Goal: Task Accomplishment & Management: Complete application form

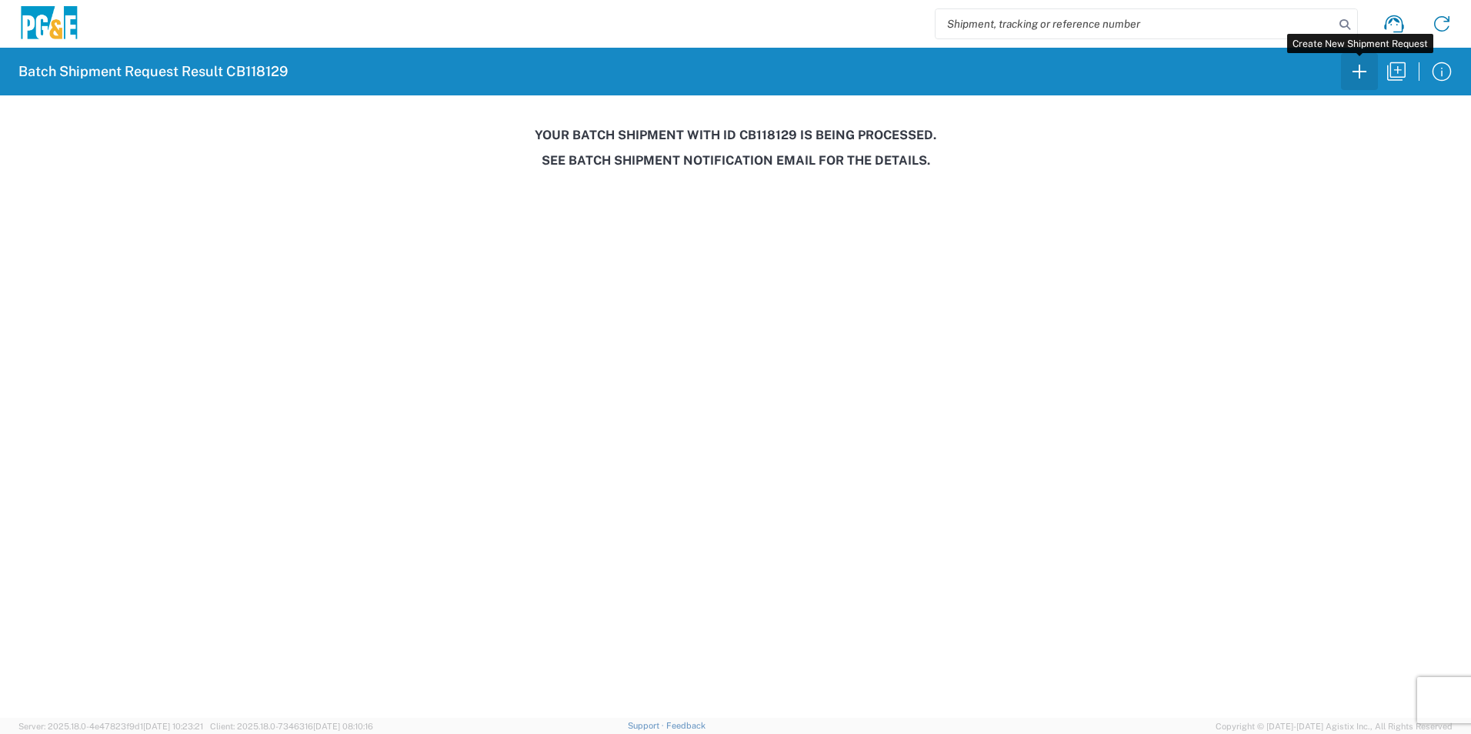
click at [1355, 73] on icon "button" at bounding box center [1359, 71] width 25 height 25
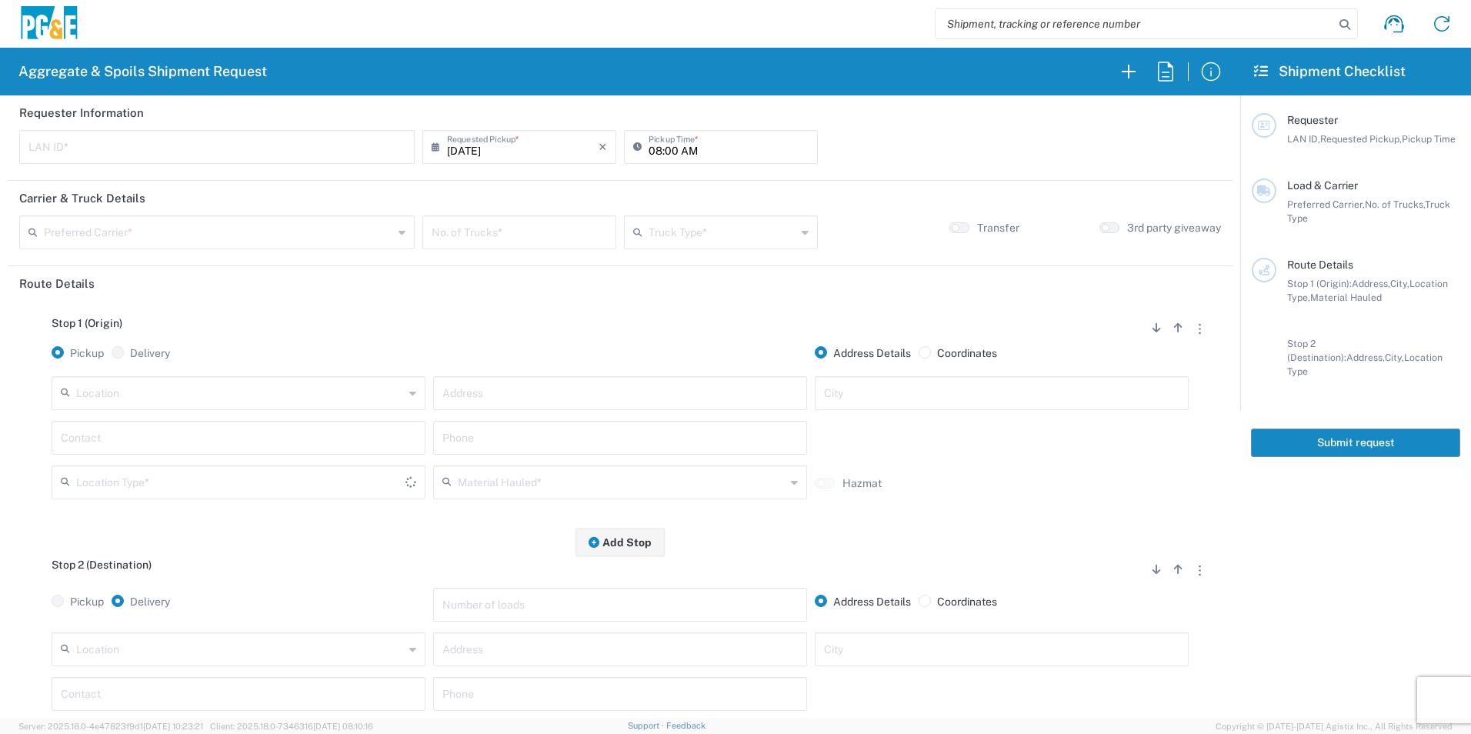
click at [175, 146] on input "text" at bounding box center [216, 145] width 377 height 27
type input "DSL0"
click at [652, 152] on input "08:00 AM" at bounding box center [728, 145] width 160 height 27
type input "07:00 AM"
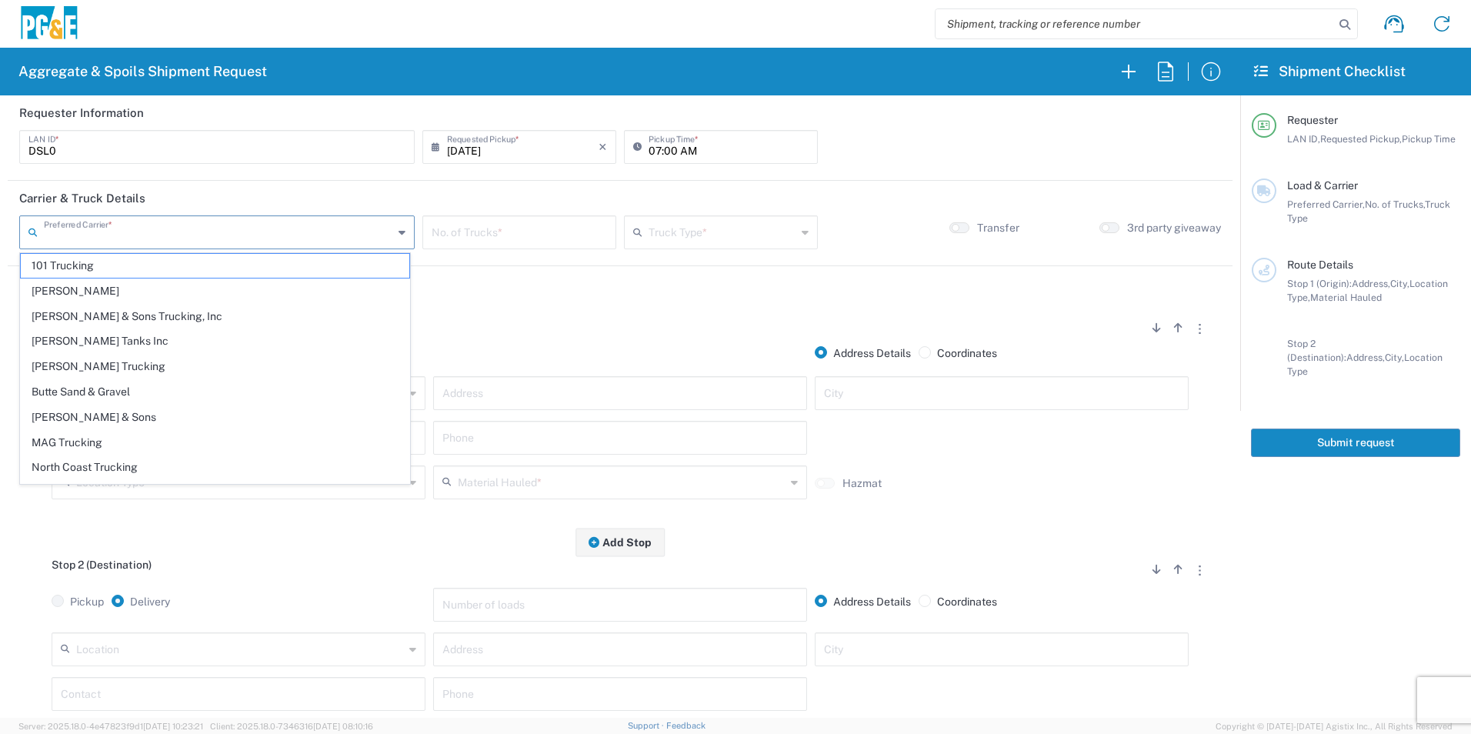
click at [217, 232] on input "text" at bounding box center [218, 231] width 349 height 27
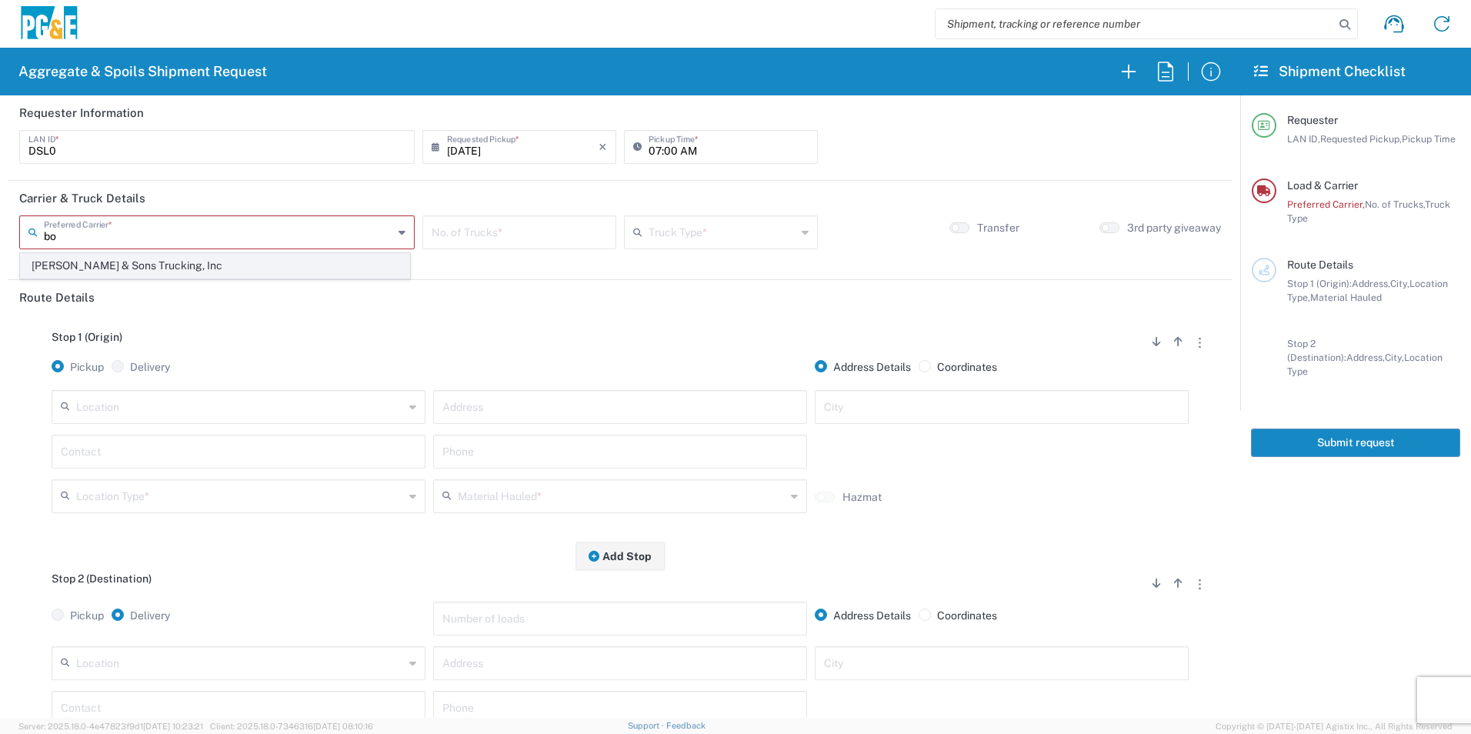
click at [88, 266] on span "[PERSON_NAME] & Sons Trucking, Inc" at bounding box center [215, 266] width 388 height 24
type input "[PERSON_NAME] & Sons Trucking, Inc"
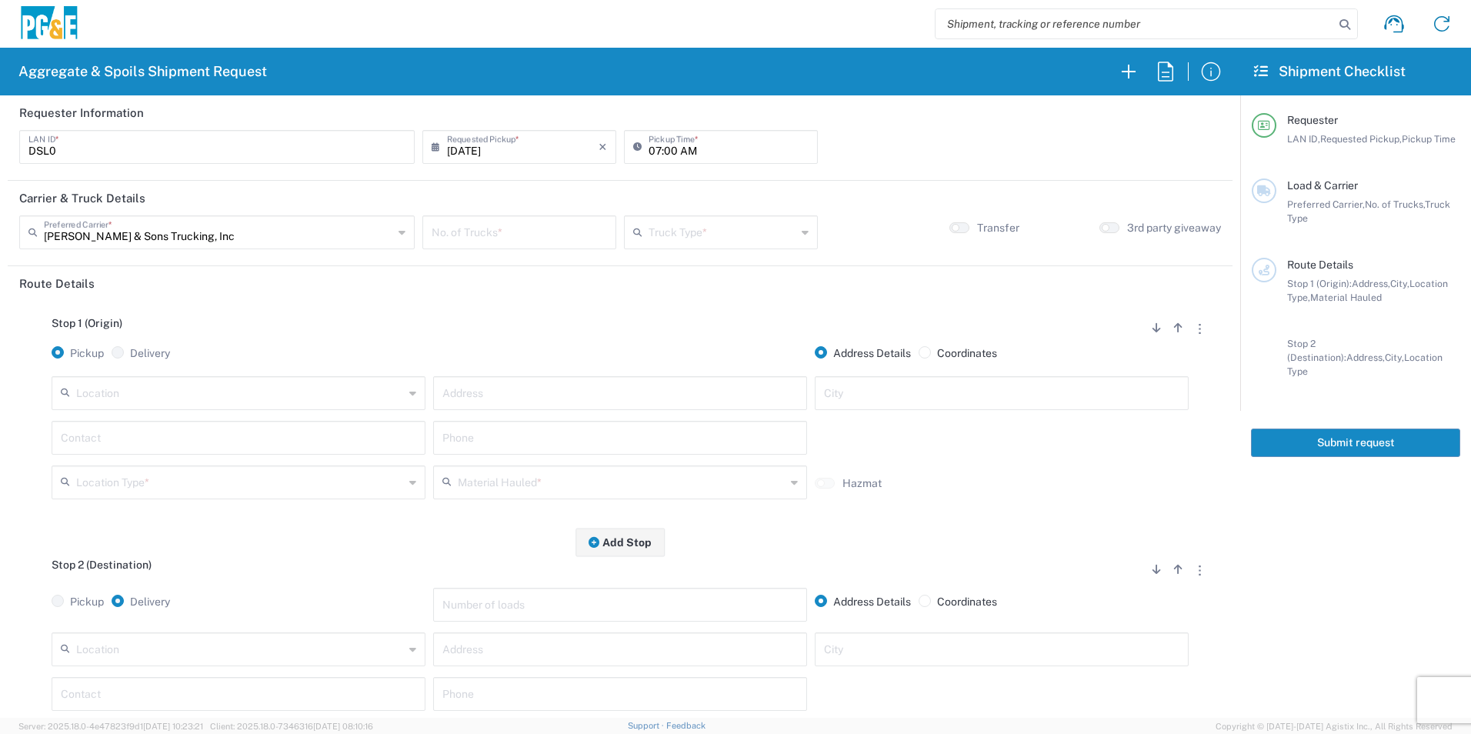
click at [512, 240] on input "number" at bounding box center [519, 231] width 175 height 27
type input "2"
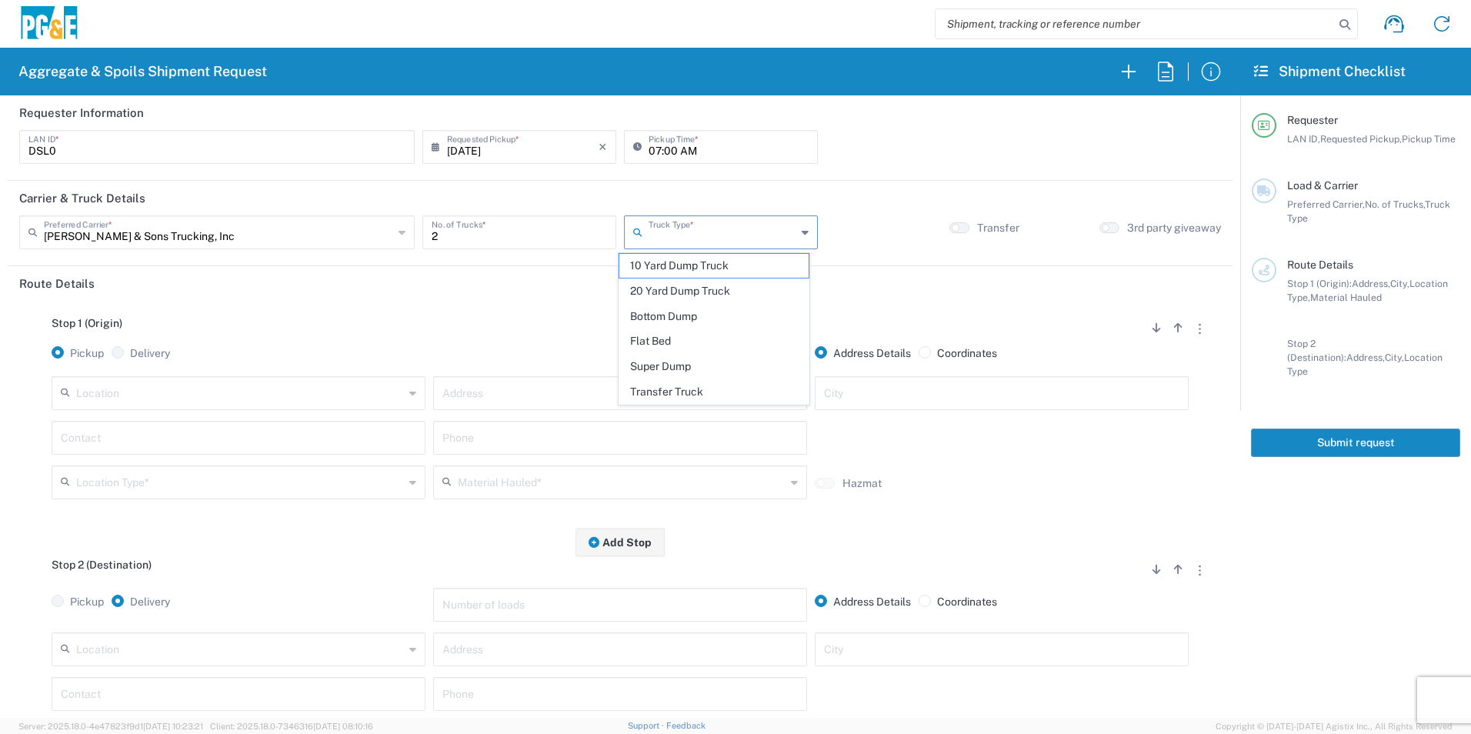
click at [675, 231] on input "text" at bounding box center [722, 231] width 148 height 27
click at [671, 363] on span "Super Dump" at bounding box center [713, 367] width 188 height 24
type input "Super Dump"
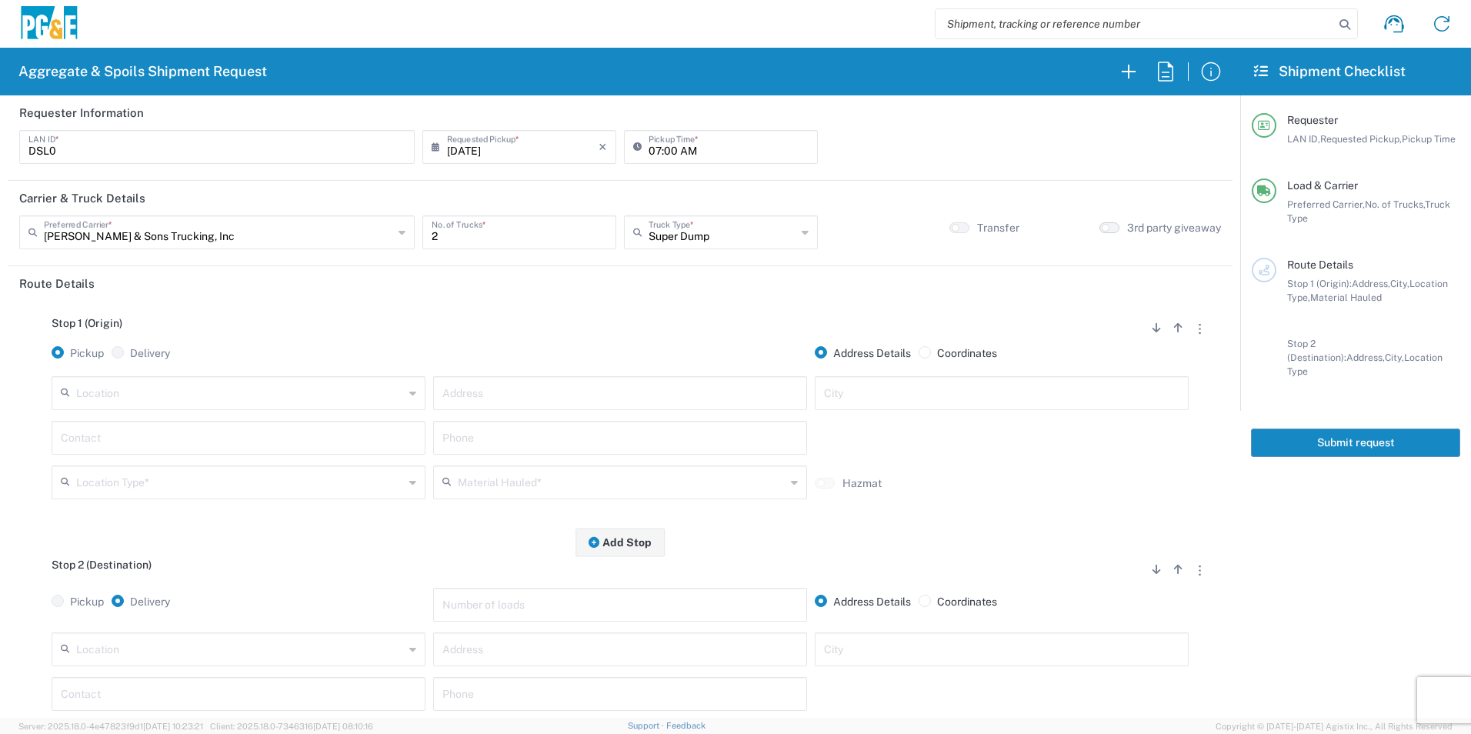
click at [1102, 222] on button "button" at bounding box center [1109, 227] width 20 height 11
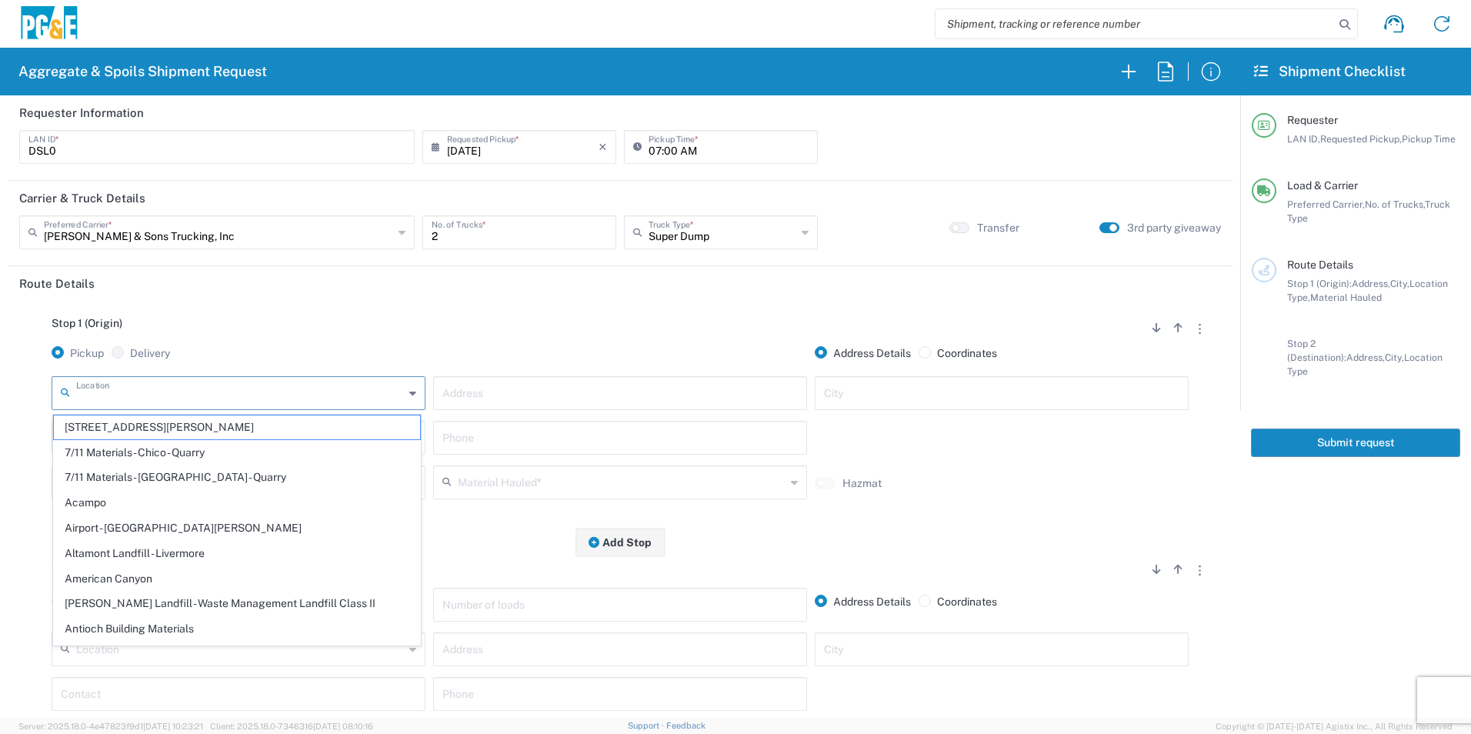
click at [296, 392] on input "text" at bounding box center [240, 391] width 328 height 27
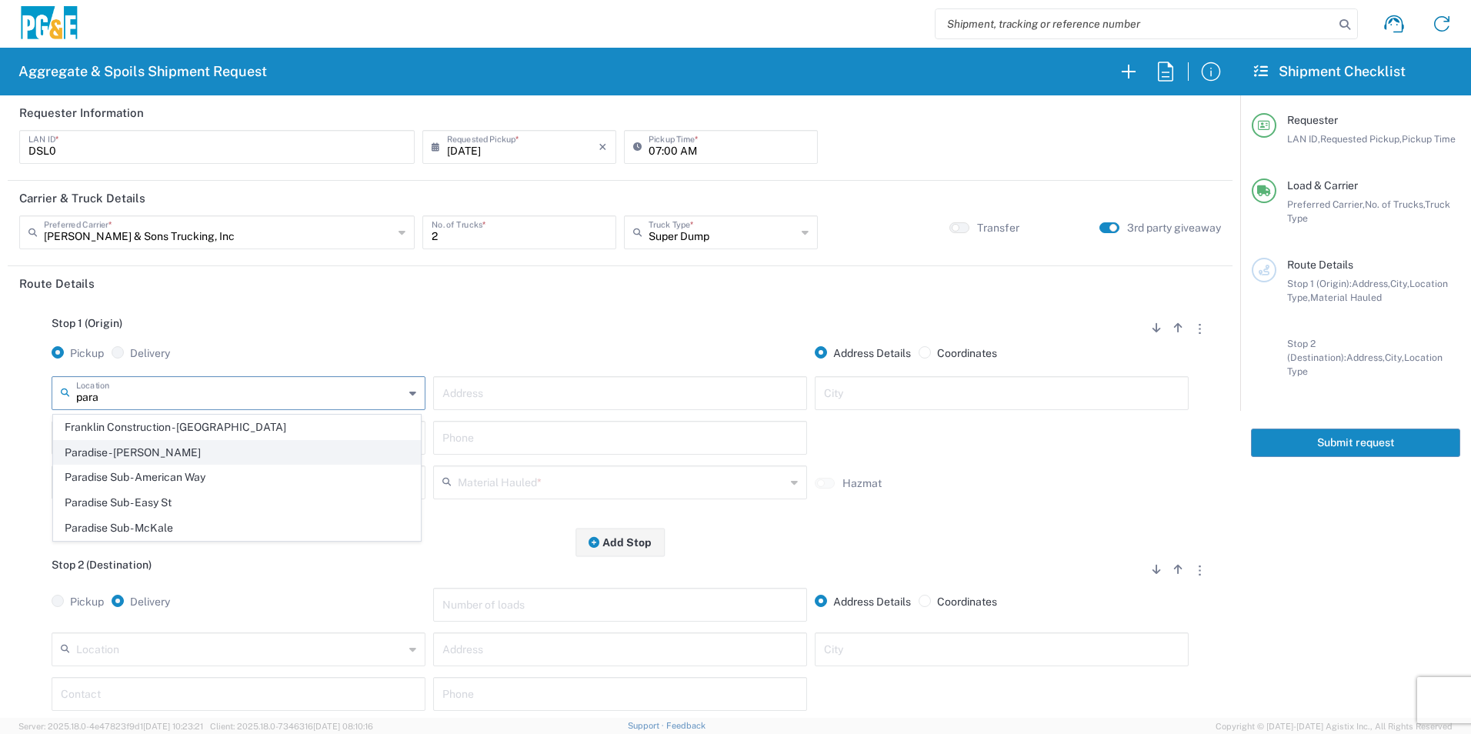
click at [130, 449] on span "Paradise - [PERSON_NAME]" at bounding box center [237, 453] width 366 height 24
type input "Paradise - [PERSON_NAME]"
type input "5365 Clark Rd"
type input "Paradise"
type input "Business No Loading Dock"
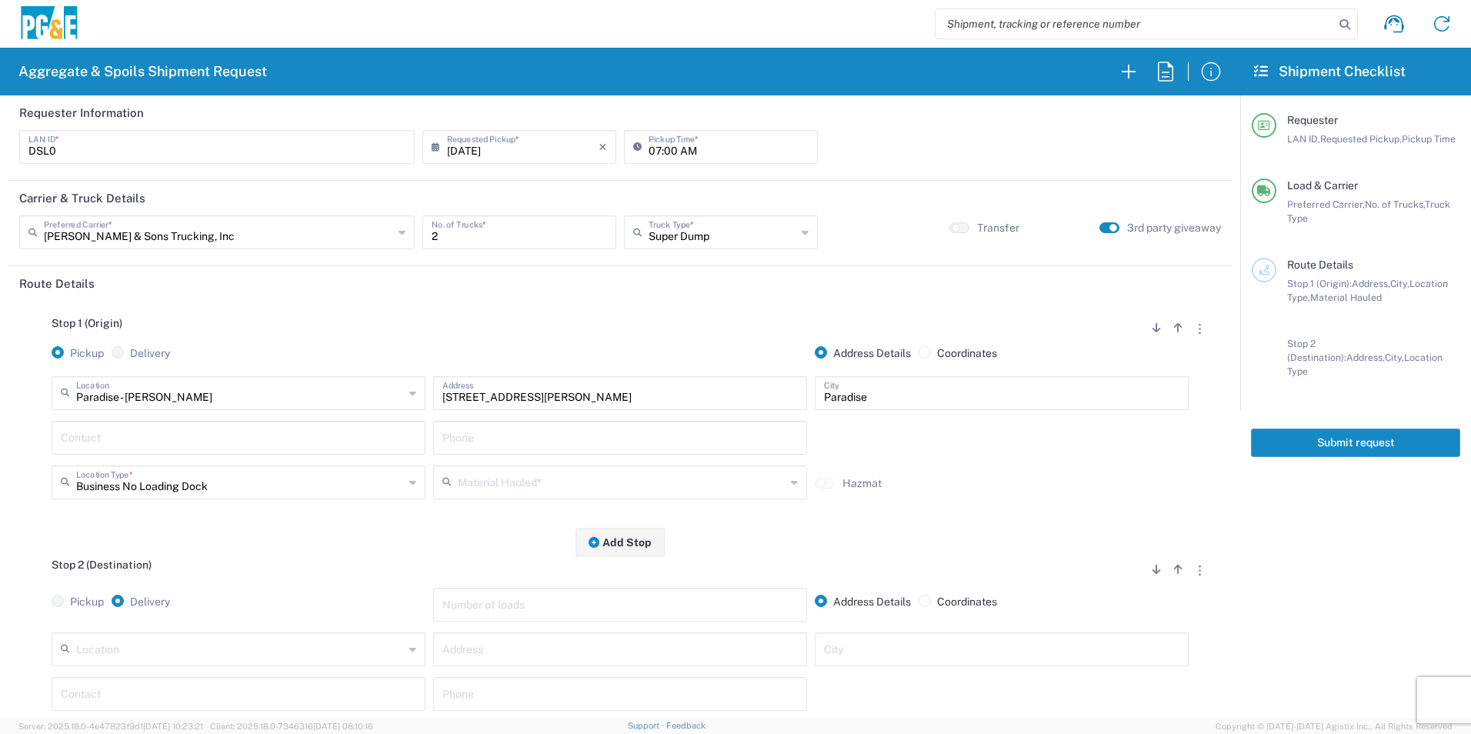
click at [132, 431] on input "text" at bounding box center [238, 436] width 355 height 27
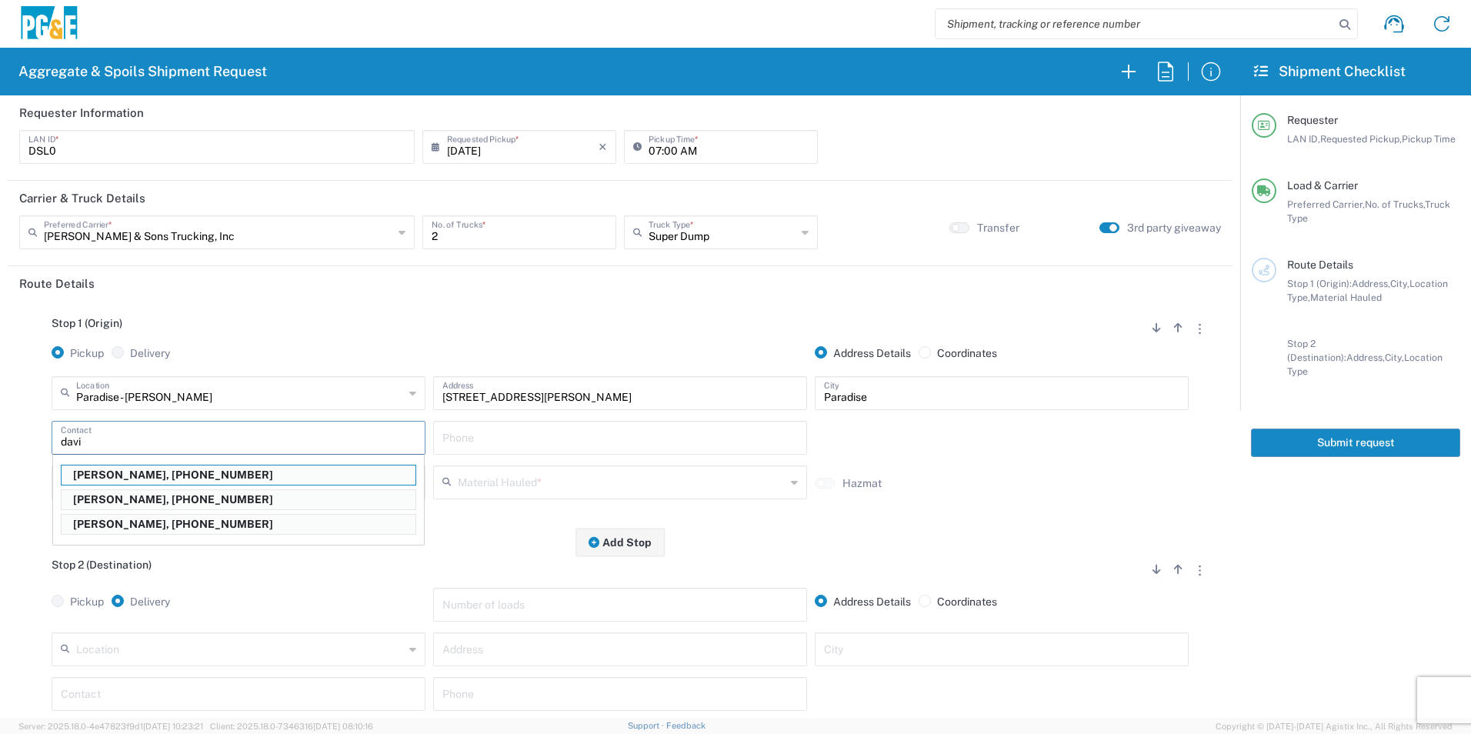
drag, startPoint x: 170, startPoint y: 475, endPoint x: 187, endPoint y: 472, distance: 17.2
click at [170, 475] on p "David McGregor, 530-526-8407" at bounding box center [239, 474] width 354 height 19
type input "David McGregor"
type input "530-526-8407"
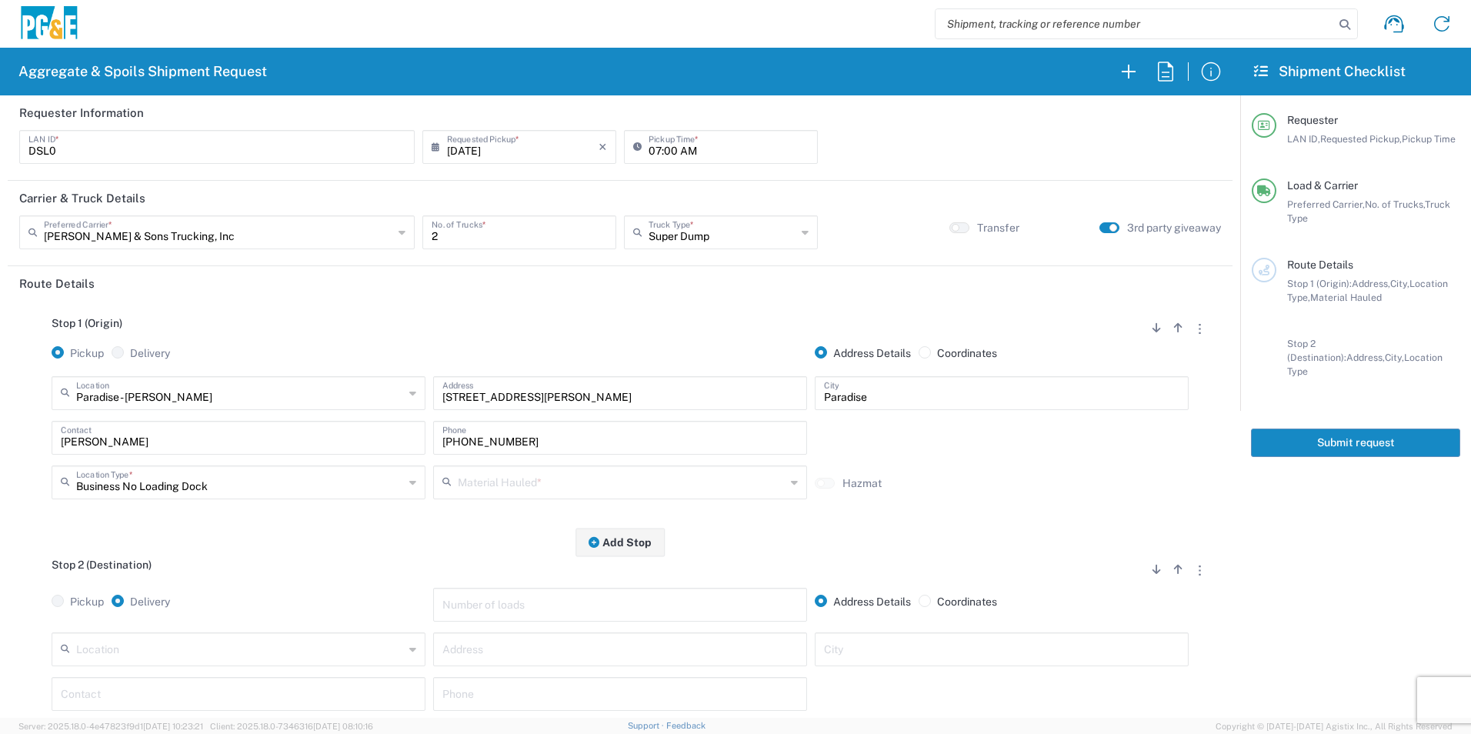
click at [574, 465] on div "530-526-8407 Phone" at bounding box center [620, 443] width 382 height 45
click at [571, 472] on input "text" at bounding box center [622, 481] width 328 height 27
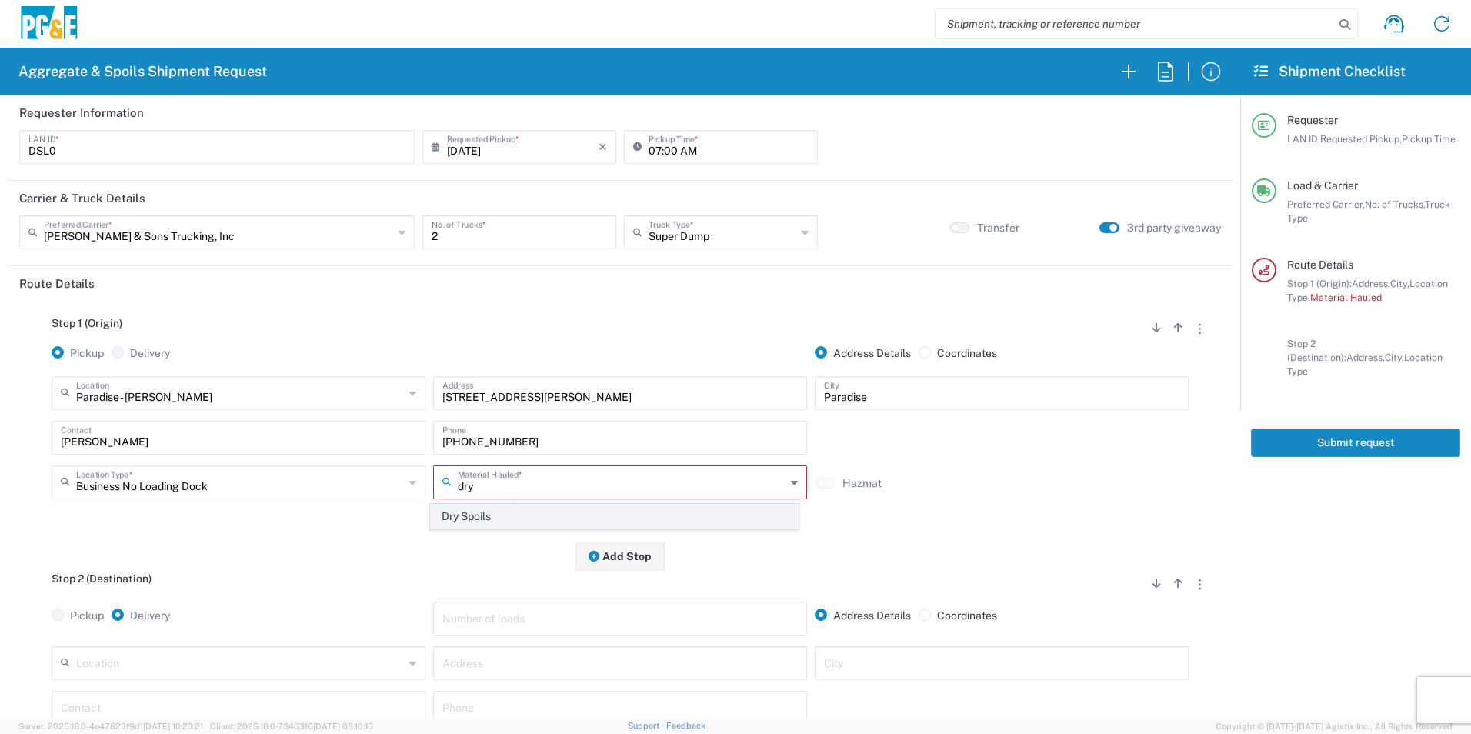
click at [483, 515] on span "Dry Spoils" at bounding box center [614, 517] width 366 height 24
type input "Dry Spoils"
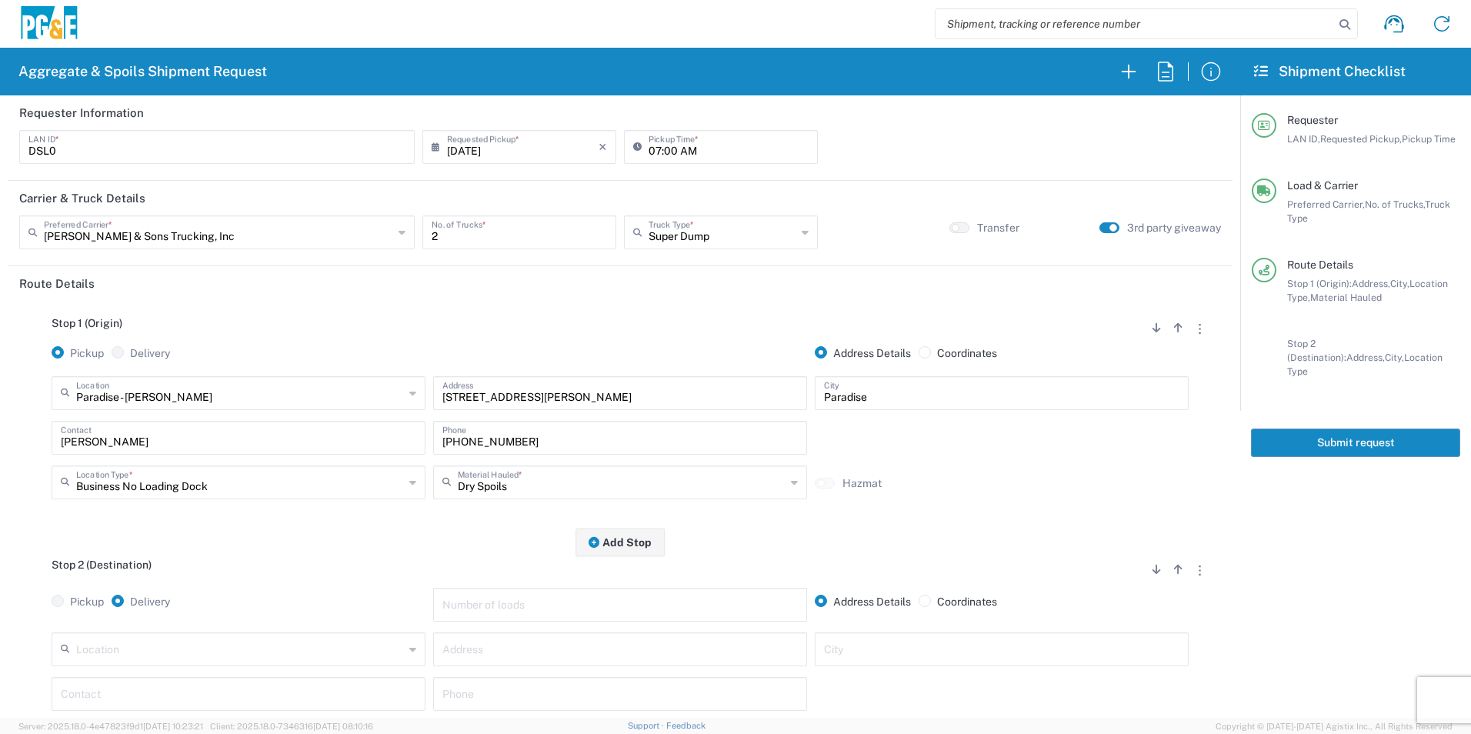
click at [572, 660] on input "text" at bounding box center [619, 648] width 355 height 27
paste input "1447 Gracephil Ln"
type input "1447 Gracephil Ln"
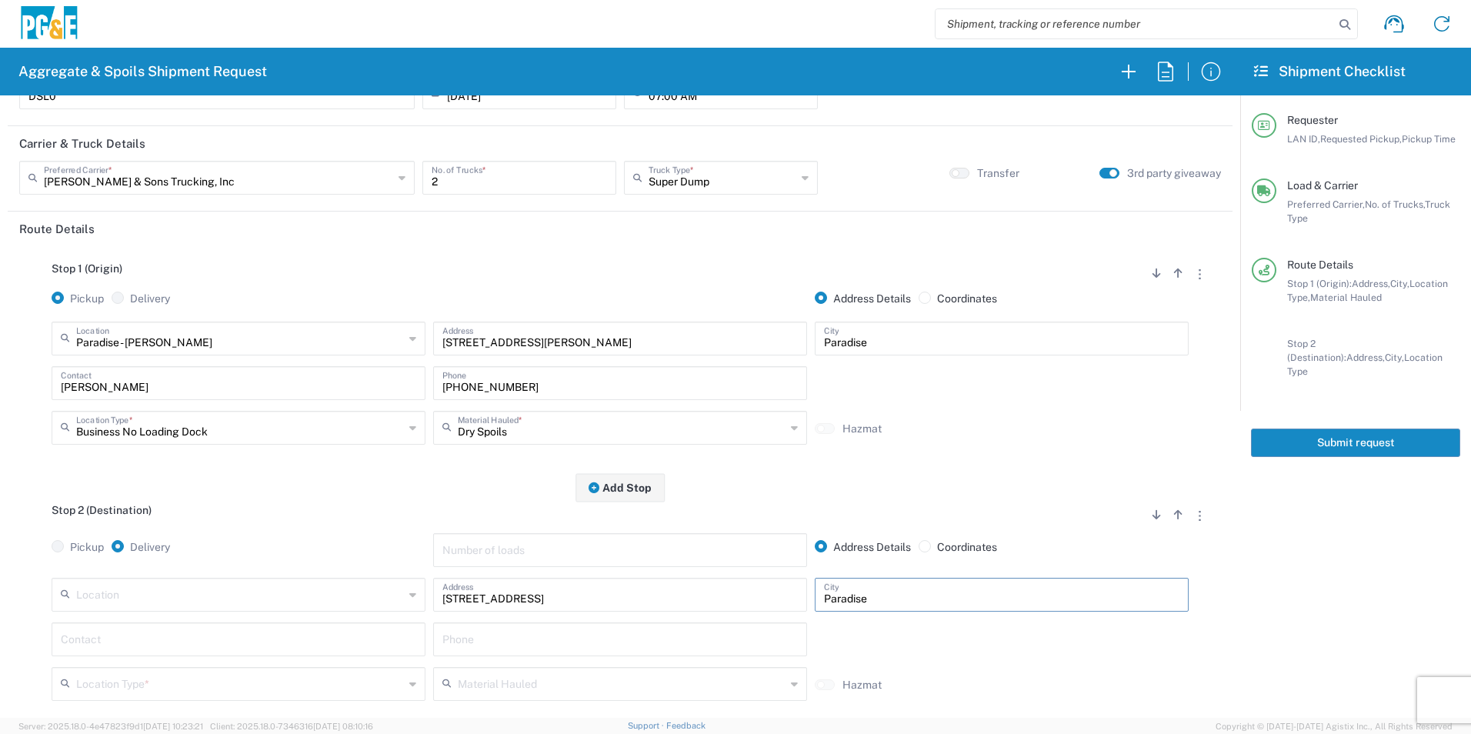
scroll to position [77, 0]
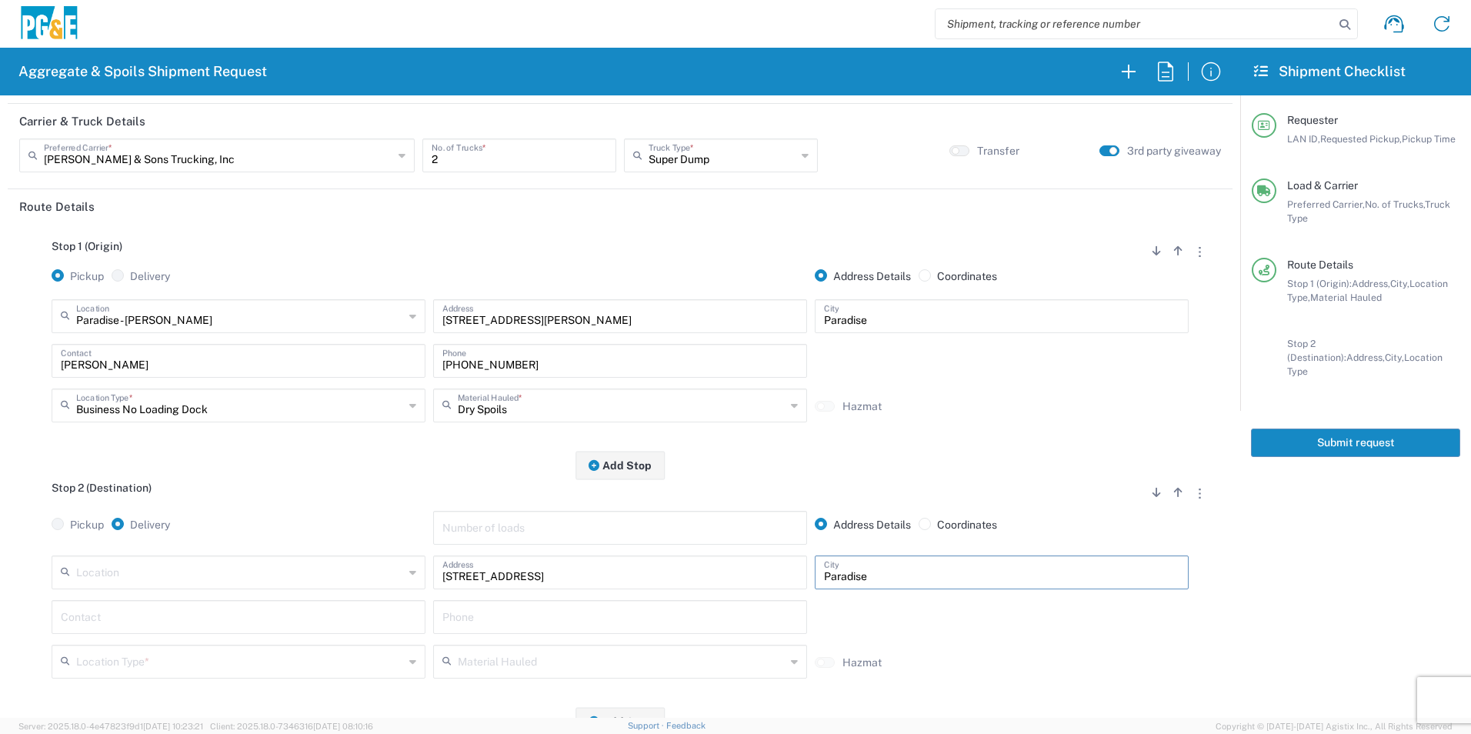
type input "Paradise"
click at [189, 605] on input "text" at bounding box center [238, 615] width 355 height 27
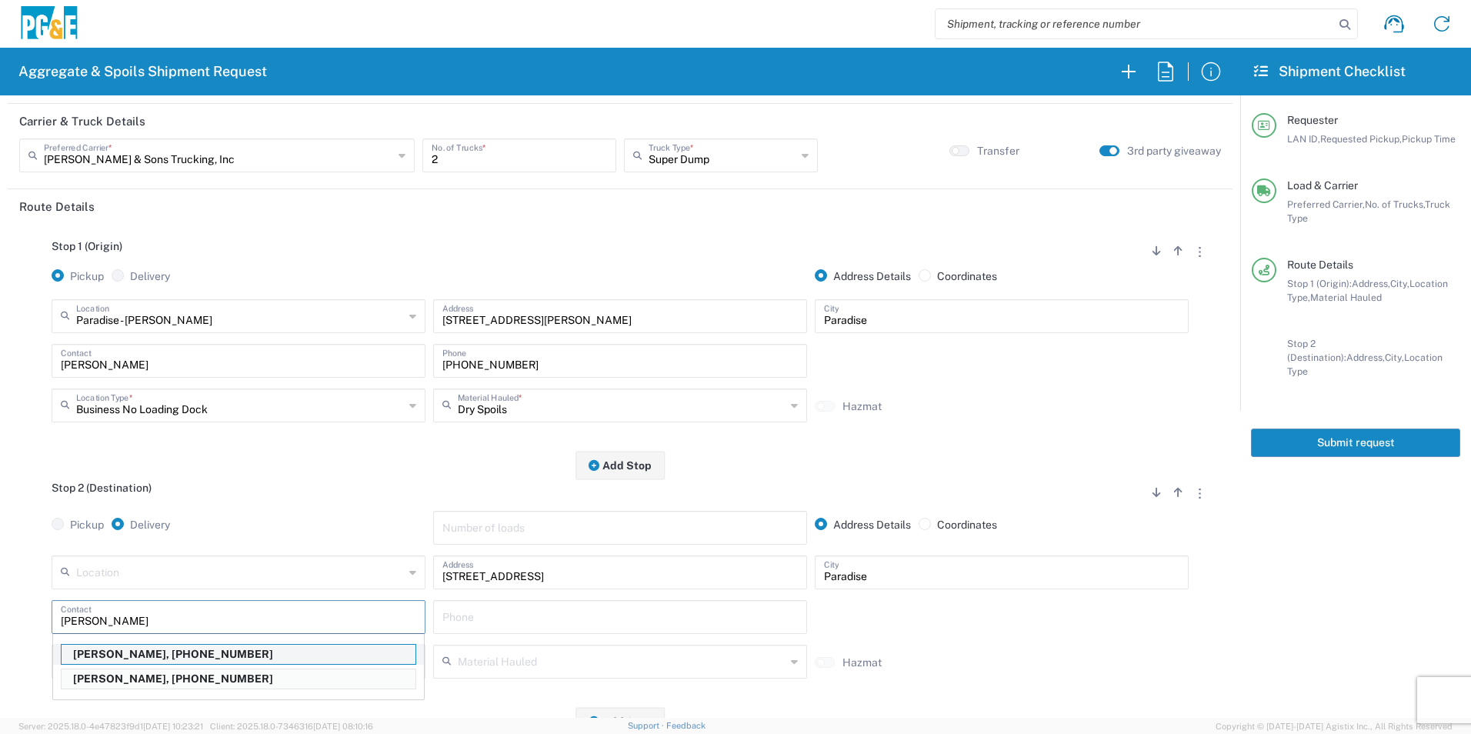
click at [113, 651] on p "David McGregor, 530-526-8407" at bounding box center [239, 654] width 354 height 19
type input "David McGregor"
type input "530-526-8407"
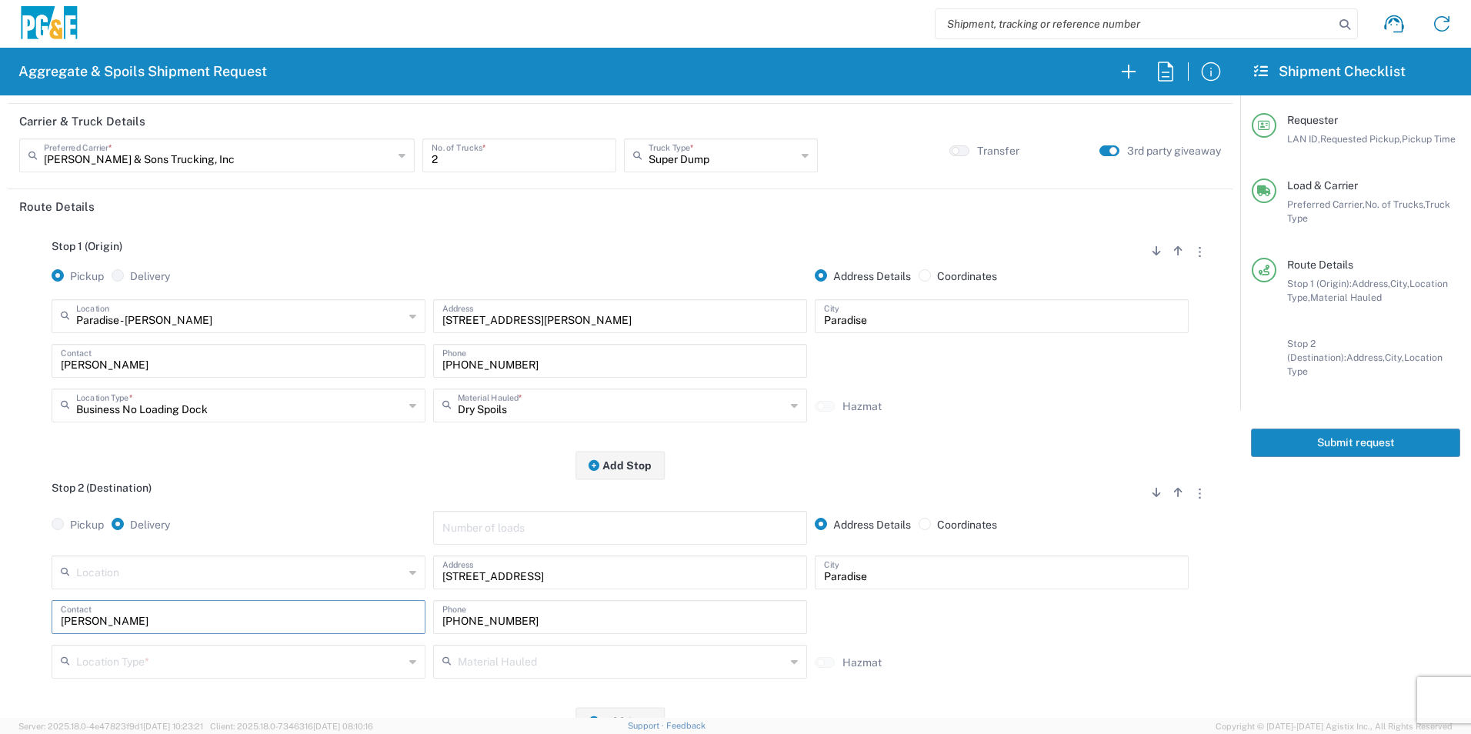
scroll to position [154, 0]
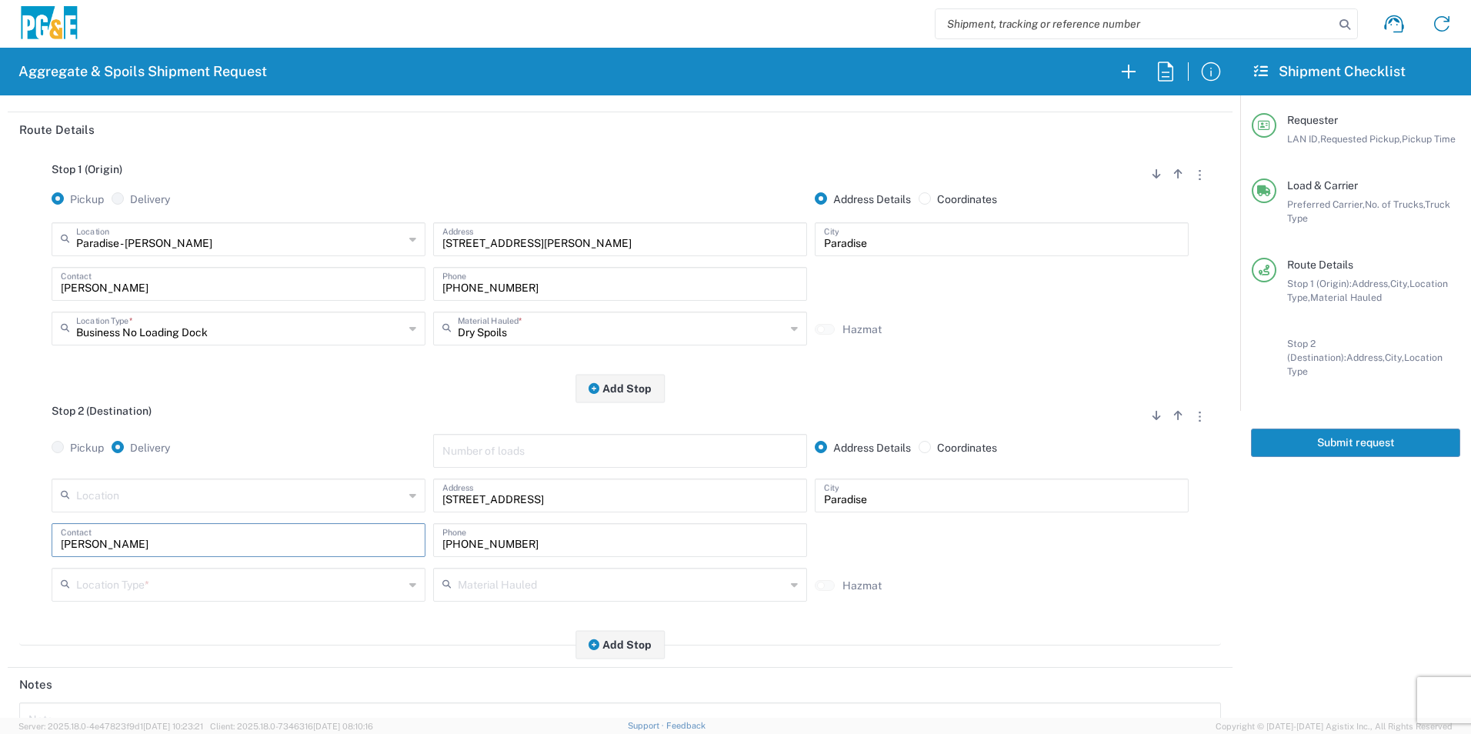
click at [112, 573] on input "text" at bounding box center [240, 583] width 328 height 27
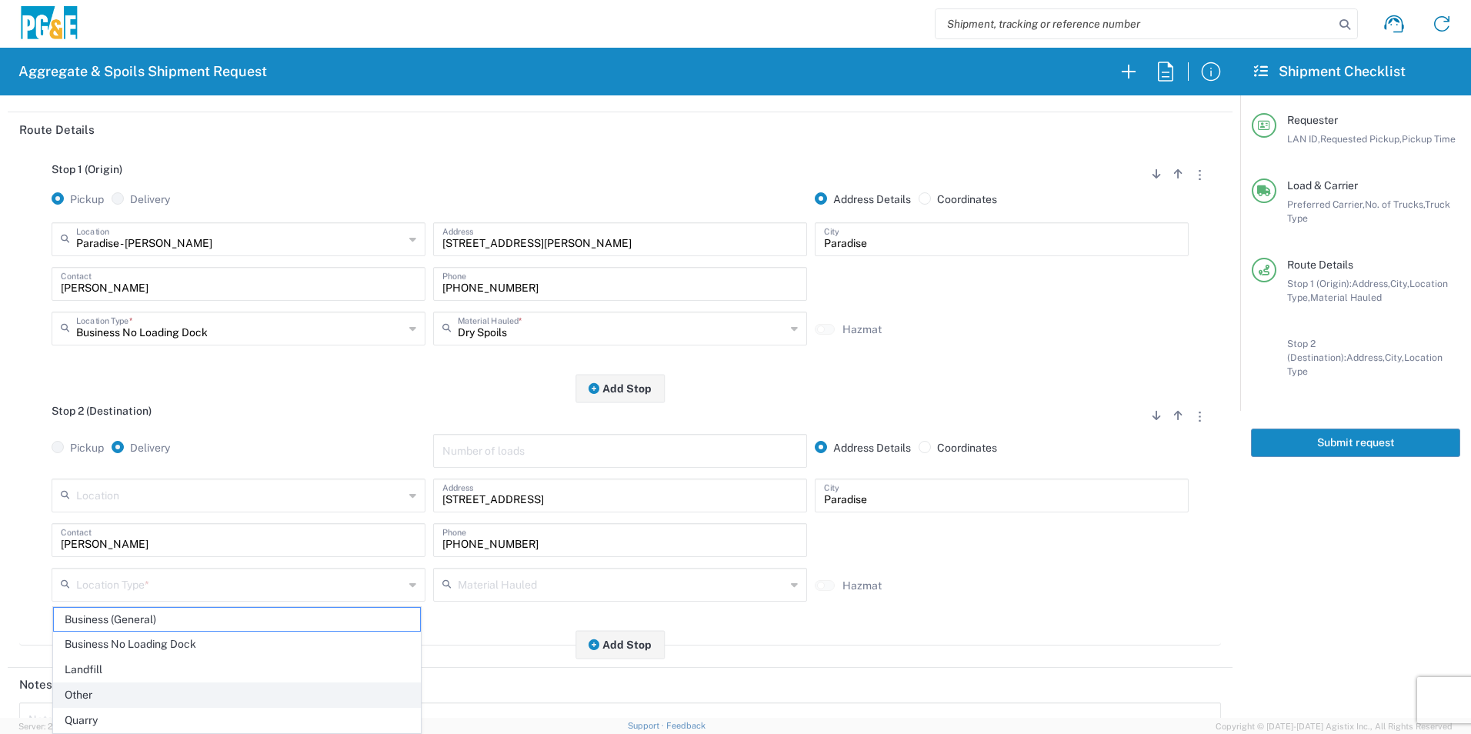
click at [95, 692] on span "Other" at bounding box center [237, 695] width 366 height 24
type input "Other"
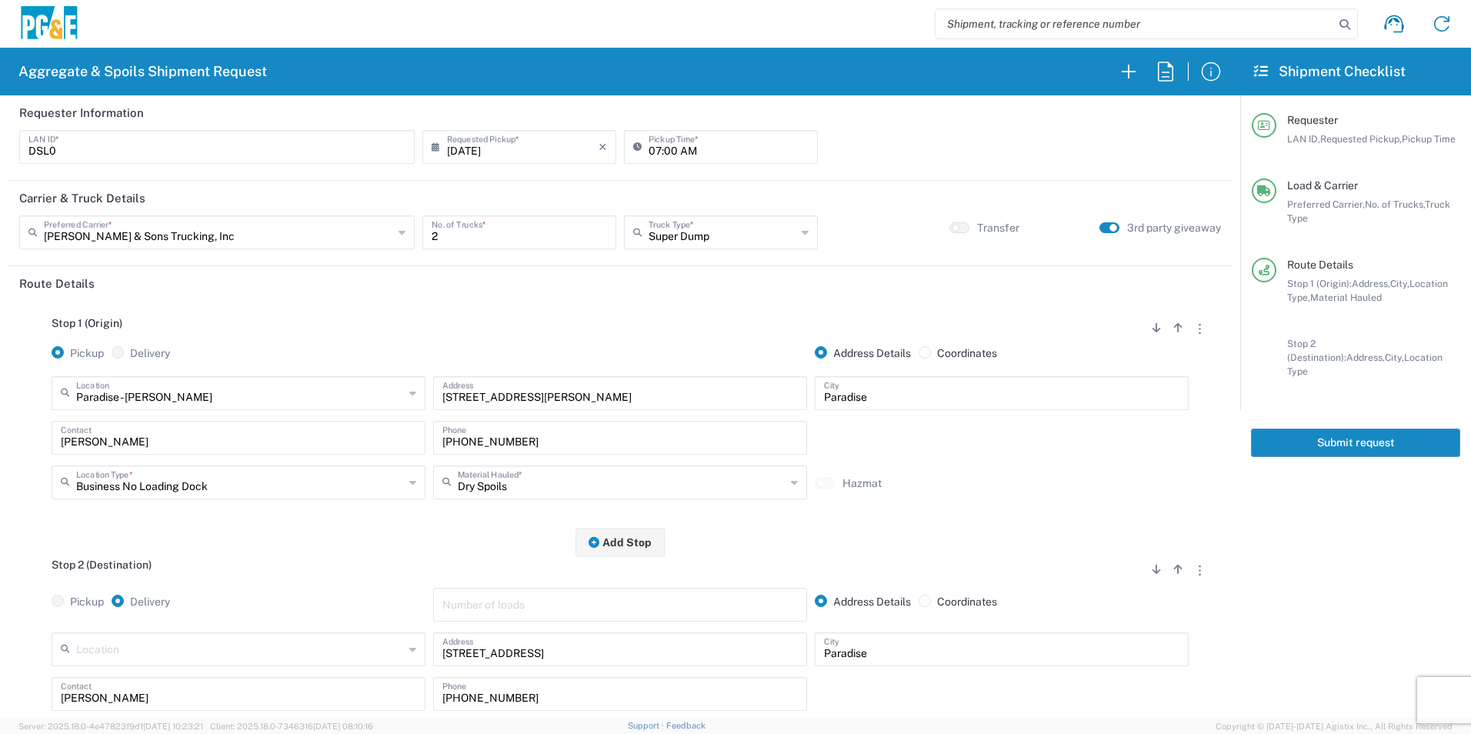
scroll to position [308, 0]
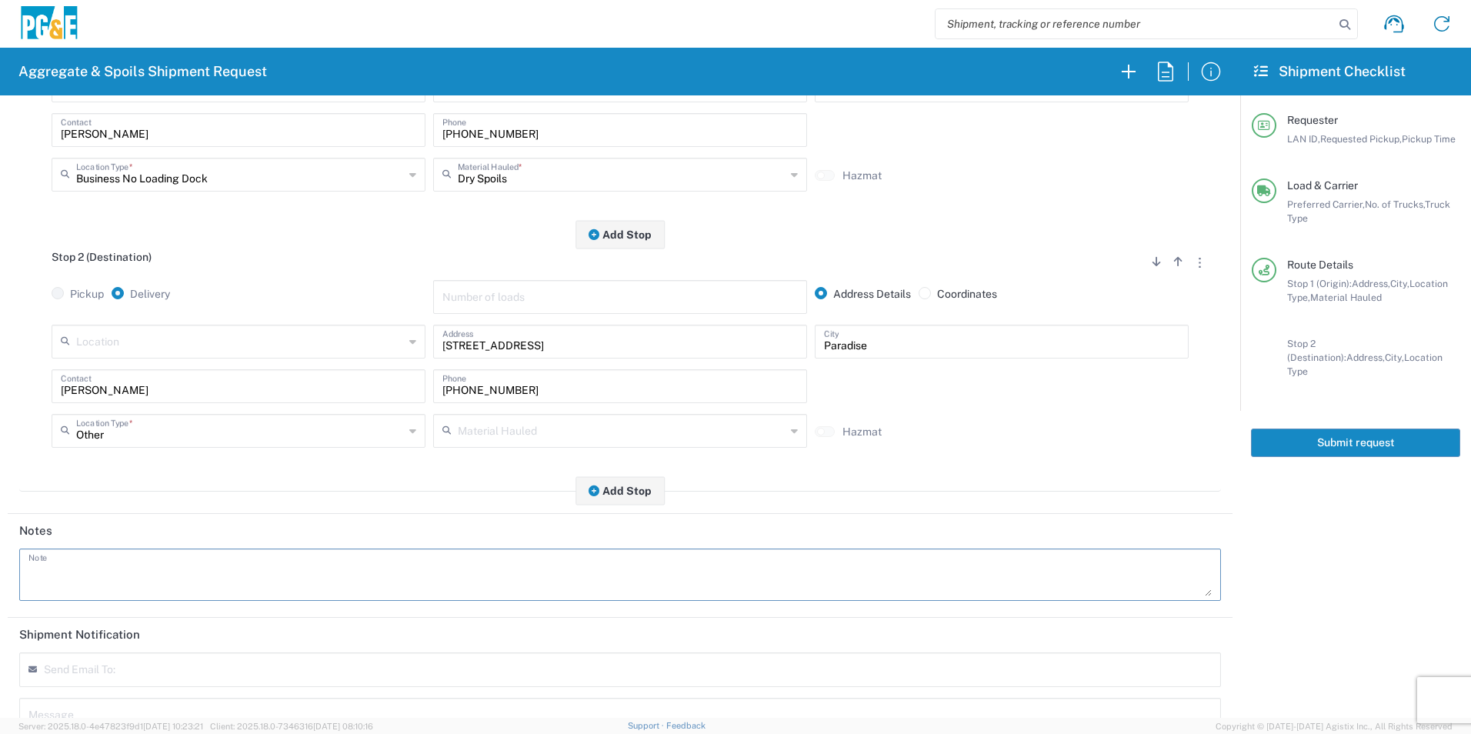
click at [129, 565] on textarea at bounding box center [619, 574] width 1183 height 43
click at [226, 565] on textarea "Second delivery address:" at bounding box center [619, 574] width 1183 height 43
paste textarea "5399 Clark Rd, Paradise"
drag, startPoint x: 302, startPoint y: 565, endPoint x: 0, endPoint y: 555, distance: 301.7
click at [0, 551] on html "Aggregate & Spoils Shipment Request Requester Information DSL0 LAN ID * 09/08/2…" at bounding box center [735, 367] width 1471 height 734
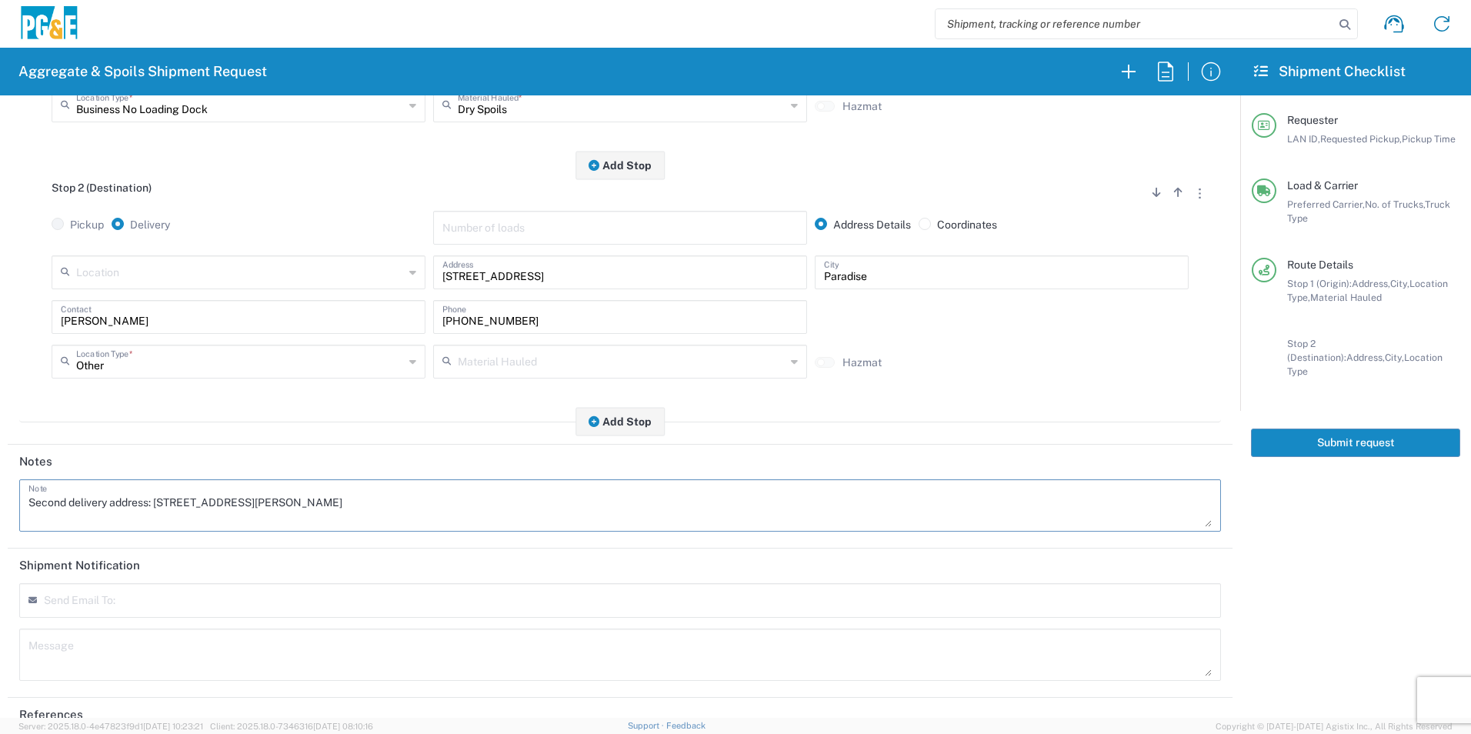
scroll to position [444, 0]
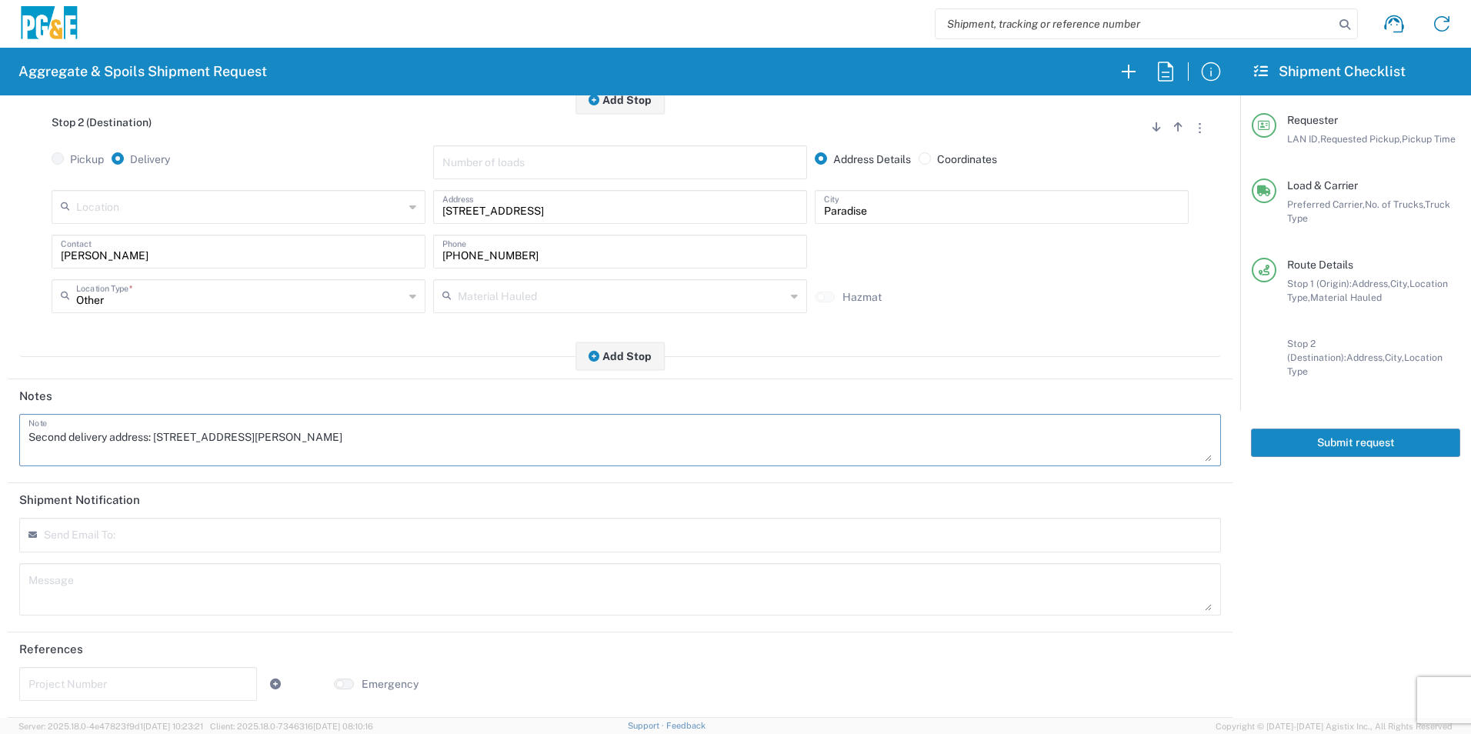
type textarea "Second delivery address: 5399 Clark Rd, Paradise"
click at [90, 595] on textarea at bounding box center [619, 589] width 1183 height 43
paste textarea "Second delivery address: 5399 Clark Rd, Paradise"
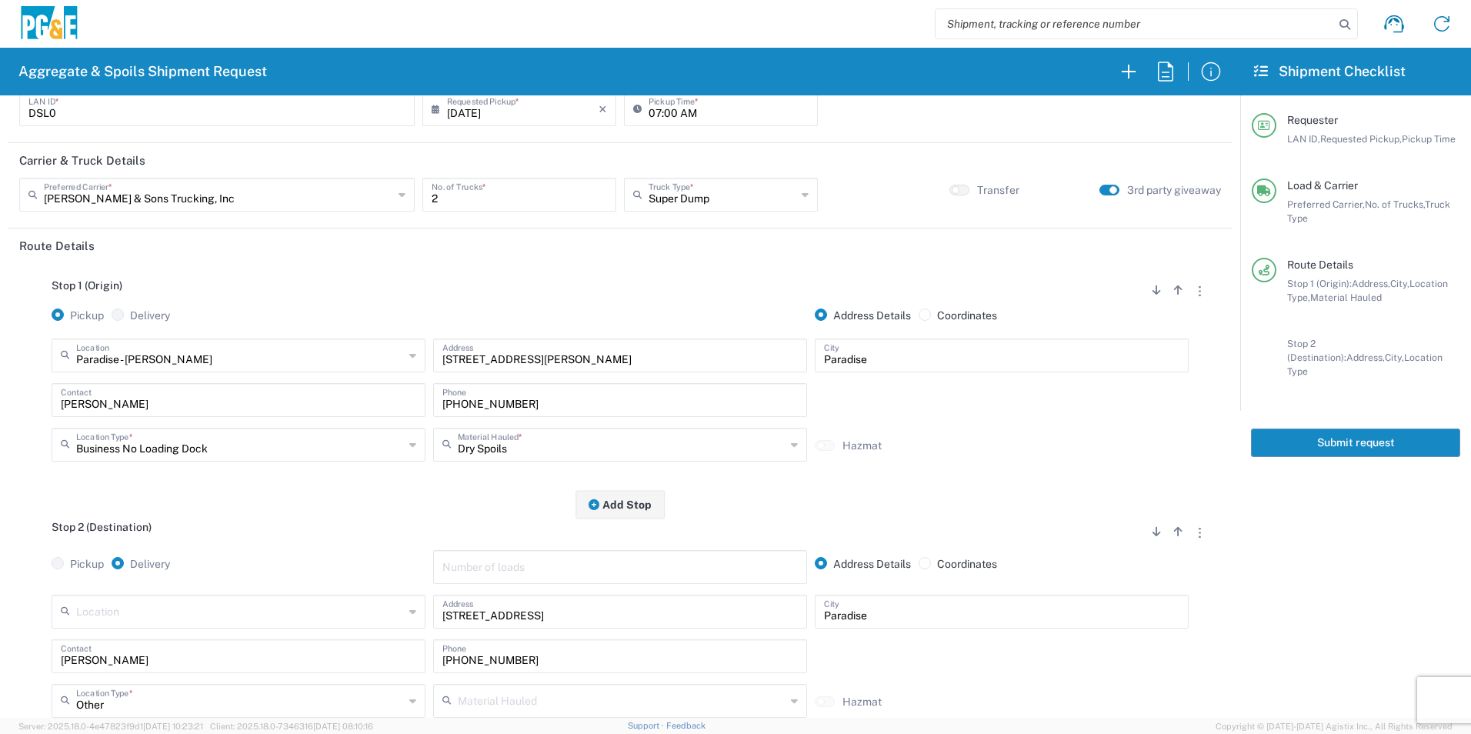
scroll to position [0, 0]
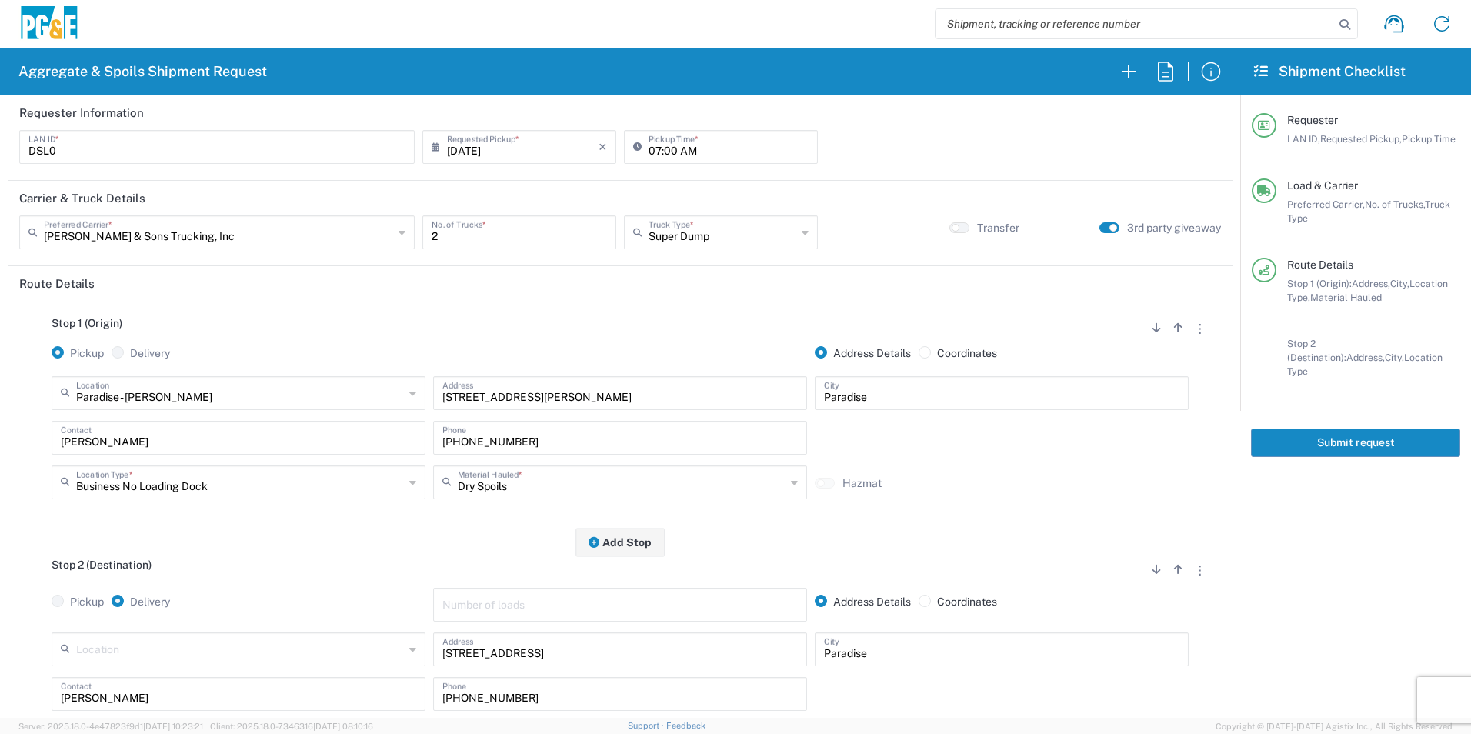
type textarea "Second delivery address: 5399 Clark Rd, Paradise"
click at [1305, 428] on button "Submit request" at bounding box center [1355, 442] width 209 height 28
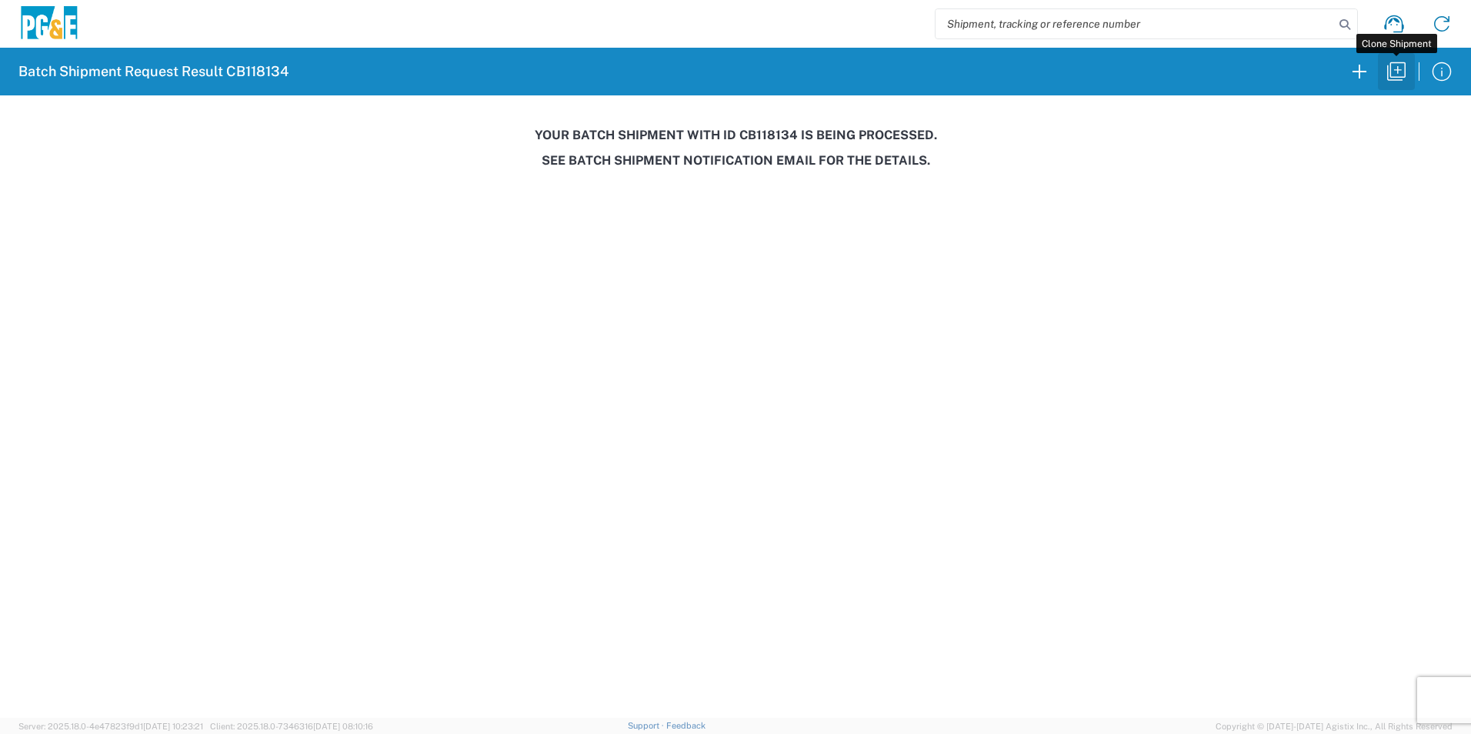
click at [1389, 66] on icon "button" at bounding box center [1396, 71] width 25 height 25
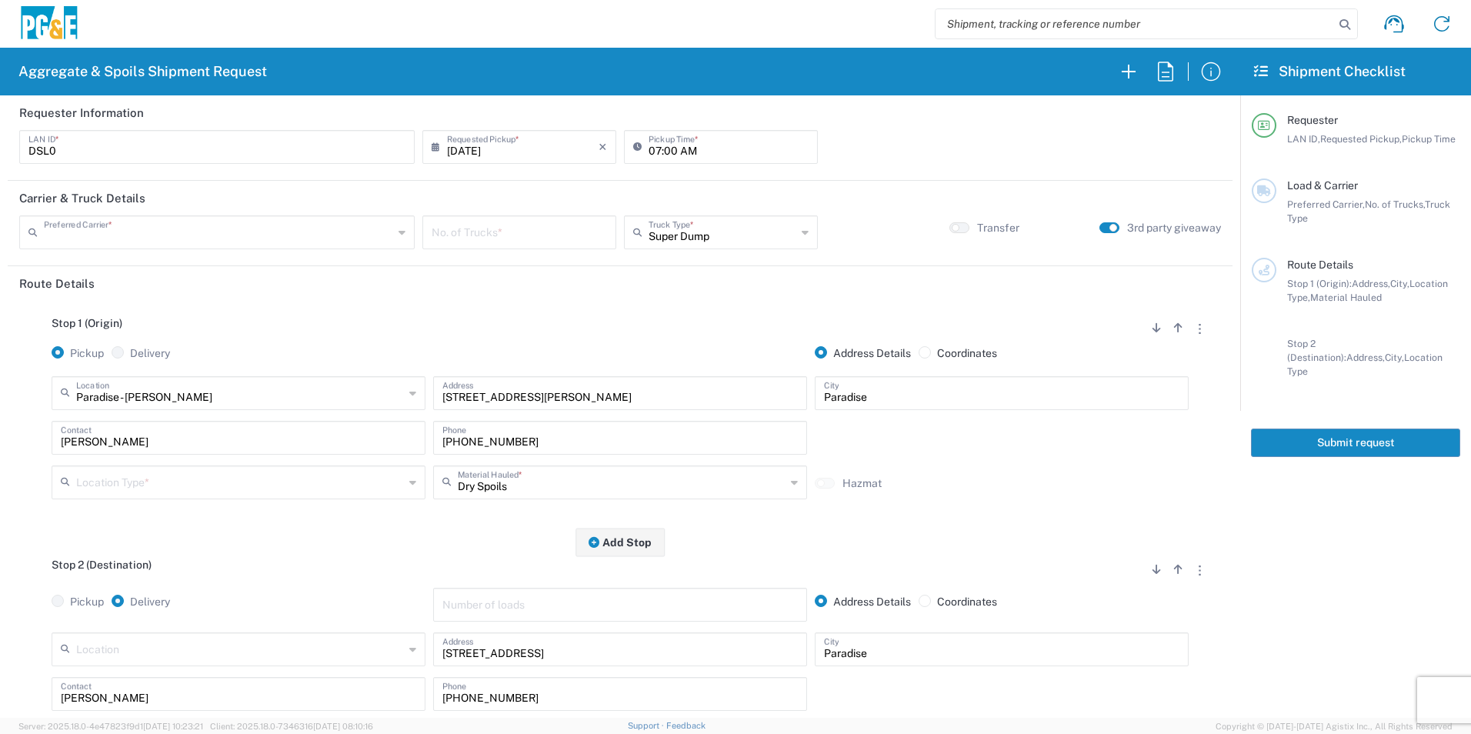
click at [288, 229] on input "text" at bounding box center [218, 231] width 349 height 27
click at [344, 291] on span "Northstate Aggregate" at bounding box center [215, 291] width 388 height 24
type input "Northstate Aggregate"
click at [462, 235] on input "number" at bounding box center [519, 231] width 175 height 27
type input "2"
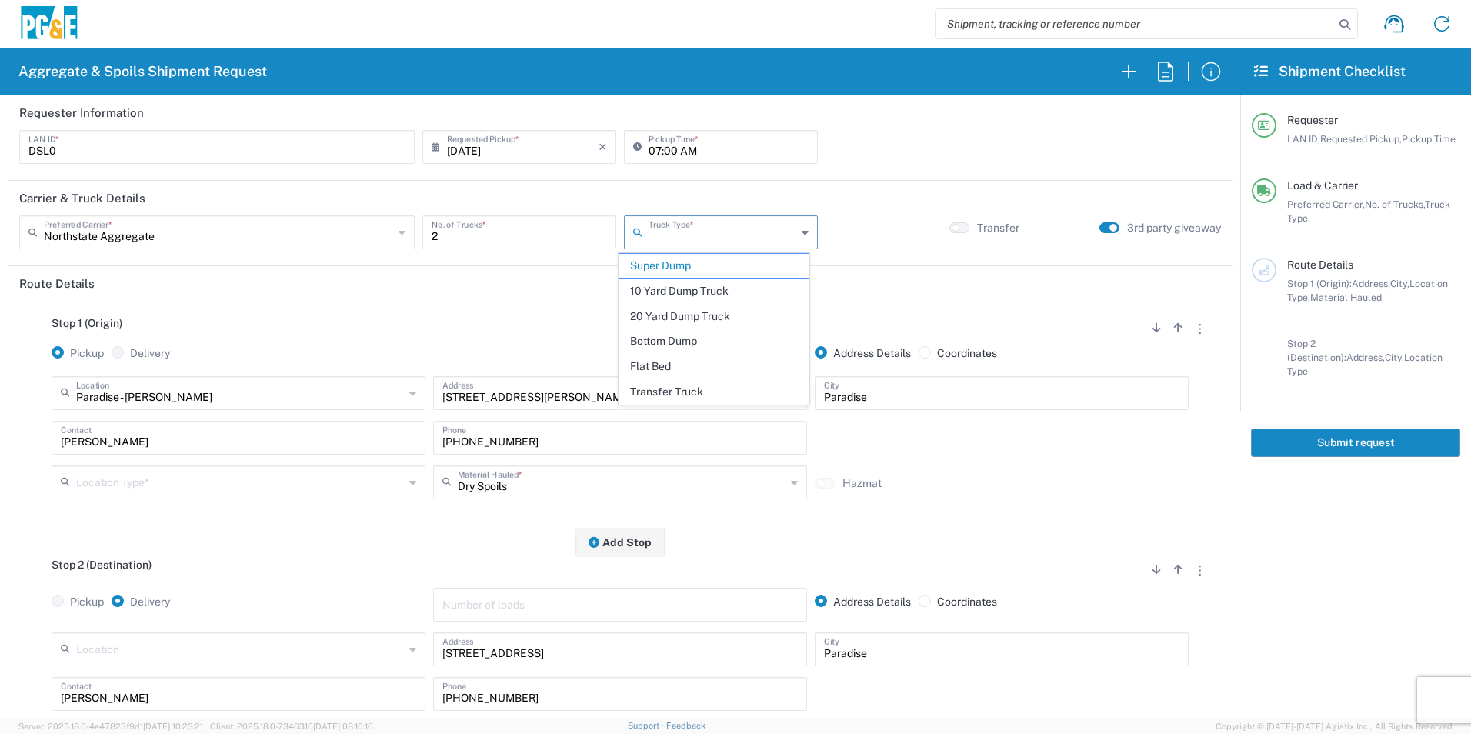
click at [720, 232] on input "text" at bounding box center [722, 231] width 148 height 27
click at [666, 288] on span "10 Yard Dump Truck" at bounding box center [713, 291] width 188 height 24
type input "10 Yard Dump Truck"
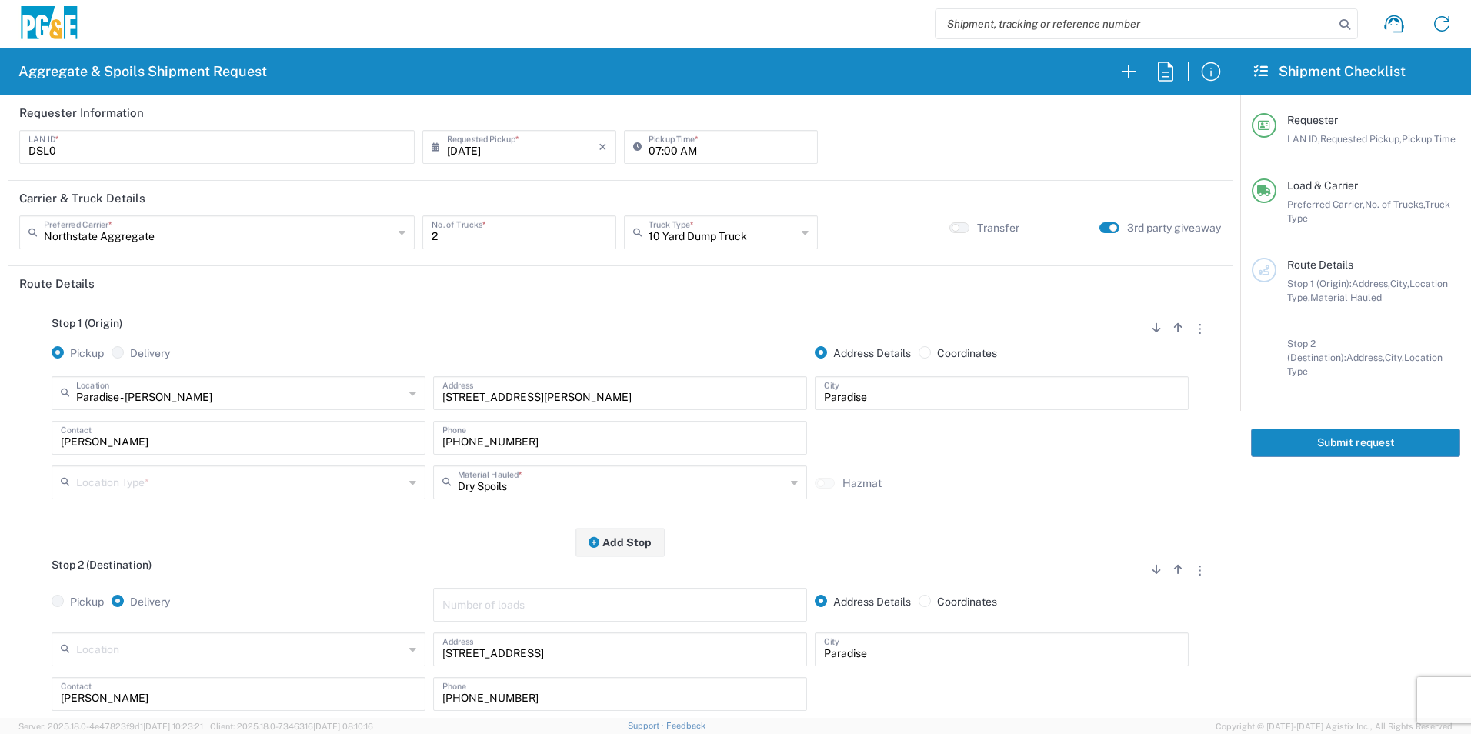
click at [155, 482] on input "text" at bounding box center [240, 481] width 328 height 27
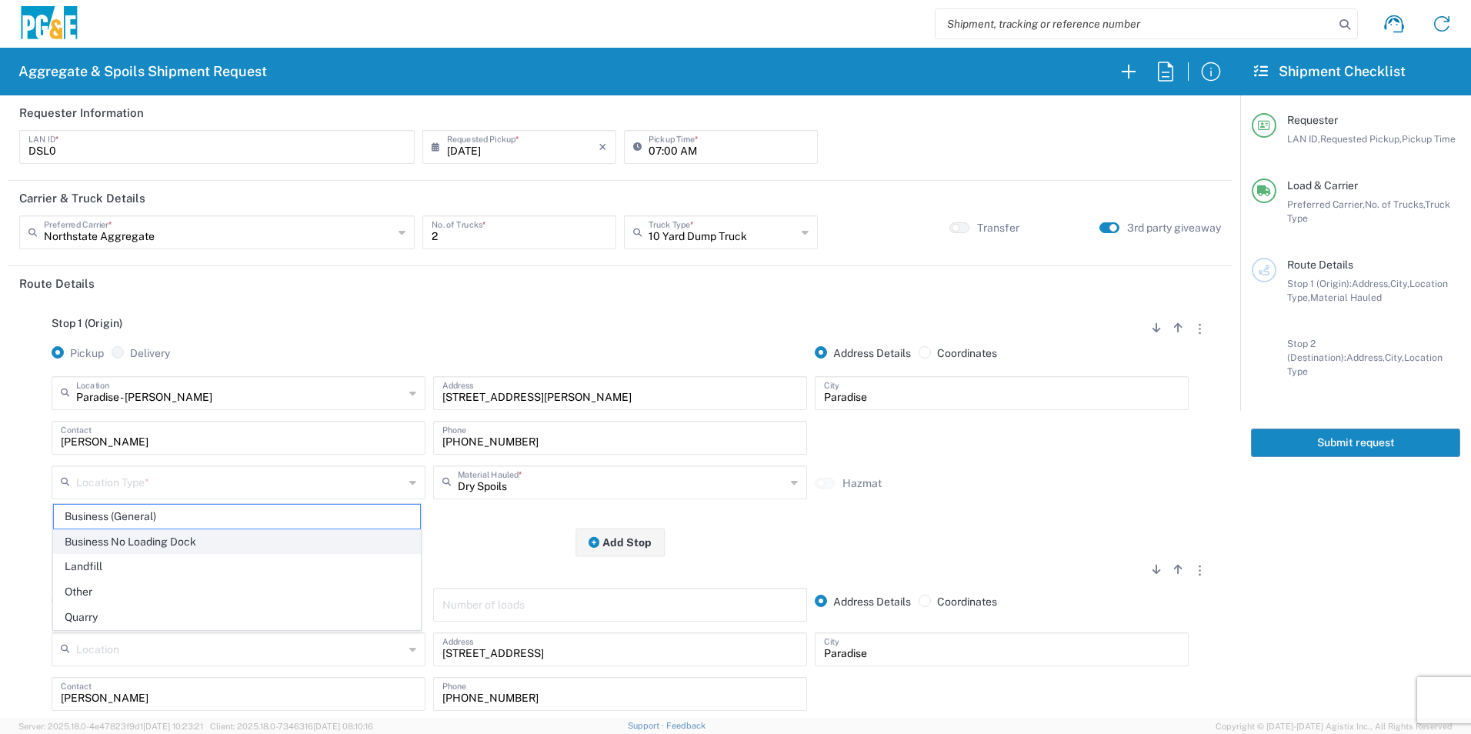
click at [98, 542] on span "Business No Loading Dock" at bounding box center [237, 542] width 366 height 24
type input "Business No Loading Dock"
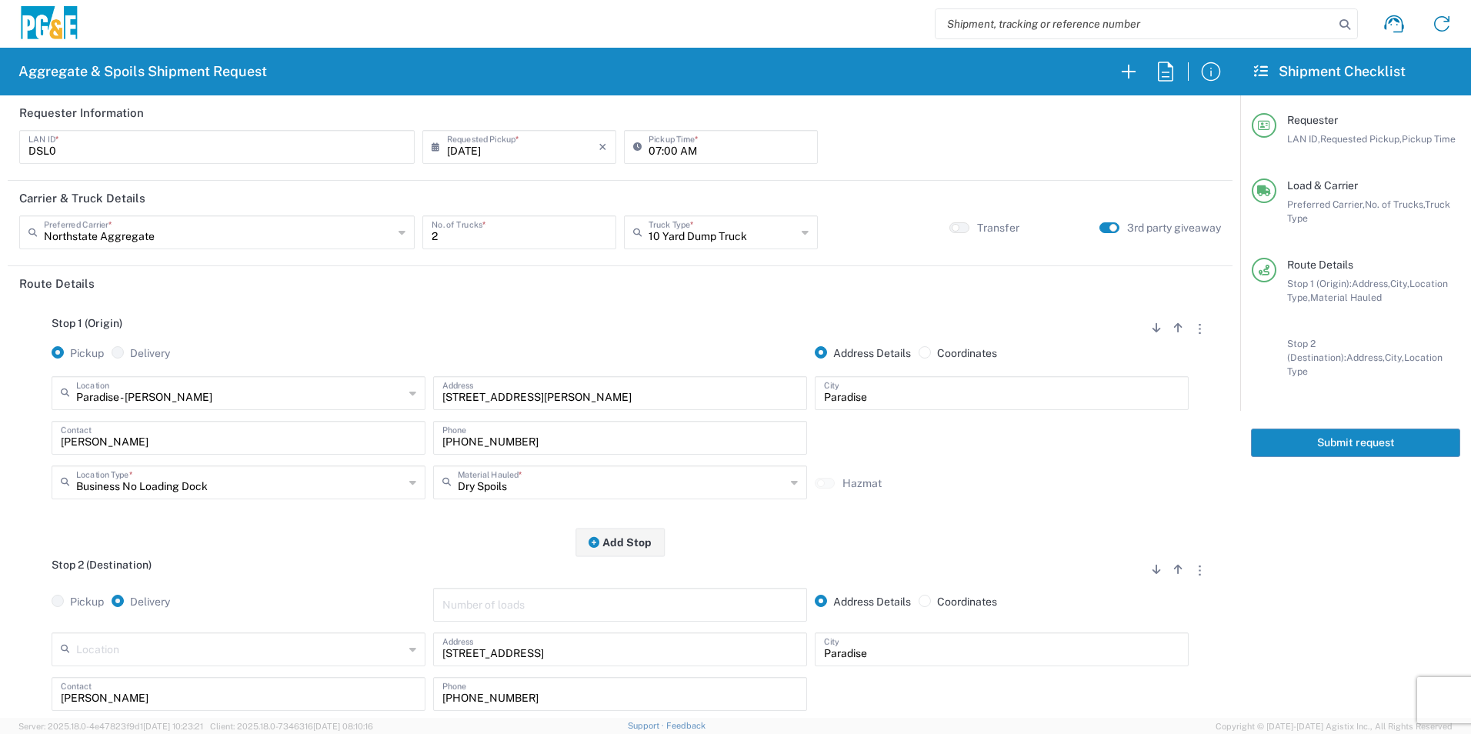
scroll to position [154, 0]
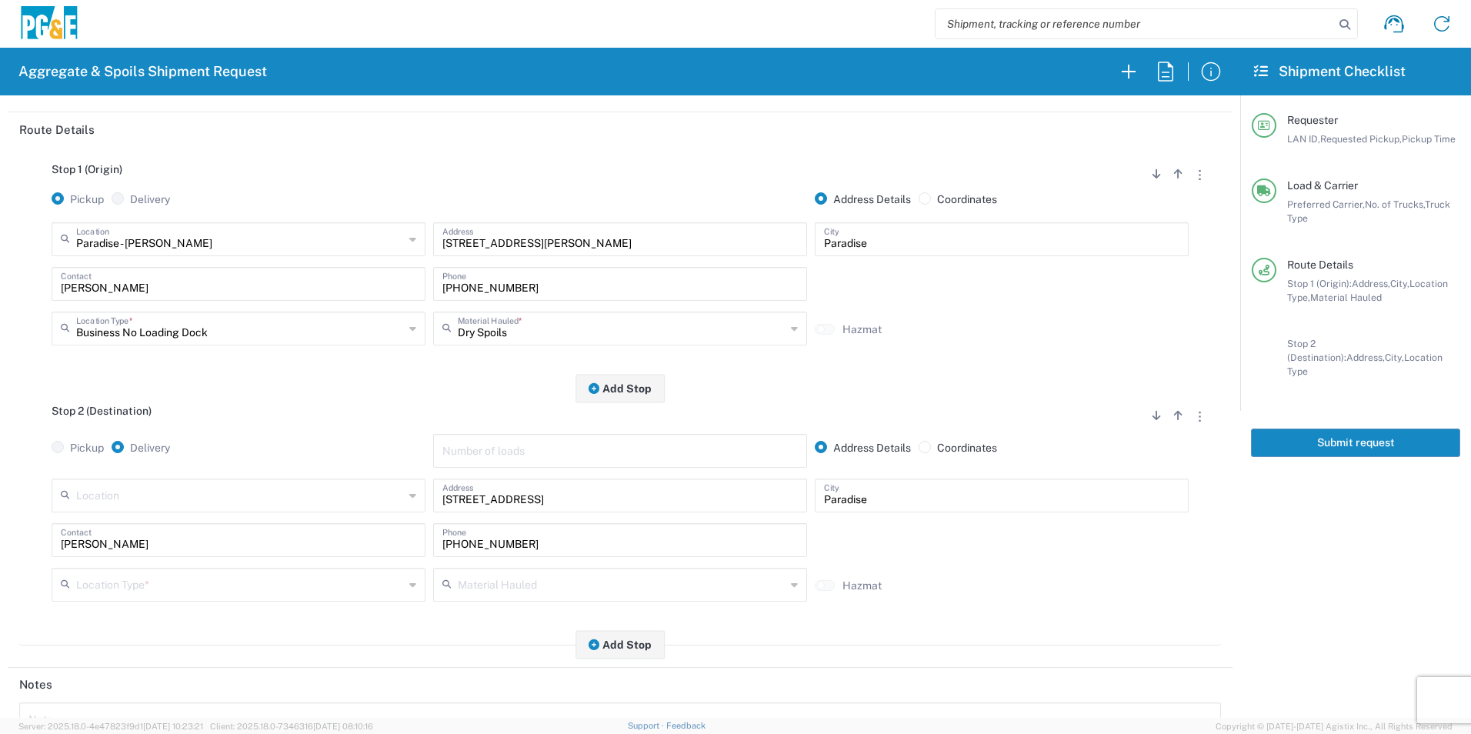
click at [118, 577] on input "text" at bounding box center [240, 583] width 328 height 27
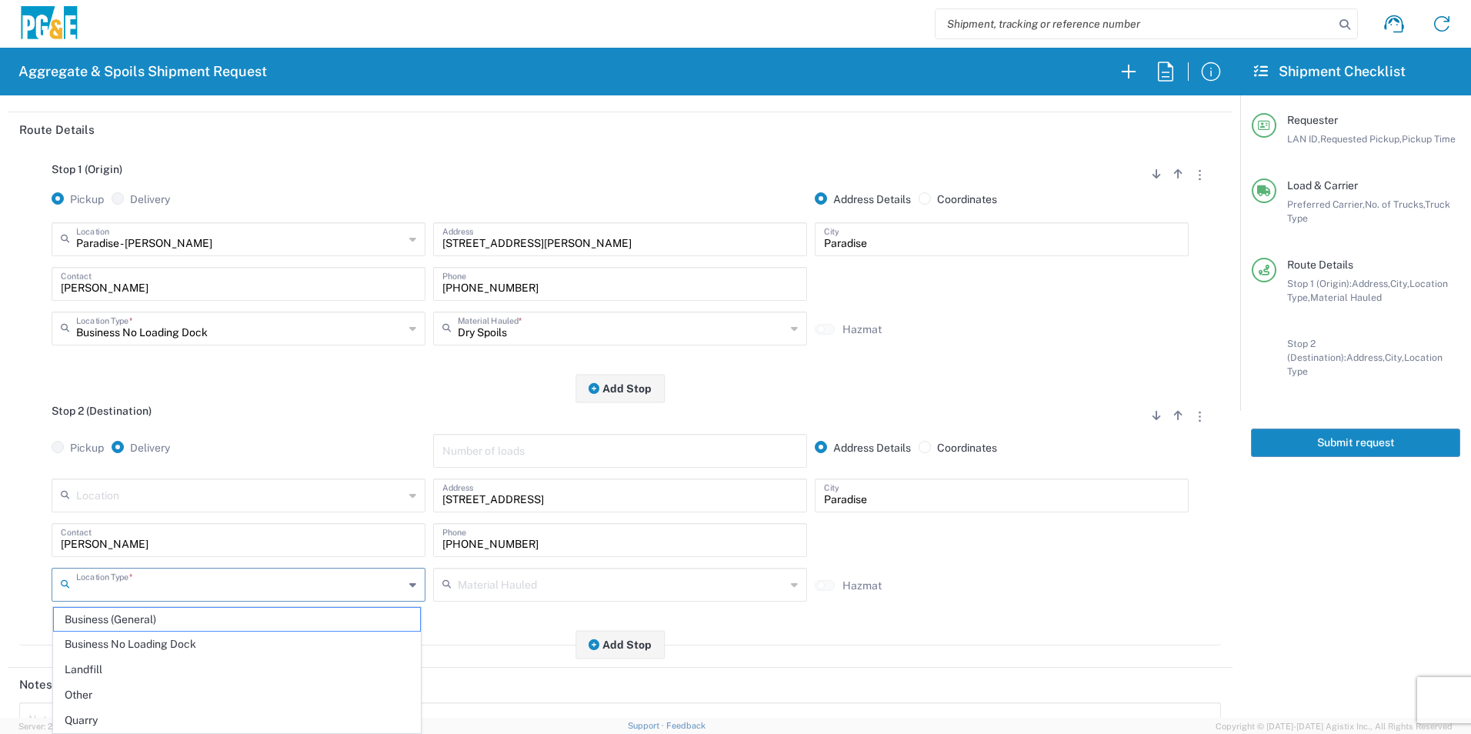
click at [88, 690] on span "Other" at bounding box center [237, 695] width 366 height 24
type input "Other"
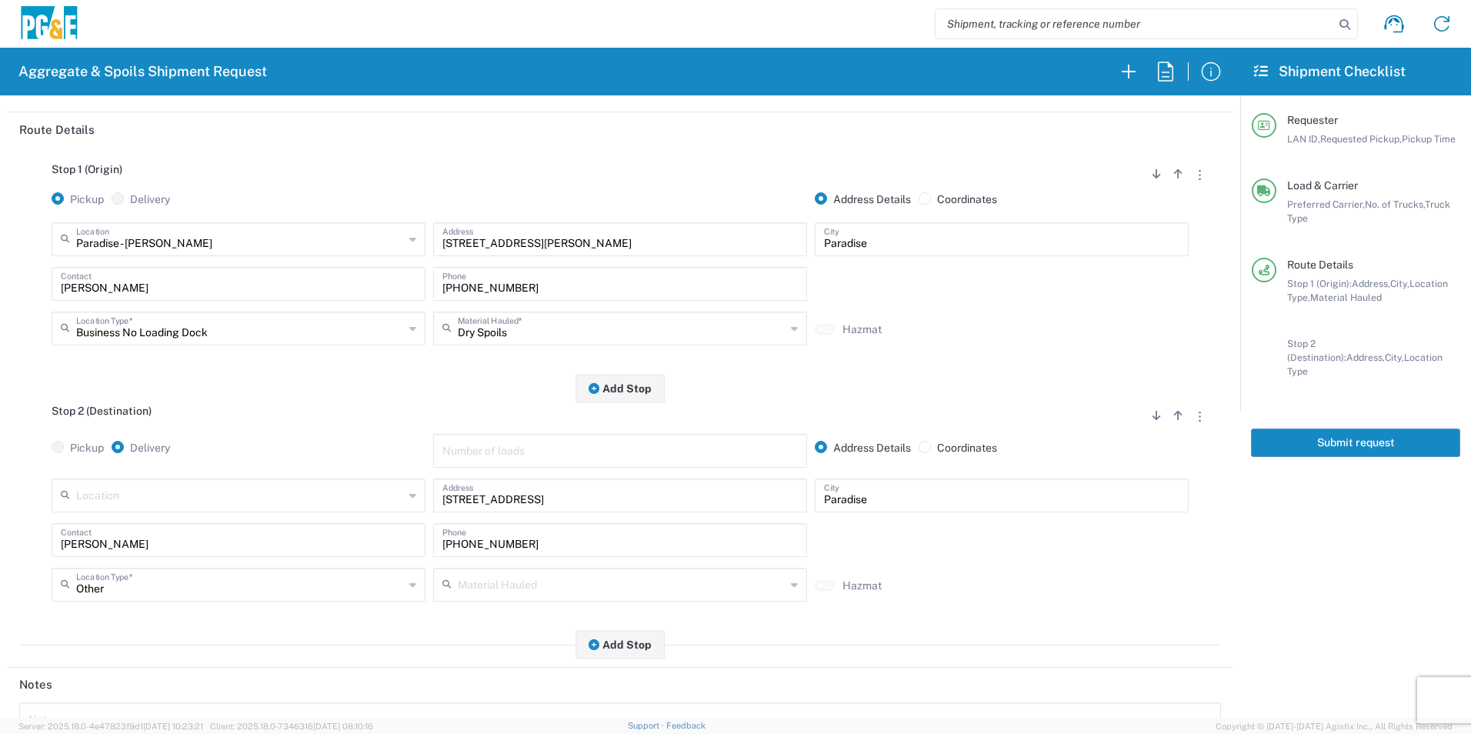
scroll to position [385, 0]
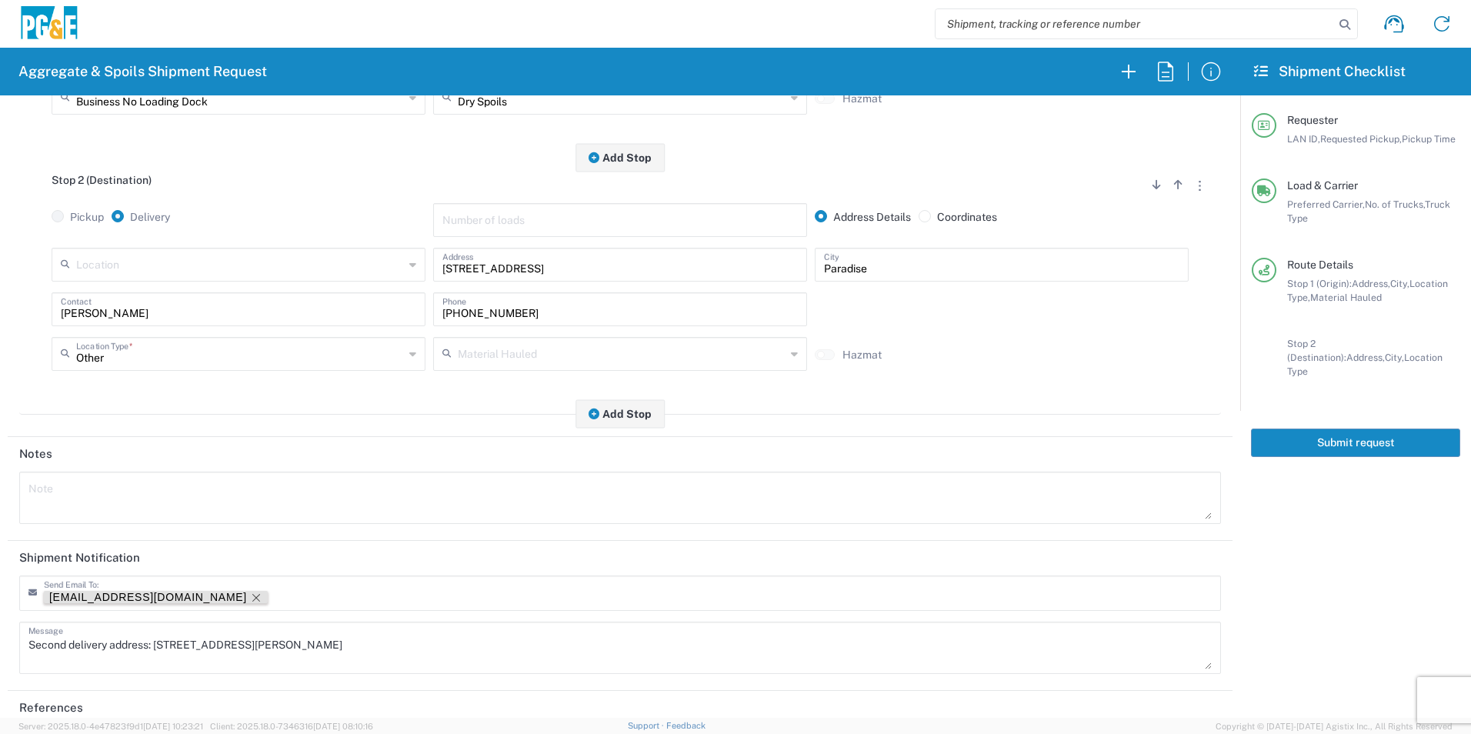
click at [250, 598] on icon "Remove tag" at bounding box center [256, 598] width 12 height 12
click at [234, 487] on textarea at bounding box center [619, 497] width 1183 height 43
paste textarea "Second delivery address: 5399 Clark Rd, Paradise"
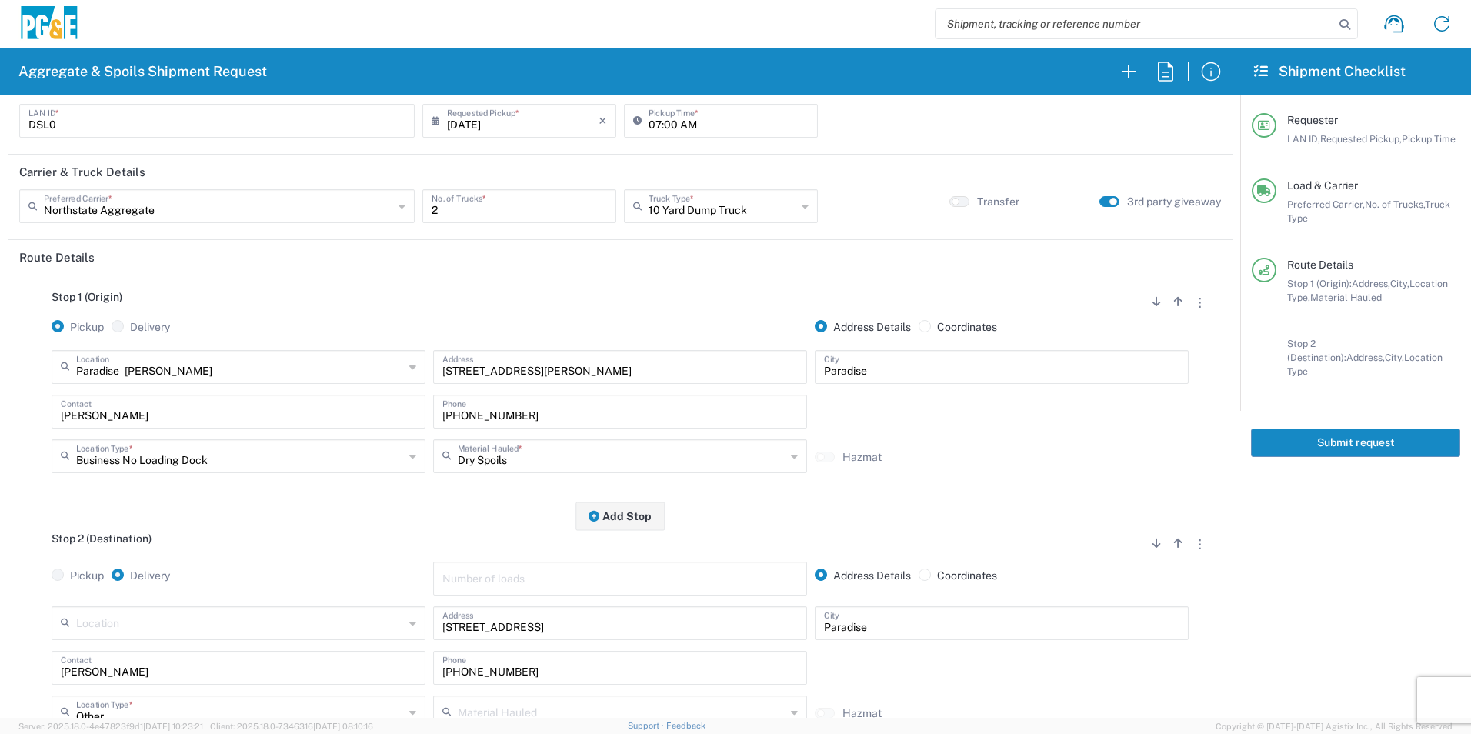
scroll to position [0, 0]
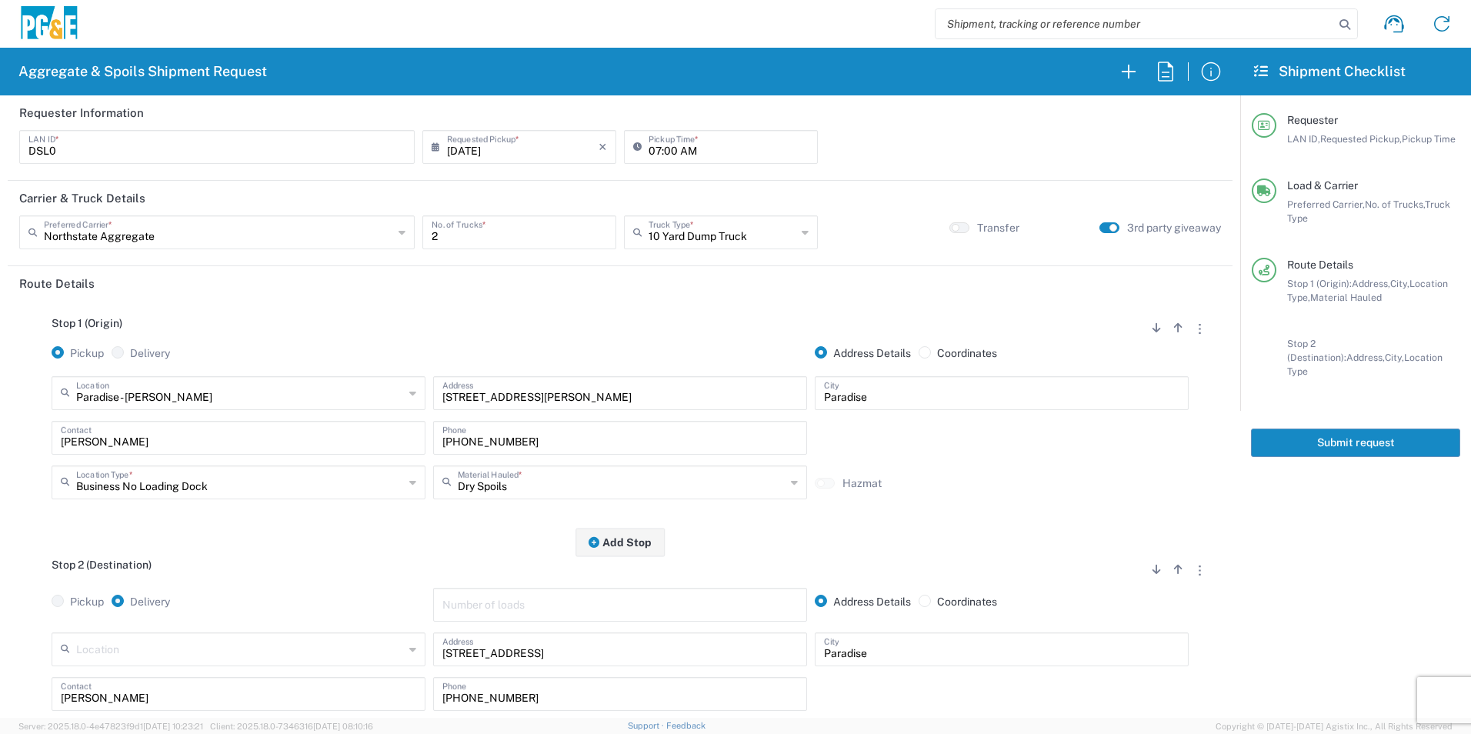
type textarea "Second delivery address: 5399 Clark Rd, Paradise"
click at [1280, 429] on button "Submit request" at bounding box center [1355, 442] width 209 height 28
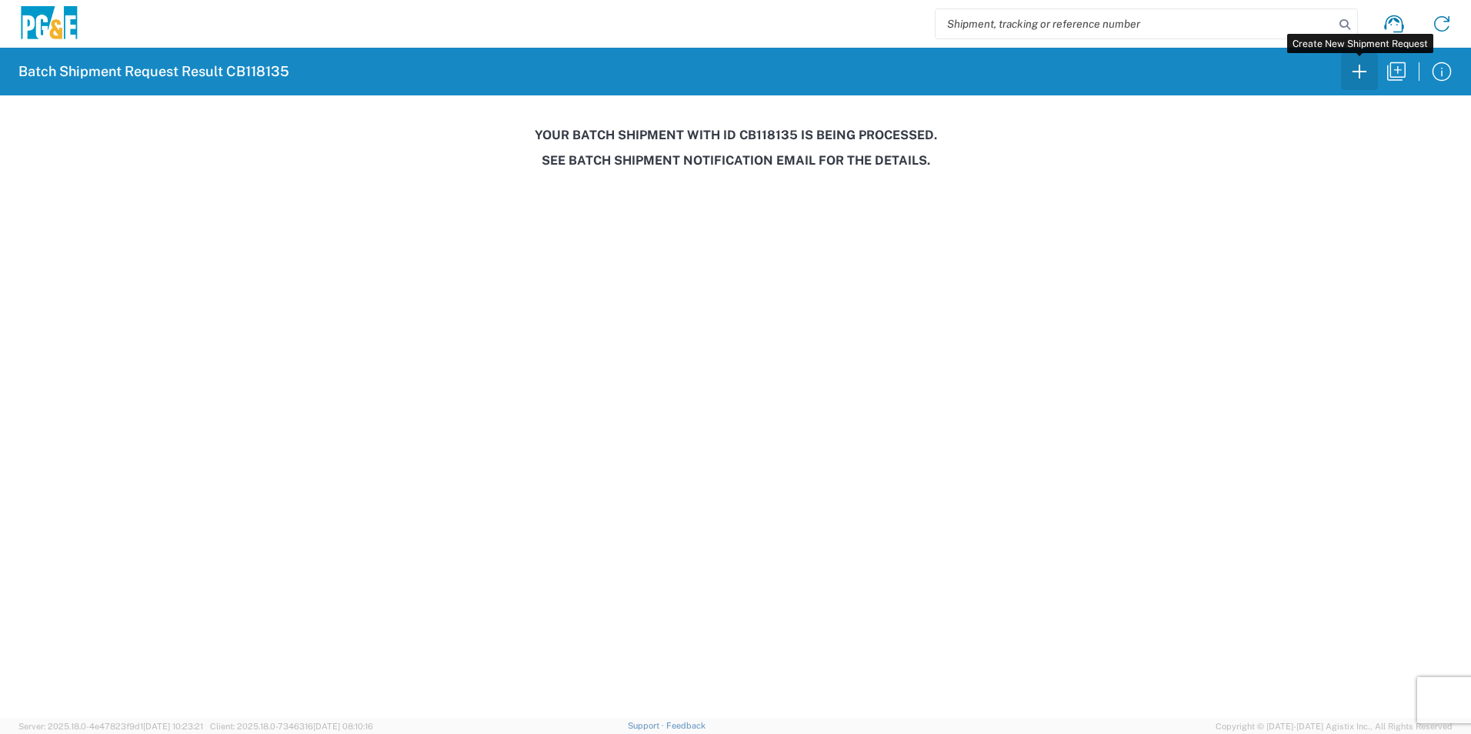
click at [1361, 75] on icon "button" at bounding box center [1359, 71] width 25 height 25
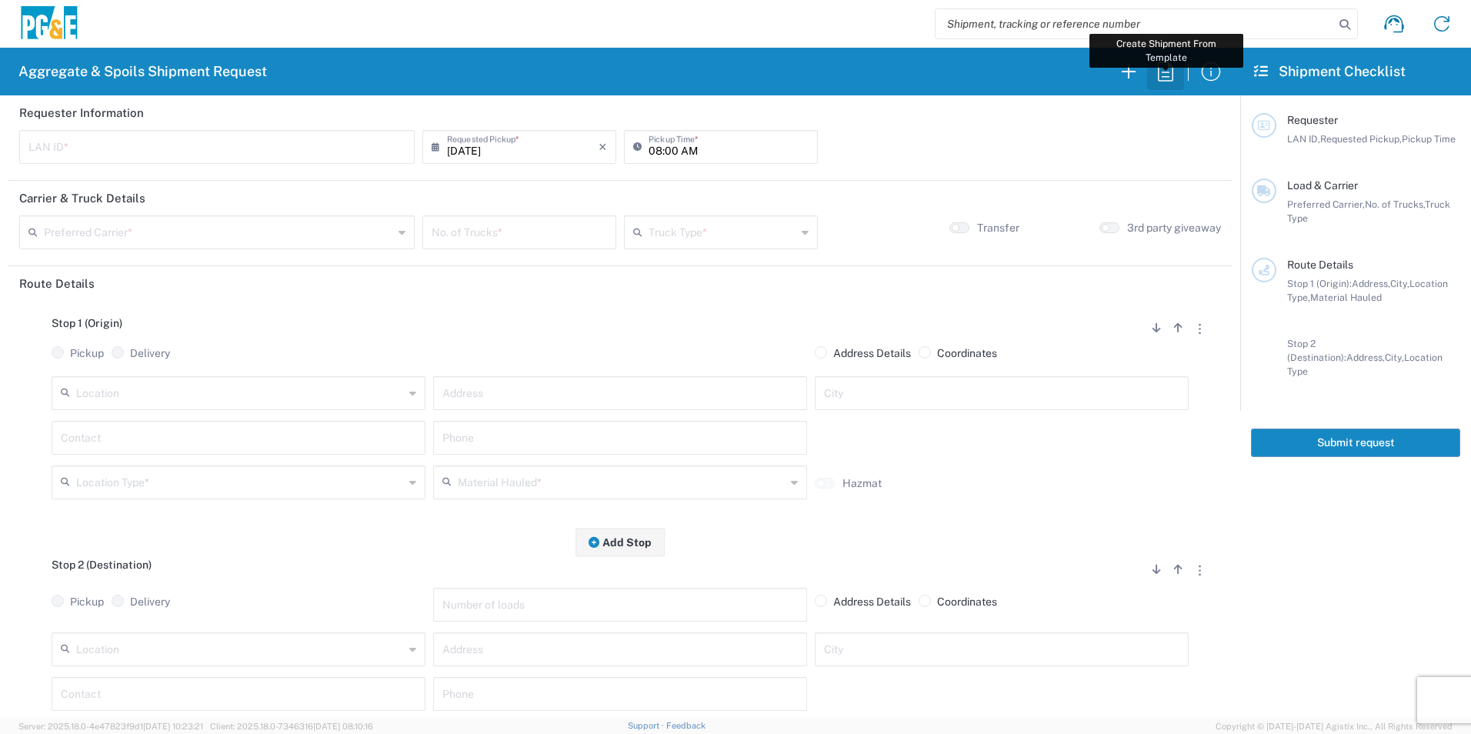
click at [1162, 65] on icon "button" at bounding box center [1165, 71] width 25 height 25
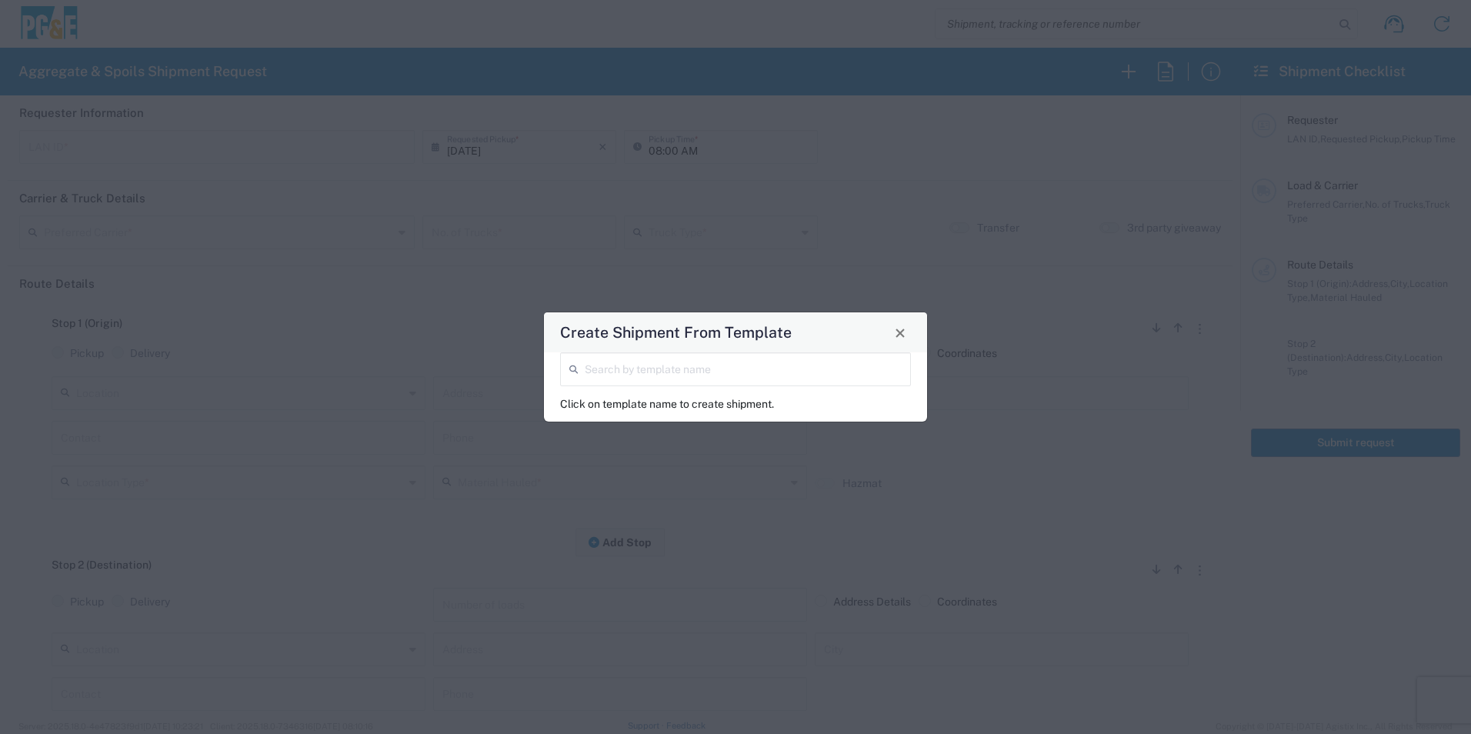
click at [735, 368] on input "search" at bounding box center [743, 368] width 317 height 27
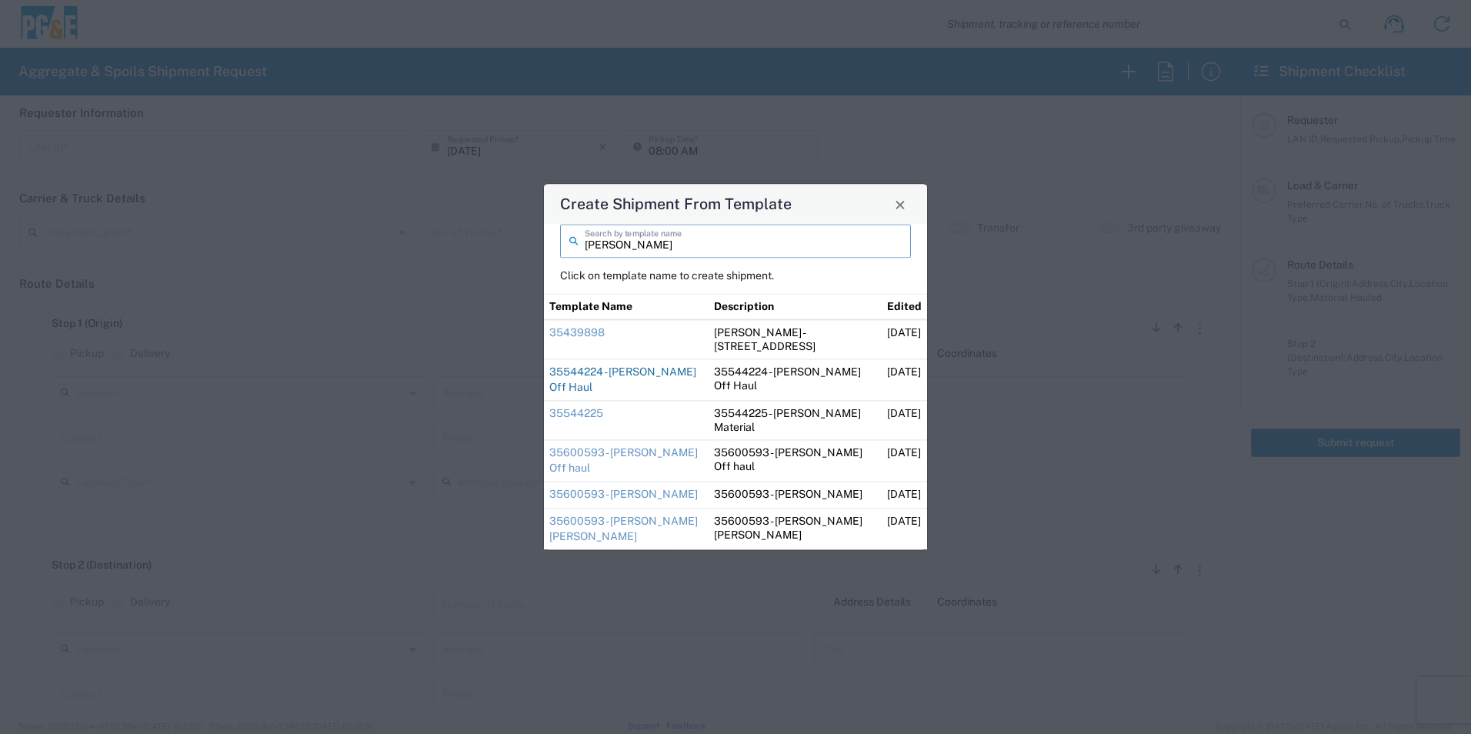
type input "dave"
click at [585, 374] on link "35544224 - [PERSON_NAME] Off Haul" at bounding box center [622, 379] width 147 height 28
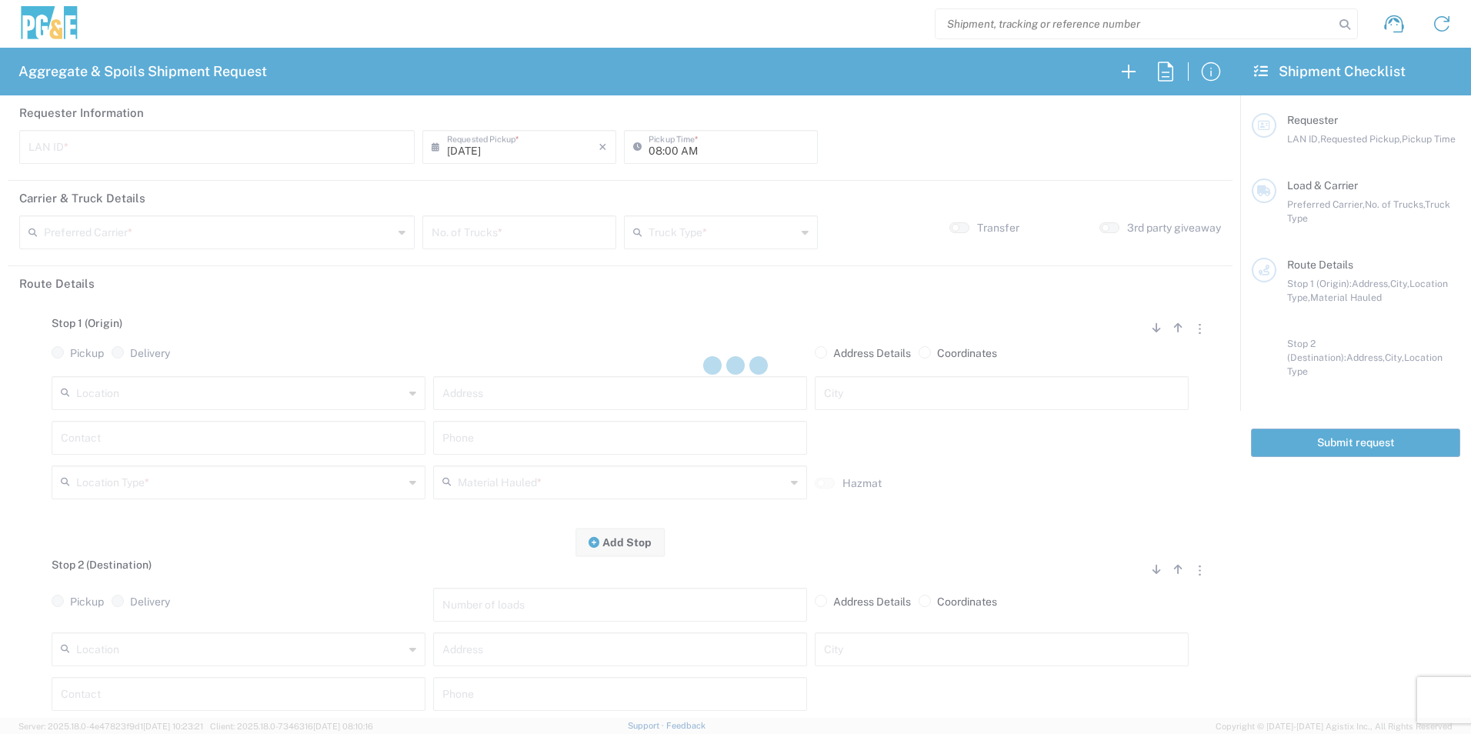
type input "DGMP"
type input "04:15 AM"
type input "[PERSON_NAME] & Sons Trucking, Inc"
type input "Super Dump"
type textarea "Report to the jobsite empty at 8:00am"
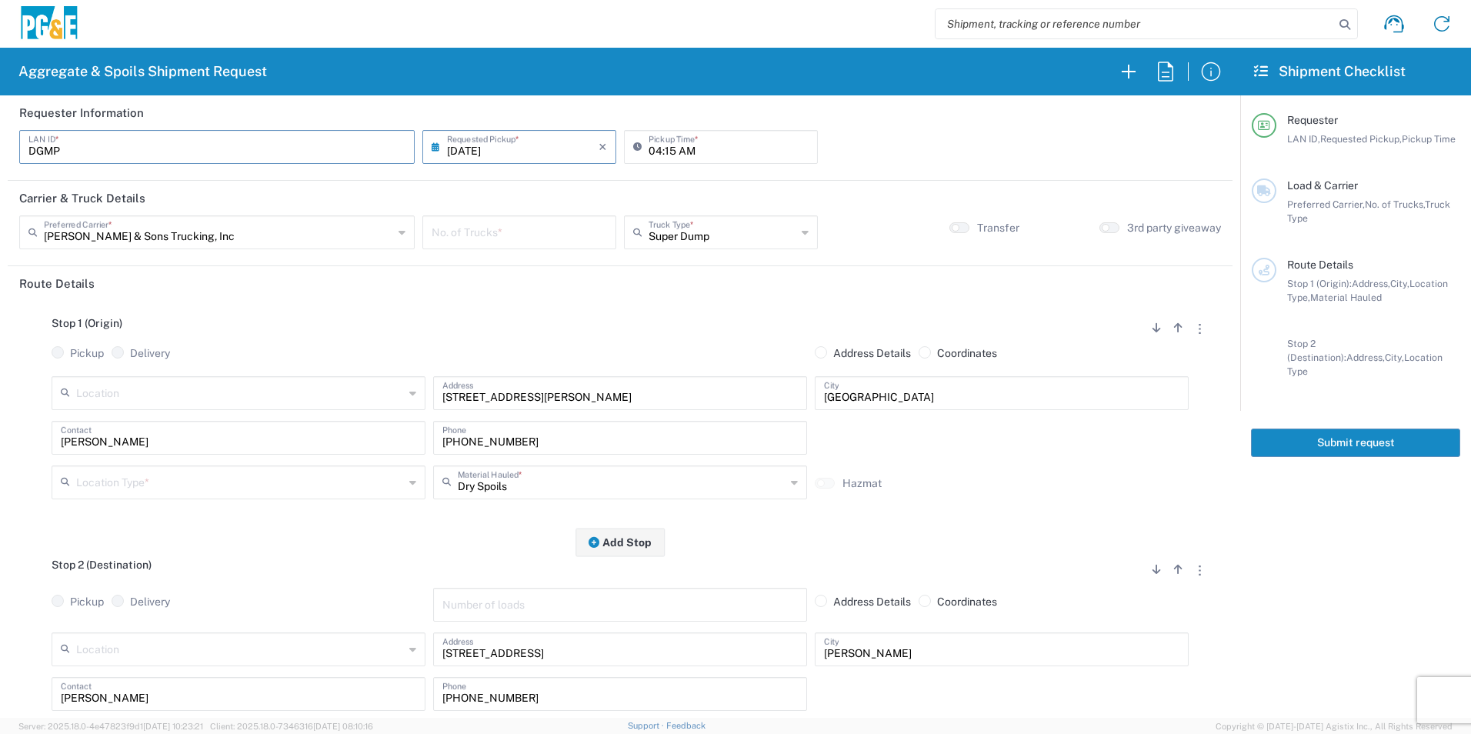
drag, startPoint x: 133, startPoint y: 150, endPoint x: -3, endPoint y: 143, distance: 136.3
click at [0, 143] on html "Aggregate & Spoils Shipment Request Requester Information DGMP LAN ID * 09/08/2…" at bounding box center [735, 367] width 1471 height 734
type input "J4TN"
click at [487, 235] on input "number" at bounding box center [519, 231] width 175 height 27
type input "2"
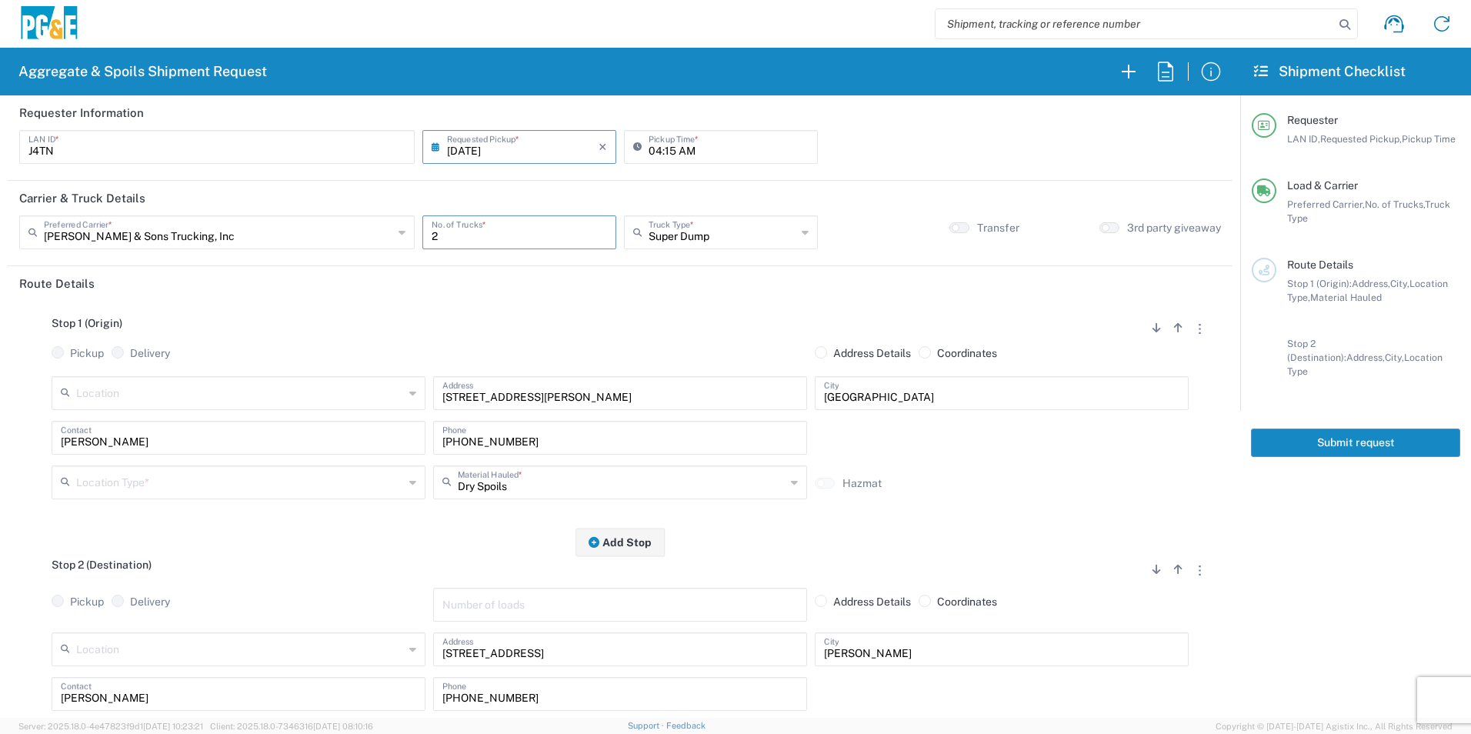
click at [110, 479] on input "text" at bounding box center [240, 481] width 328 height 27
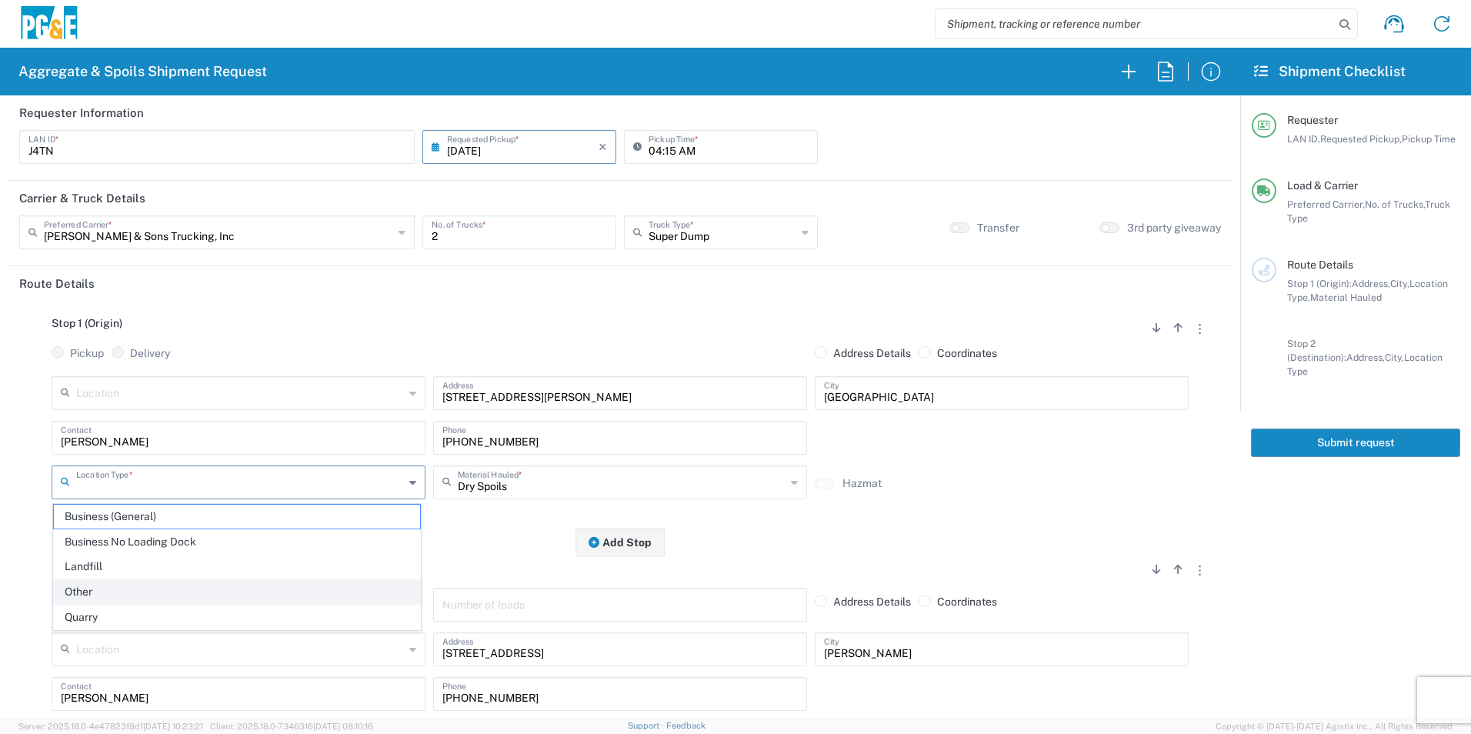
click at [99, 585] on span "Other" at bounding box center [237, 592] width 366 height 24
type input "Other"
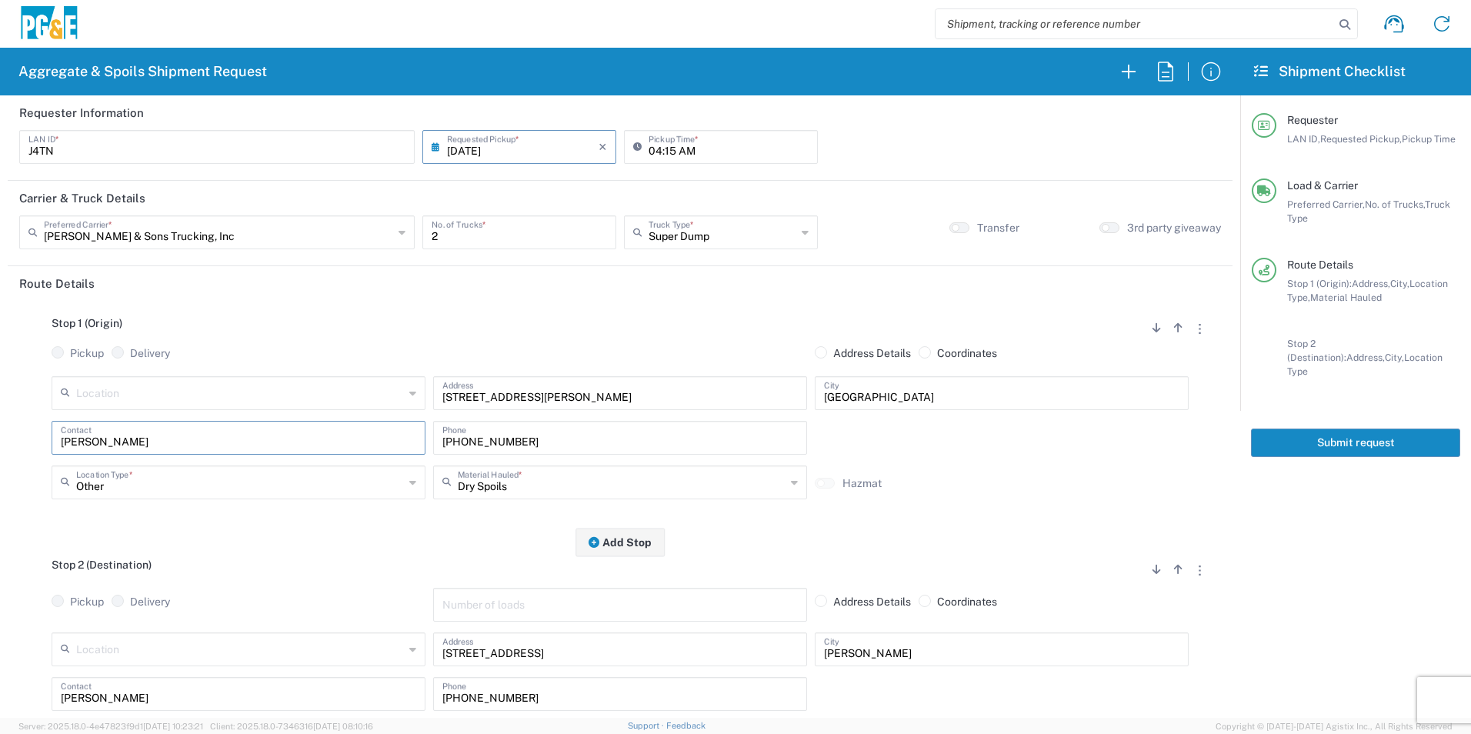
drag, startPoint x: 159, startPoint y: 438, endPoint x: 0, endPoint y: 359, distance: 177.9
click at [0, 360] on html "Aggregate & Spoils Shipment Request Requester Information J4TN LAN ID * 09/08/2…" at bounding box center [735, 367] width 1471 height 734
type input "[PERSON_NAME]"
click at [515, 448] on input "707-349-8263" at bounding box center [619, 436] width 355 height 27
paste input "[PHONE_NUMBER]"
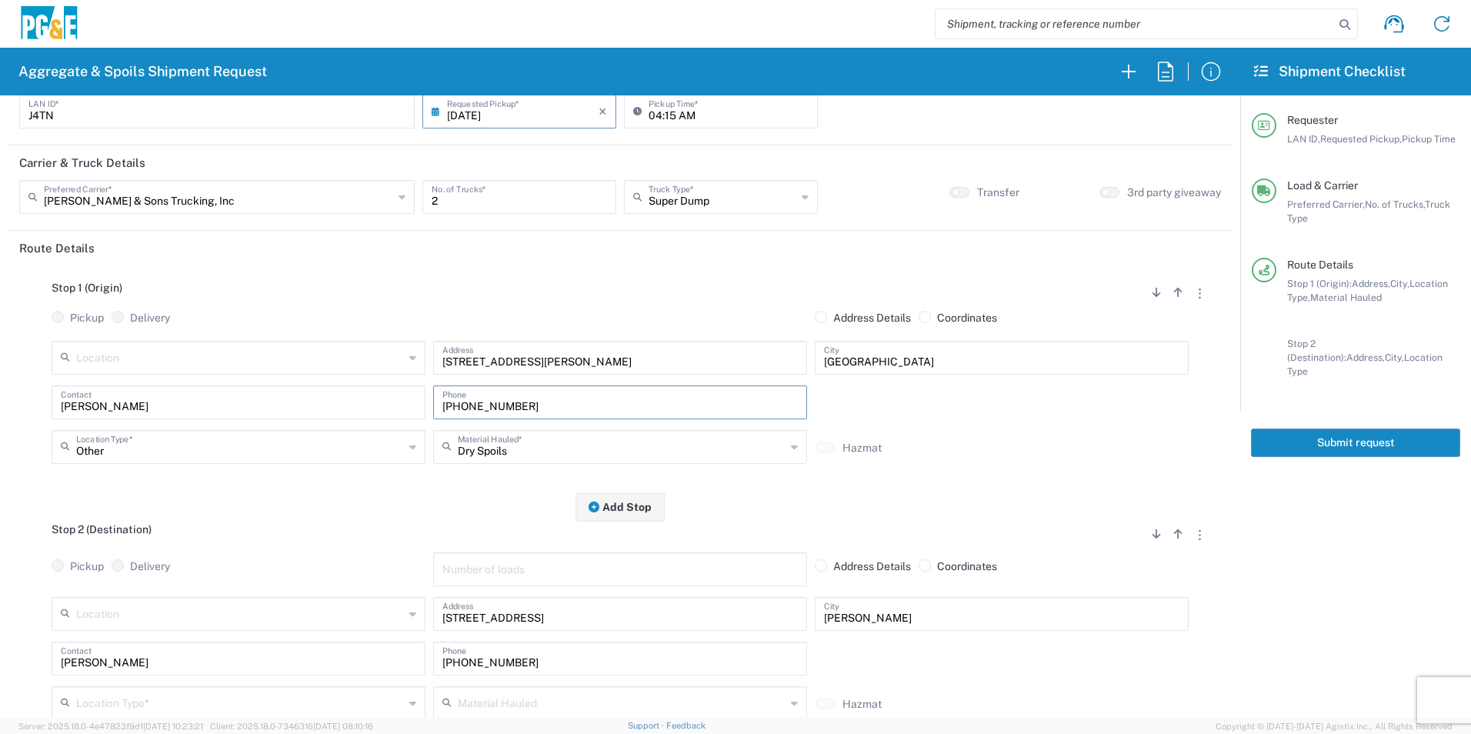
scroll to position [77, 0]
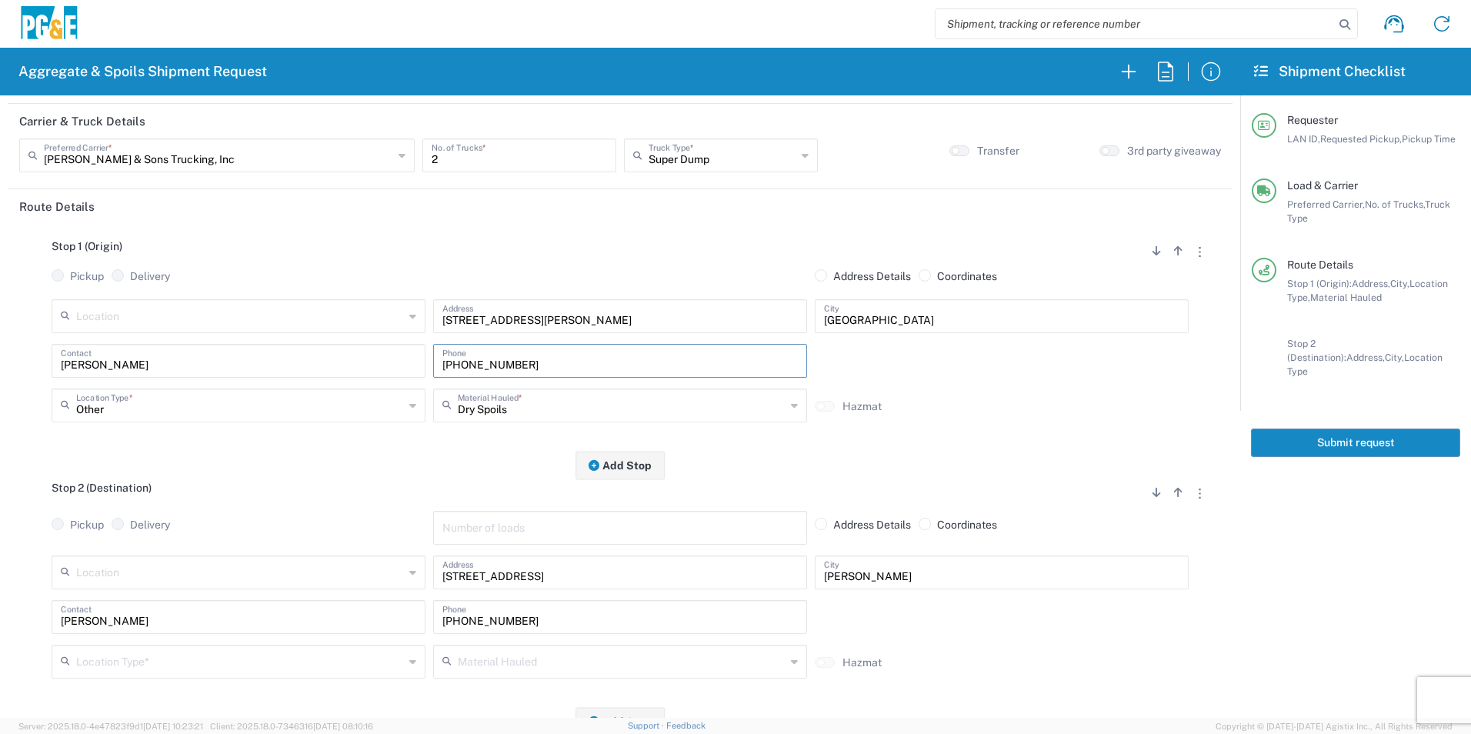
type input "[PHONE_NUMBER]"
drag, startPoint x: 523, startPoint y: 623, endPoint x: 214, endPoint y: 609, distance: 309.6
click at [214, 609] on div "Dave Matlock Contact 707-349-8263 Phone" at bounding box center [620, 622] width 1145 height 45
paste input "[PHONE_NUMBER]"
type input "[PHONE_NUMBER]"
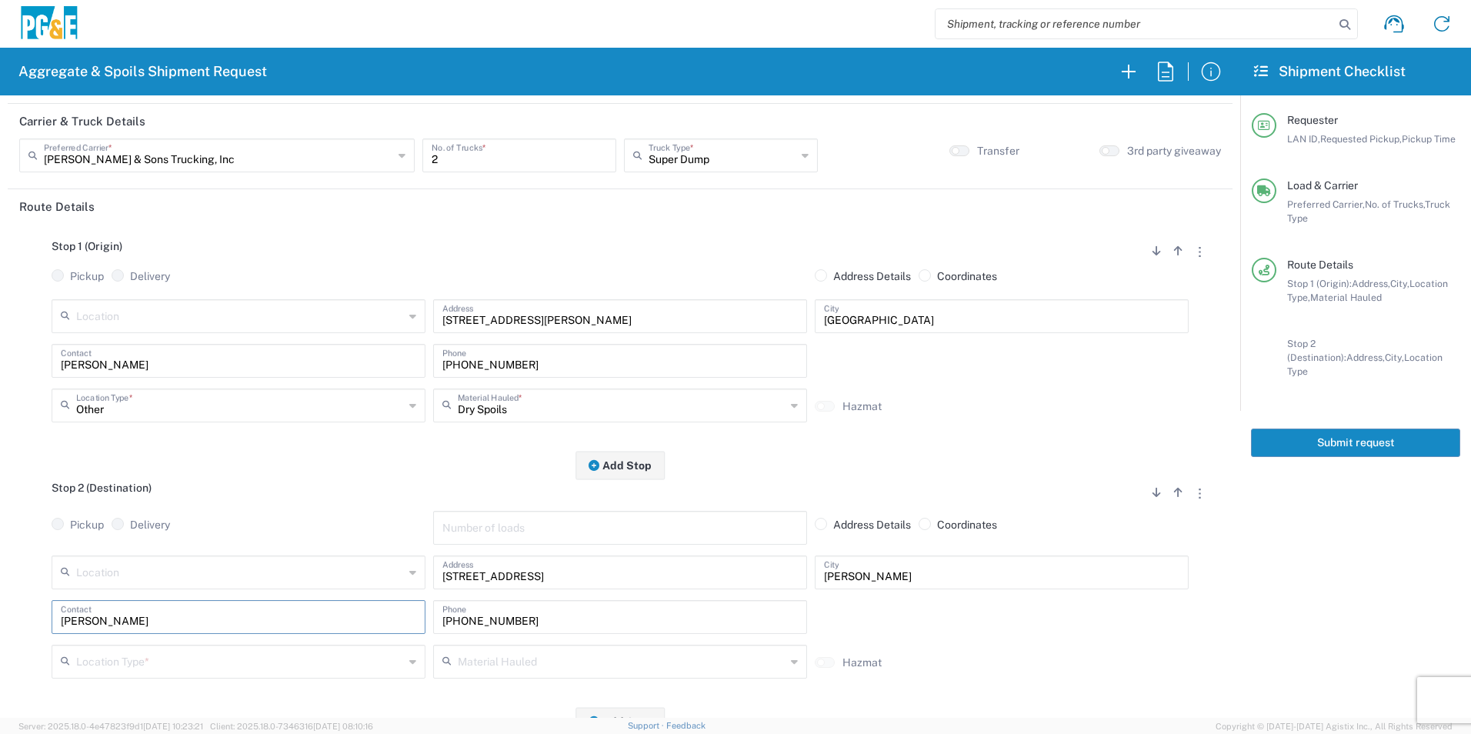
click at [0, 590] on html "Aggregate & Spoils Shipment Request Requester Information J4TN LAN ID * 09/08/2…" at bounding box center [735, 367] width 1471 height 734
type input "[PERSON_NAME]"
click at [158, 659] on input "text" at bounding box center [240, 660] width 328 height 27
click at [112, 609] on span "Other" at bounding box center [237, 607] width 366 height 24
type input "Other"
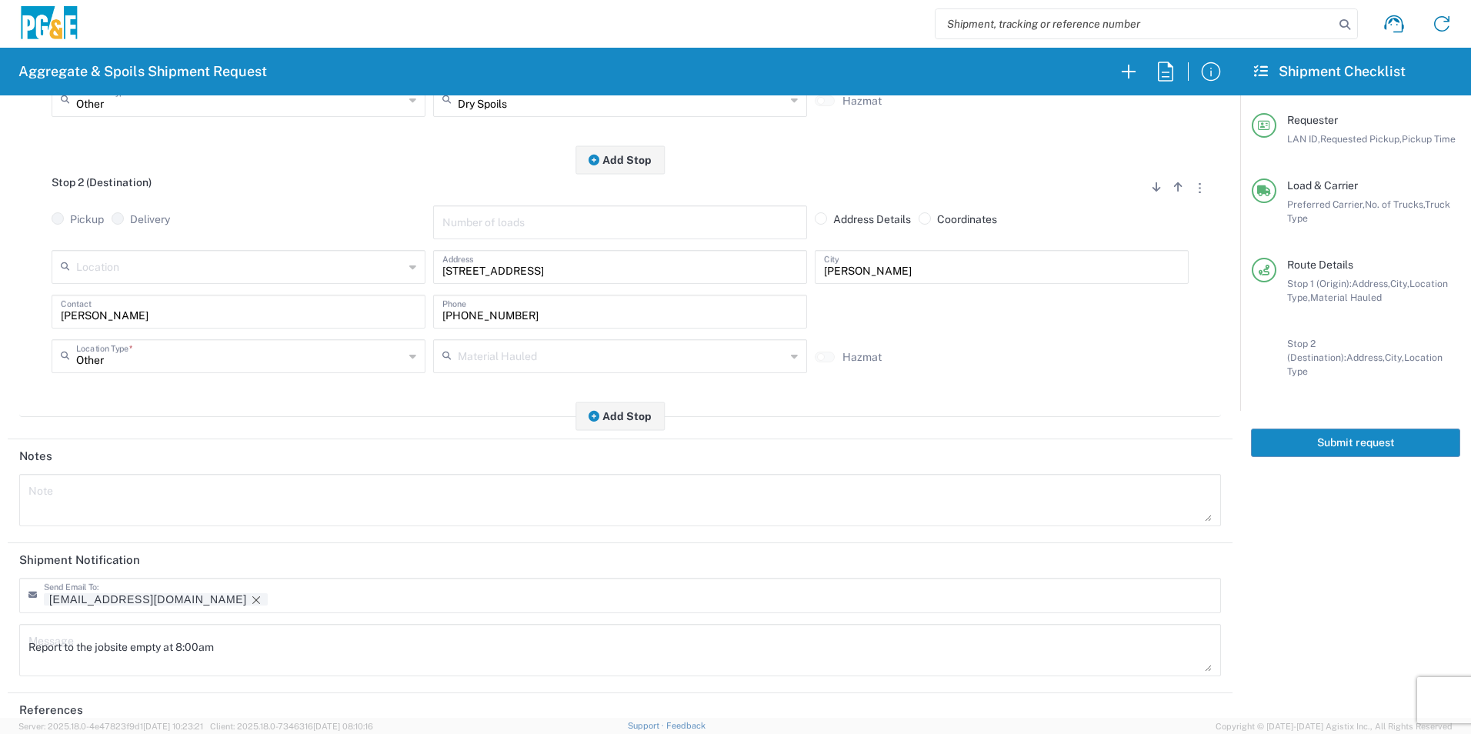
scroll to position [385, 0]
click at [250, 598] on icon "Remove tag" at bounding box center [256, 598] width 12 height 12
drag, startPoint x: 271, startPoint y: 637, endPoint x: -3, endPoint y: 616, distance: 274.6
click at [0, 616] on html "Aggregate & Spoils Shipment Request Requester Information J4TN LAN ID * 09/08/2…" at bounding box center [735, 367] width 1471 height 734
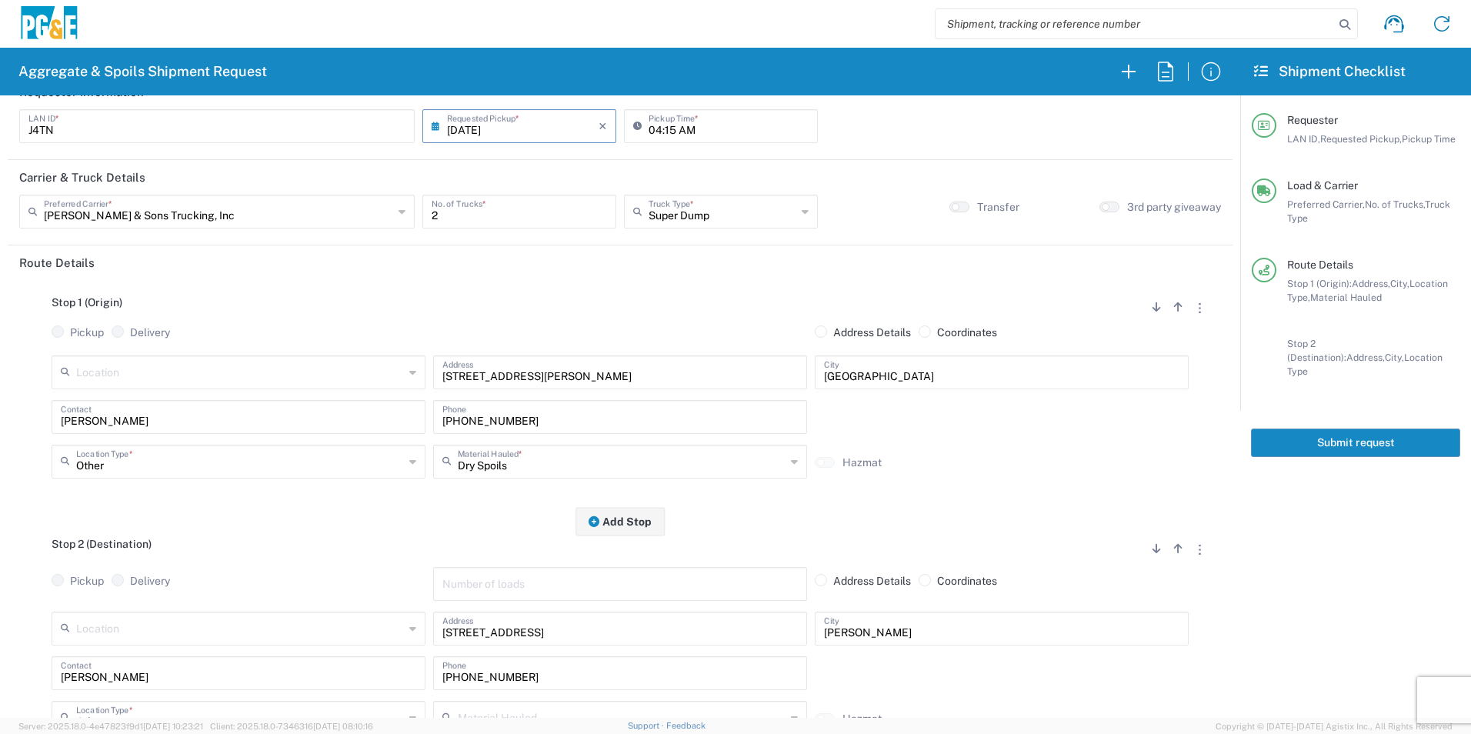
scroll to position [0, 0]
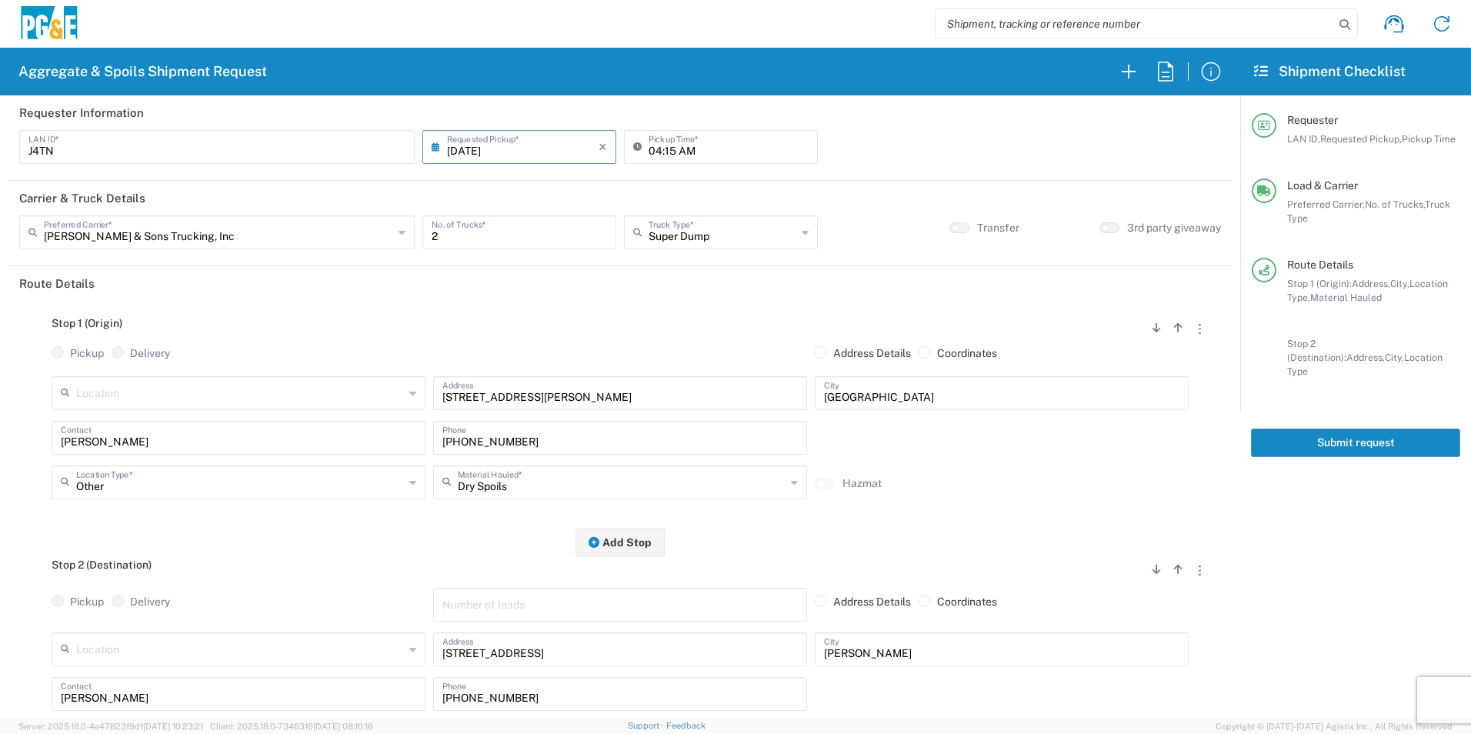
click at [1333, 428] on button "Submit request" at bounding box center [1355, 442] width 209 height 28
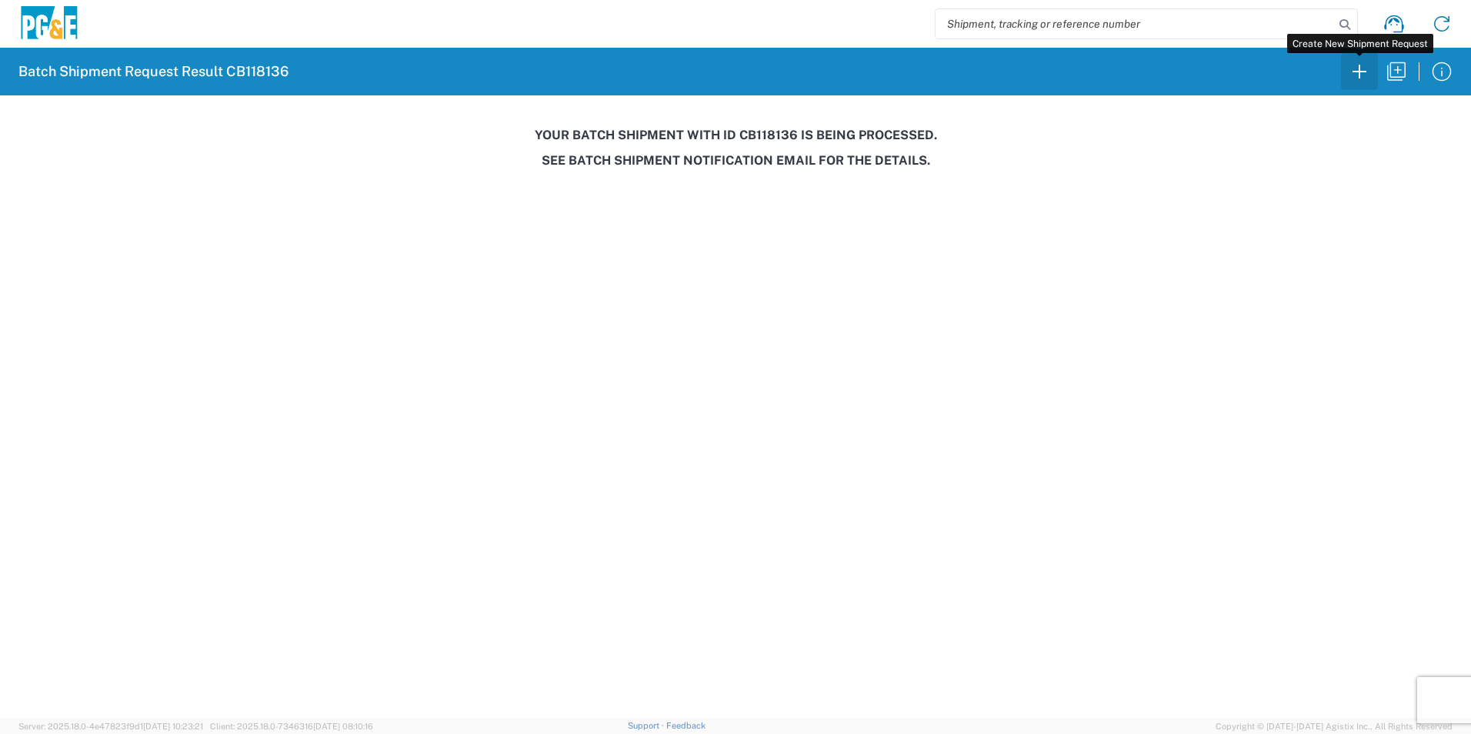
click at [1355, 72] on icon "button" at bounding box center [1359, 72] width 14 height 14
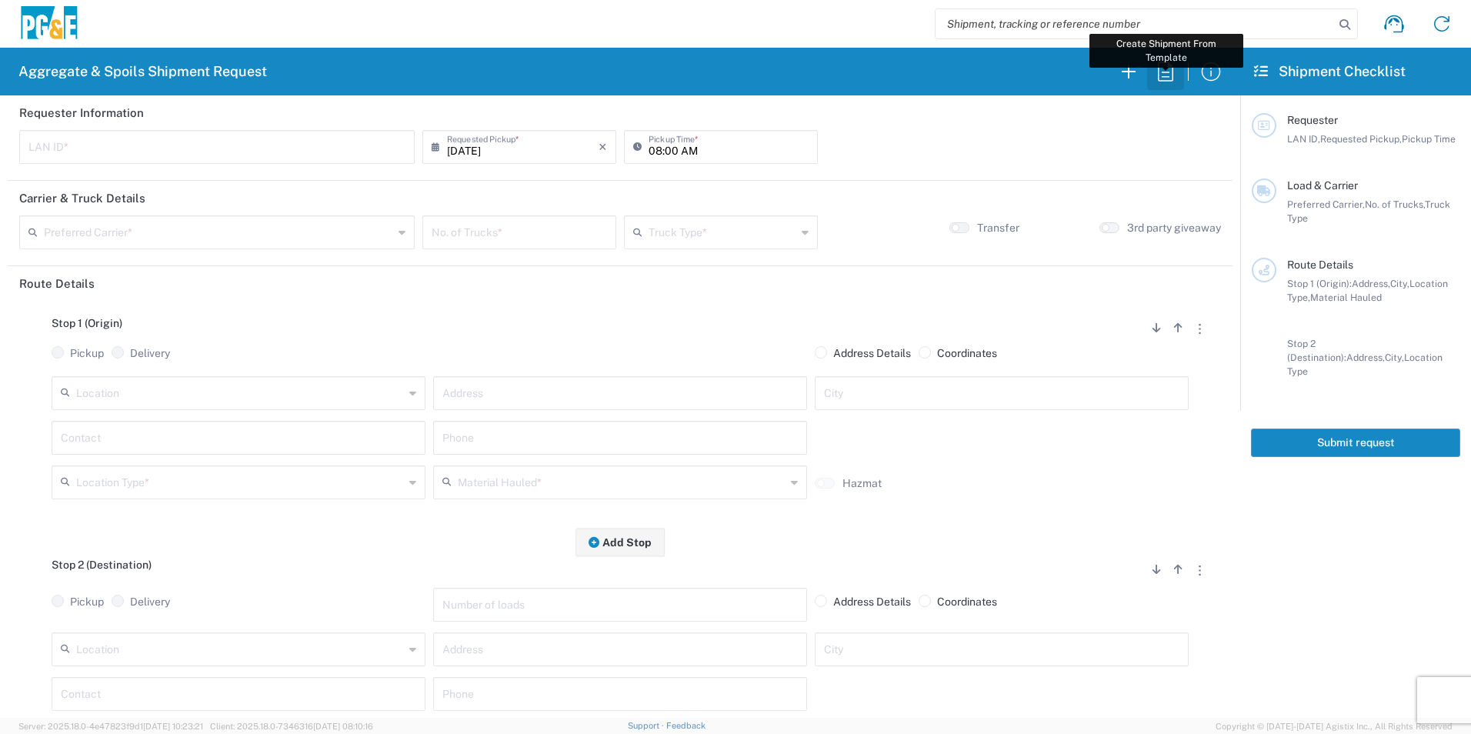
click at [1172, 71] on icon "button" at bounding box center [1165, 71] width 15 height 19
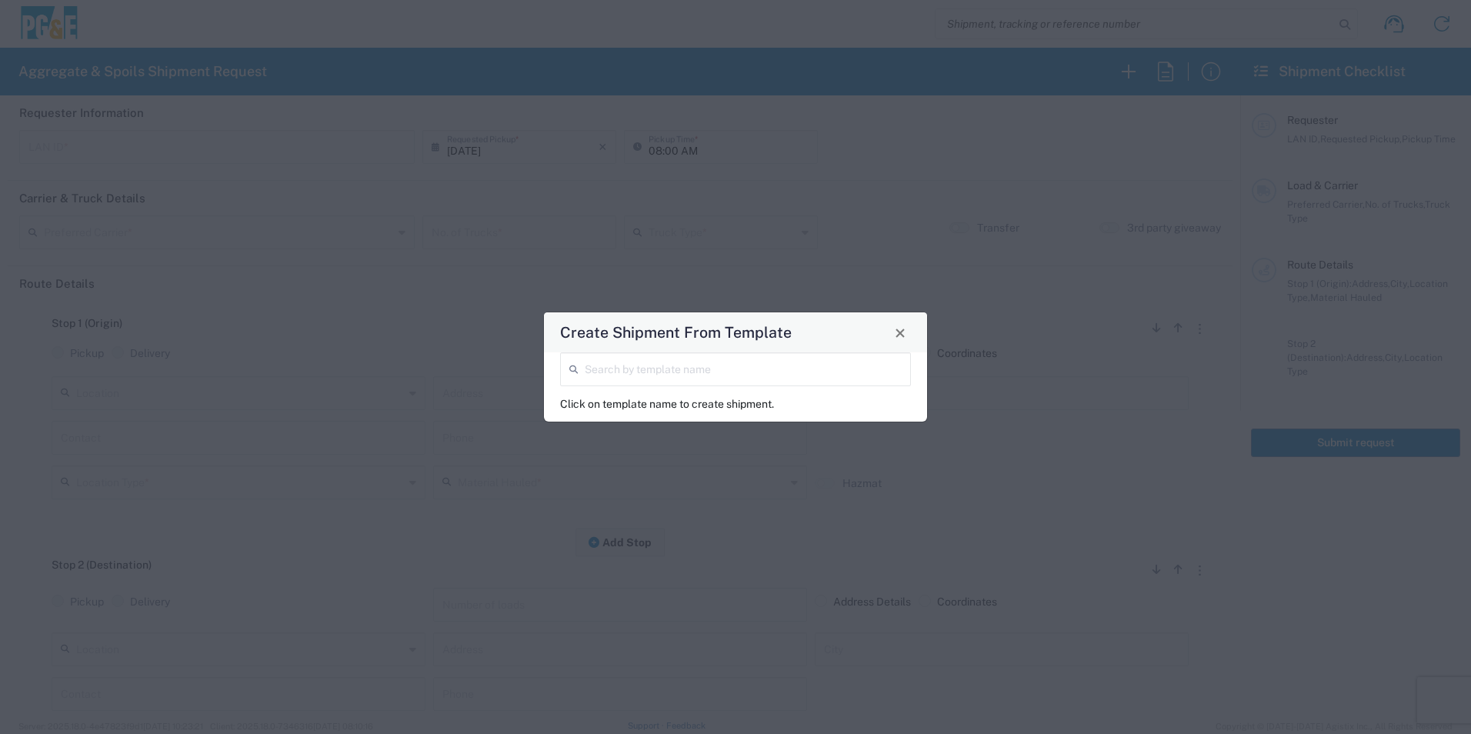
click at [774, 384] on div "Search by template name" at bounding box center [735, 369] width 351 height 34
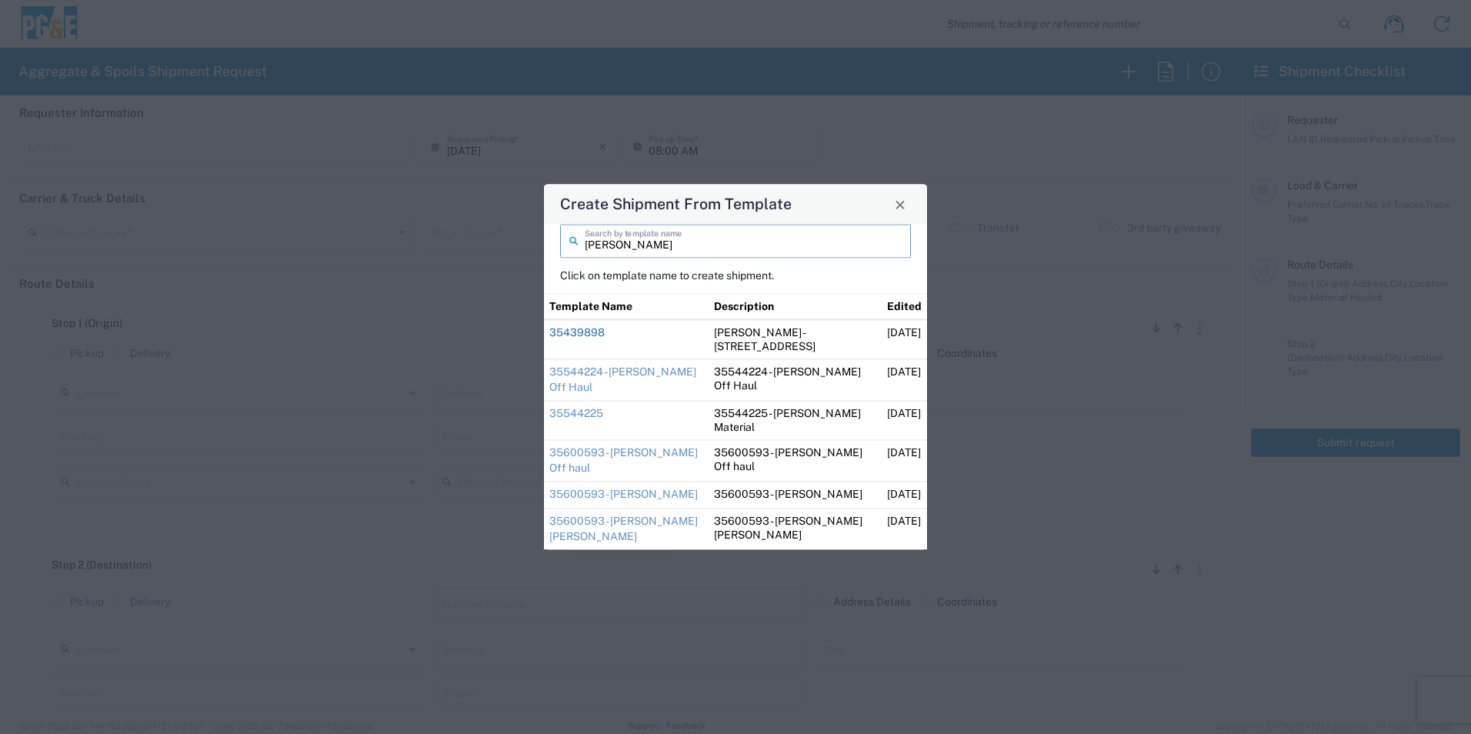
type input "dave"
click at [585, 329] on link "35439898" at bounding box center [576, 332] width 55 height 12
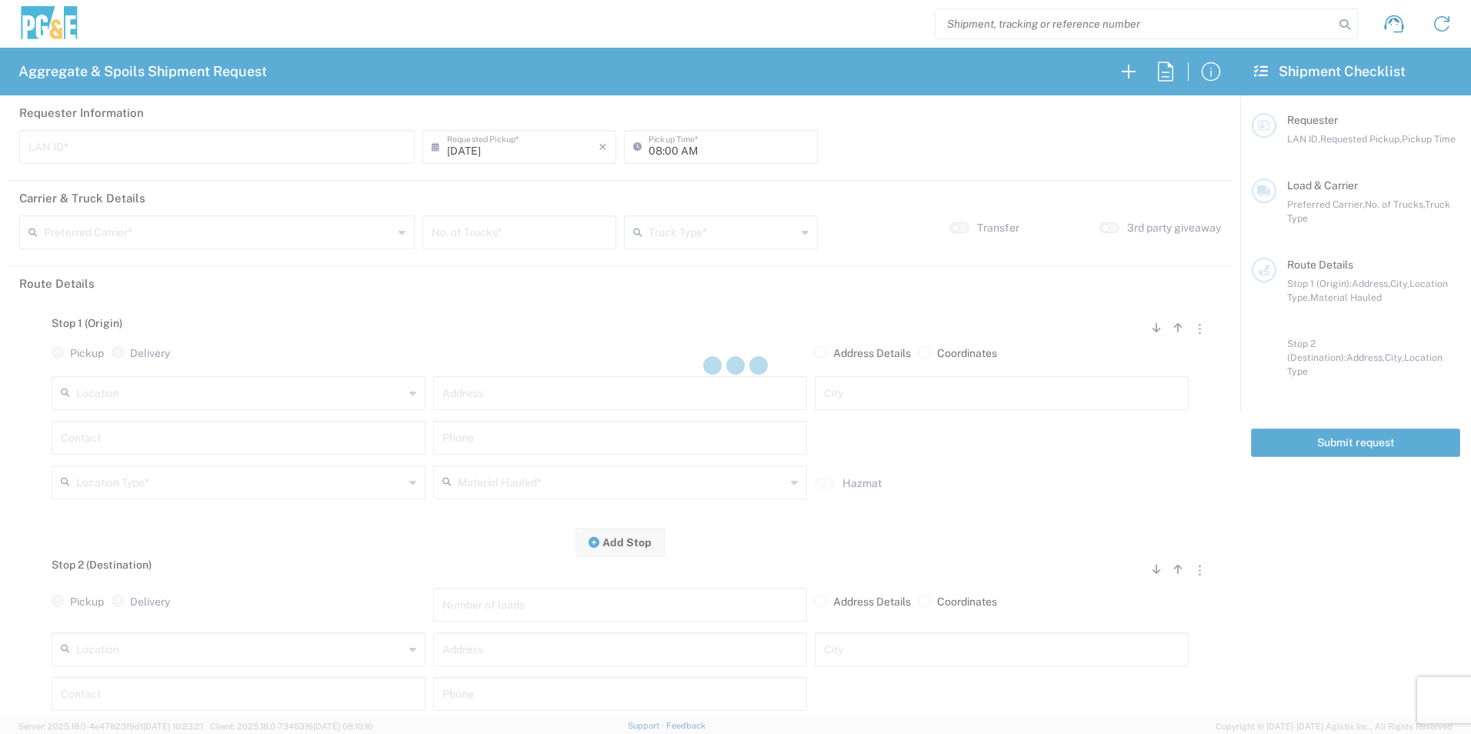
type input "DGMP"
type input "03:15 AM"
type input "[PERSON_NAME] & Sons Trucking, Inc"
type input "Super Dump"
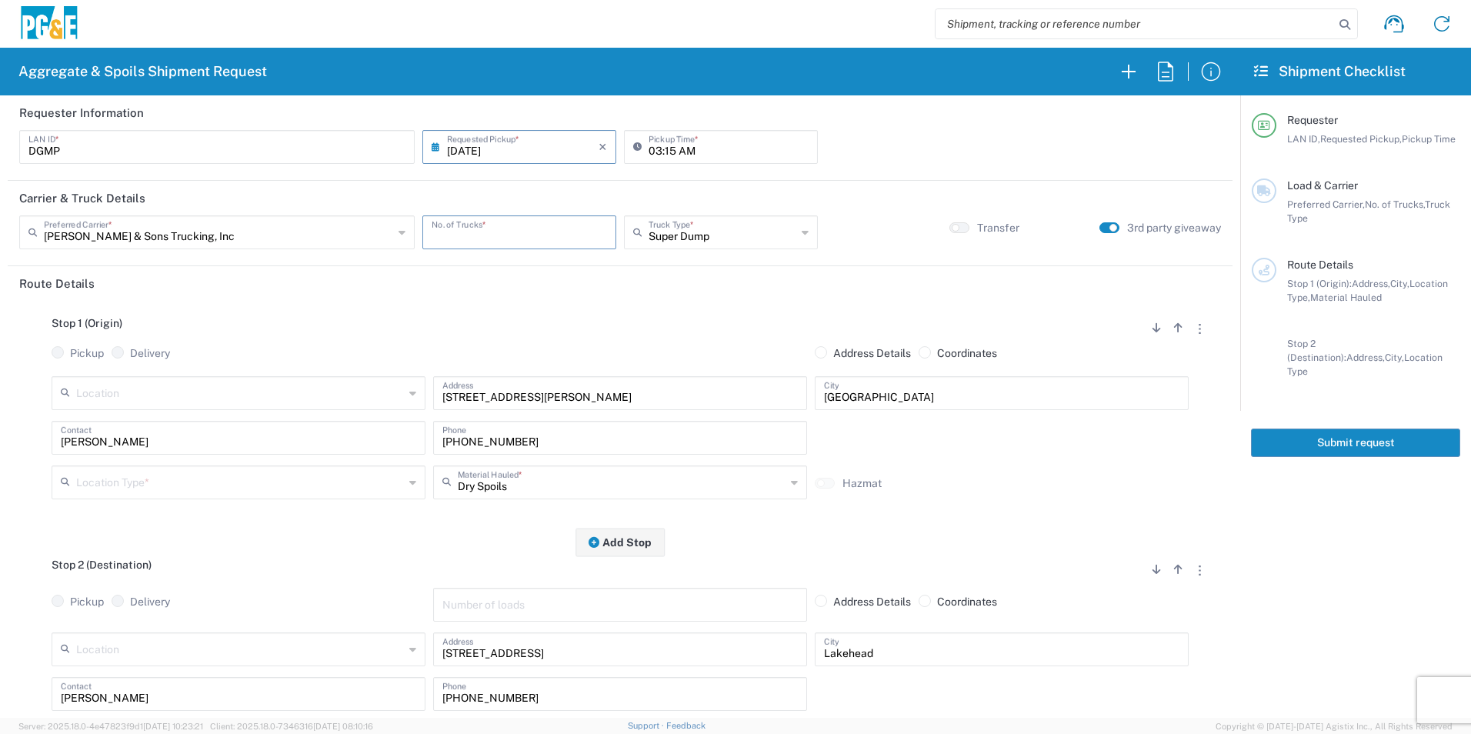
click at [508, 235] on input "number" at bounding box center [519, 231] width 175 height 27
type input "3"
click at [649, 148] on input "03:15 AM" at bounding box center [728, 145] width 160 height 27
type input "04:15 AM"
click at [168, 491] on input "text" at bounding box center [240, 481] width 328 height 27
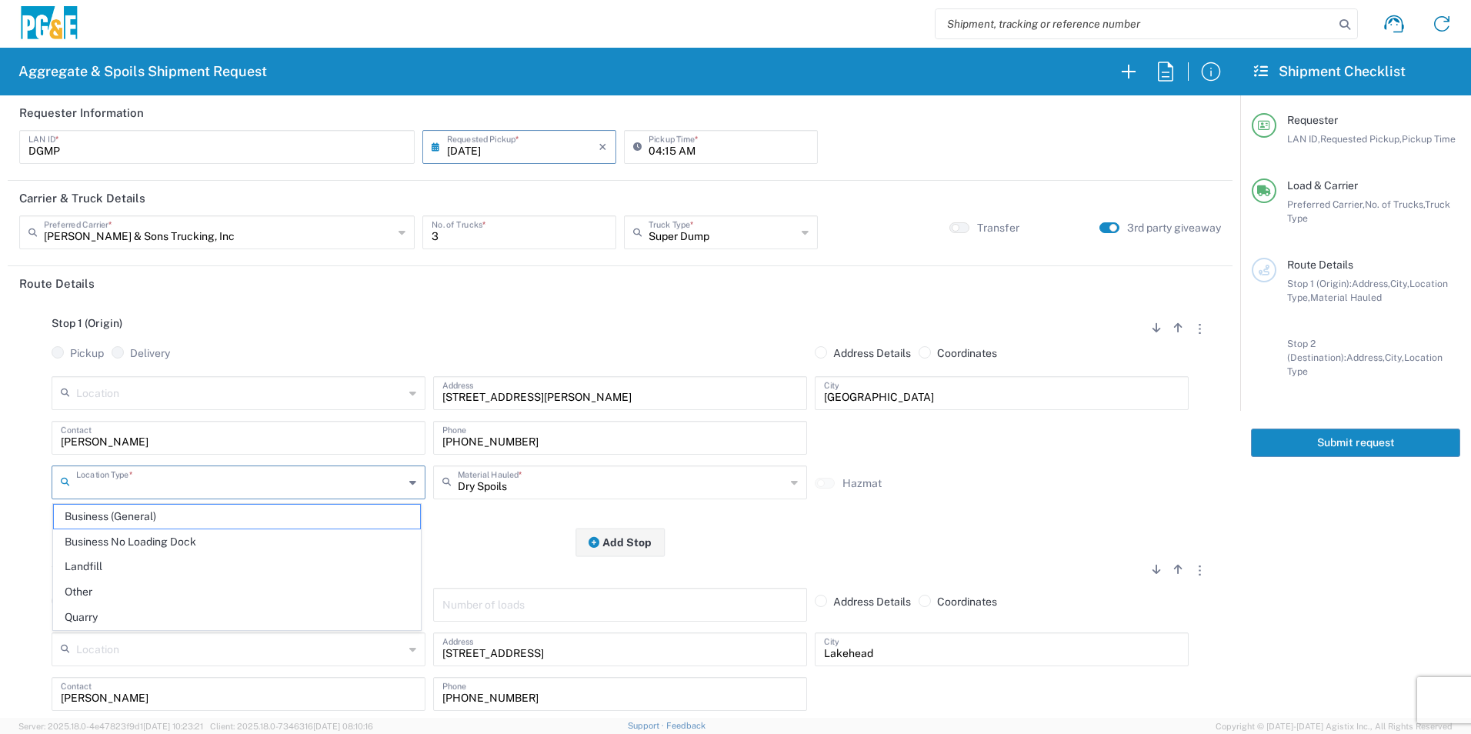
click at [93, 594] on span "Other" at bounding box center [237, 592] width 366 height 24
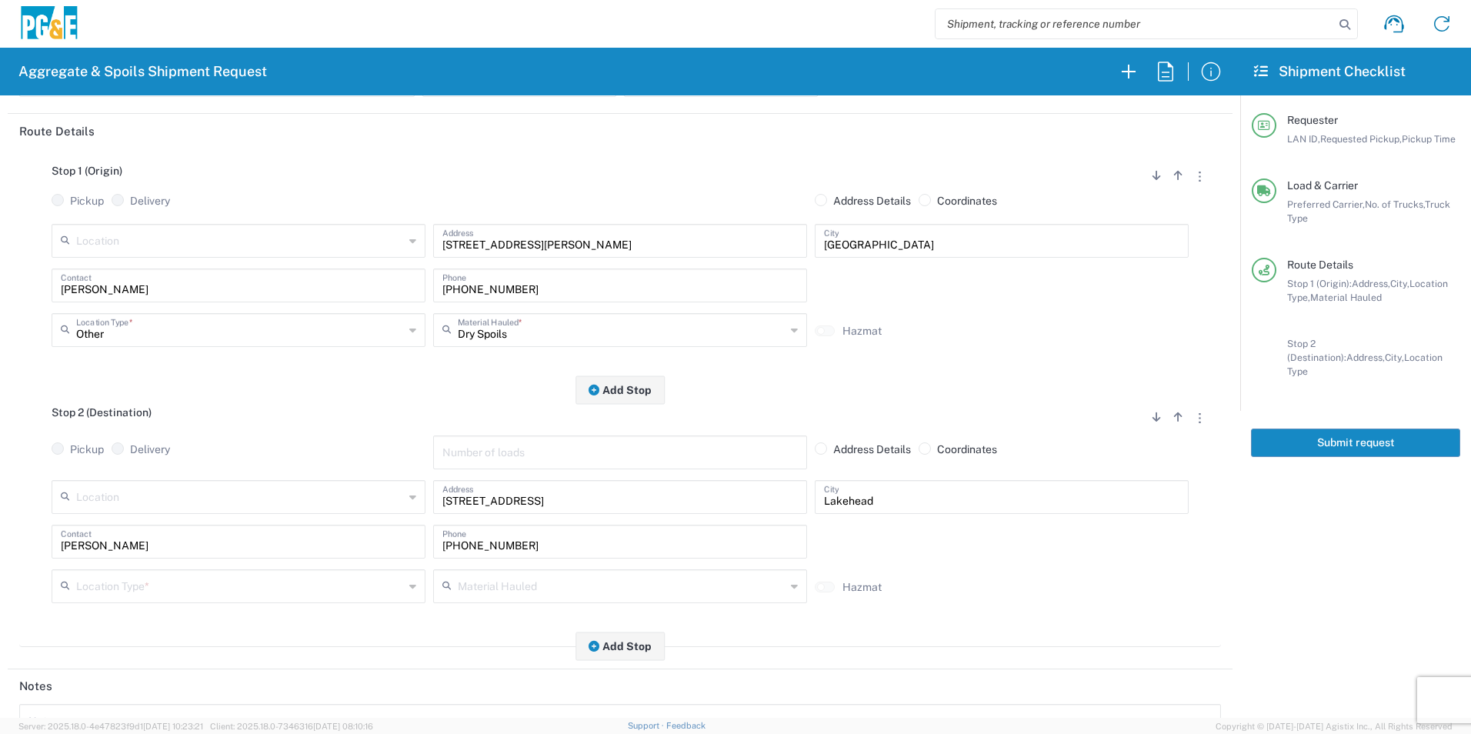
scroll to position [154, 0]
click at [245, 338] on input "Other" at bounding box center [240, 327] width 328 height 27
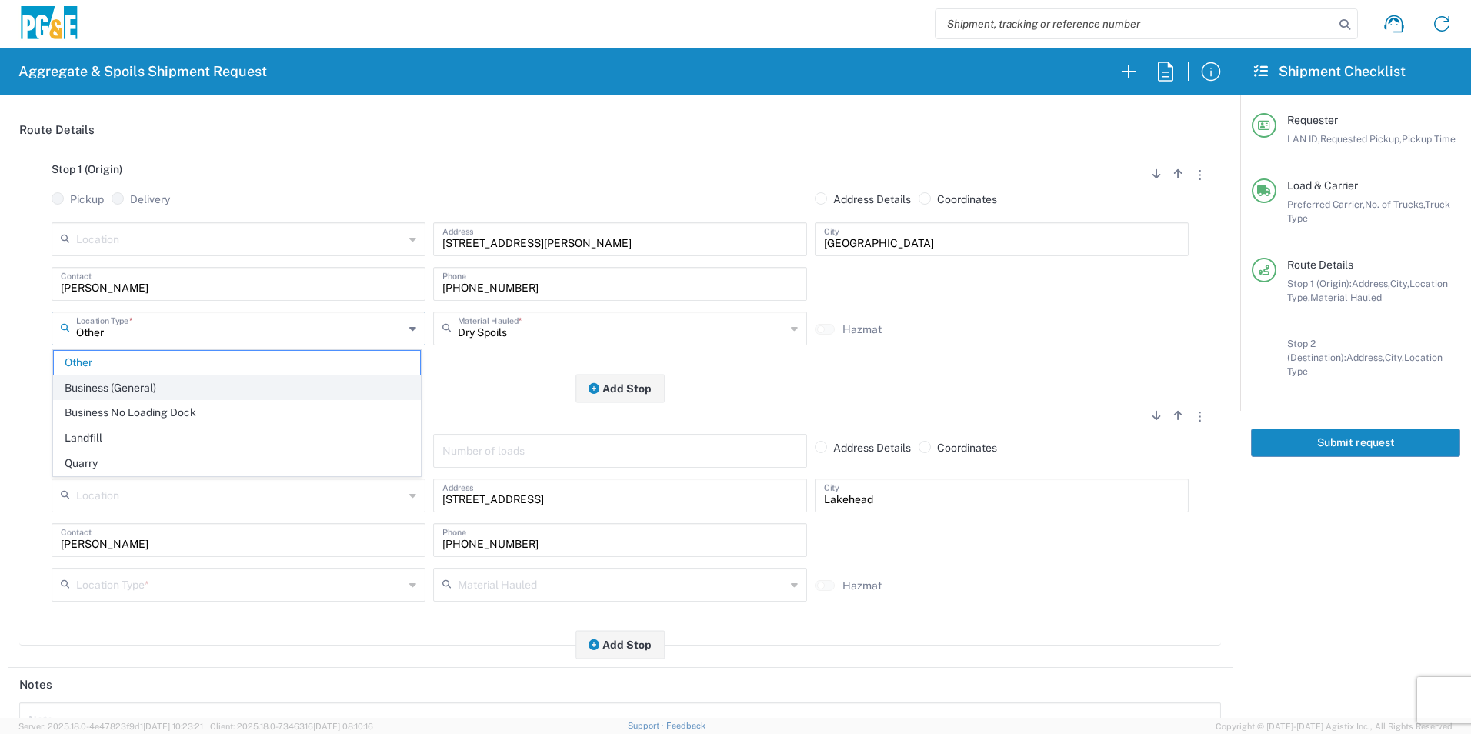
click at [162, 380] on span "Business (General)" at bounding box center [237, 388] width 366 height 24
type input "Business (General)"
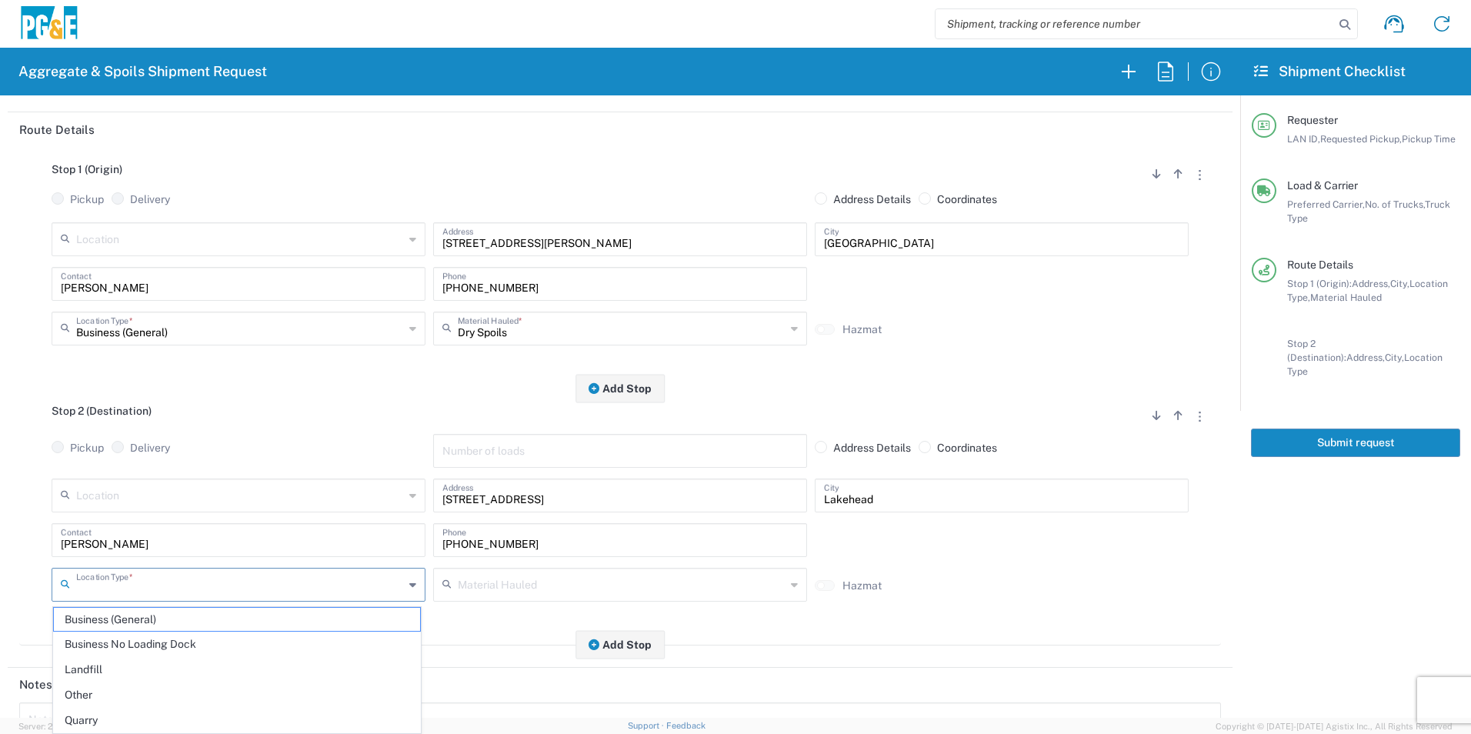
click at [144, 595] on input "text" at bounding box center [240, 583] width 328 height 27
click at [108, 695] on span "Other" at bounding box center [237, 695] width 366 height 24
type input "Other"
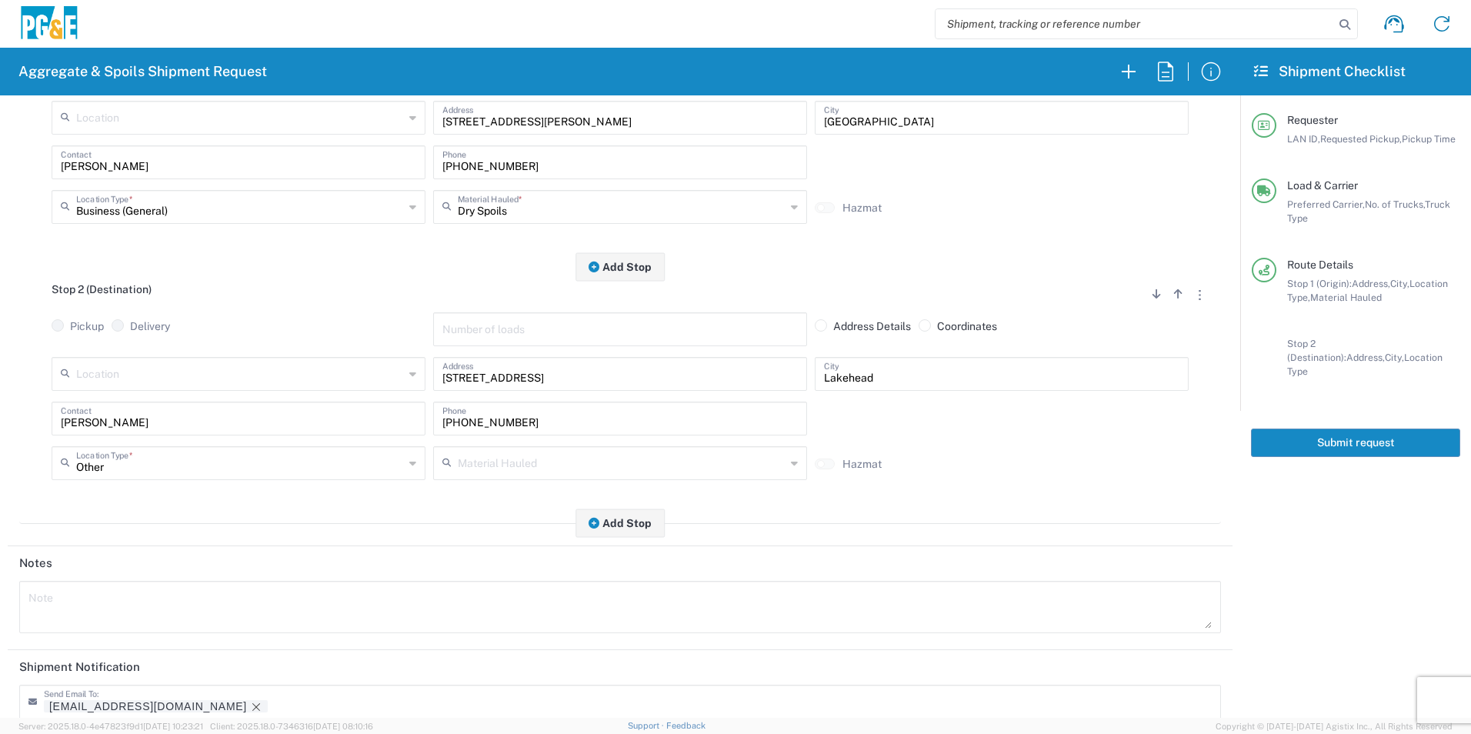
scroll to position [445, 0]
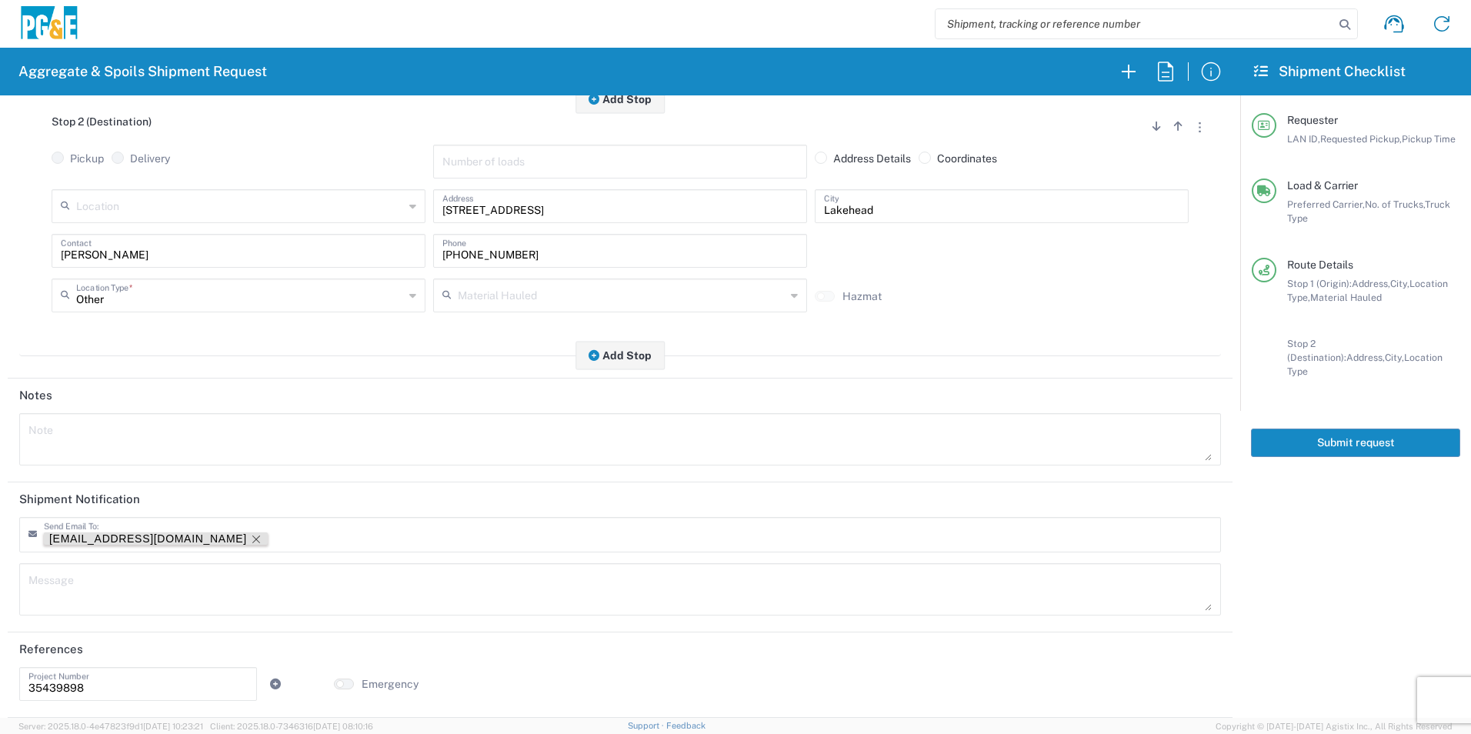
click at [252, 540] on icon "Remove tag" at bounding box center [256, 539] width 8 height 8
click at [110, 433] on textarea at bounding box center [619, 439] width 1183 height 43
drag, startPoint x: 198, startPoint y: 424, endPoint x: 0, endPoint y: 337, distance: 216.0
click at [0, 337] on html "Aggregate & Spoils Shipment Request Requester Information DGMP LAN ID * 09/08/2…" at bounding box center [735, 367] width 1471 height 734
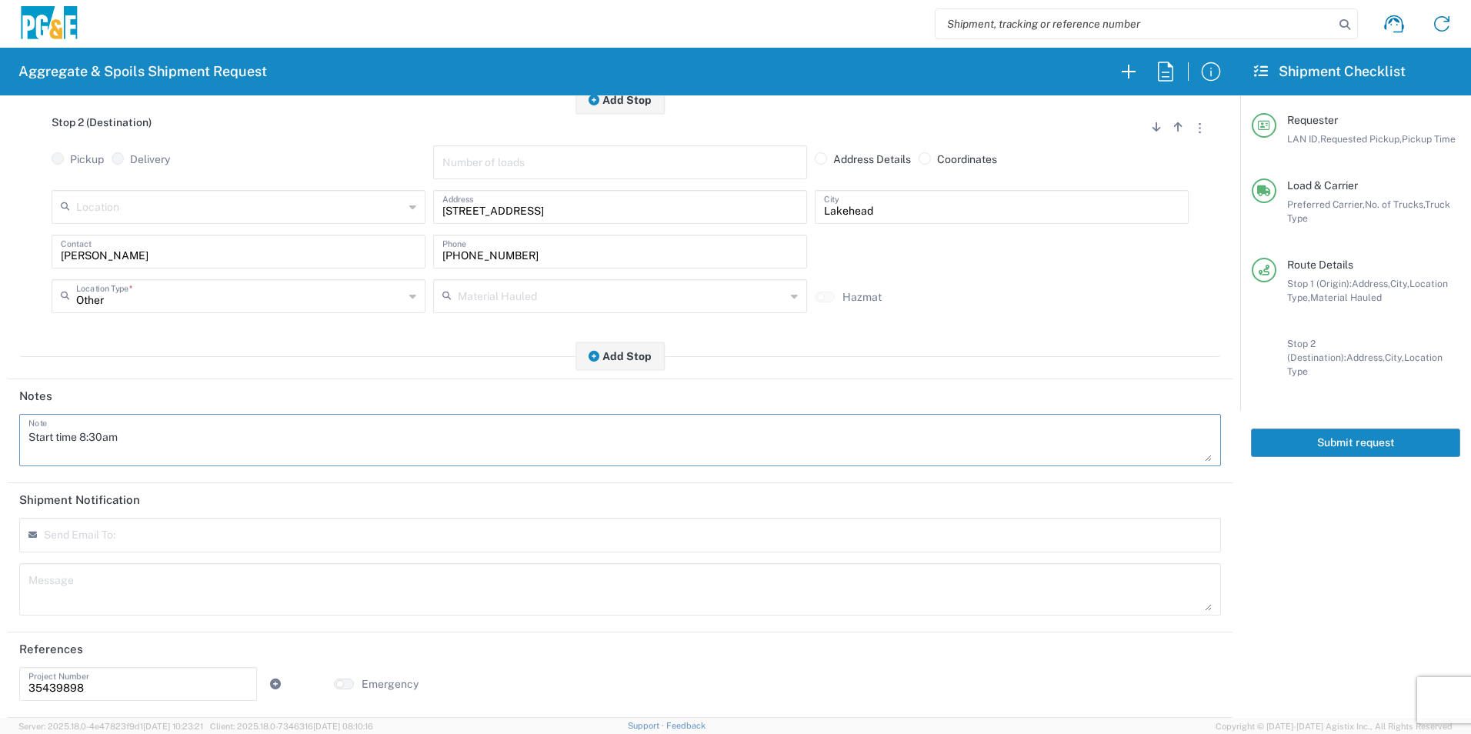
type textarea "Start time 8:30am"
click at [162, 594] on textarea at bounding box center [619, 589] width 1183 height 43
paste textarea "Start time 8:30am"
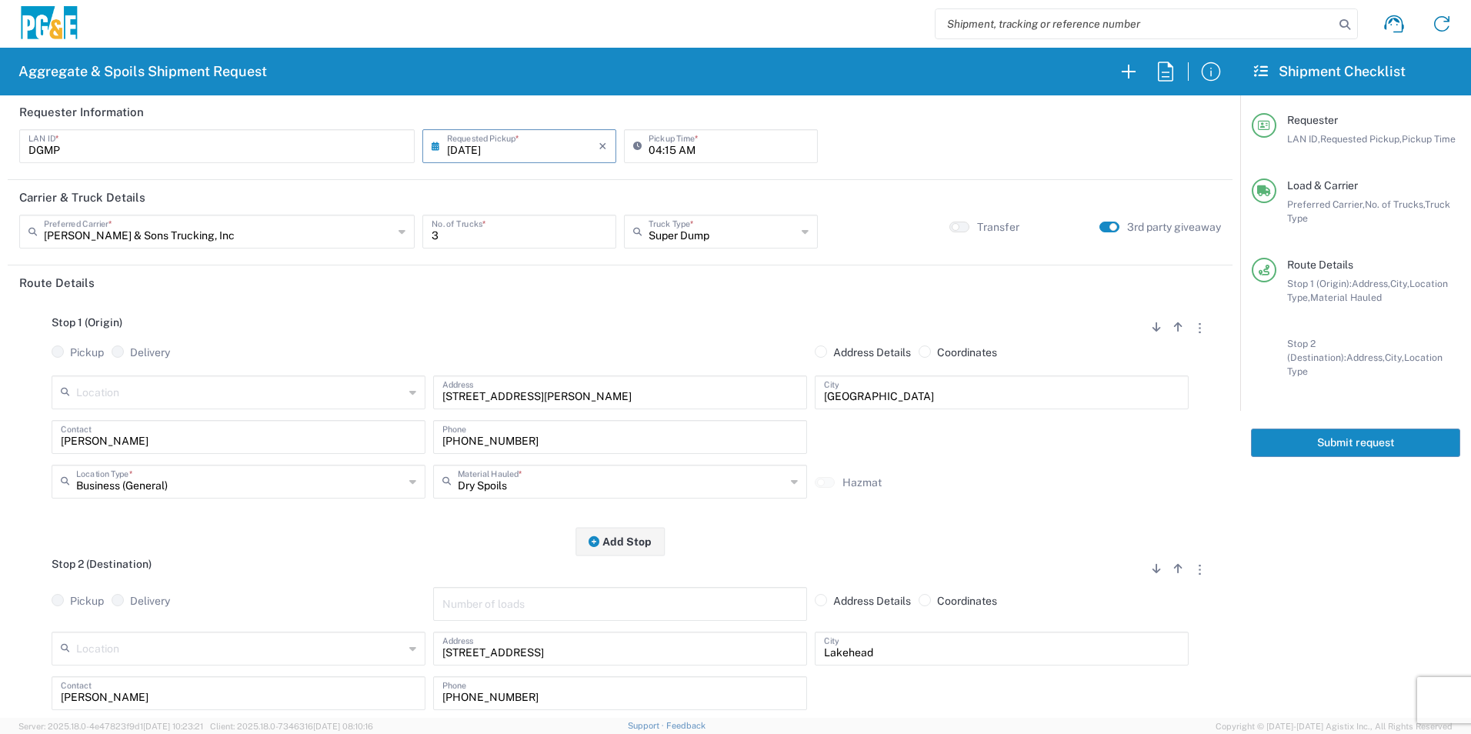
scroll to position [0, 0]
type textarea "Start time 8:30am"
click at [1314, 428] on button "Submit request" at bounding box center [1355, 442] width 209 height 28
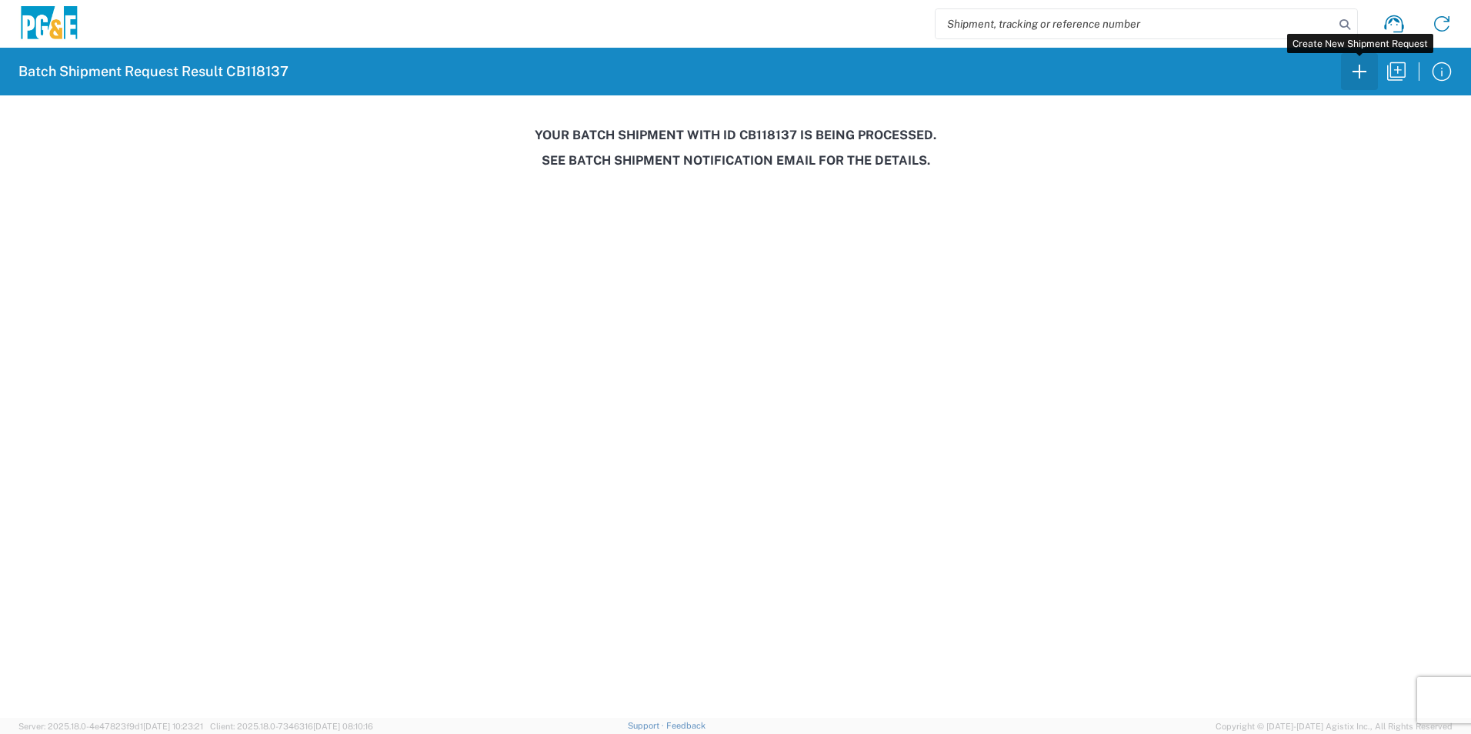
click at [1366, 67] on icon "button" at bounding box center [1359, 71] width 25 height 25
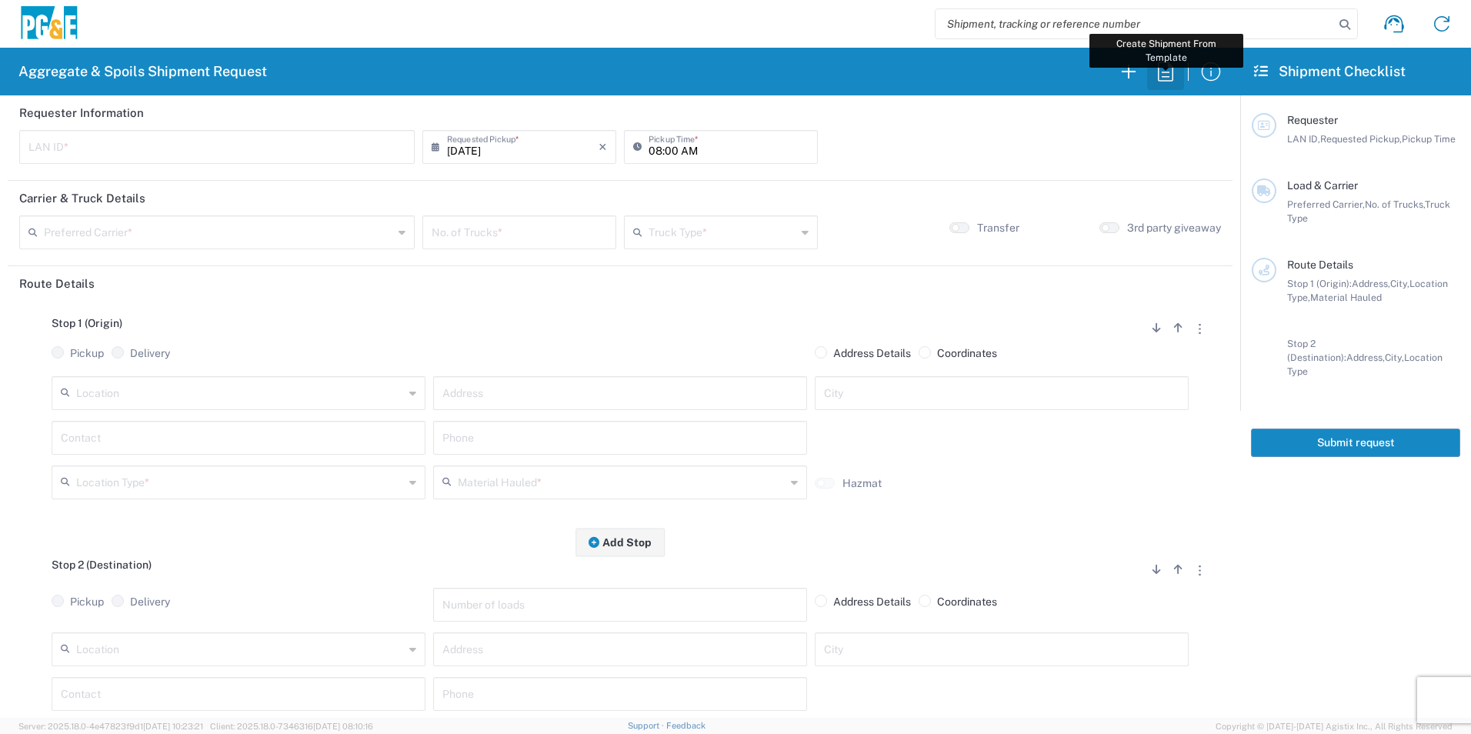
click at [1163, 76] on icon "button" at bounding box center [1165, 71] width 15 height 19
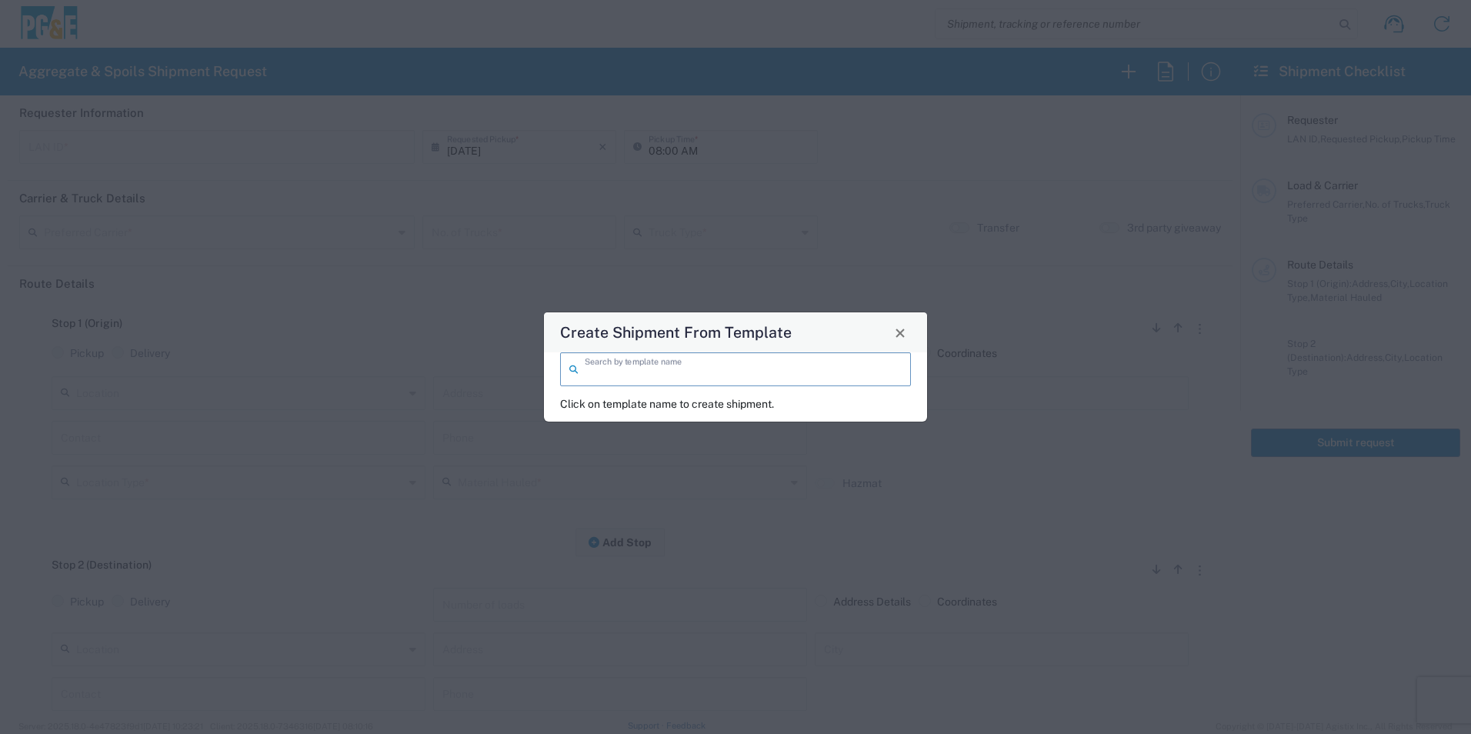
click at [628, 376] on input "search" at bounding box center [743, 368] width 317 height 27
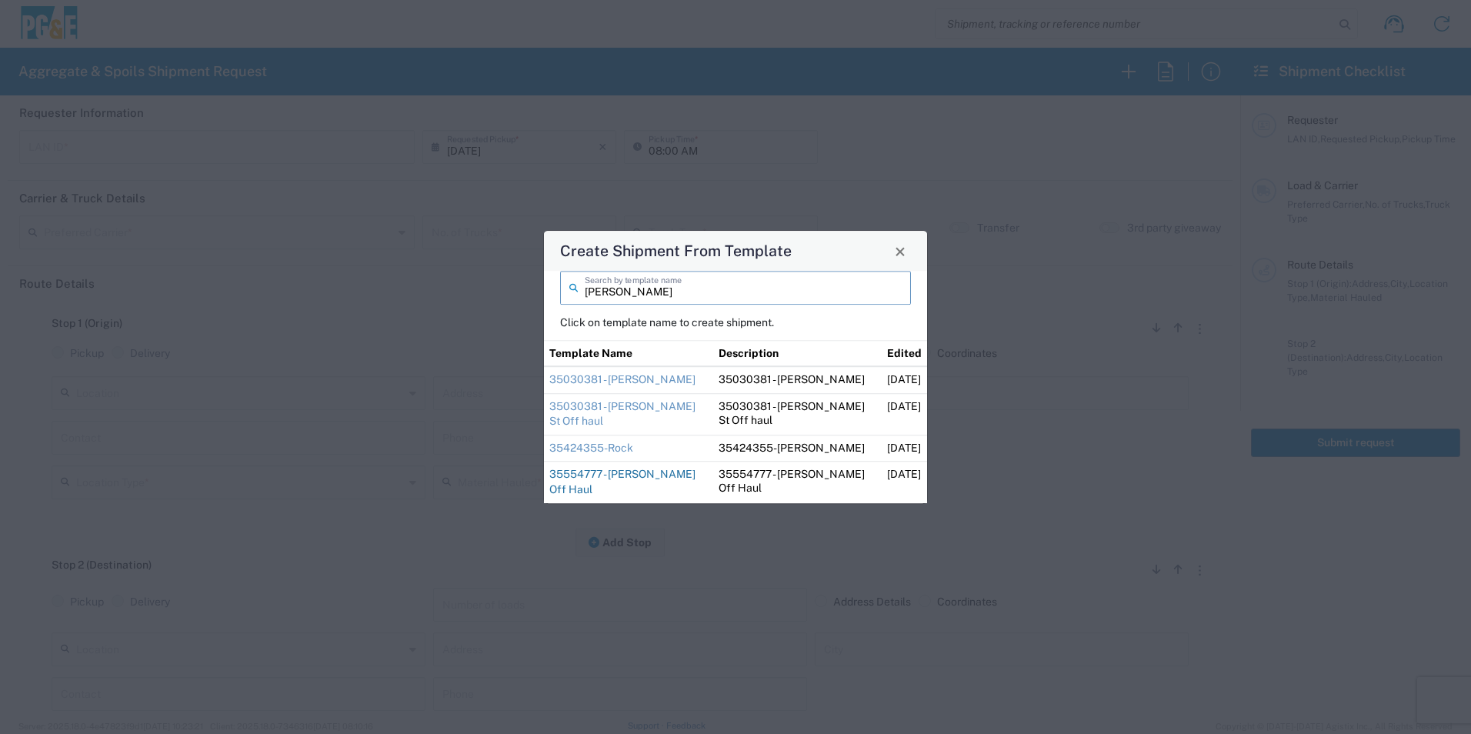
type input "dan"
click at [598, 472] on link "35554777 - [PERSON_NAME] Off Haul" at bounding box center [622, 482] width 146 height 28
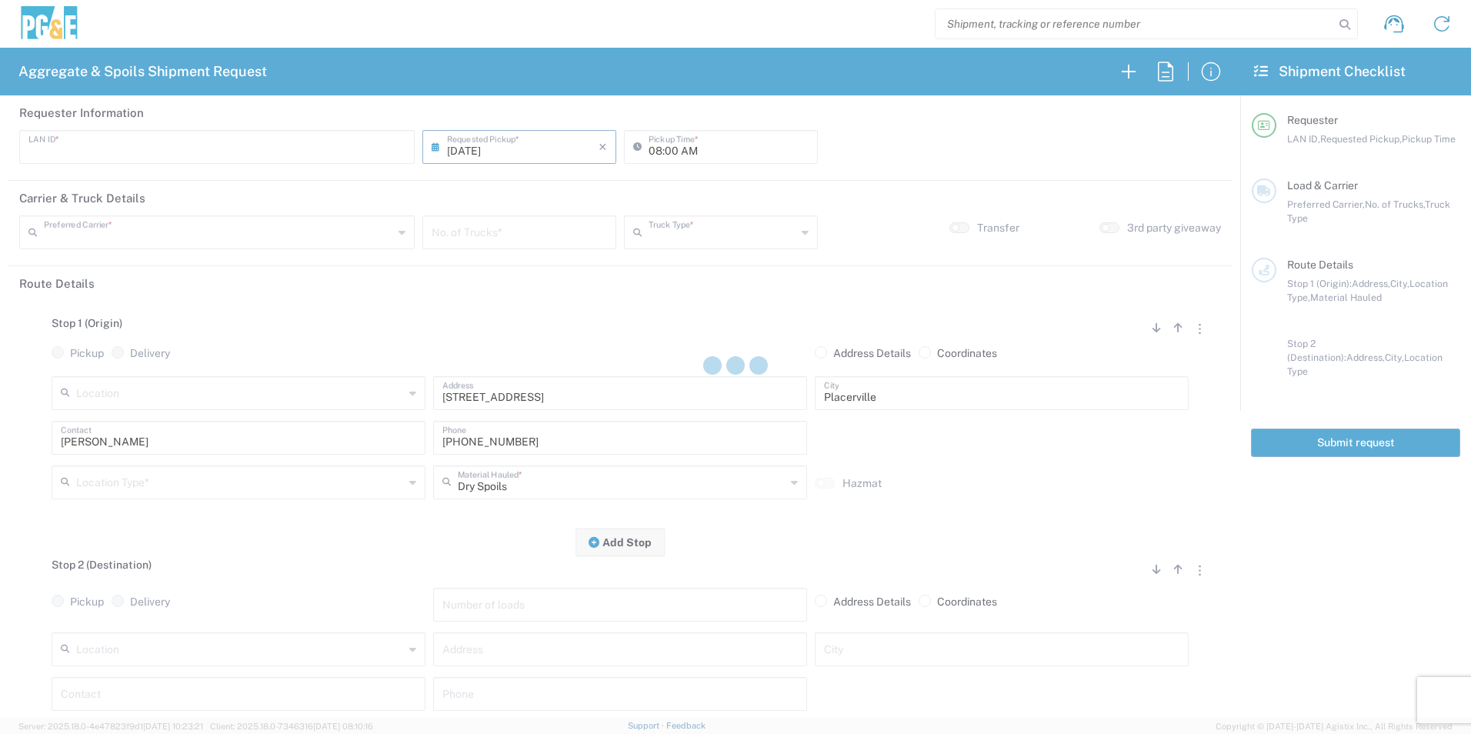
type input "D1AS"
type input "07:00 AM"
type input "[PERSON_NAME] & Sons Trucking, Inc"
type input "Super Dump"
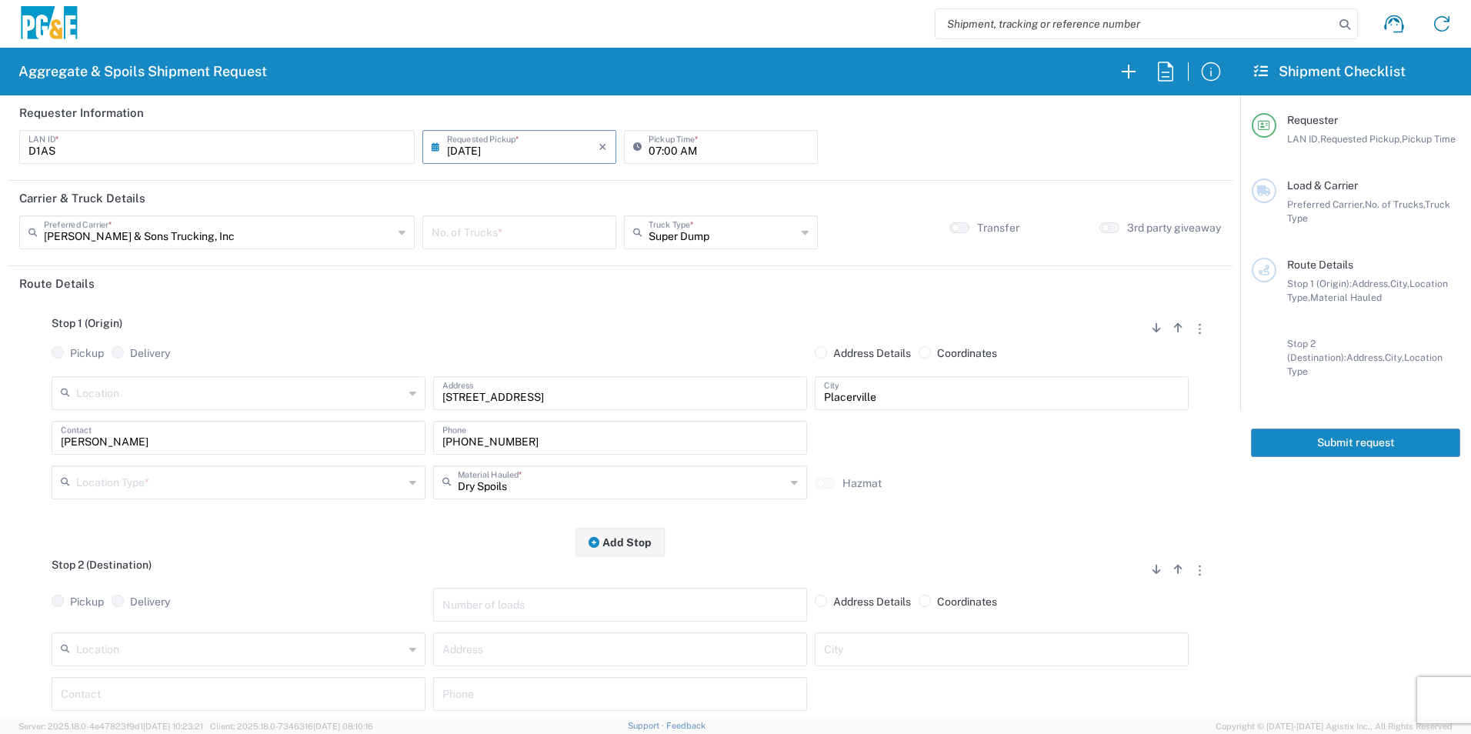
click at [544, 238] on input "number" at bounding box center [519, 231] width 175 height 27
type input "3"
click at [179, 485] on input "text" at bounding box center [240, 481] width 328 height 27
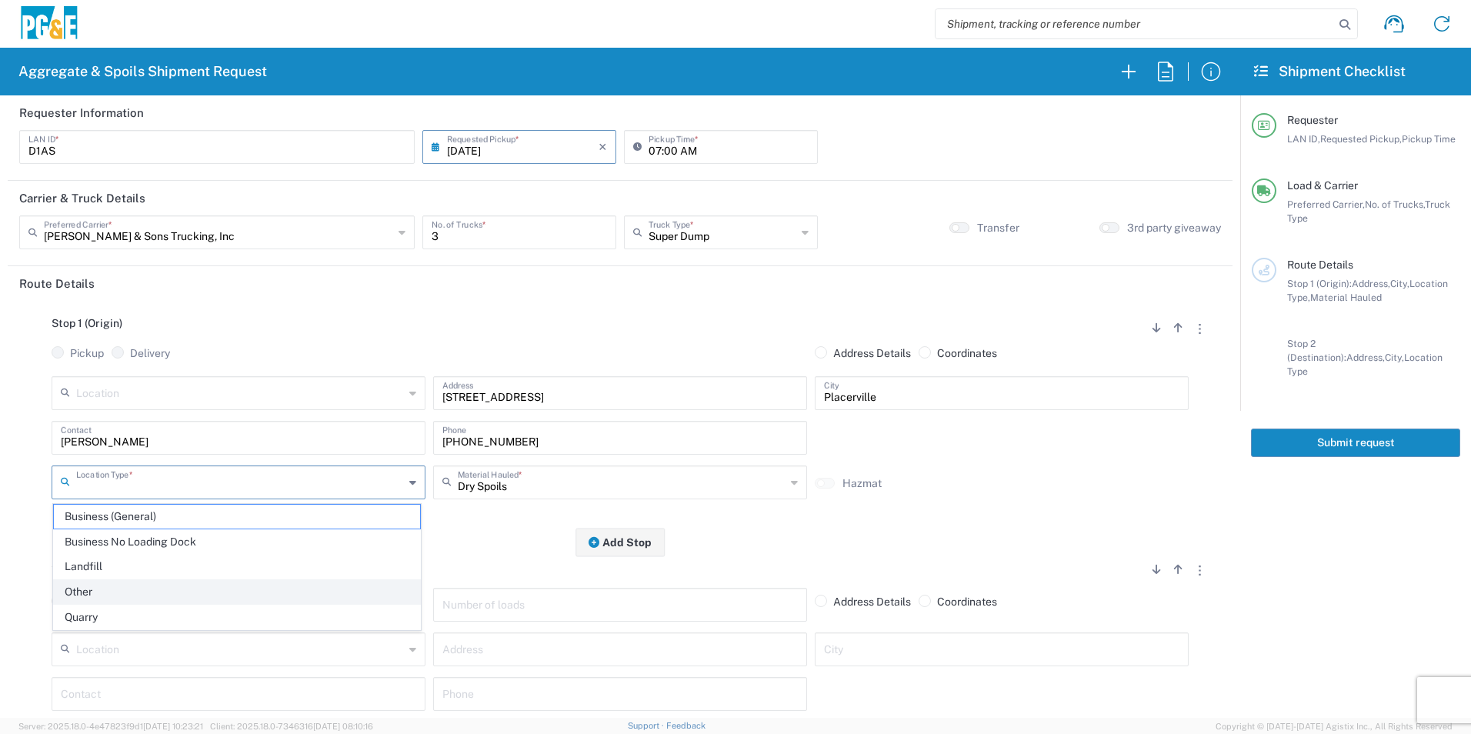
click at [116, 588] on span "Other" at bounding box center [237, 592] width 366 height 24
type input "Other"
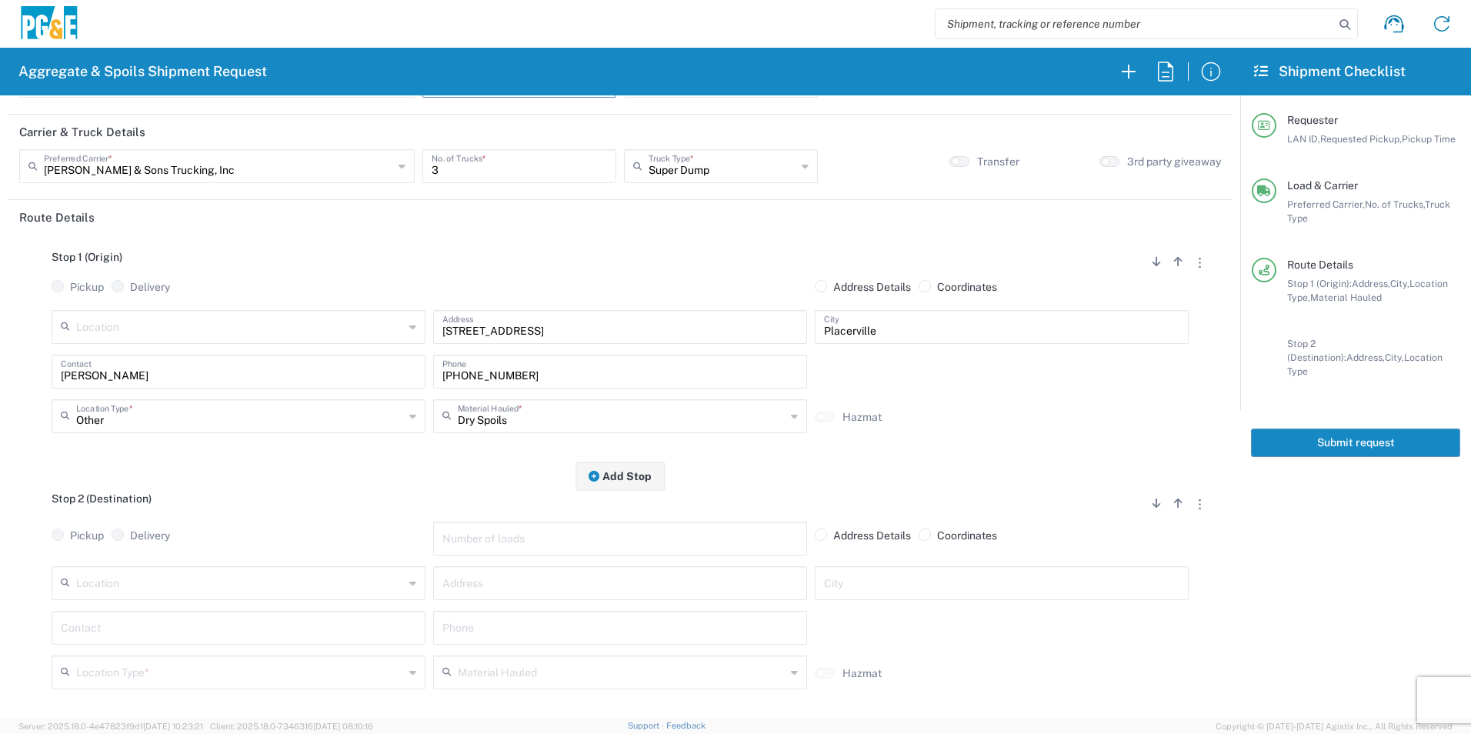
scroll to position [231, 0]
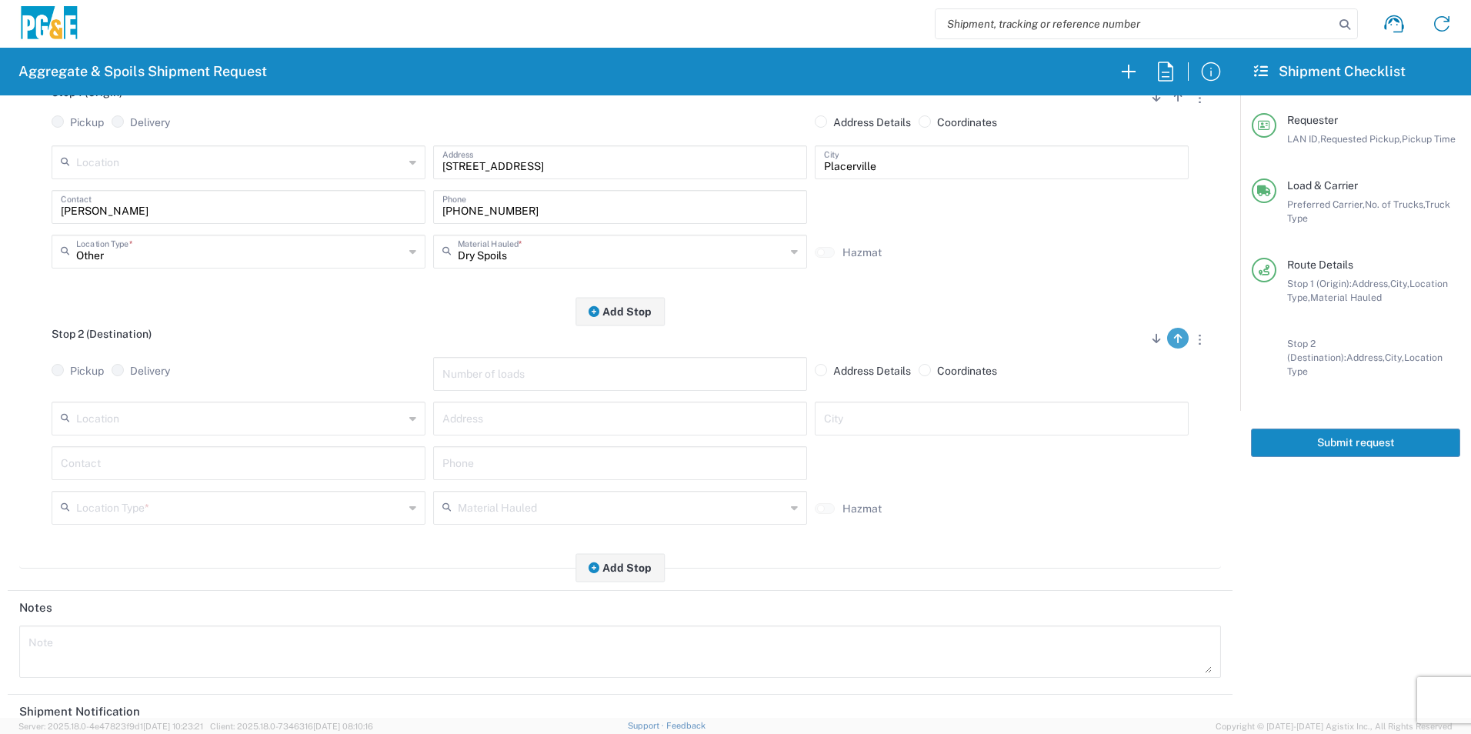
click at [1170, 342] on button "button" at bounding box center [1178, 338] width 22 height 21
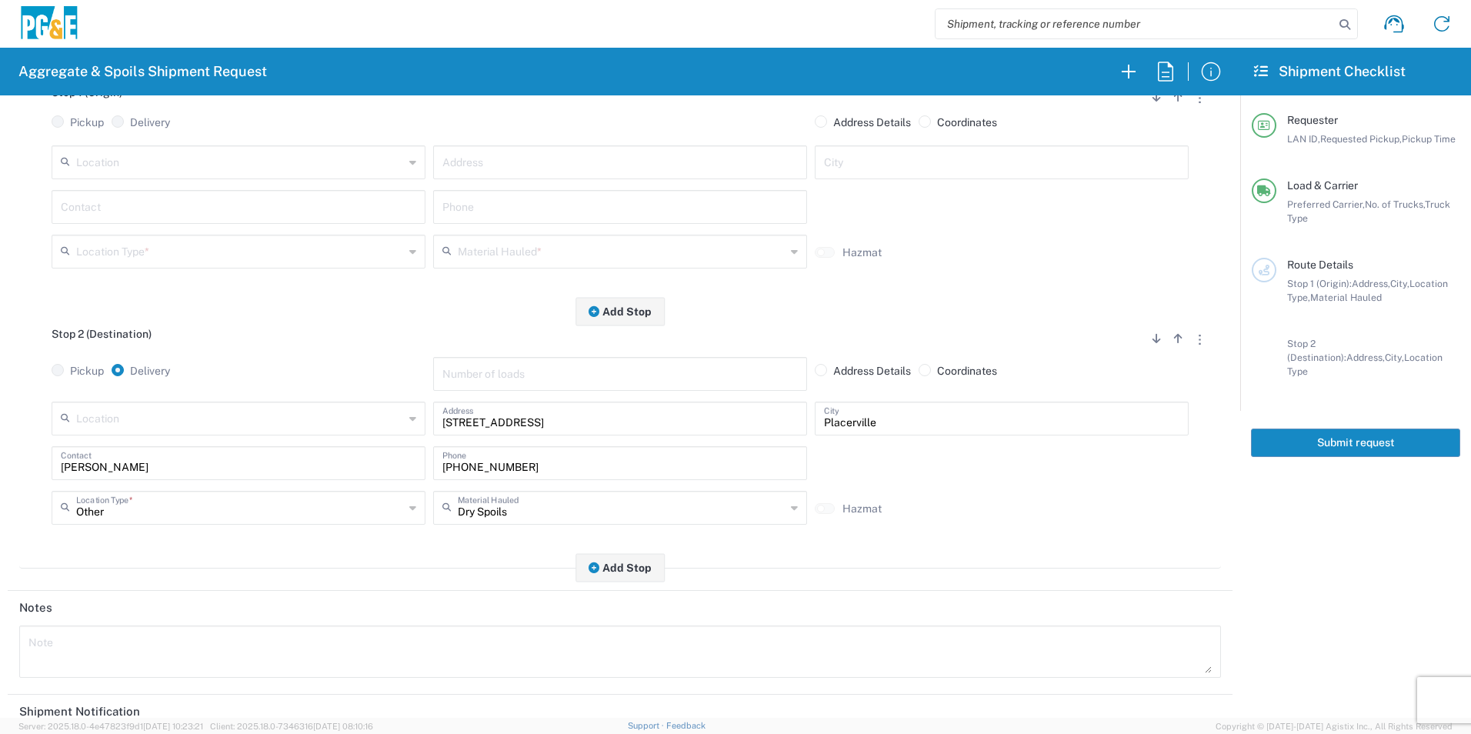
radio input "false"
radio input "true"
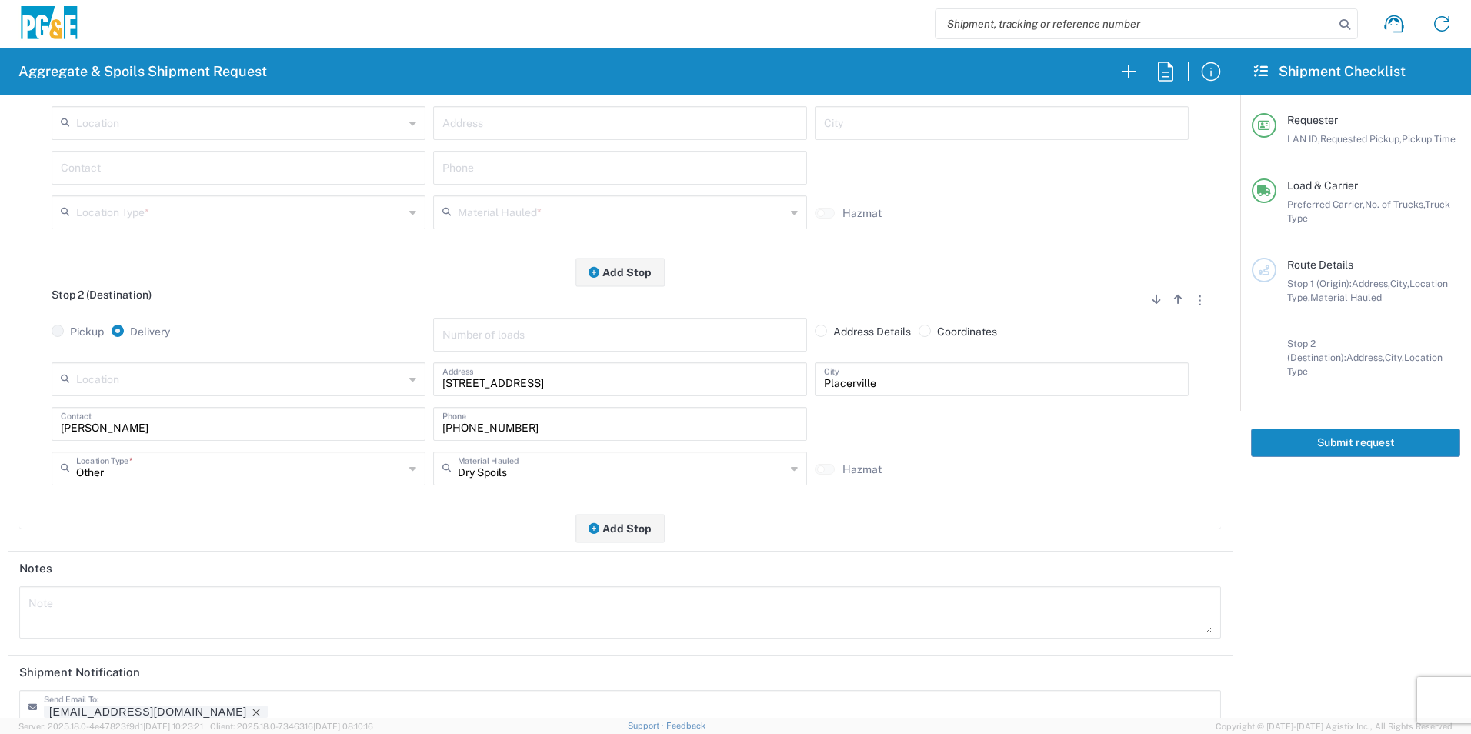
scroll to position [137, 0]
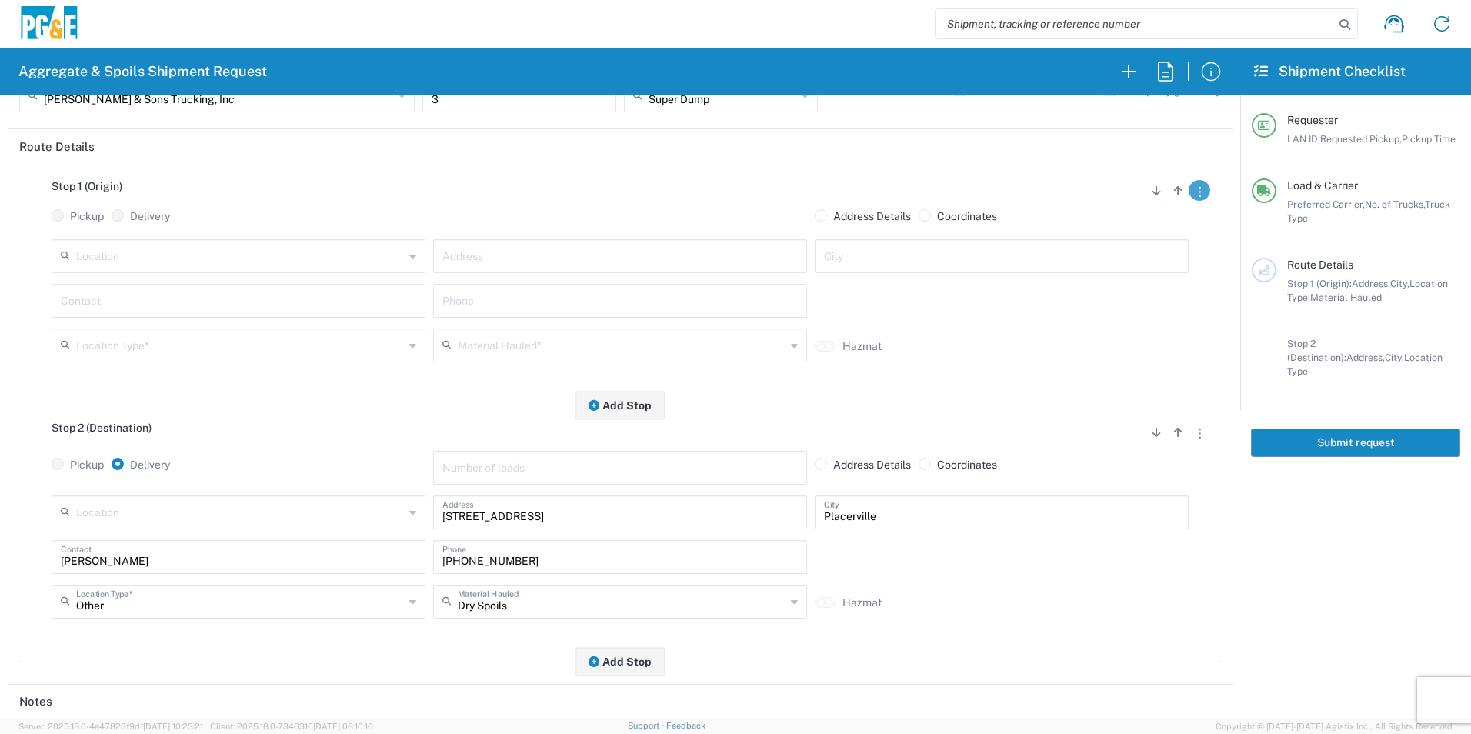
click at [1199, 182] on svg-icon "button" at bounding box center [1200, 191] width 2 height 22
click at [1135, 291] on link "Remove Stop" at bounding box center [1126, 285] width 82 height 12
radio input "true"
radio input "false"
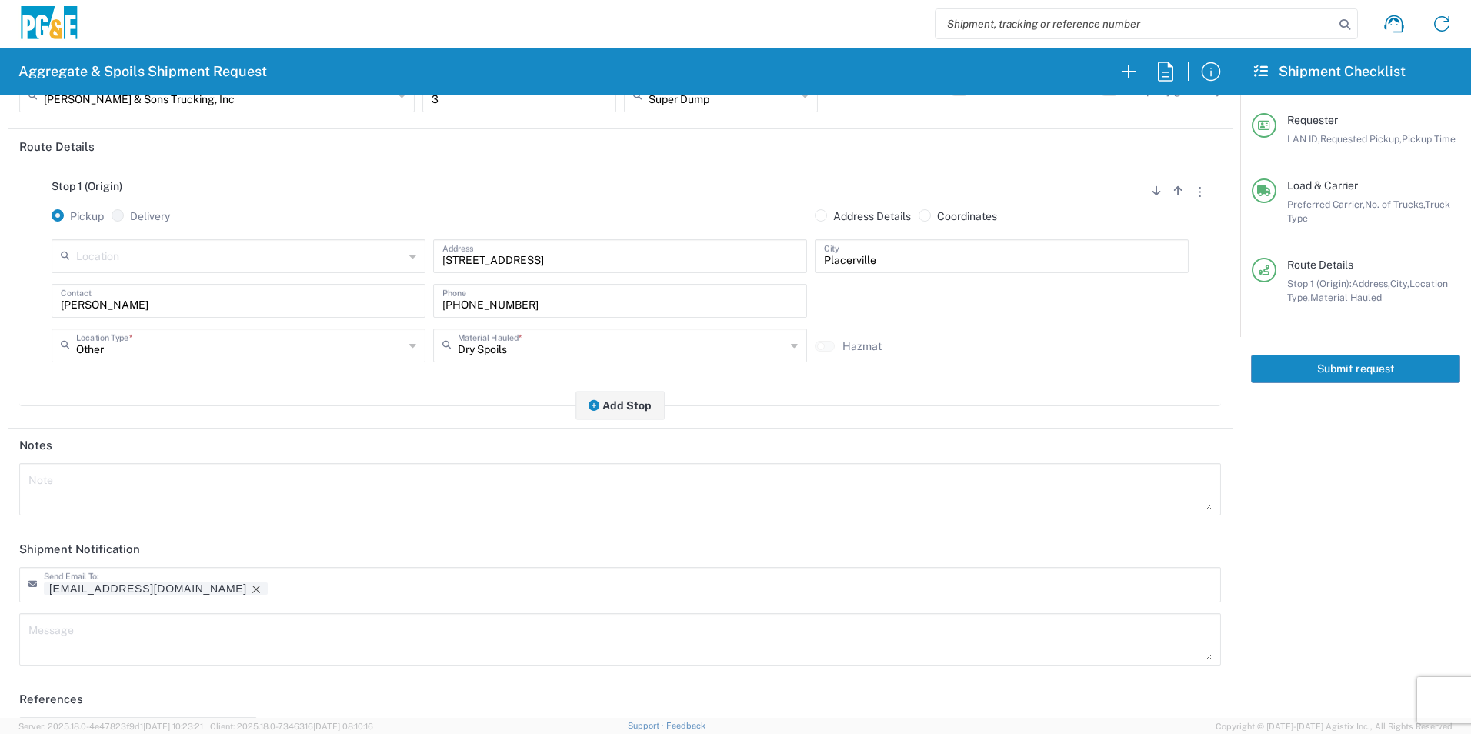
click at [250, 587] on icon "Remove tag" at bounding box center [256, 589] width 12 height 12
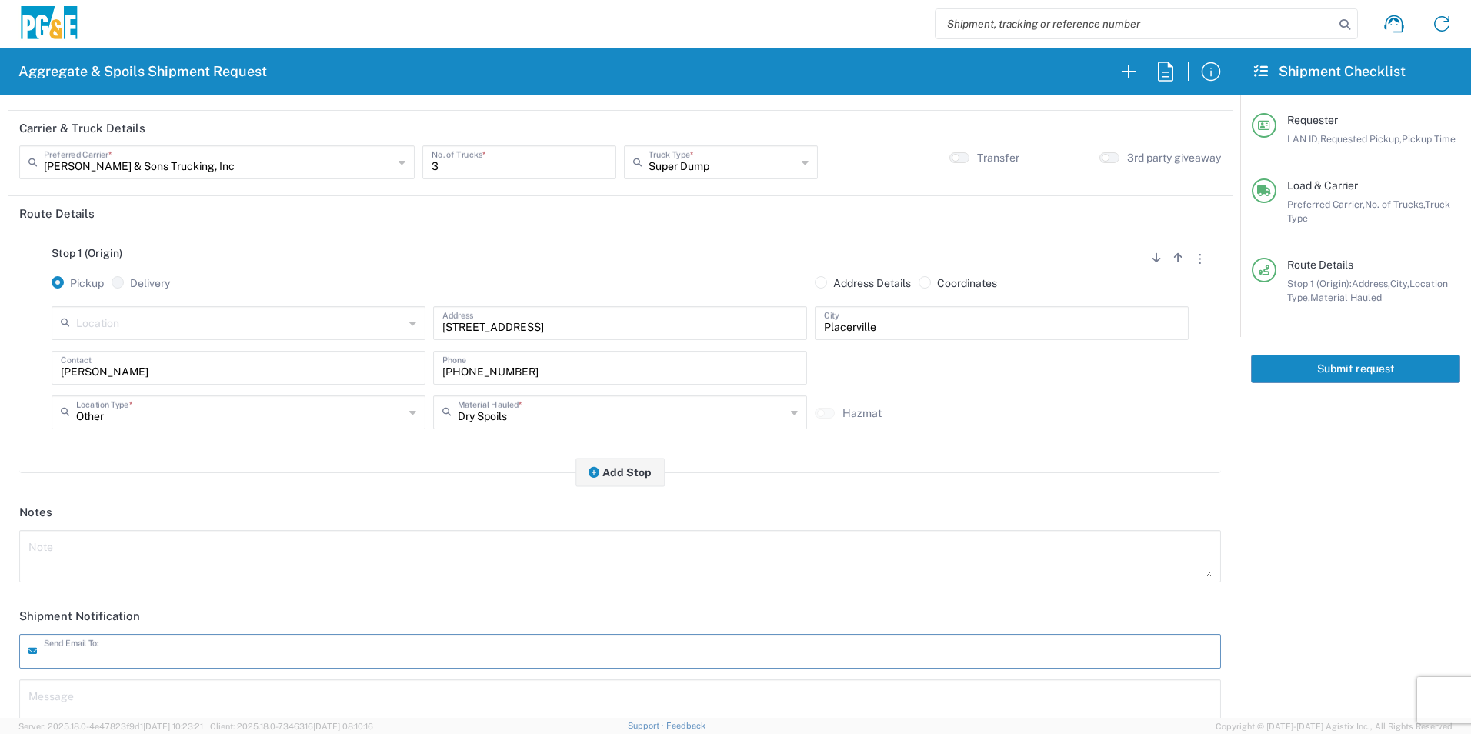
scroll to position [0, 0]
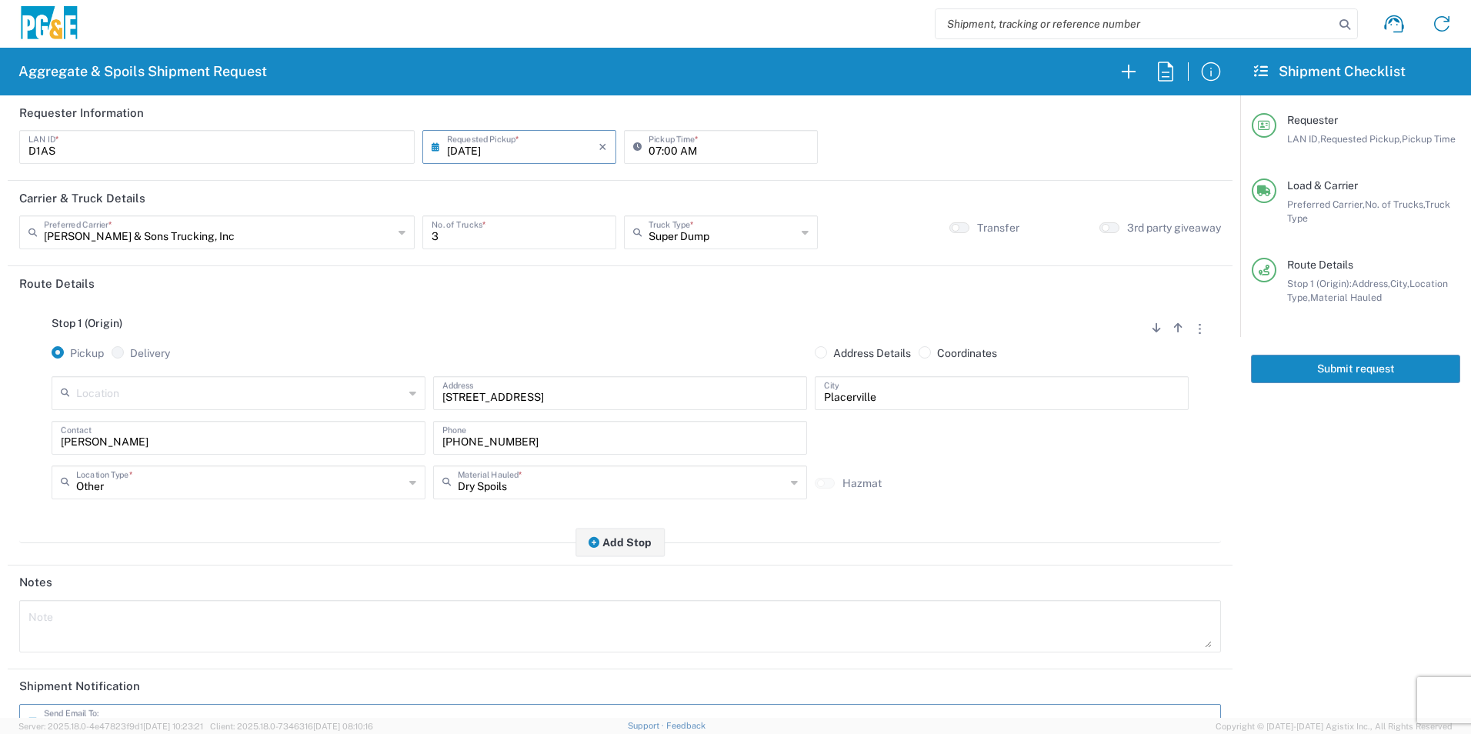
click at [1299, 369] on button "Submit request" at bounding box center [1355, 369] width 209 height 28
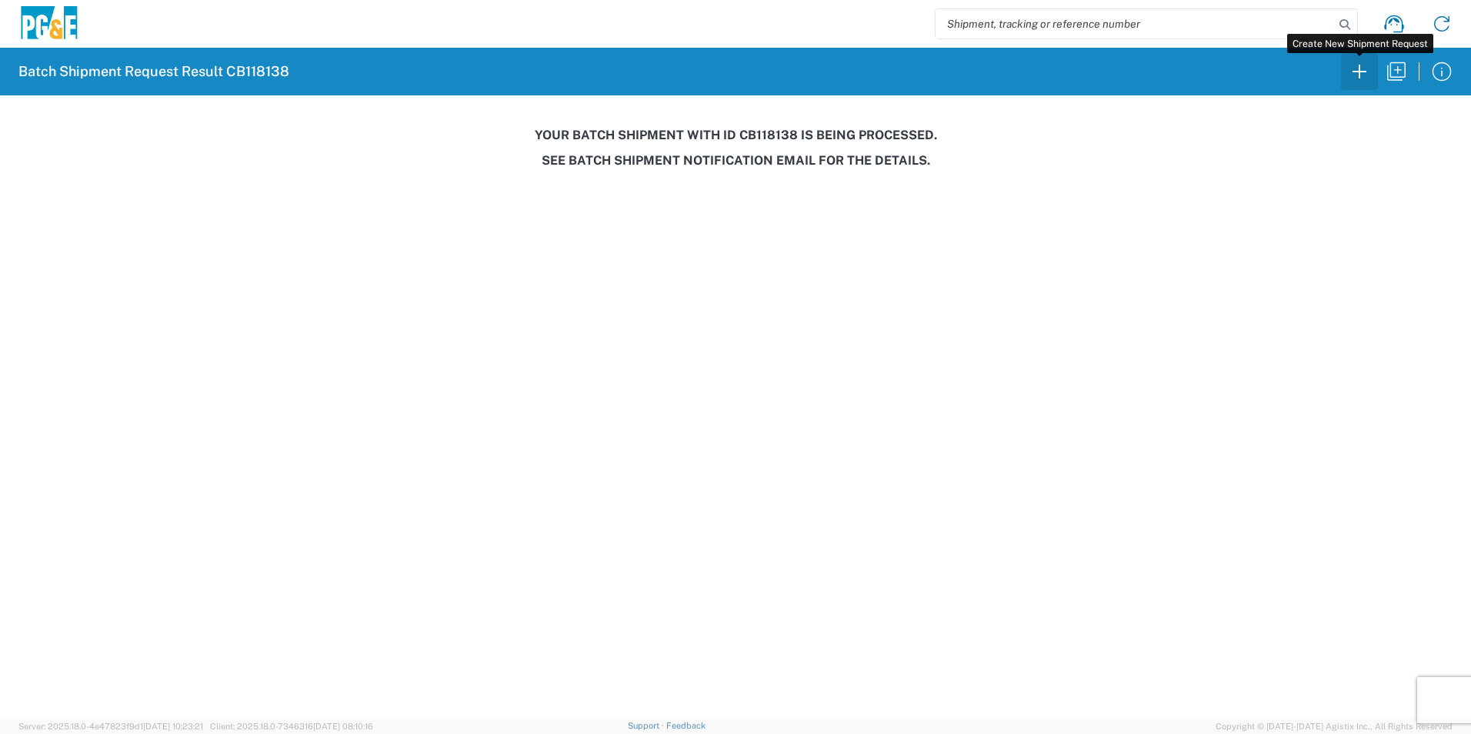
click at [1353, 73] on icon "button" at bounding box center [1359, 71] width 25 height 25
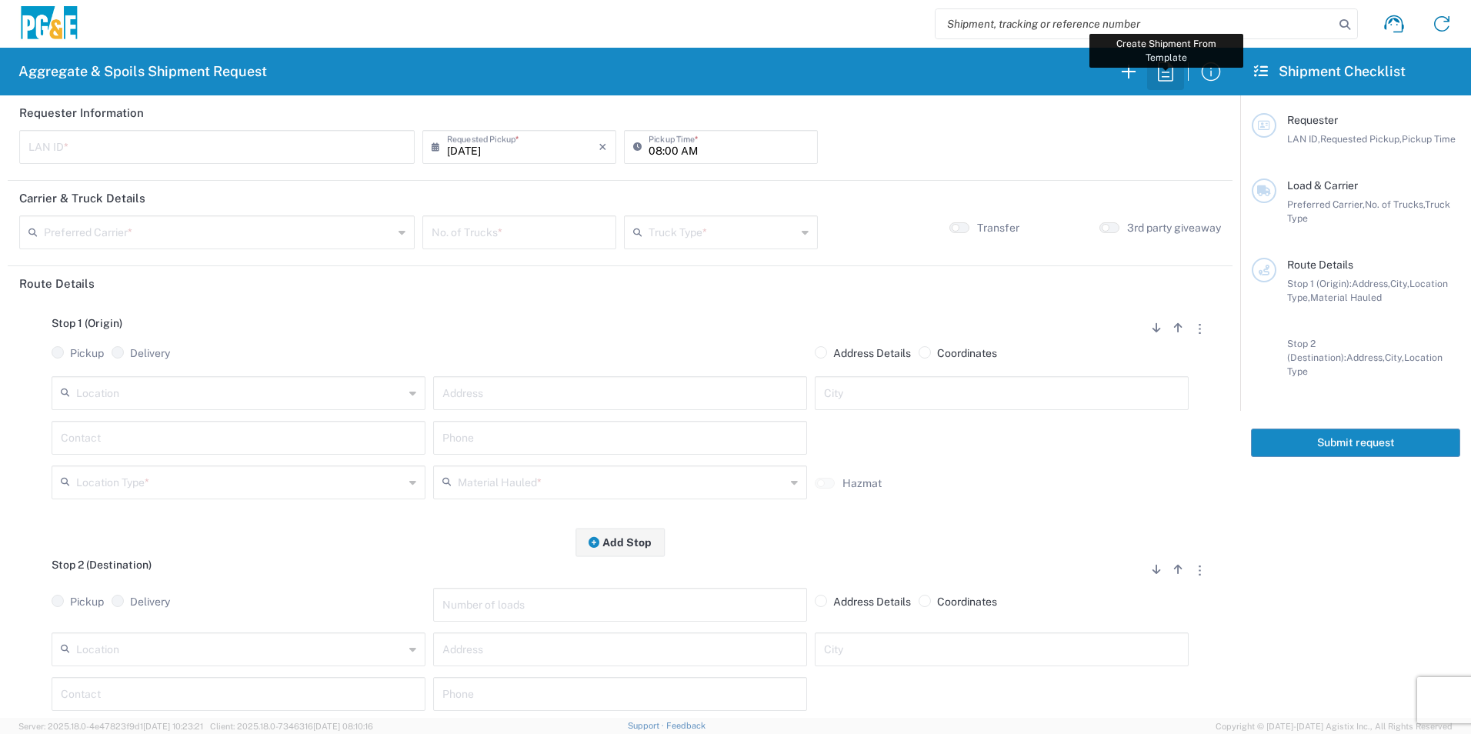
click at [1159, 74] on icon "button" at bounding box center [1165, 71] width 25 height 25
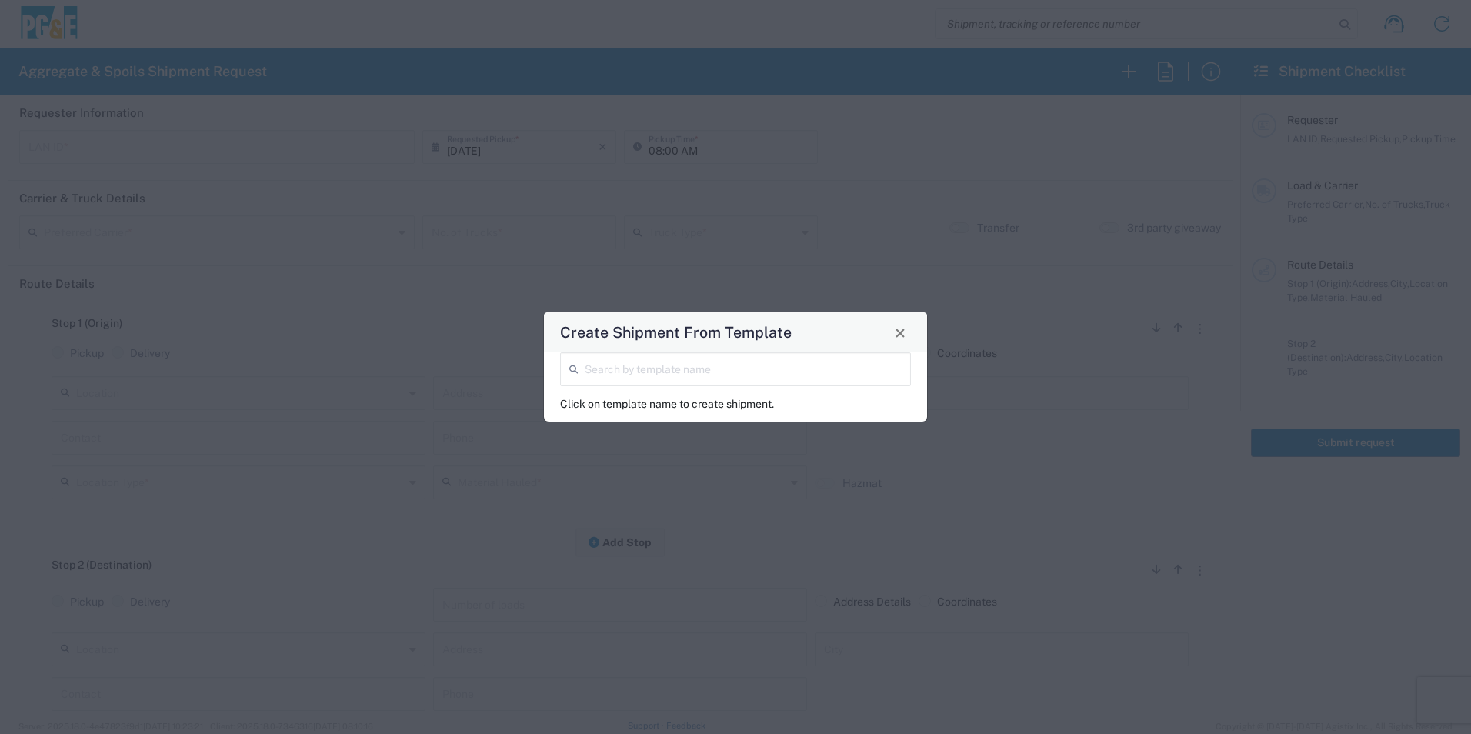
click at [818, 365] on input "search" at bounding box center [743, 368] width 317 height 27
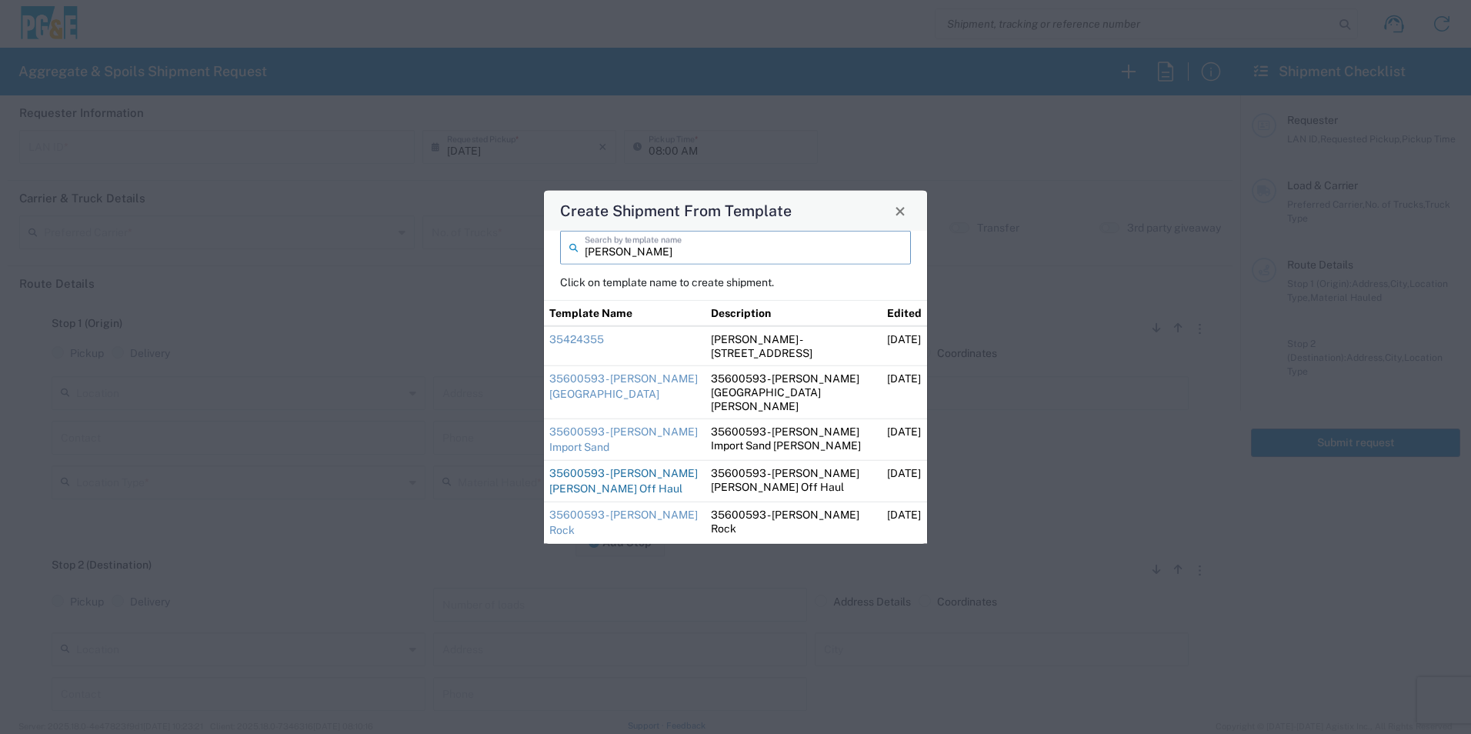
type input "jose"
click at [604, 467] on link "35600593 - [PERSON_NAME] [PERSON_NAME] Off Haul" at bounding box center [623, 481] width 148 height 28
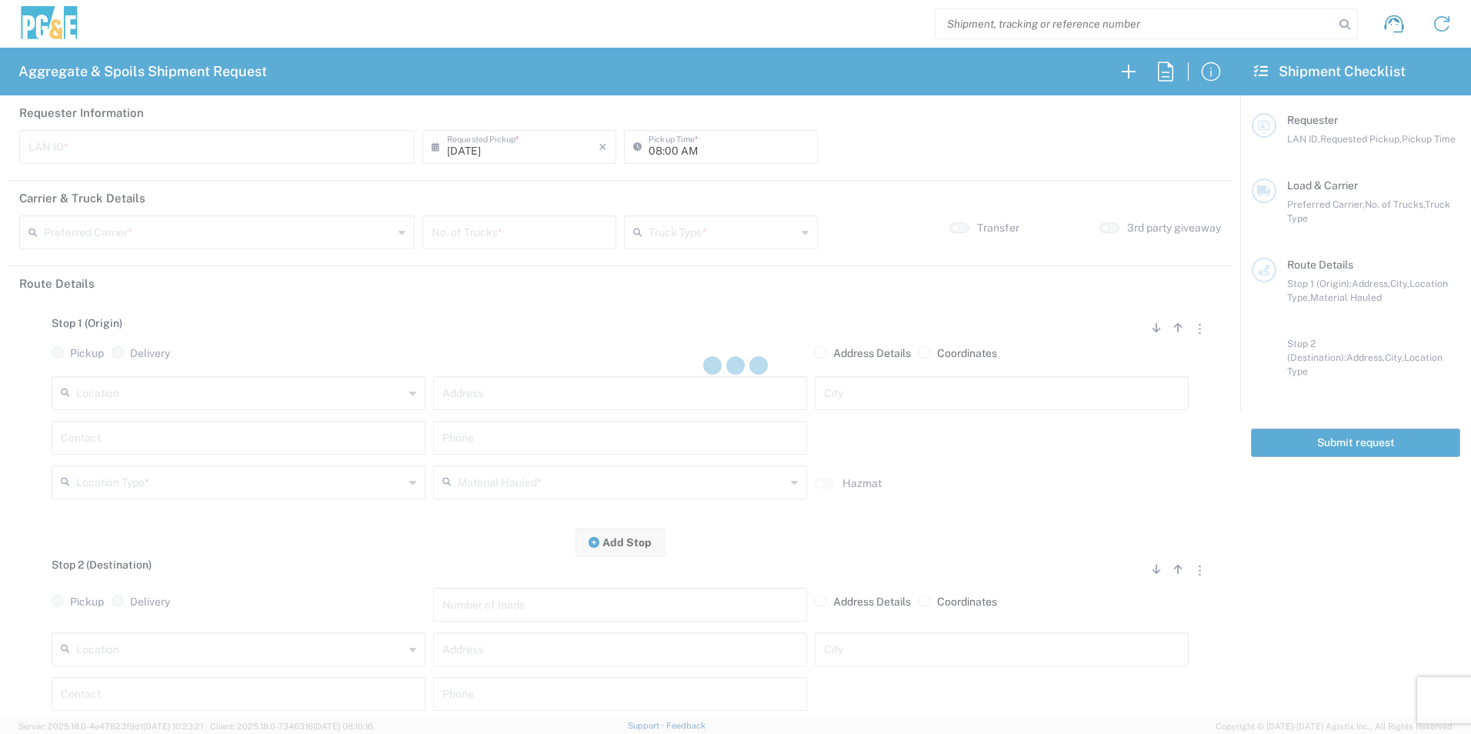
type input "J92Y"
type input "[PERSON_NAME] & Sons Trucking, Inc"
type input "Super Dump"
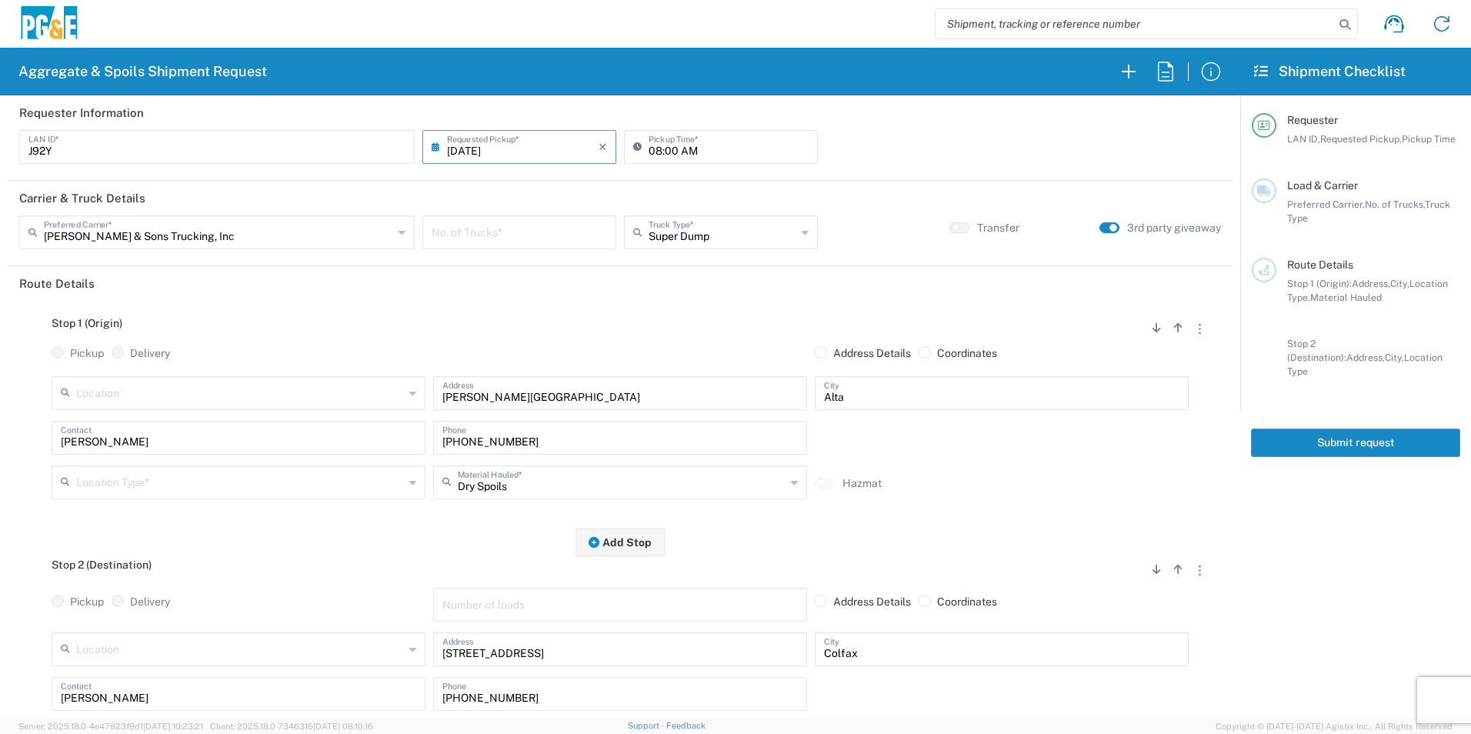
click at [521, 234] on input "number" at bounding box center [519, 231] width 175 height 27
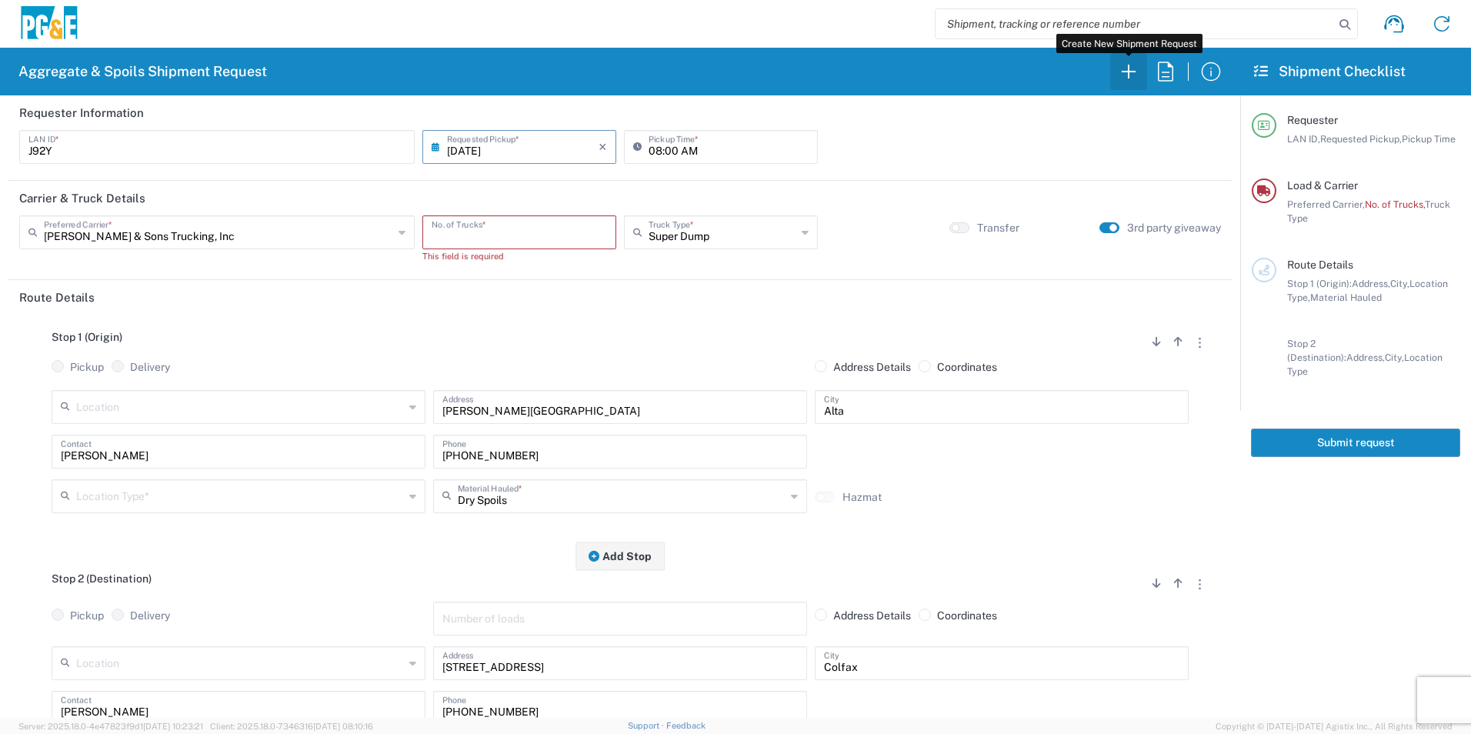
click at [1133, 71] on icon "button" at bounding box center [1128, 71] width 25 height 25
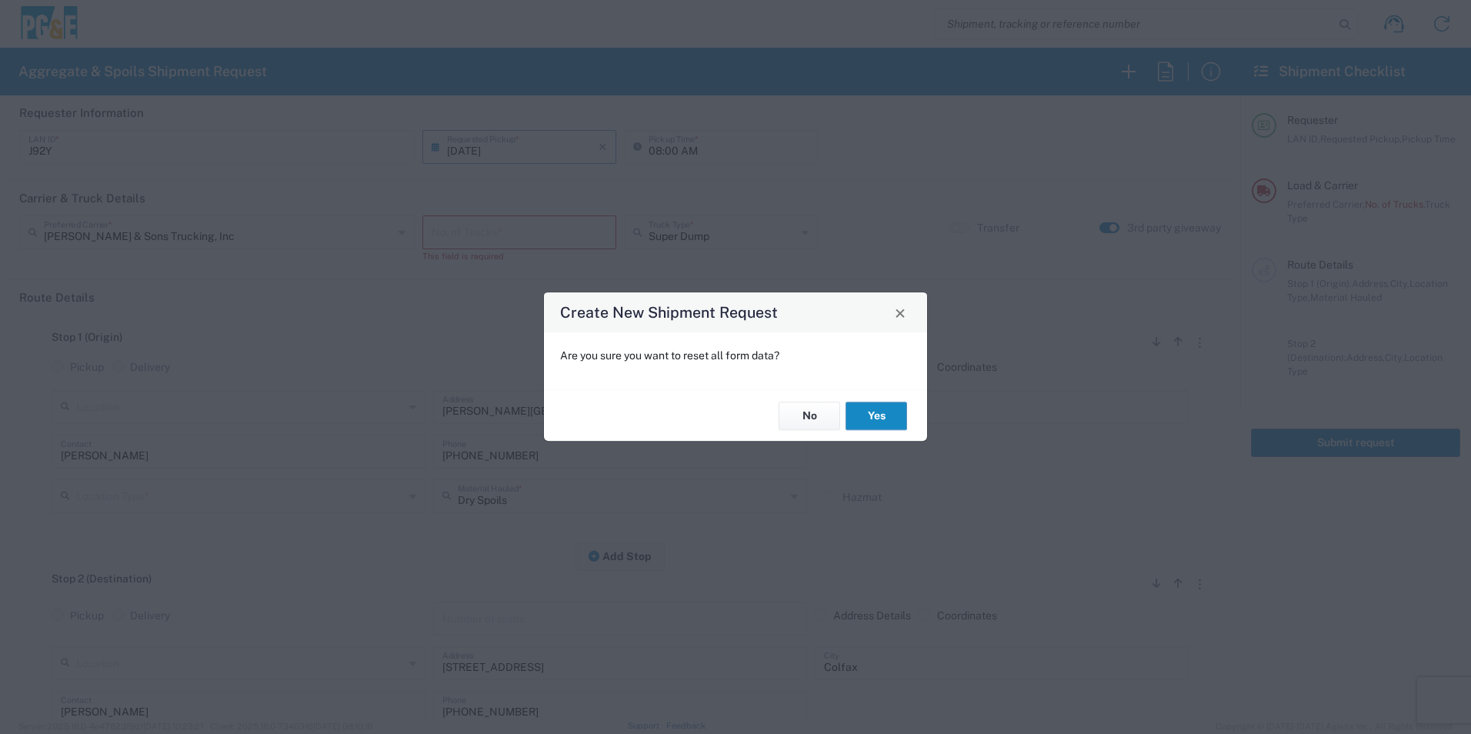
click at [862, 412] on button "Yes" at bounding box center [876, 416] width 62 height 28
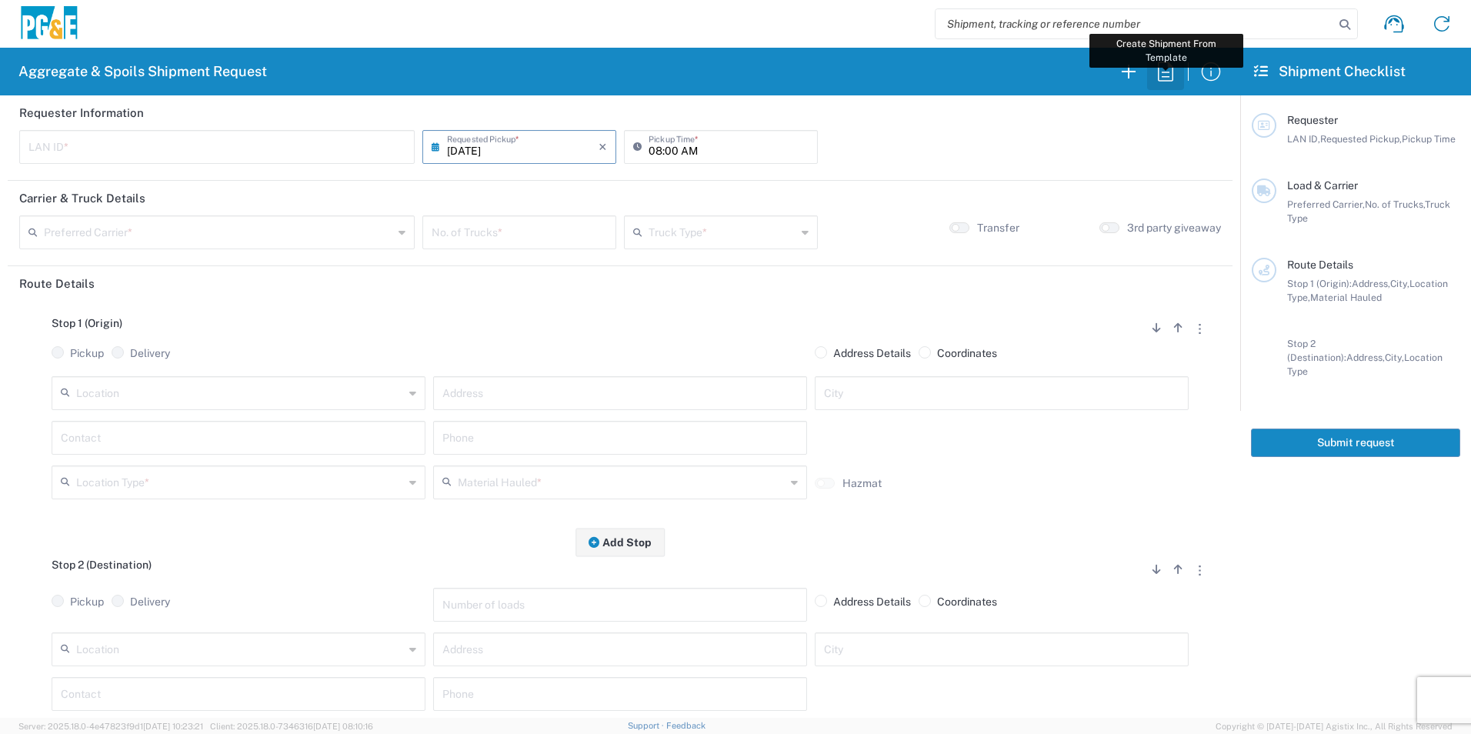
click at [1164, 67] on icon "button" at bounding box center [1165, 71] width 25 height 25
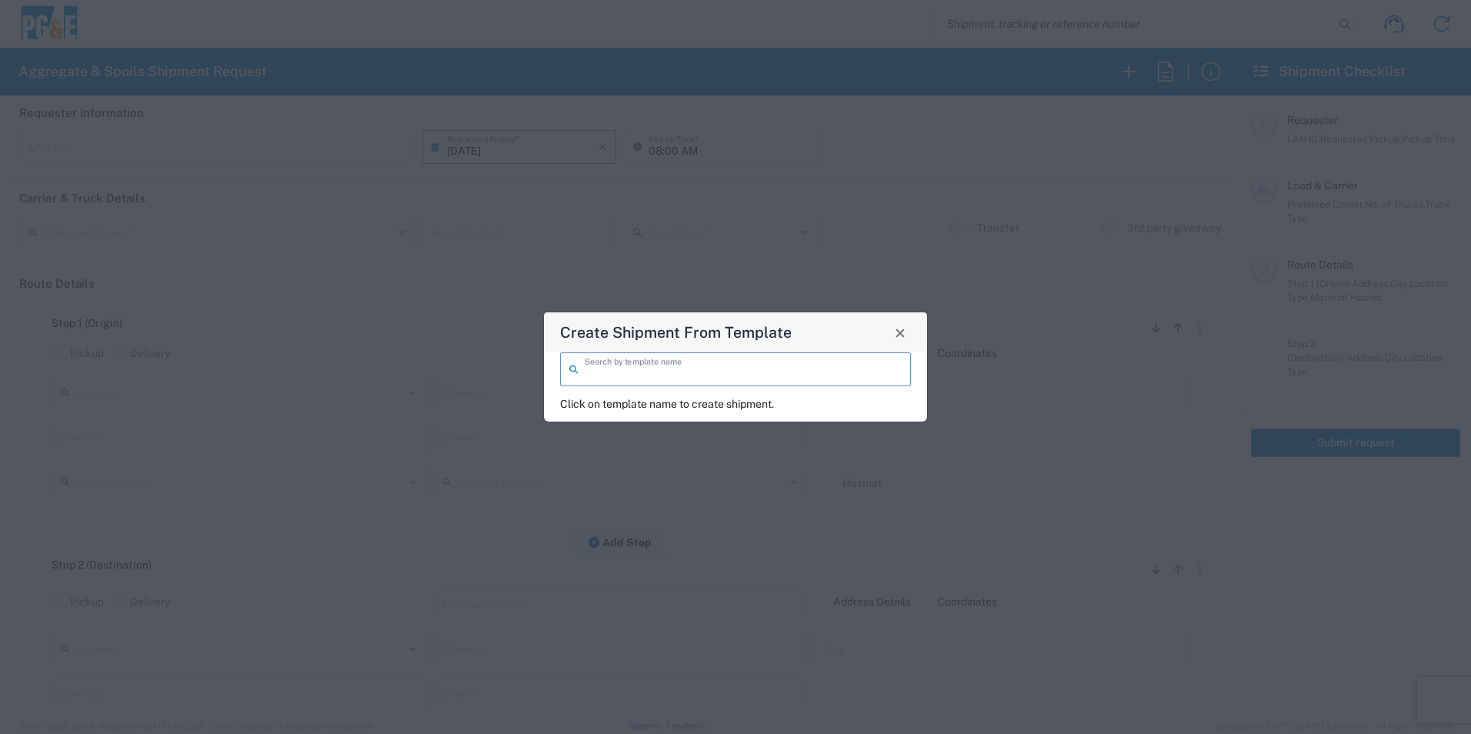
click at [765, 372] on input "search" at bounding box center [743, 368] width 317 height 27
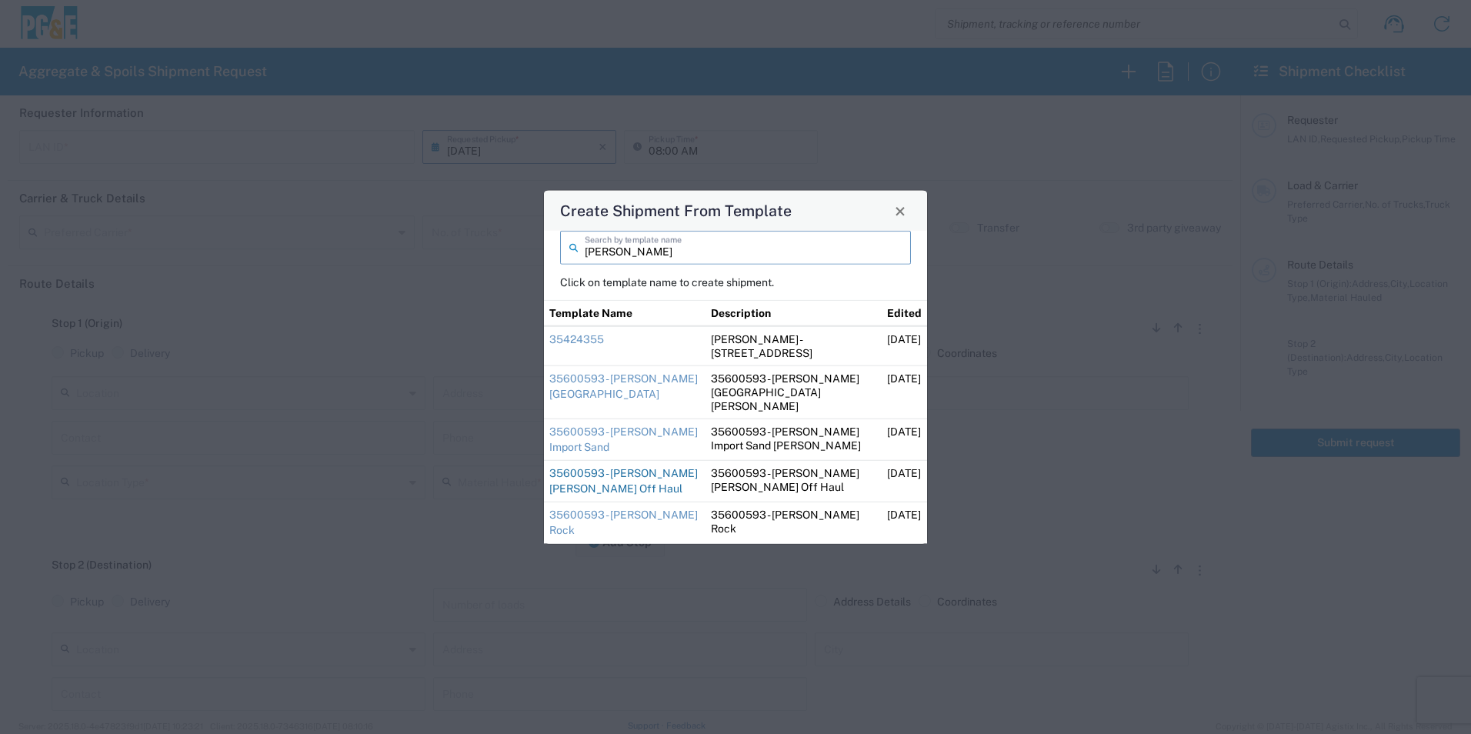
type input "jose"
click at [596, 467] on link "35600593 - [PERSON_NAME] [PERSON_NAME] Off Haul" at bounding box center [623, 481] width 148 height 28
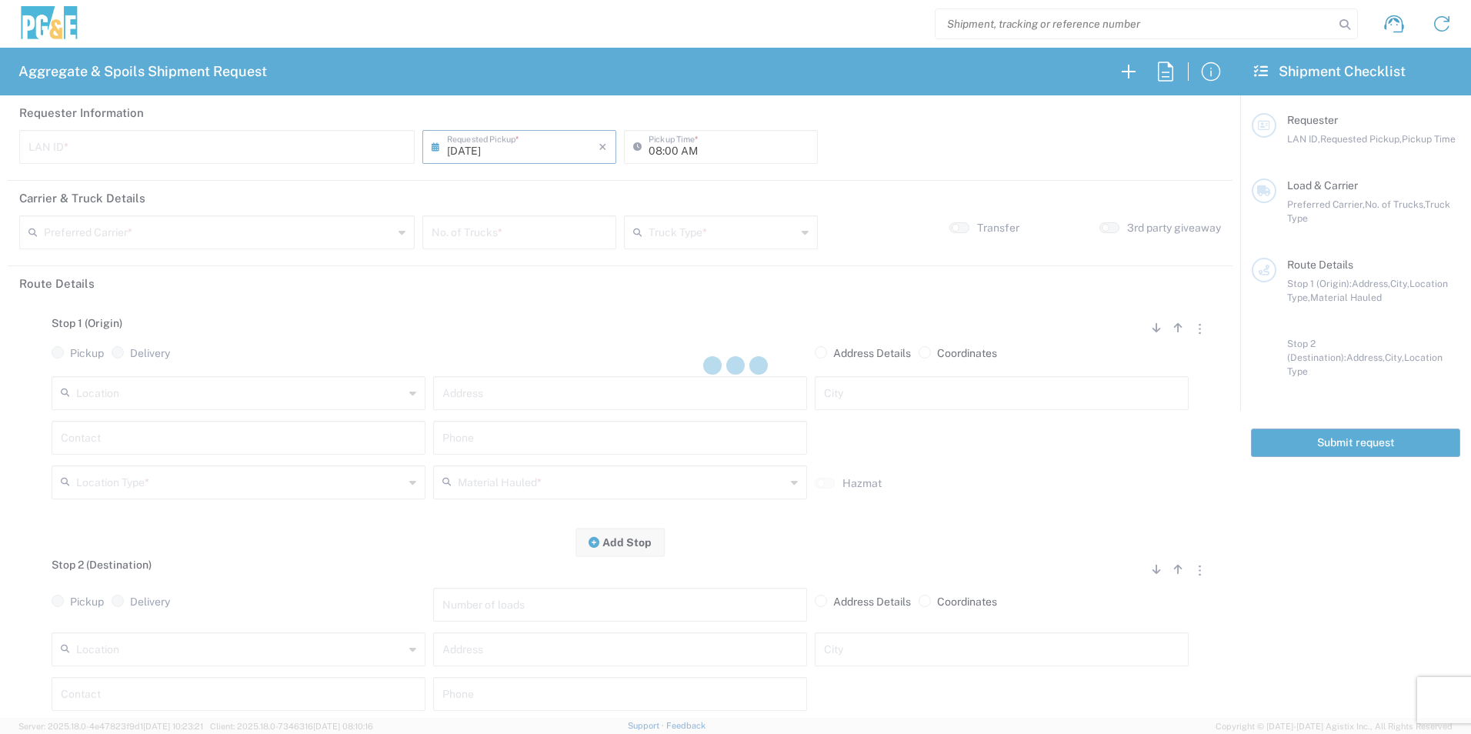
type input "J92Y"
type input "[PERSON_NAME] & Sons Trucking, Inc"
type input "Super Dump"
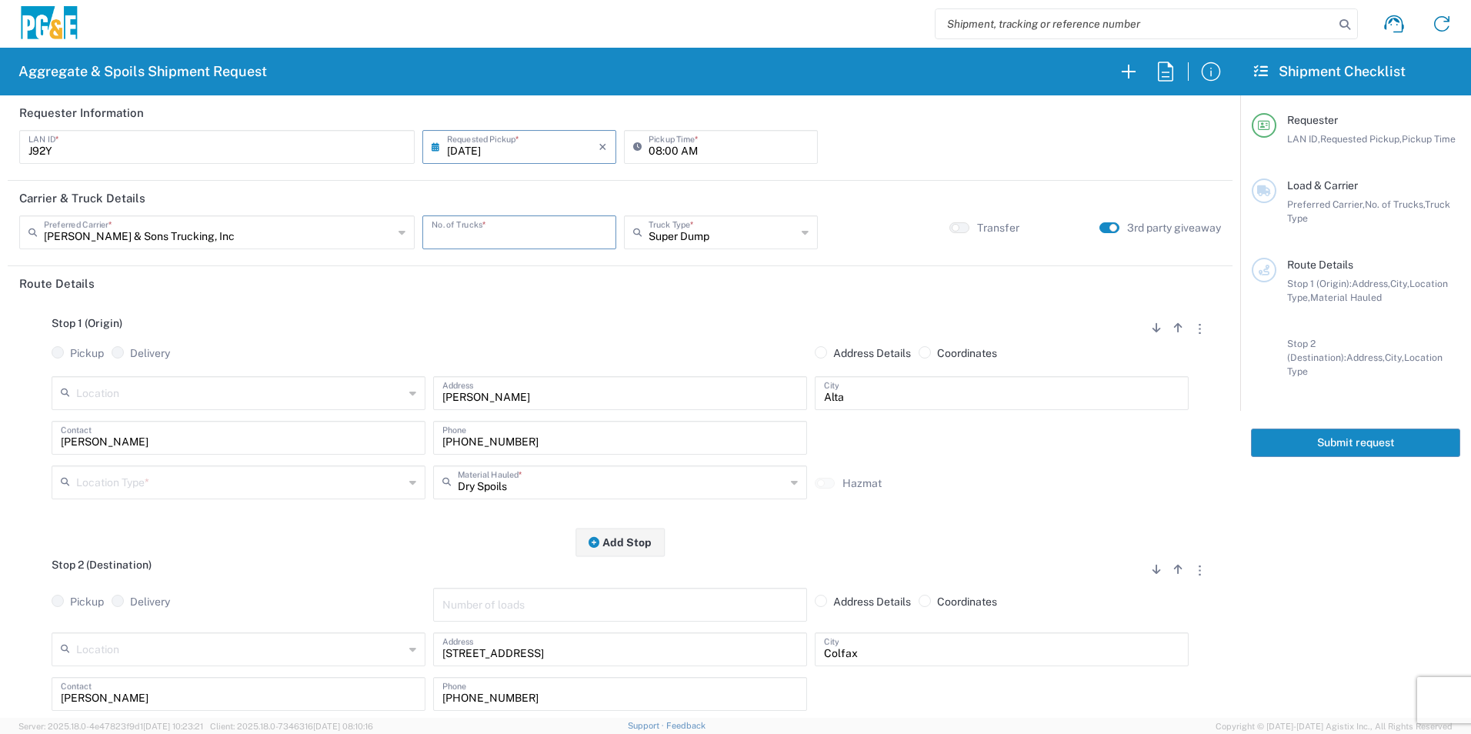
click at [506, 234] on input "number" at bounding box center [519, 231] width 175 height 27
type input "1"
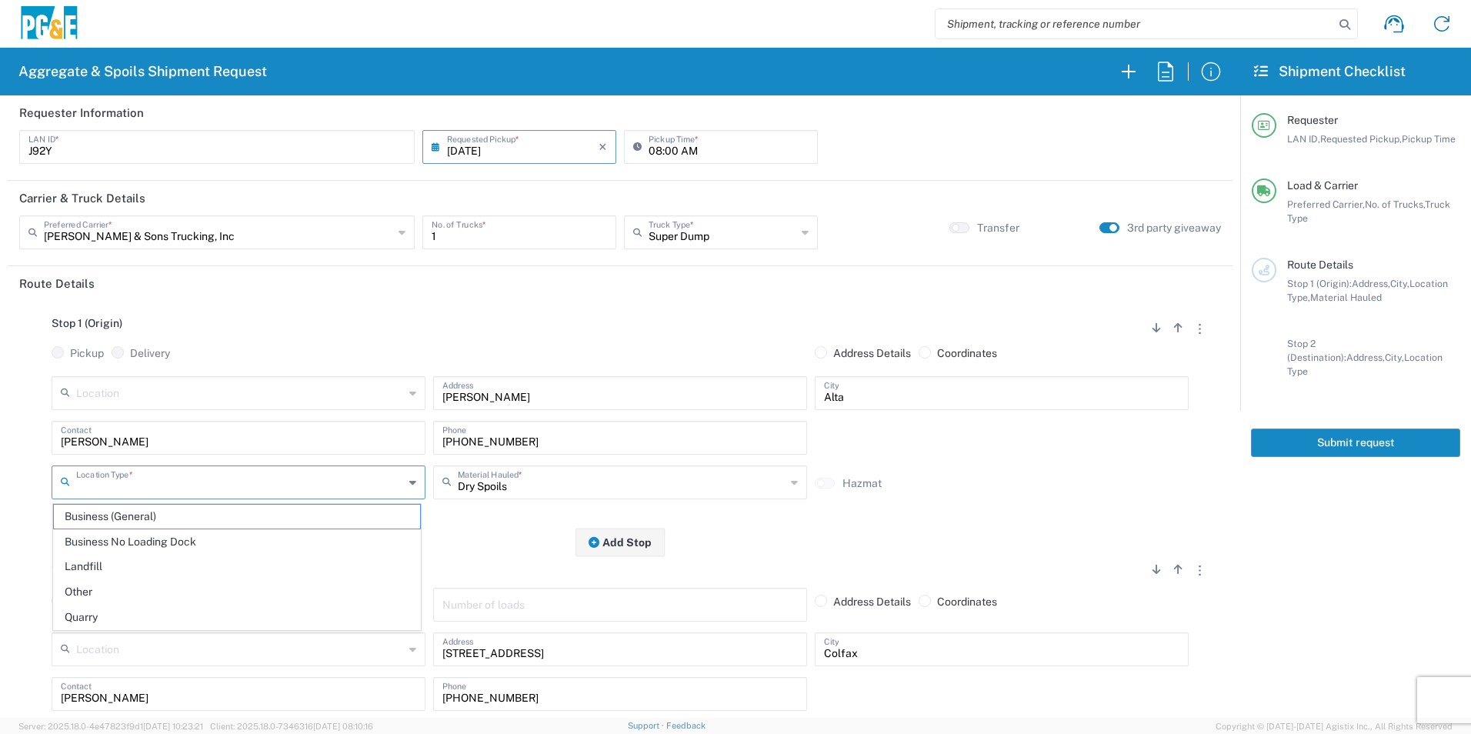
click at [114, 469] on input "text" at bounding box center [240, 481] width 328 height 27
click at [81, 584] on span "Other" at bounding box center [237, 592] width 366 height 24
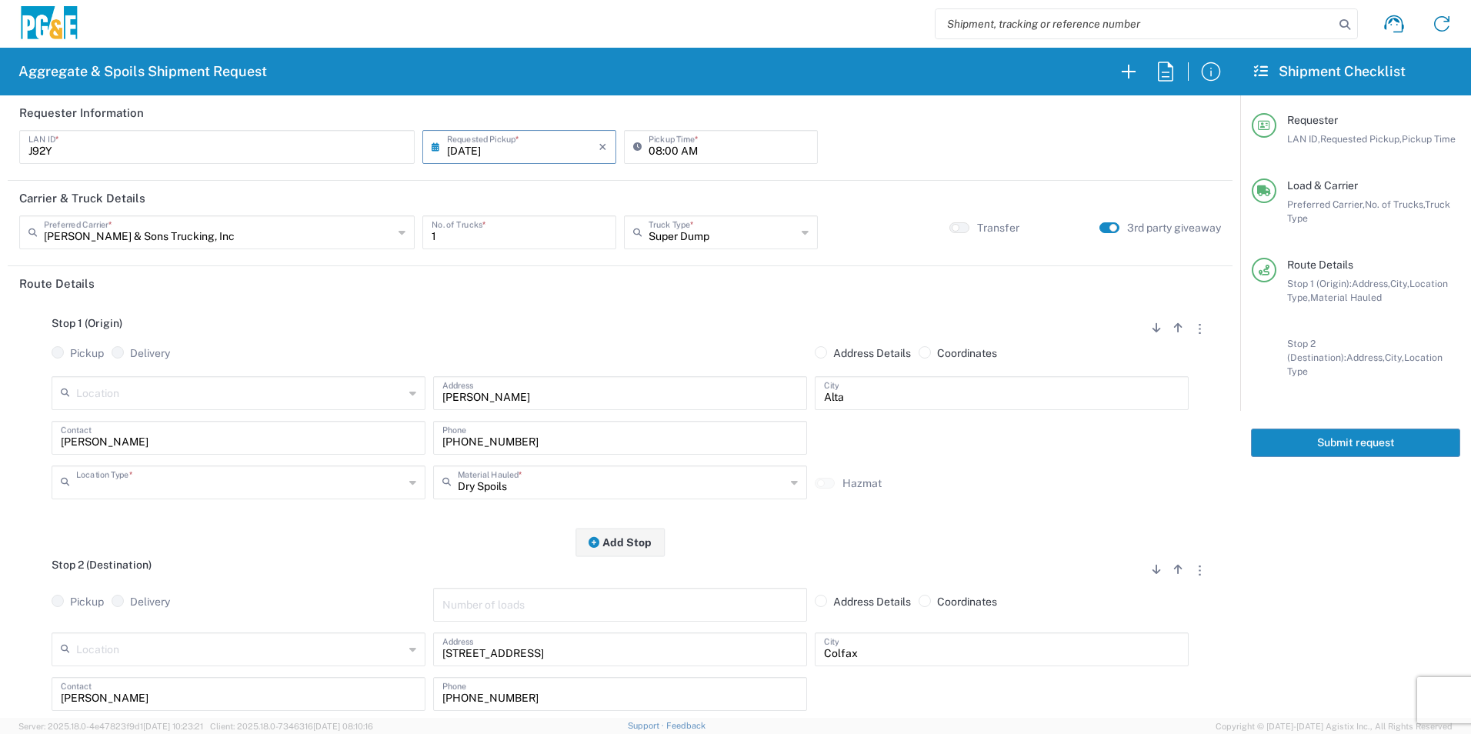
type input "Other"
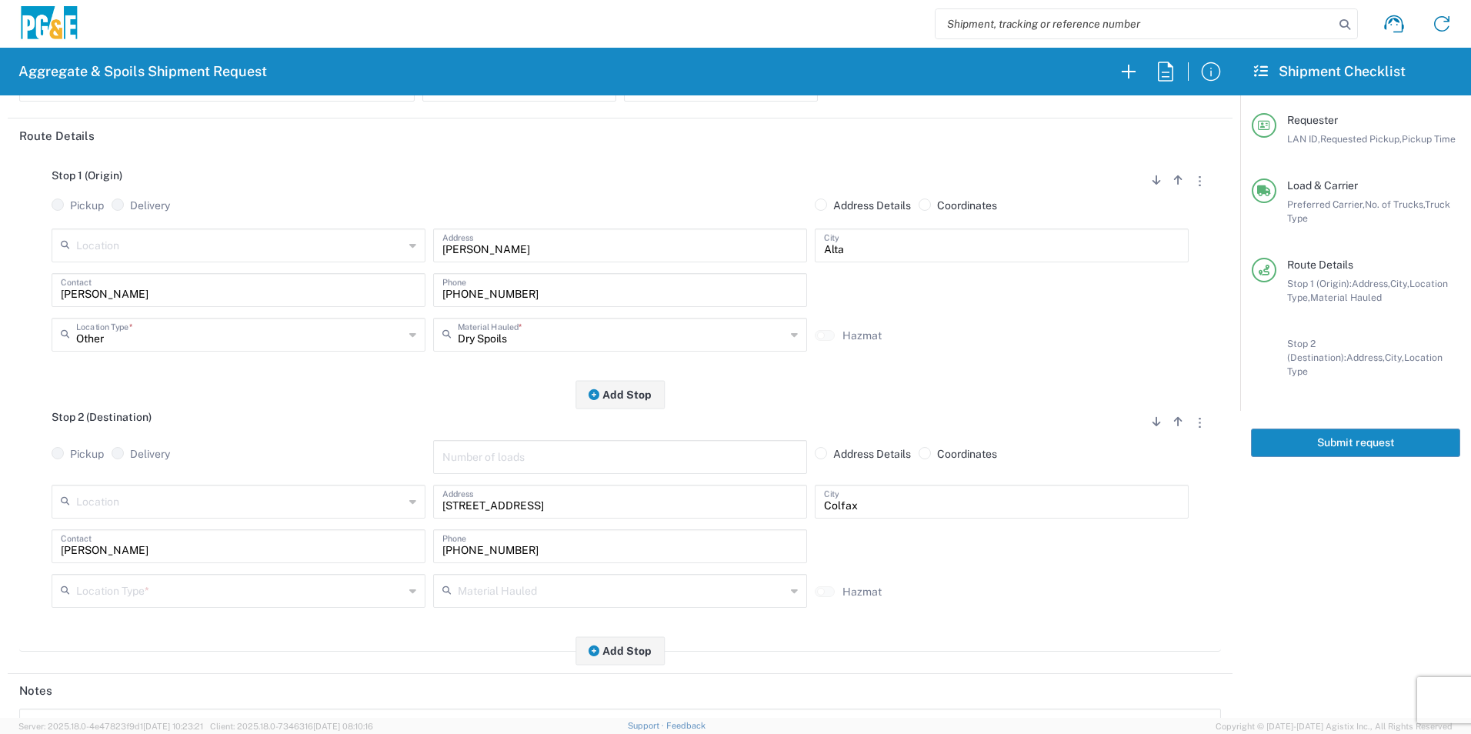
scroll to position [154, 0]
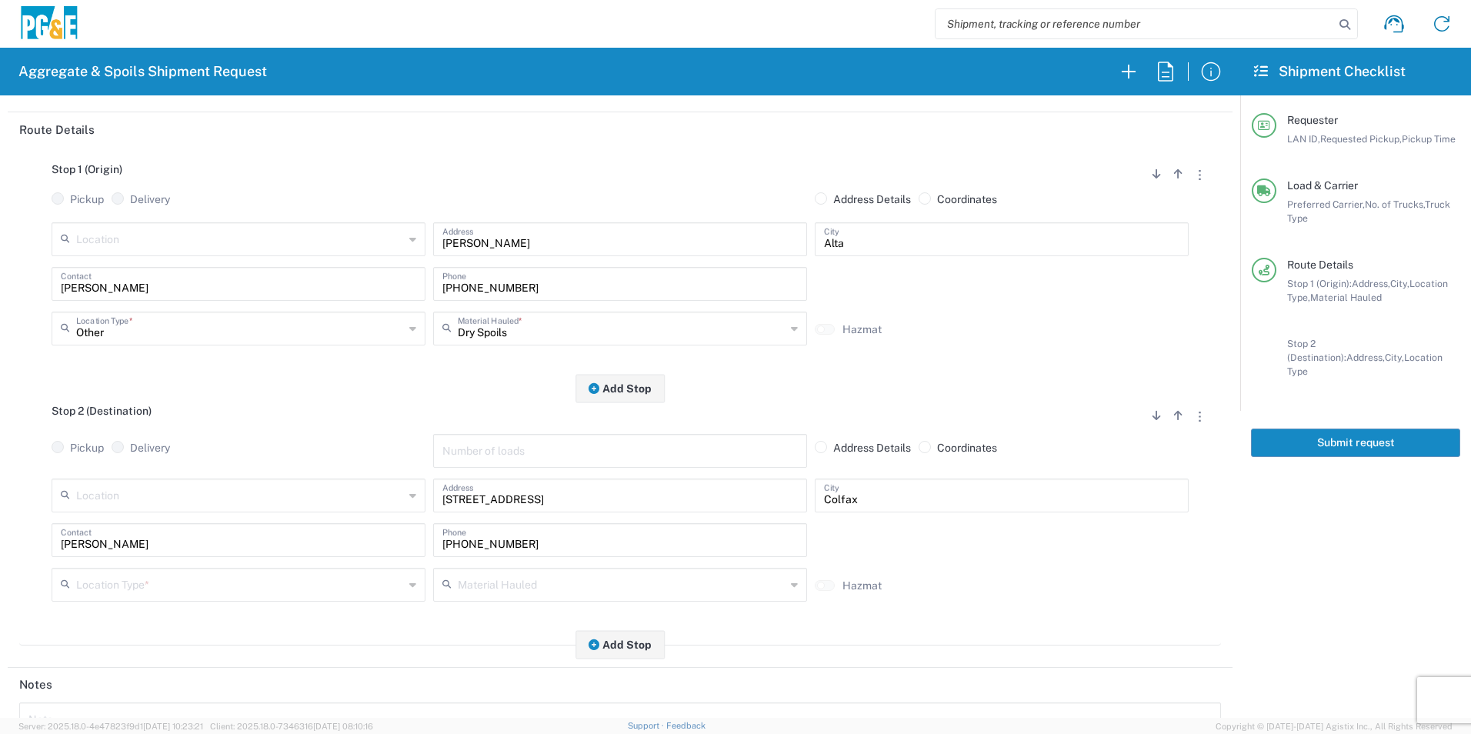
click at [115, 597] on input "text" at bounding box center [240, 583] width 328 height 27
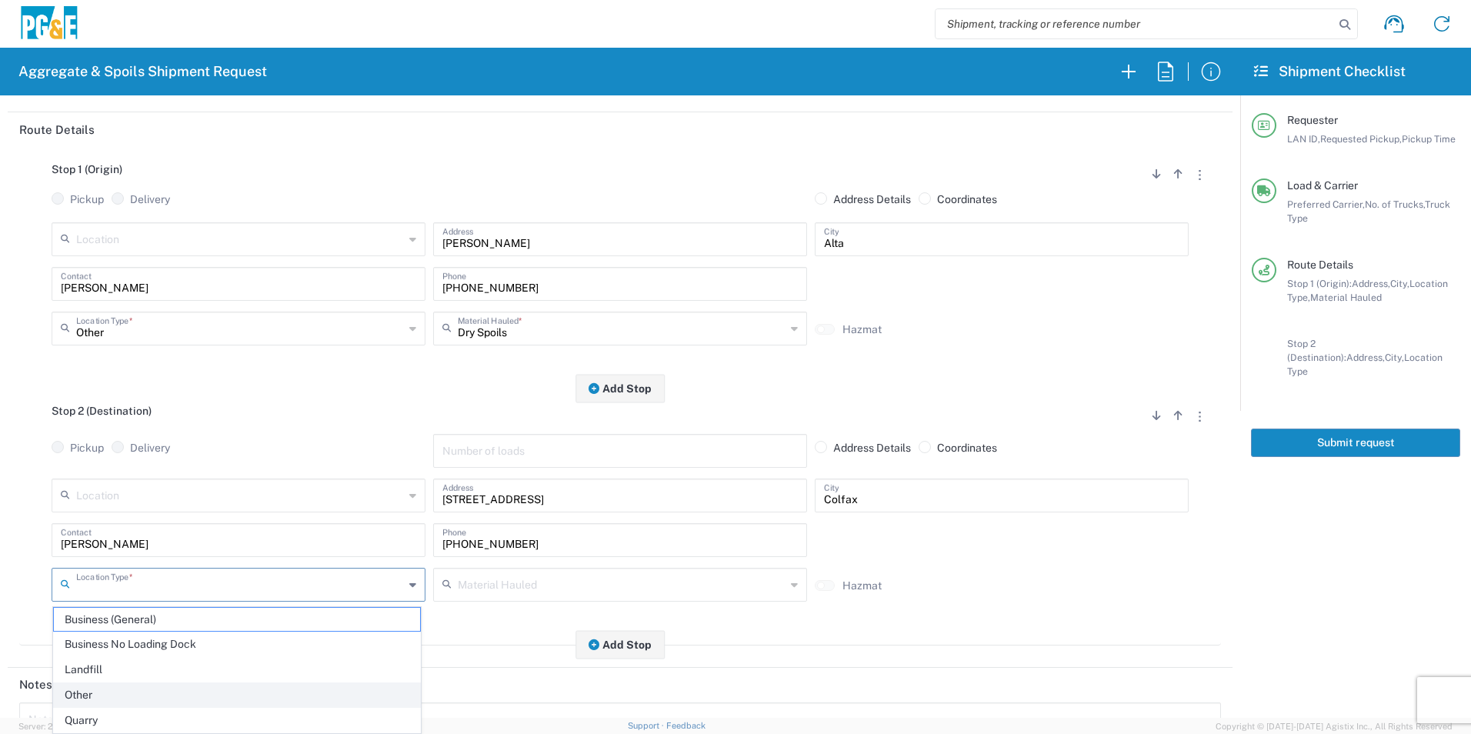
click at [76, 695] on span "Other" at bounding box center [237, 695] width 366 height 24
type input "Other"
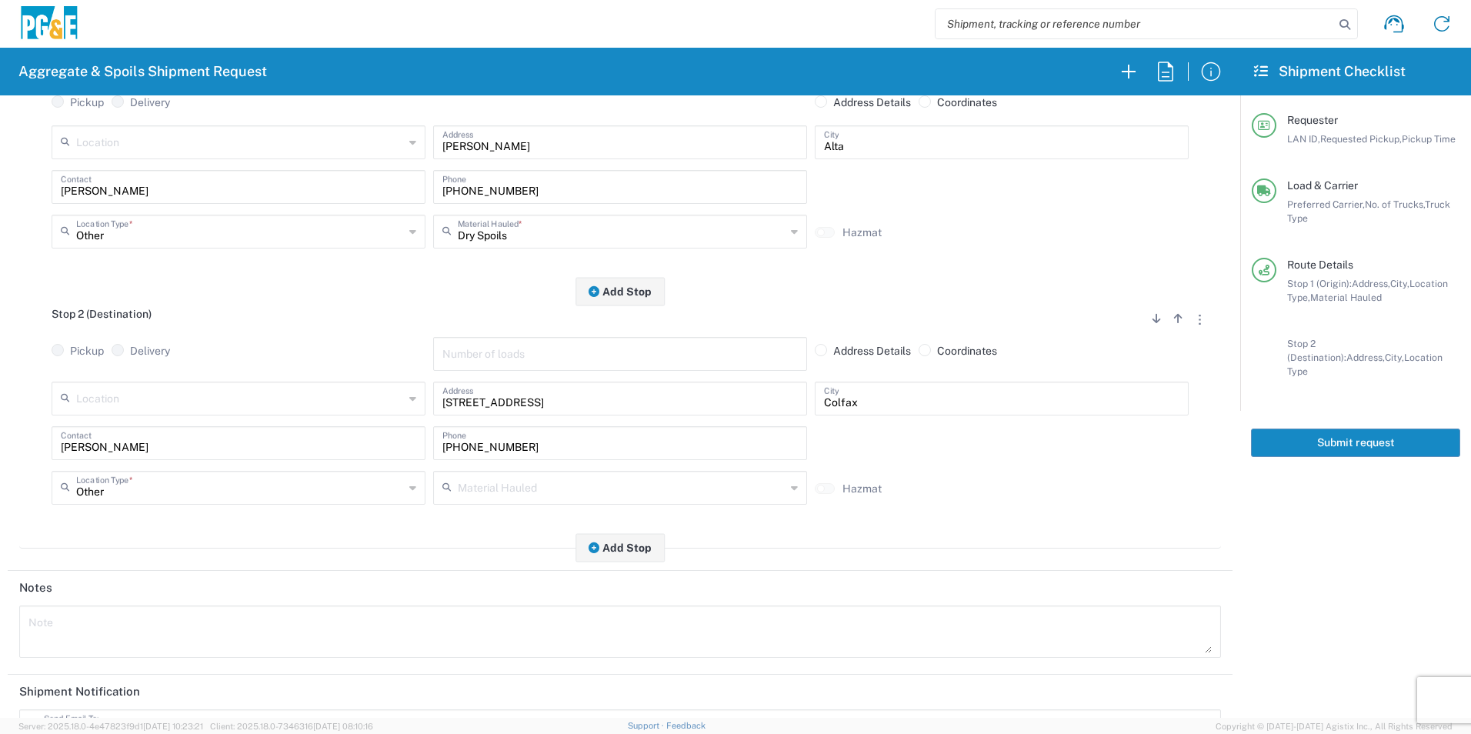
scroll to position [445, 0]
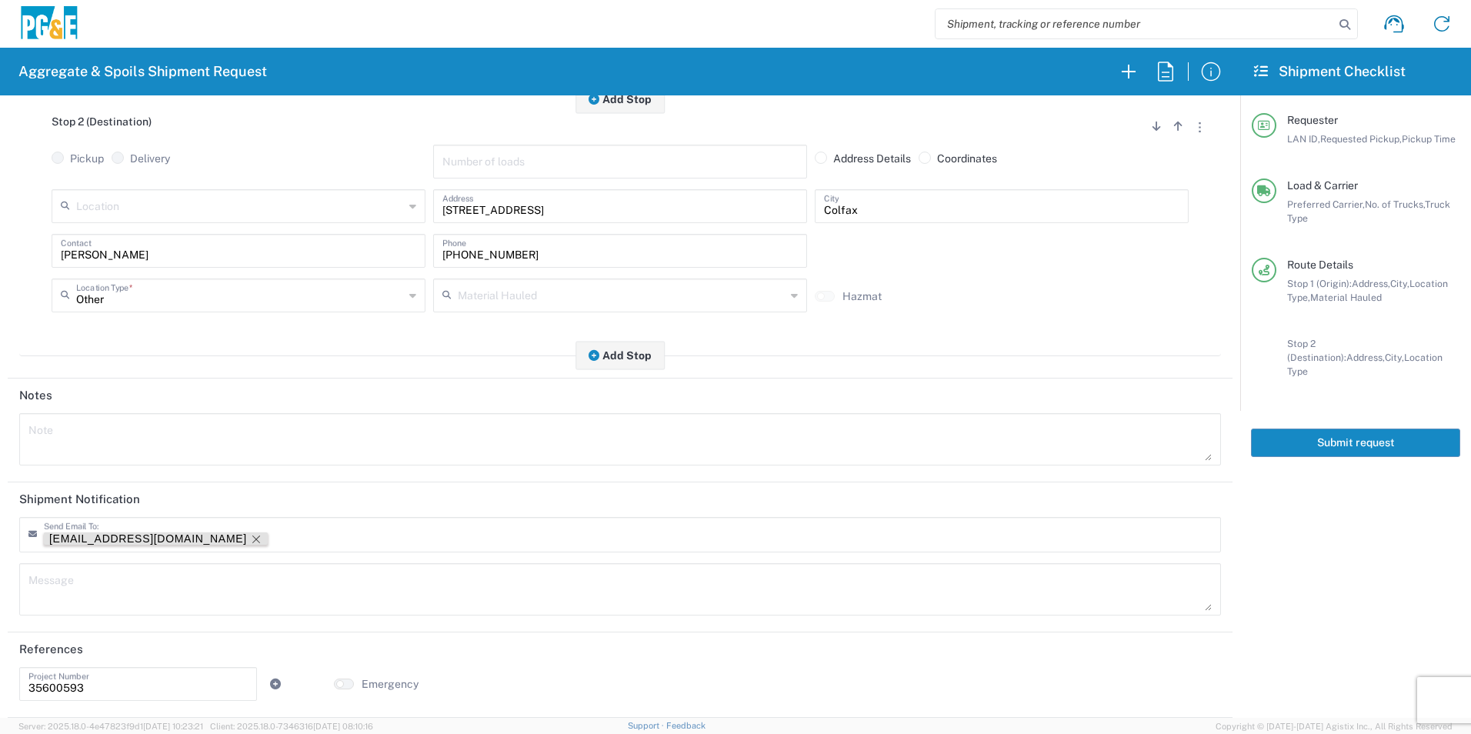
click at [250, 536] on icon "Remove tag" at bounding box center [256, 539] width 12 height 12
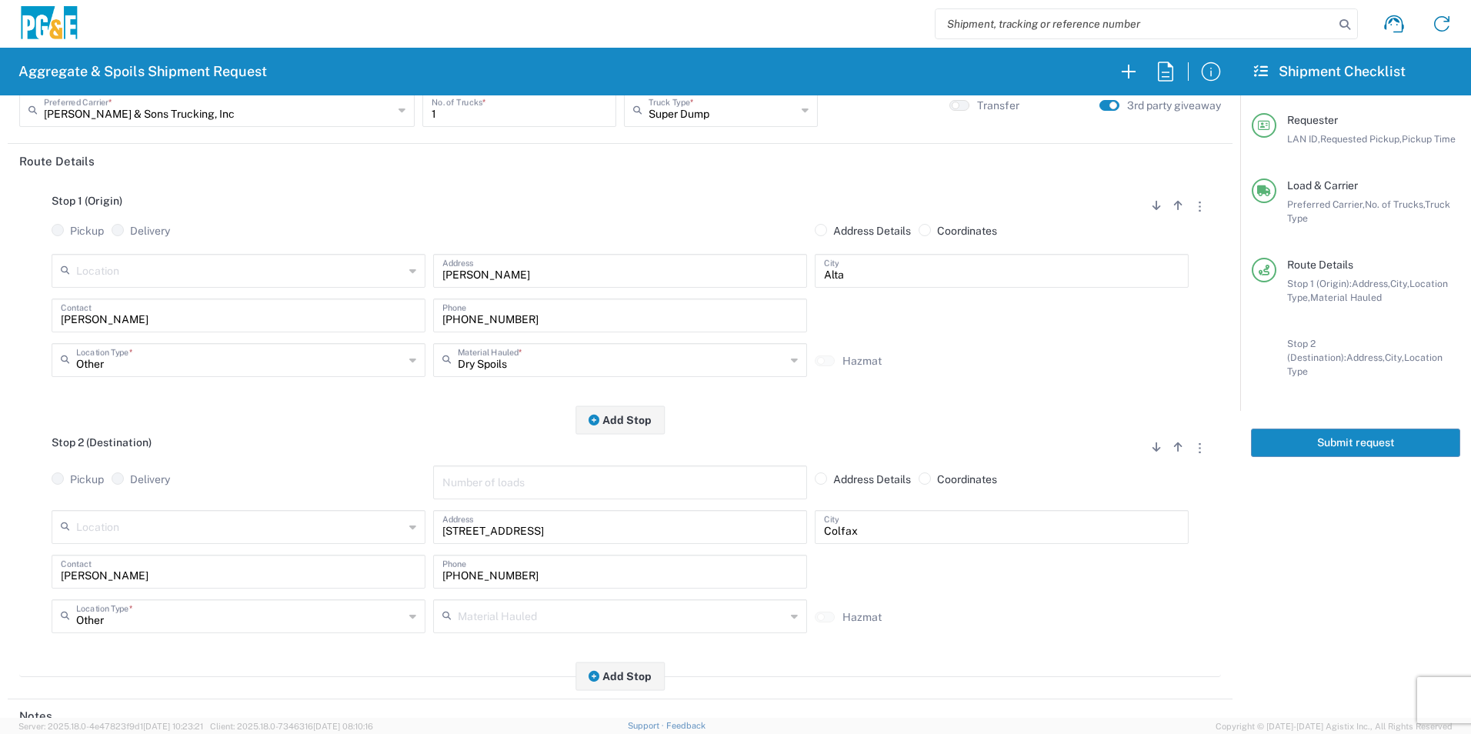
scroll to position [0, 0]
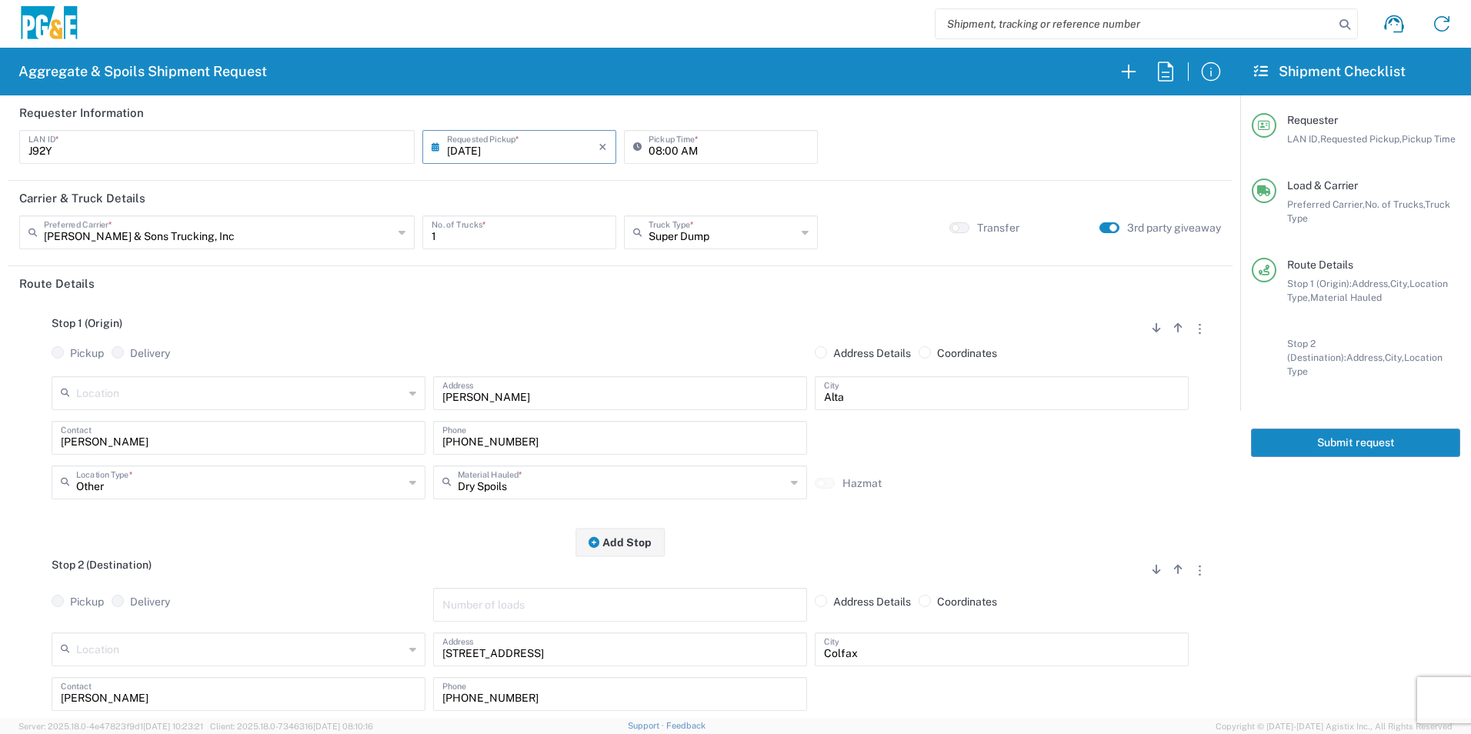
click at [1302, 433] on button "Submit request" at bounding box center [1355, 442] width 209 height 28
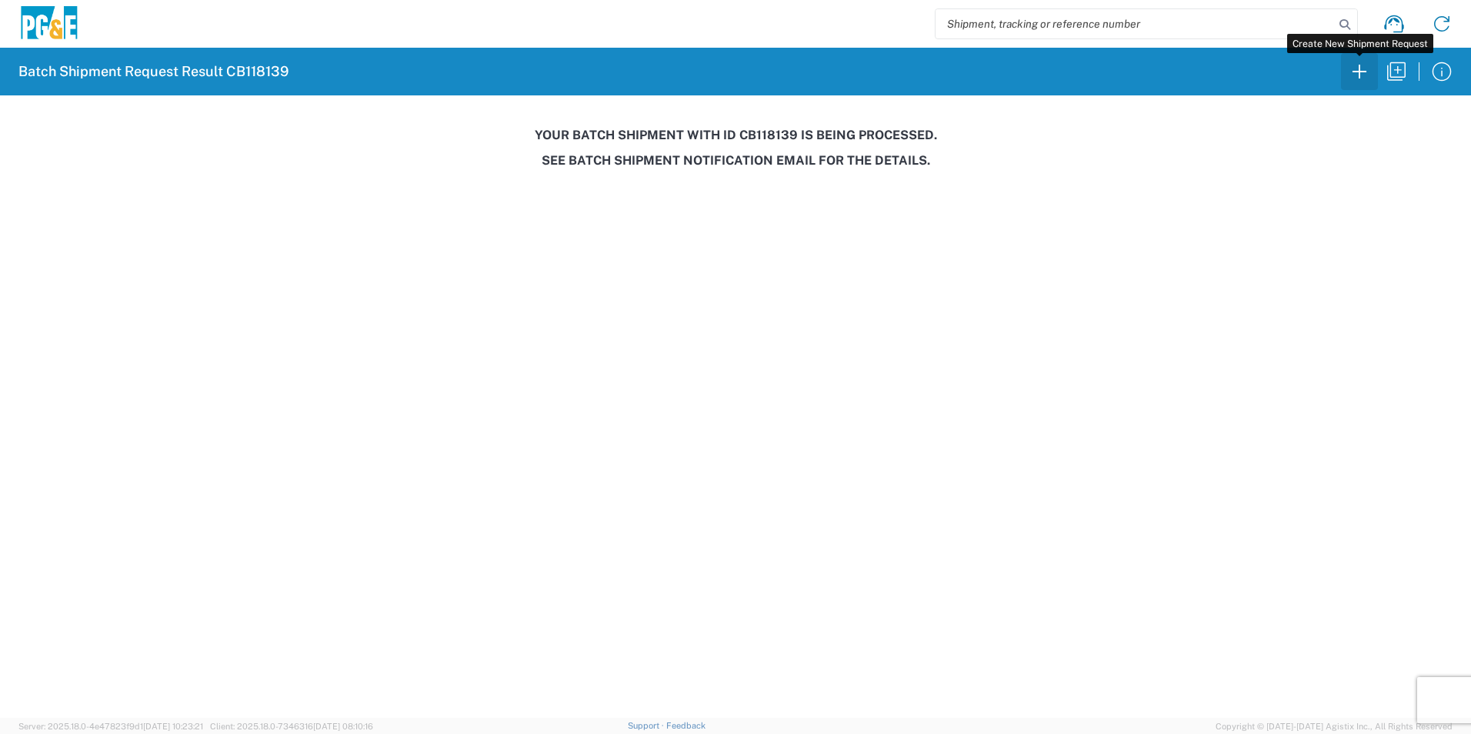
click at [1362, 76] on icon "button" at bounding box center [1359, 71] width 25 height 25
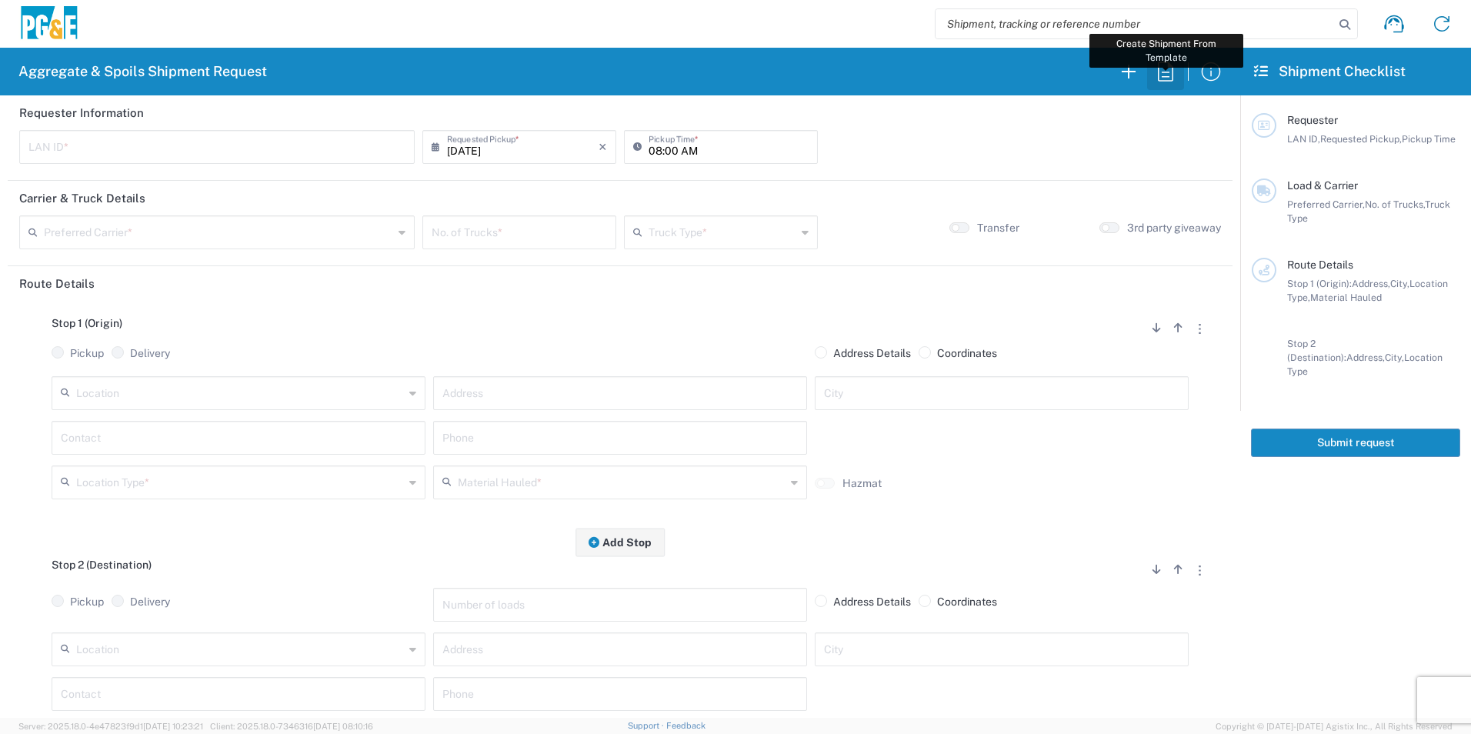
click at [1166, 79] on icon "button" at bounding box center [1165, 71] width 25 height 25
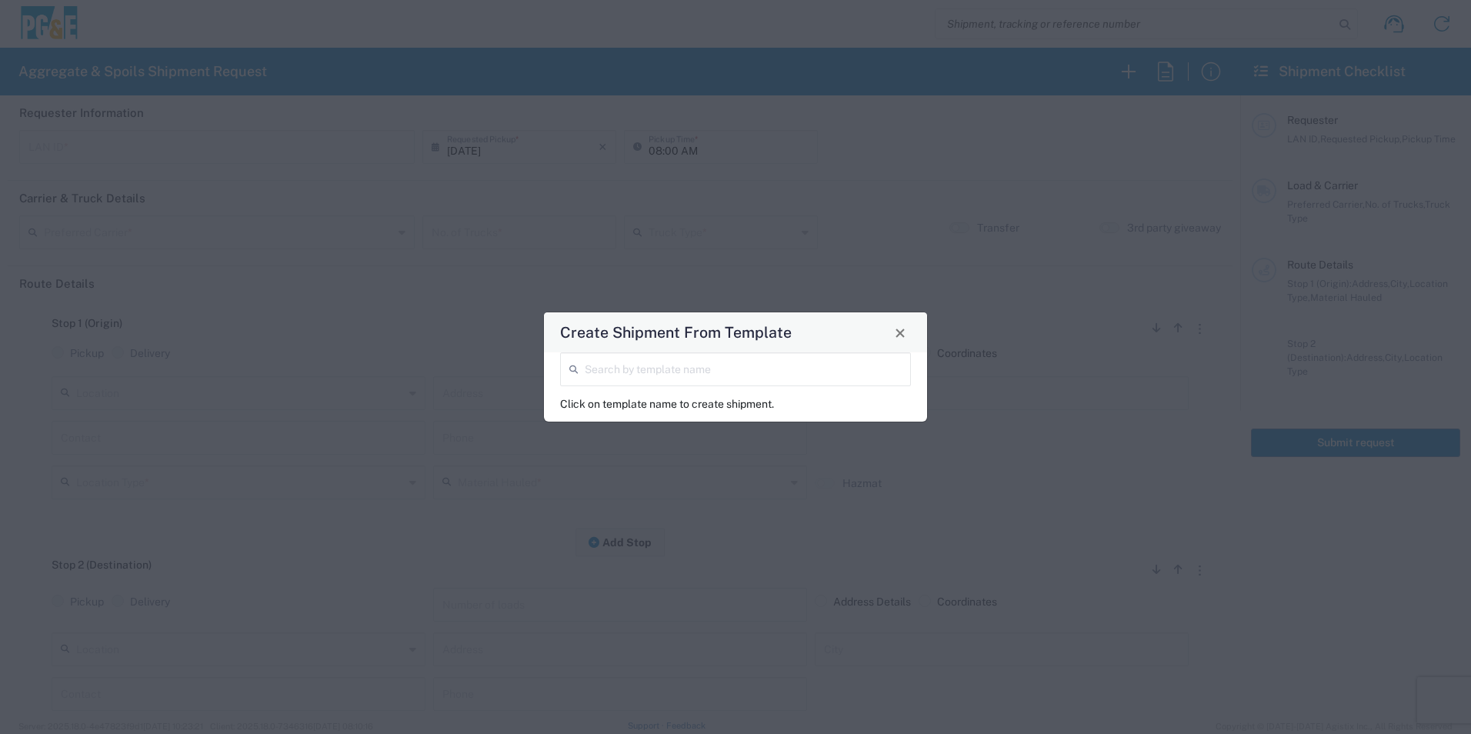
click at [608, 361] on input "search" at bounding box center [743, 368] width 317 height 27
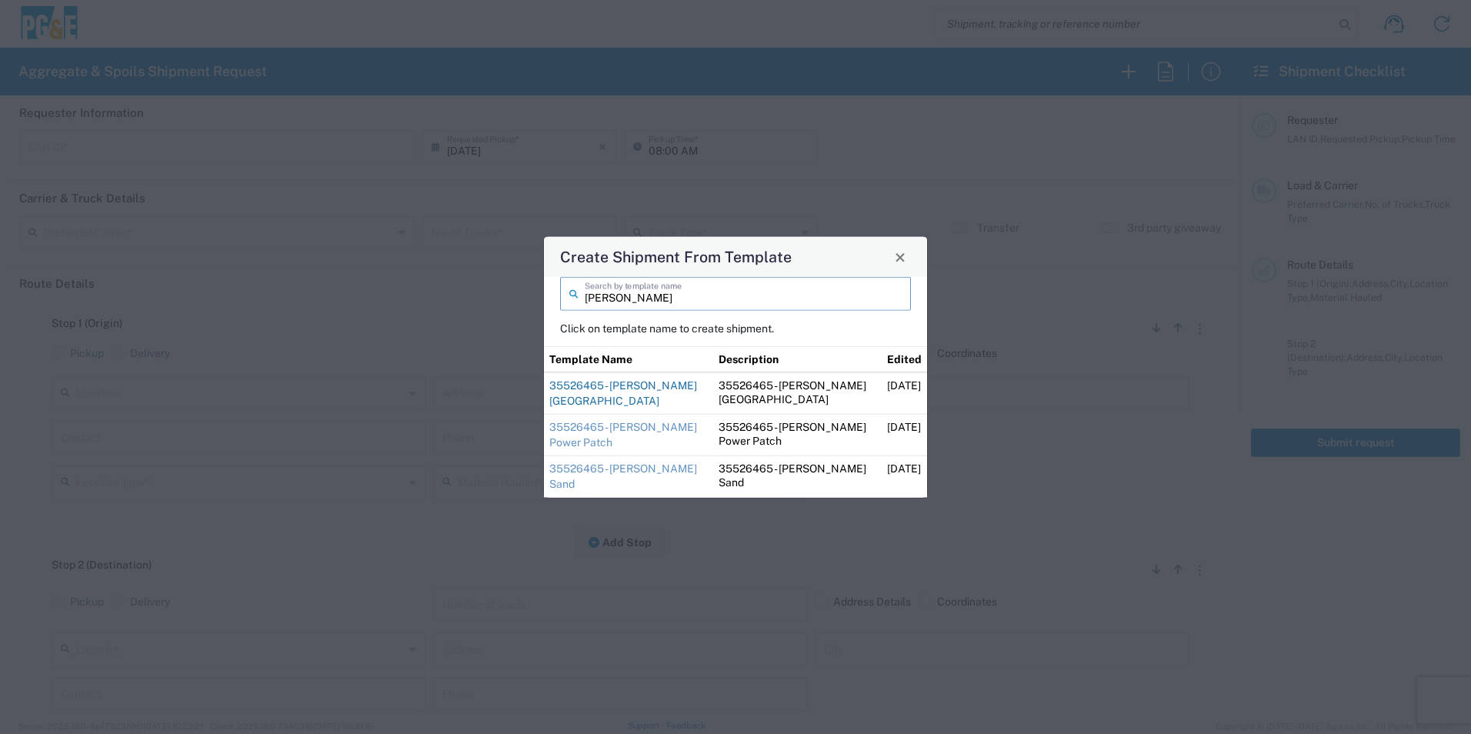
type input "steve"
click at [623, 389] on link "35526465 - [PERSON_NAME] [GEOGRAPHIC_DATA]" at bounding box center [623, 393] width 148 height 28
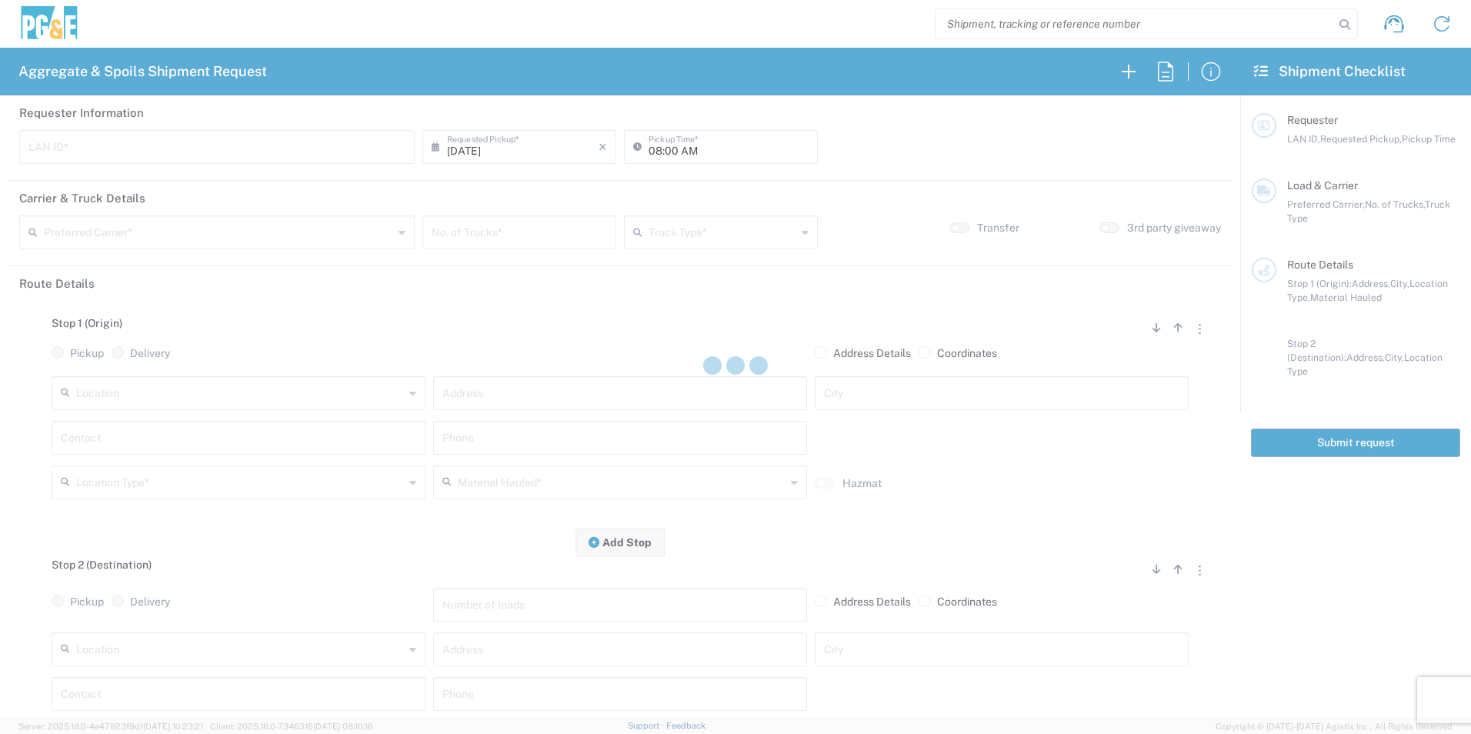
type input "STW8"
type input "06:30 AM"
type input "[PERSON_NAME] & Sons Trucking, Inc"
type input "Super Dump"
type textarea "Please deliver 3 Loads of Base Rock"
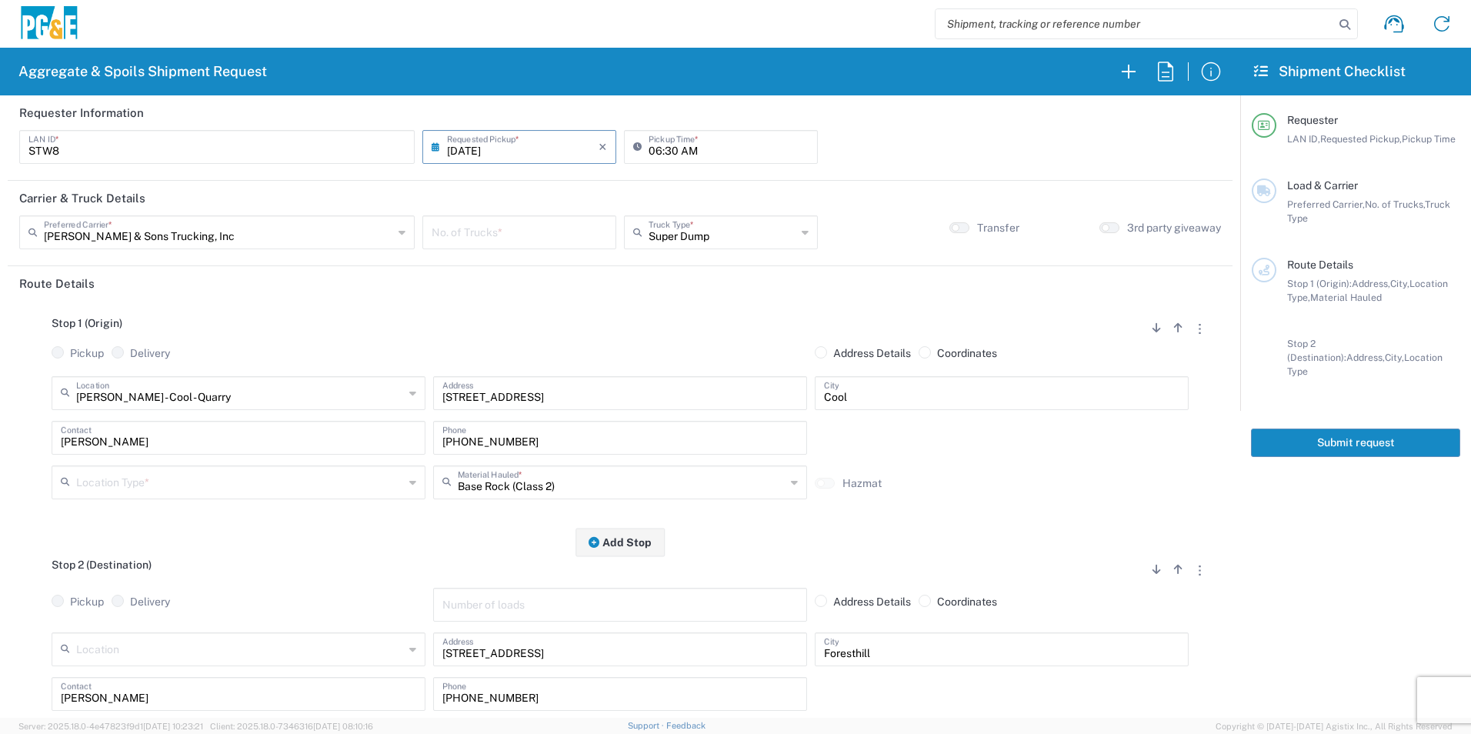
click at [481, 249] on div "No. of Trucks *" at bounding box center [519, 237] width 202 height 45
click at [488, 239] on input "number" at bounding box center [519, 231] width 175 height 27
type input "2"
click at [719, 225] on input "text" at bounding box center [722, 231] width 148 height 27
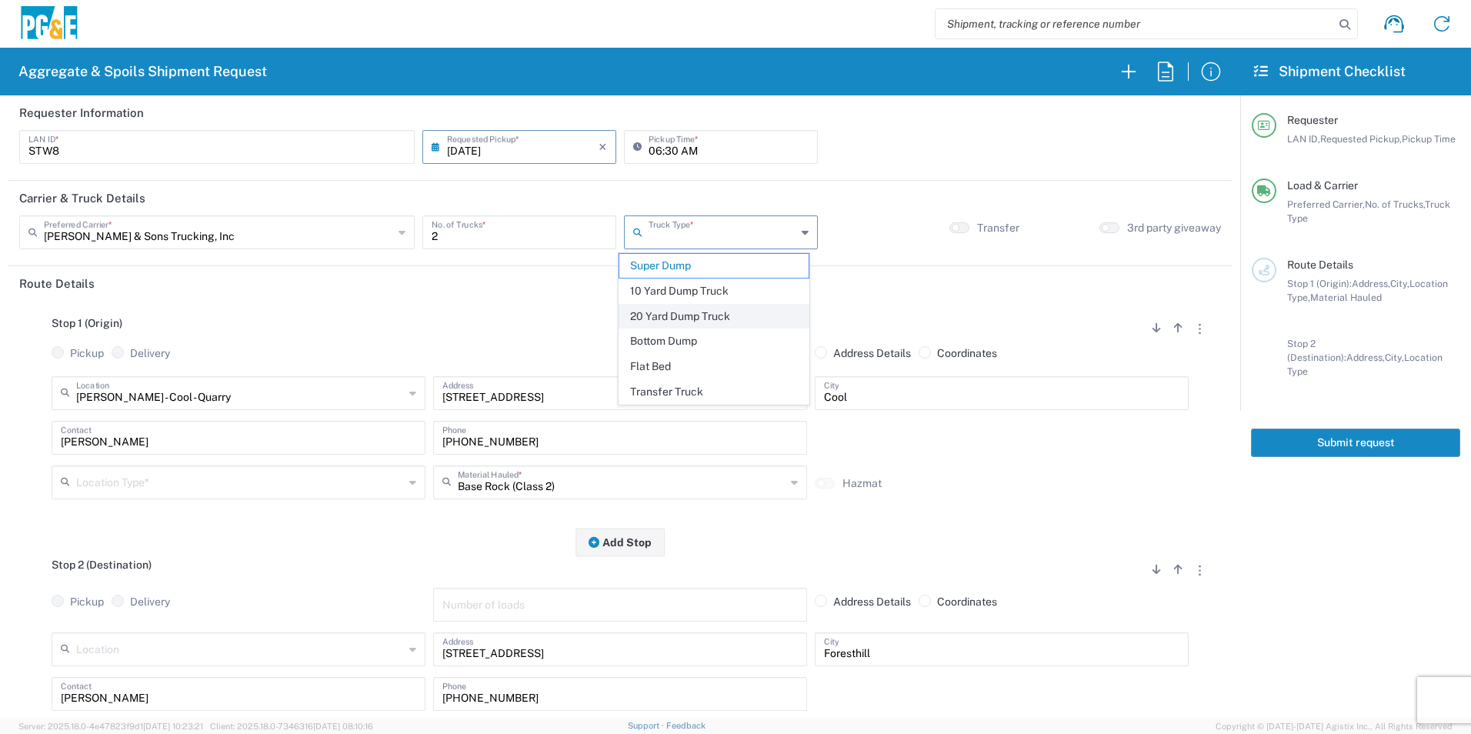
click at [672, 311] on span "20 Yard Dump Truck" at bounding box center [713, 317] width 188 height 24
type input "20 Yard Dump Truck"
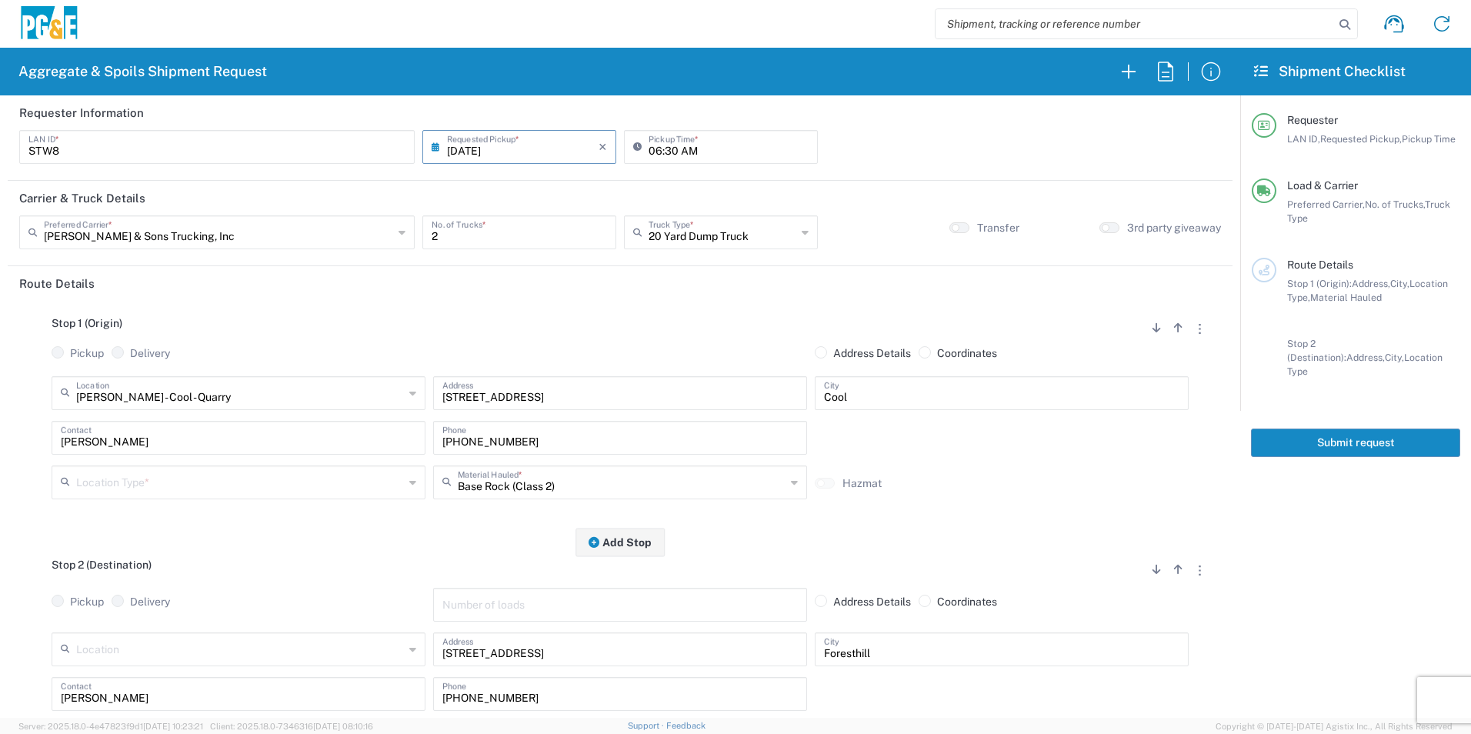
click at [140, 489] on input "text" at bounding box center [240, 481] width 328 height 27
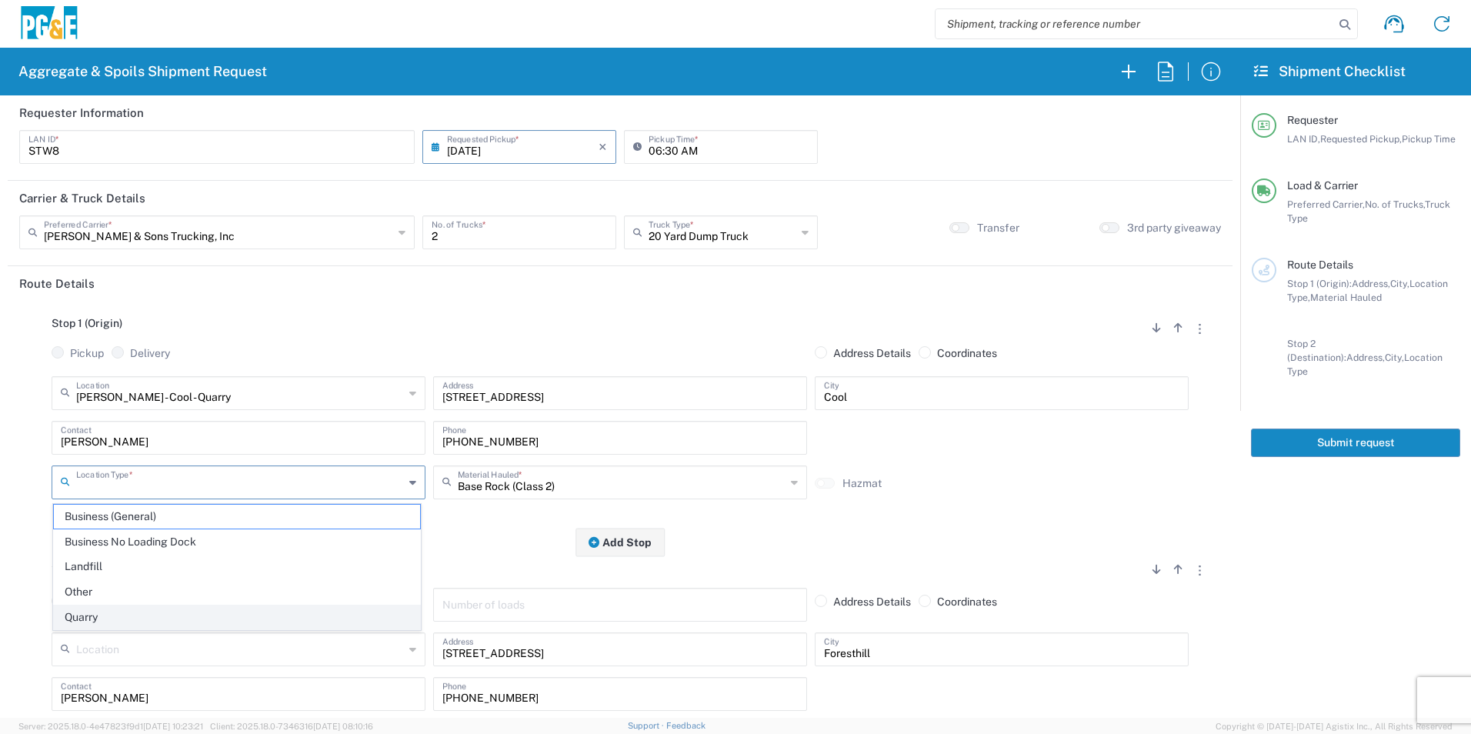
click at [104, 612] on span "Quarry" at bounding box center [237, 617] width 366 height 24
type input "Quarry"
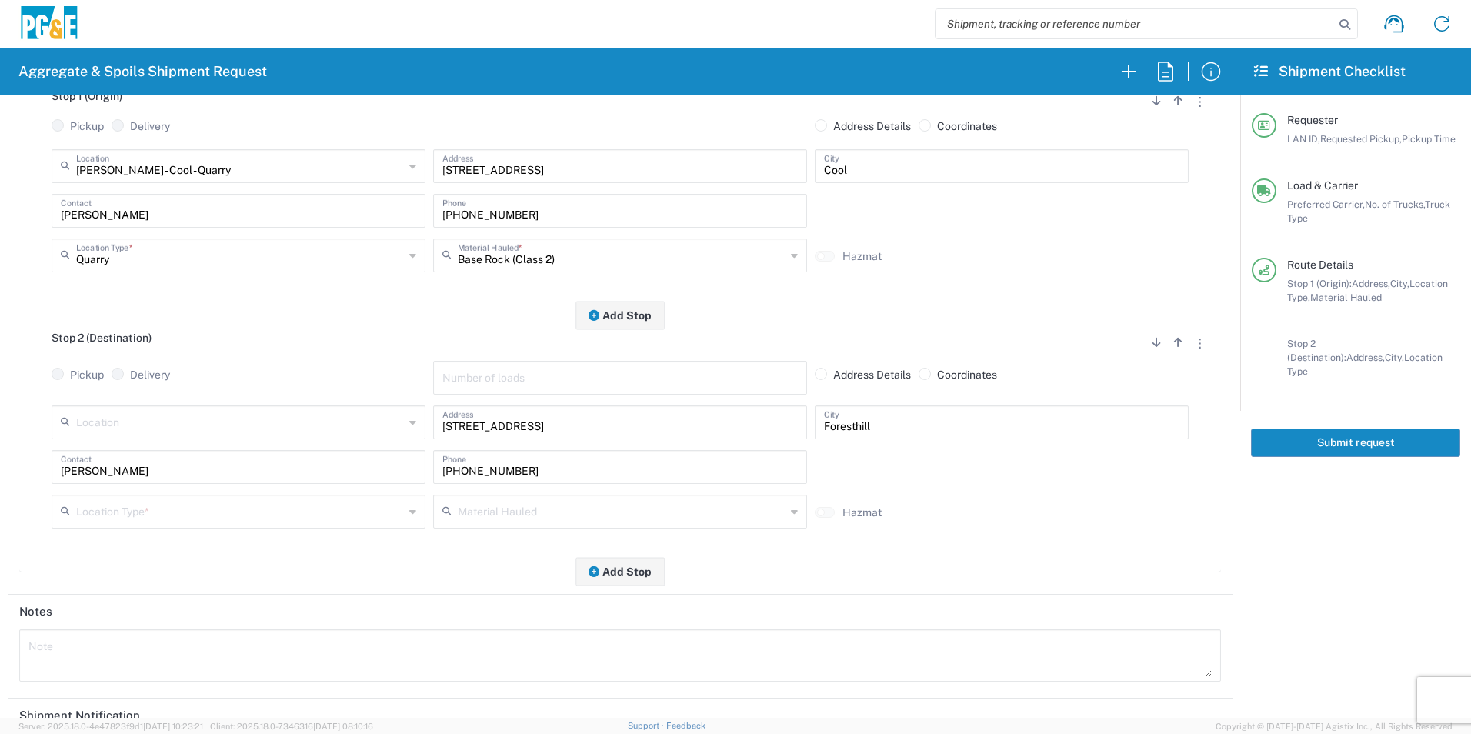
scroll to position [231, 0]
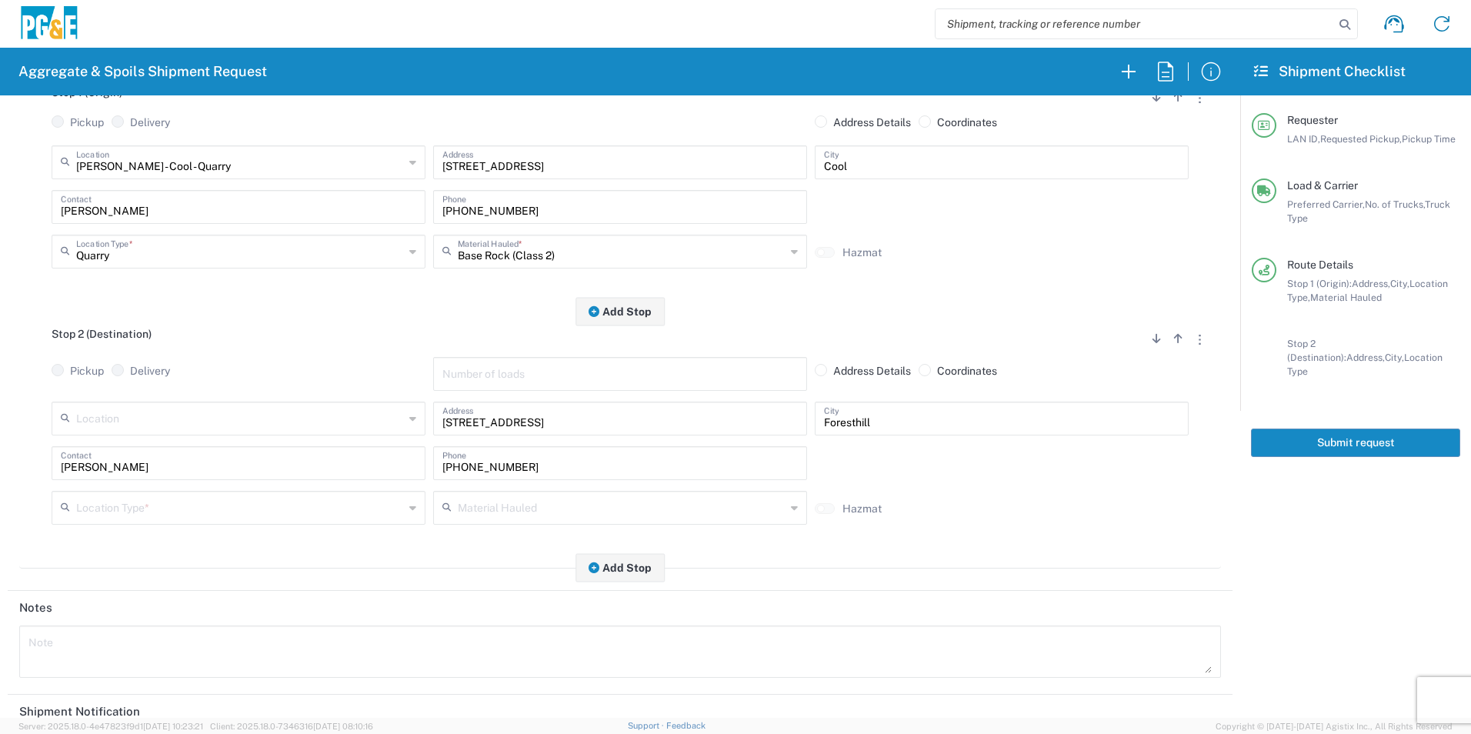
click at [137, 515] on input "text" at bounding box center [240, 506] width 328 height 27
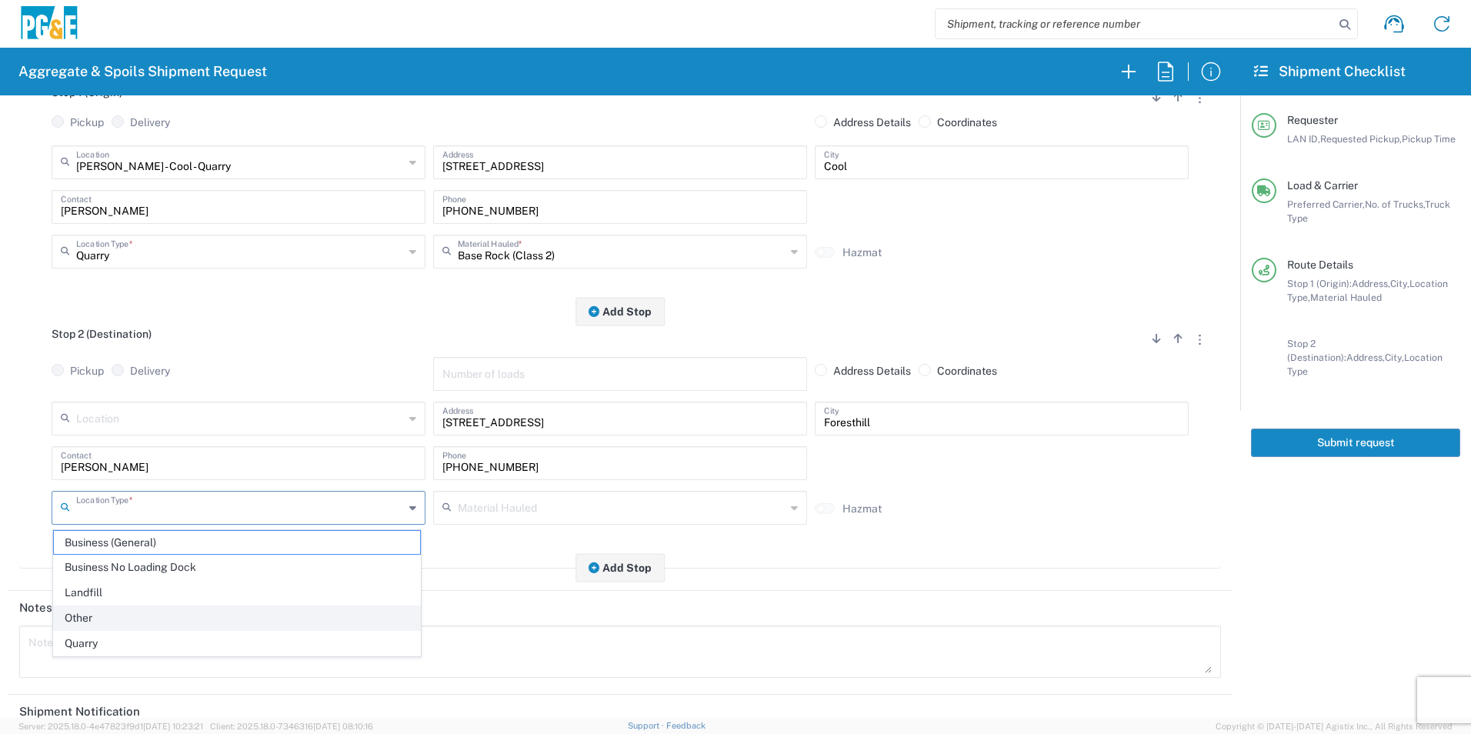
click at [143, 612] on span "Other" at bounding box center [237, 618] width 366 height 24
type input "Other"
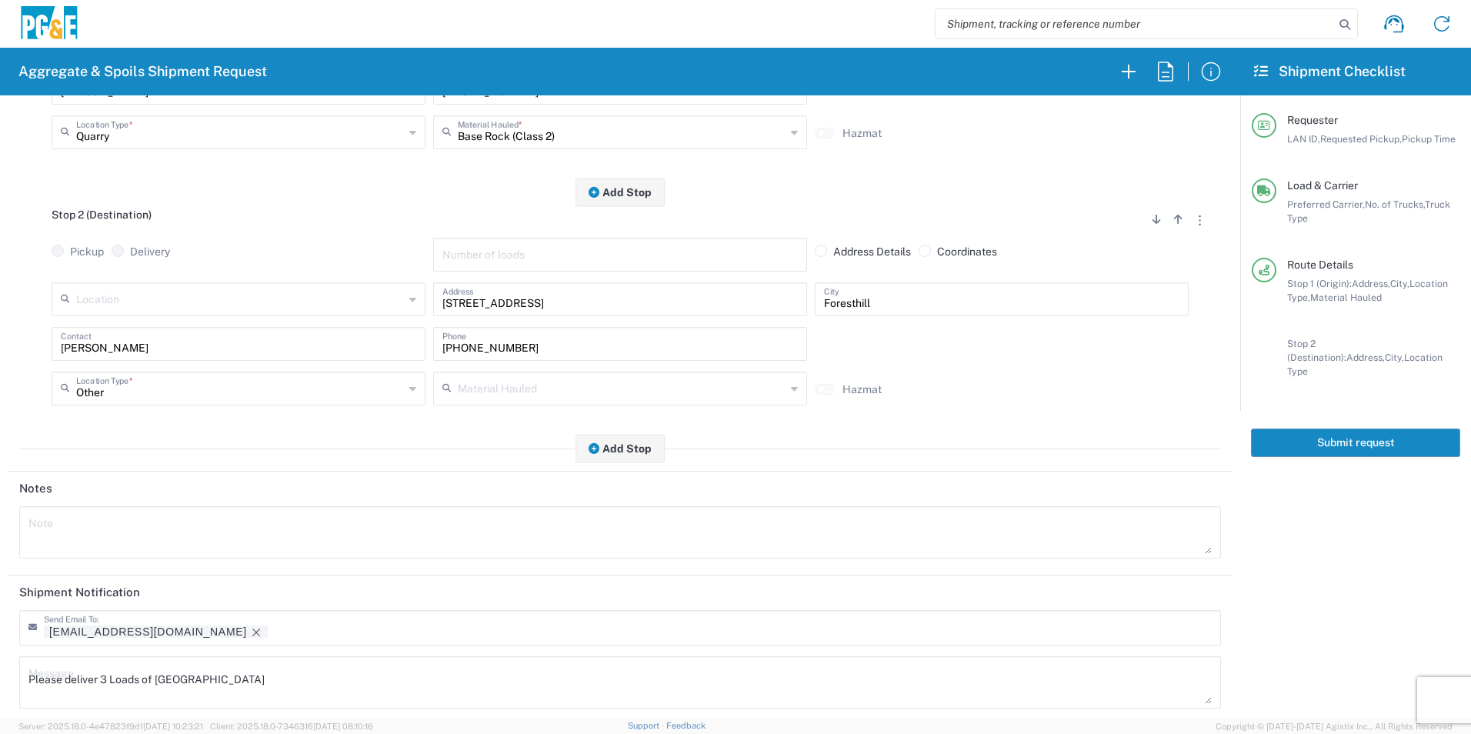
scroll to position [445, 0]
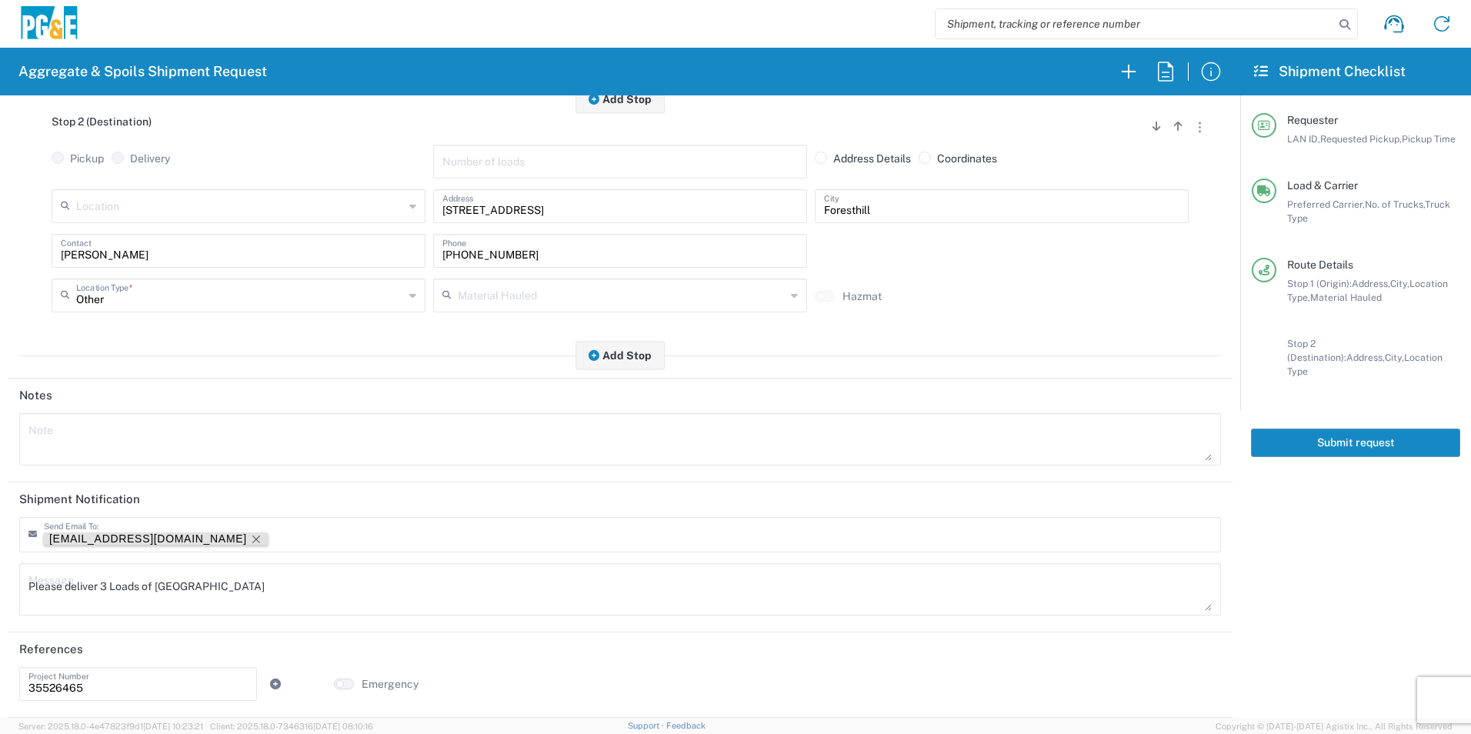
click at [250, 535] on icon "Remove tag" at bounding box center [256, 539] width 12 height 12
drag, startPoint x: 316, startPoint y: 582, endPoint x: -3, endPoint y: 582, distance: 319.2
click at [0, 582] on html "Aggregate & Spoils Shipment Request Requester Information STW8 LAN ID * 09/08/2…" at bounding box center [735, 367] width 1471 height 734
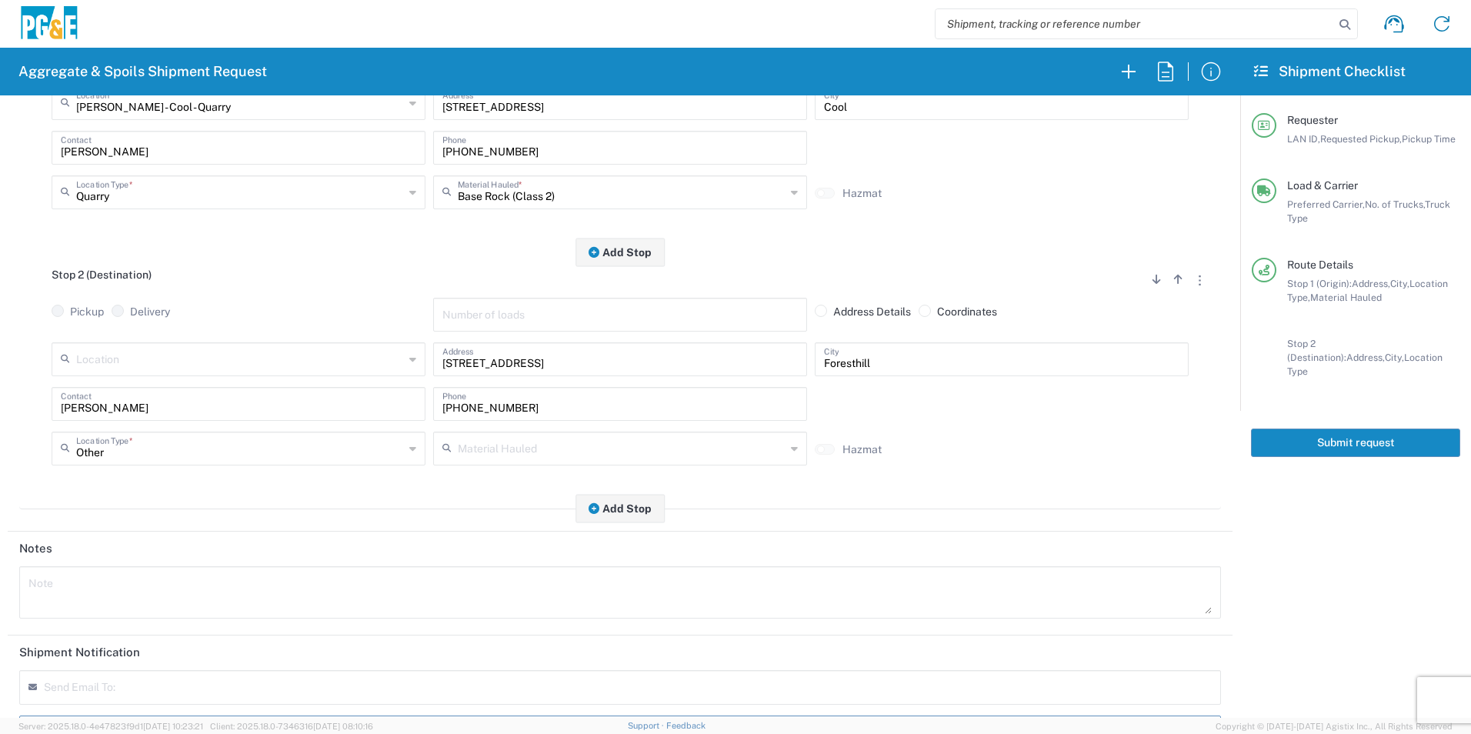
scroll to position [0, 0]
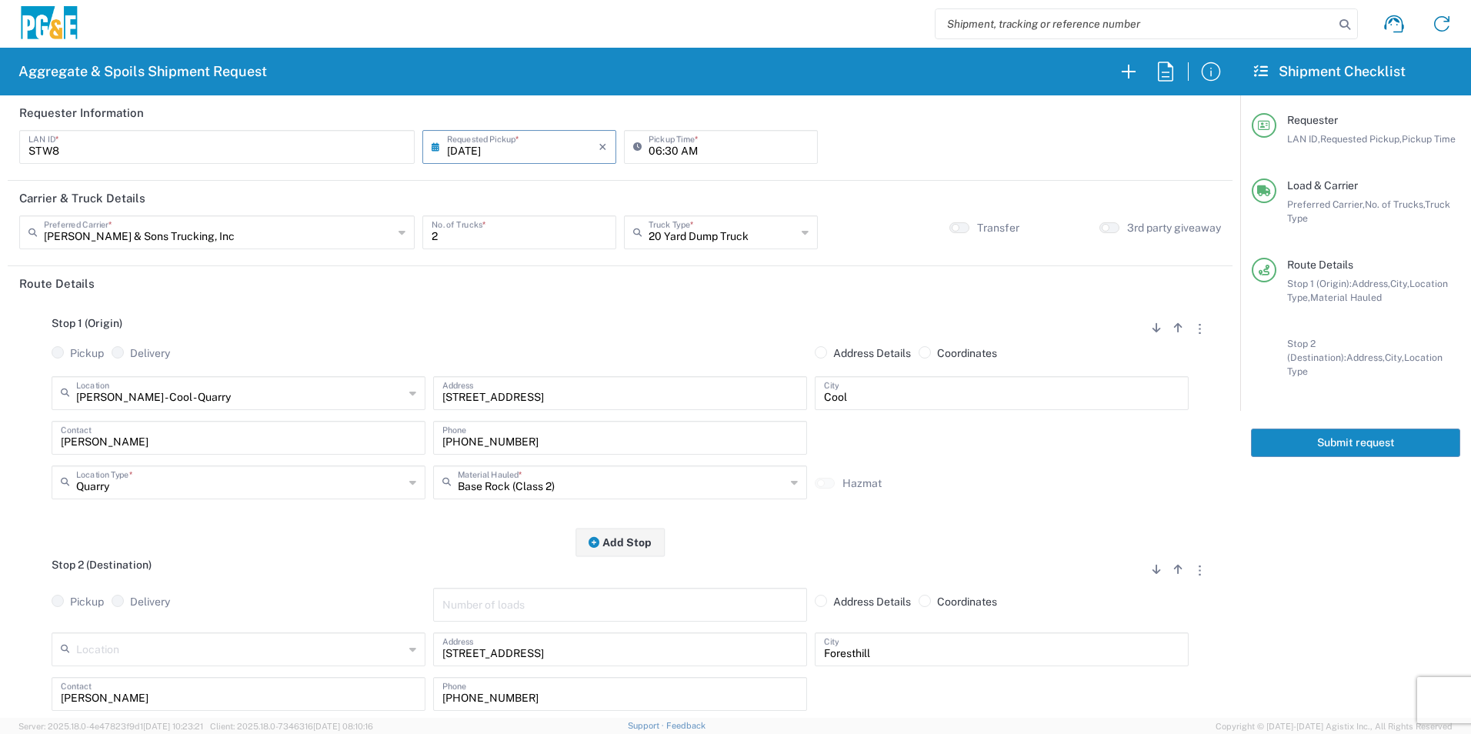
click at [1299, 428] on button "Submit request" at bounding box center [1355, 442] width 209 height 28
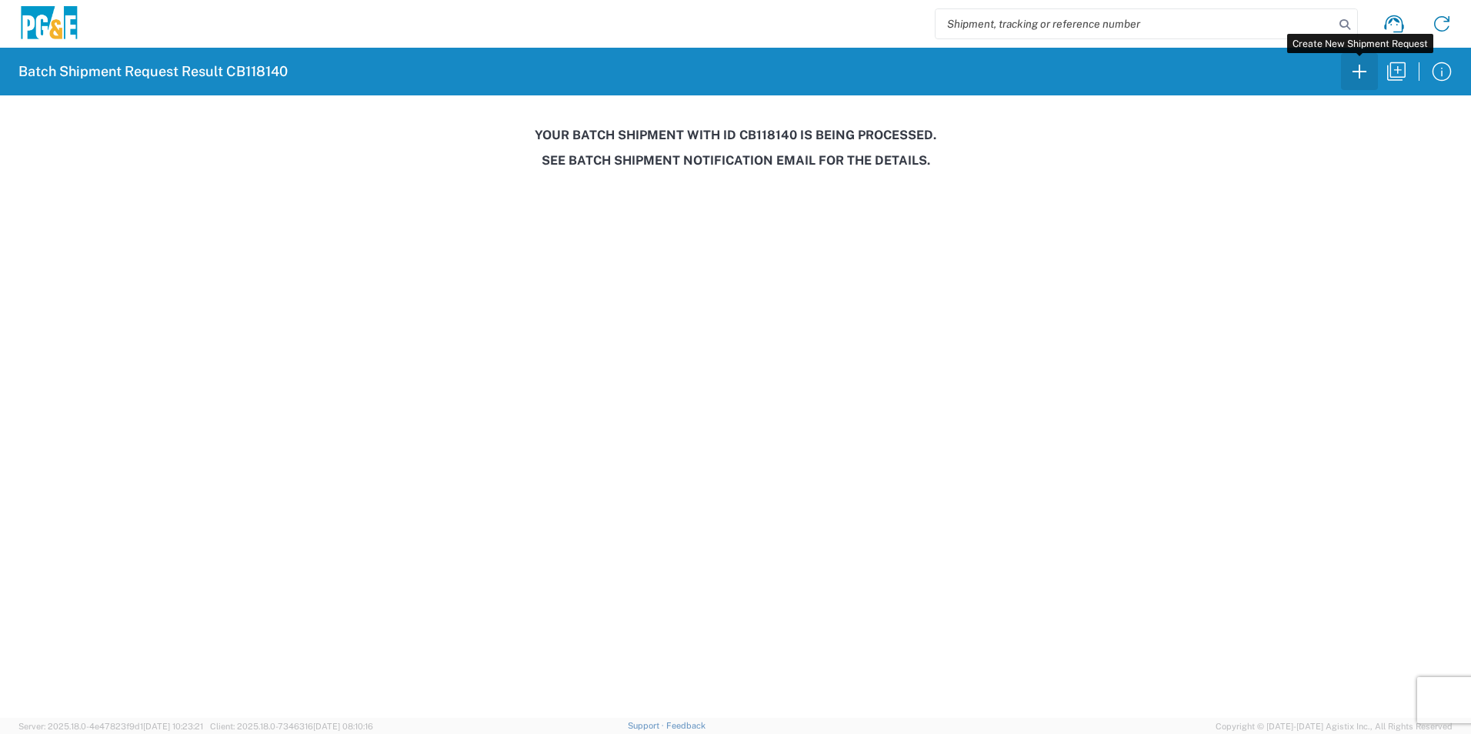
click at [1362, 76] on icon "button" at bounding box center [1359, 71] width 25 height 25
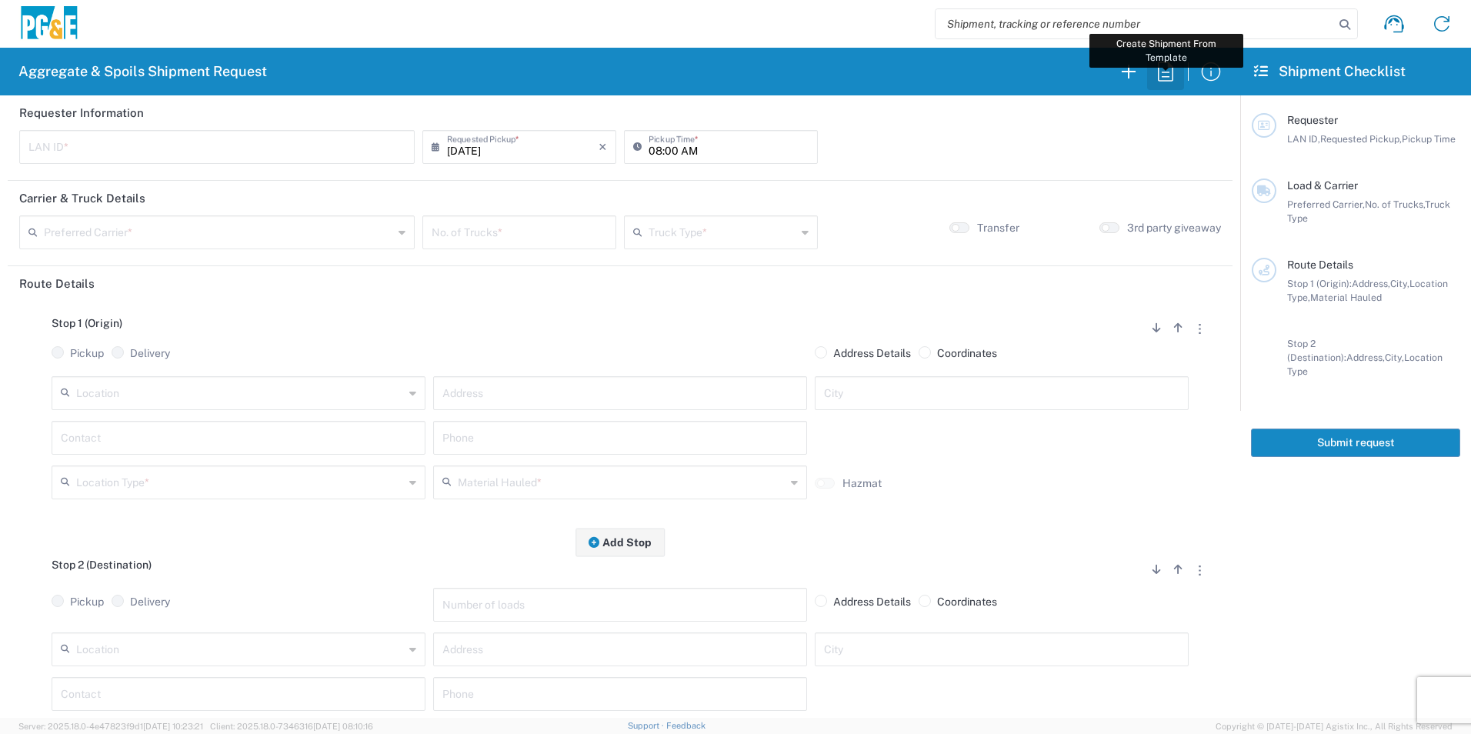
click at [1167, 72] on icon "button" at bounding box center [1165, 71] width 25 height 25
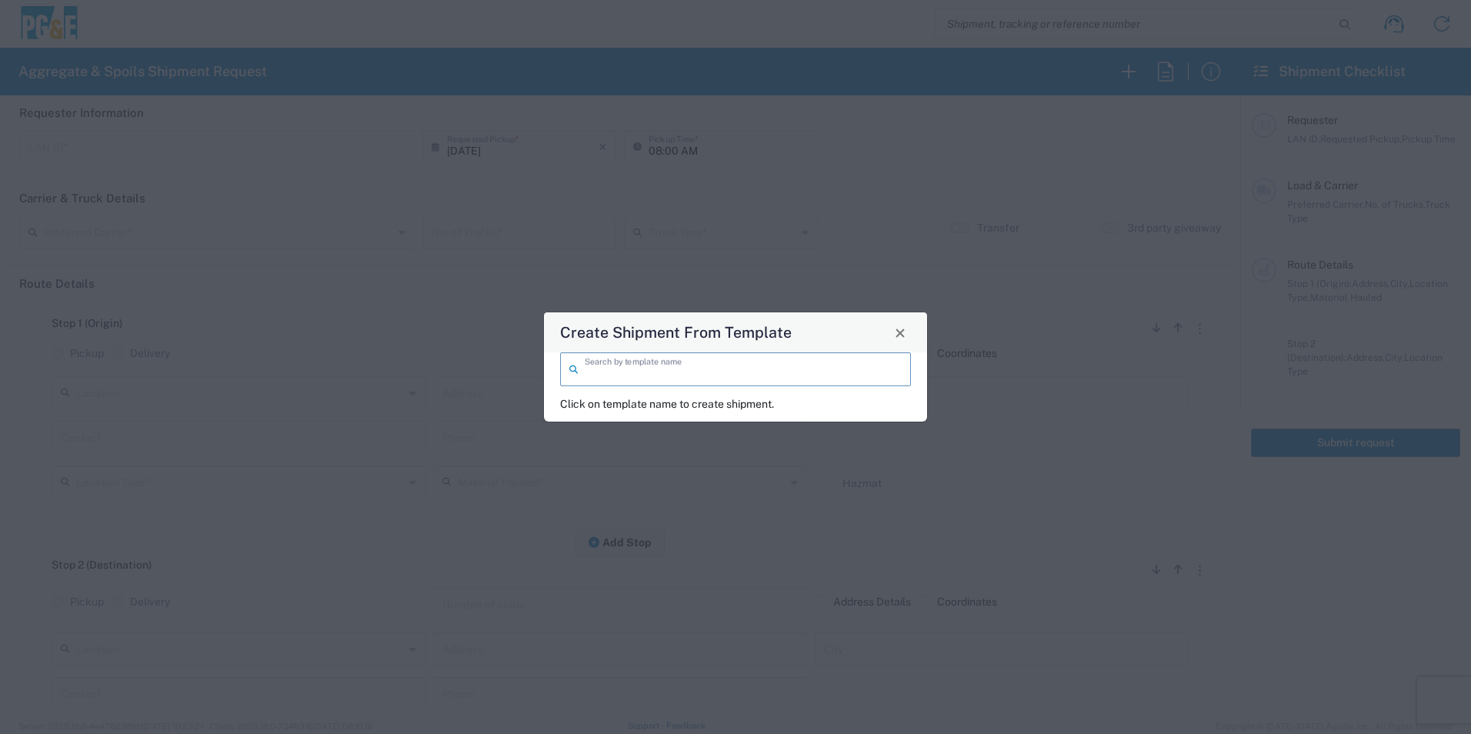
click at [680, 367] on input "search" at bounding box center [743, 368] width 317 height 27
type input "t"
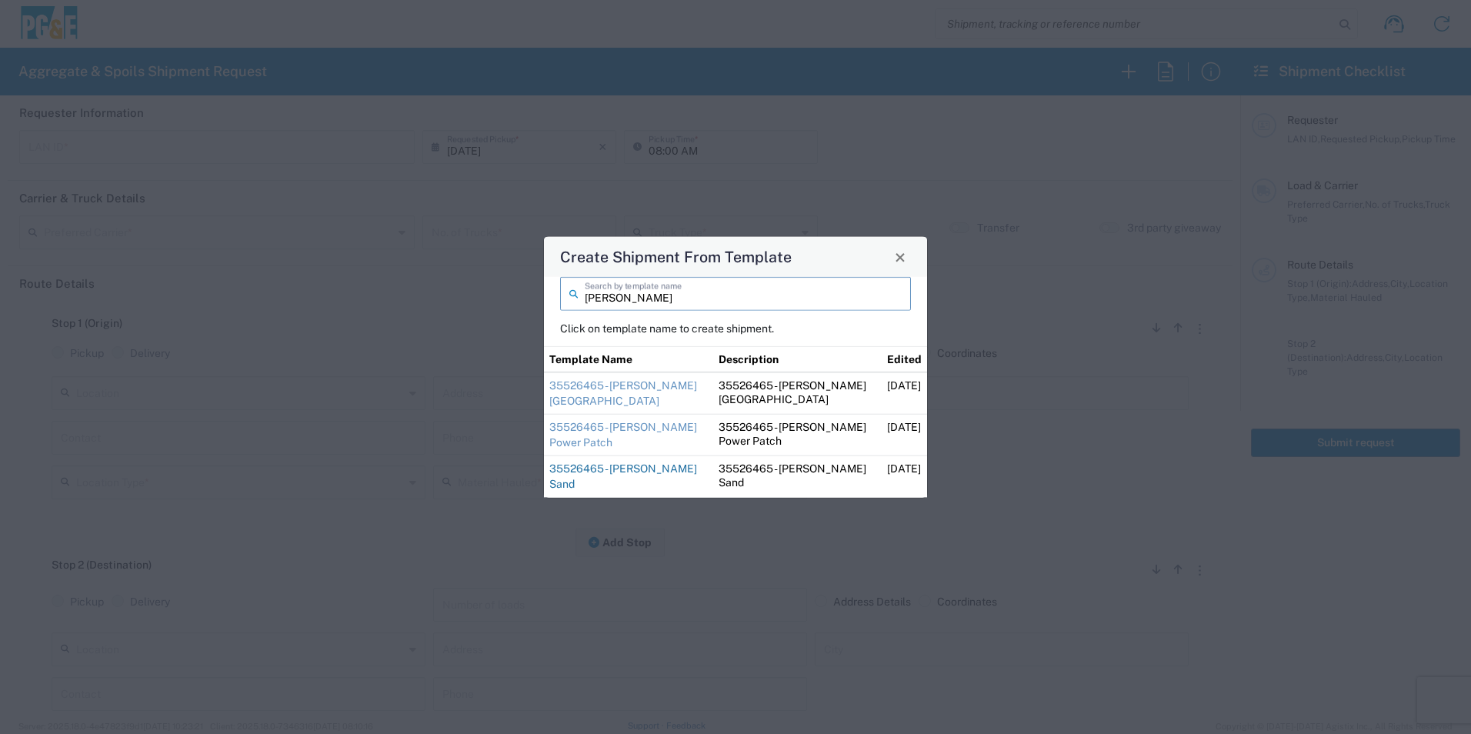
type input "steve"
click at [587, 468] on link "35526465 - [PERSON_NAME] Sand" at bounding box center [623, 476] width 148 height 28
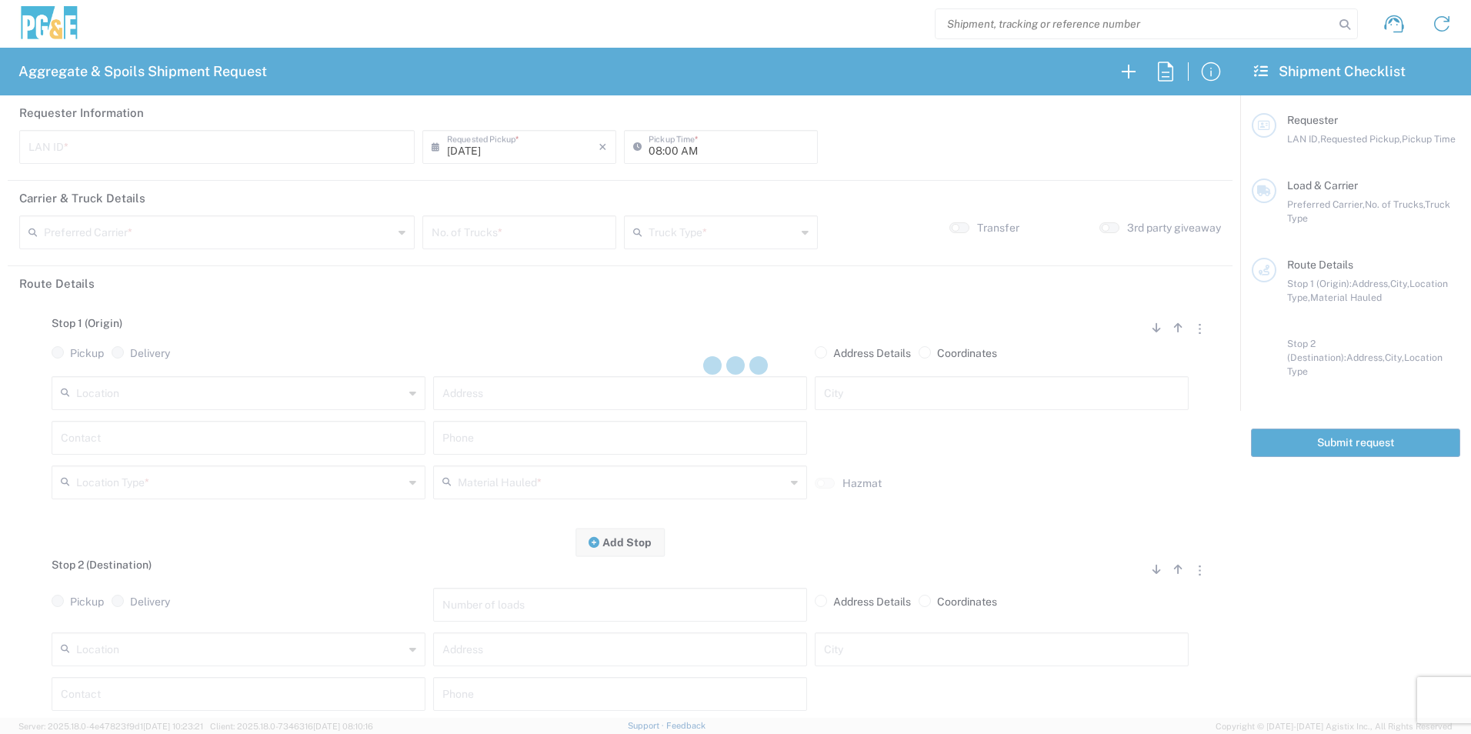
type input "STW8"
type input "06:00 AM"
type input "[PERSON_NAME] & Sons Trucking, Inc"
type input "Super Dump"
type textarea "Please deliver 1 Load of Sand. Steve will direct from there."
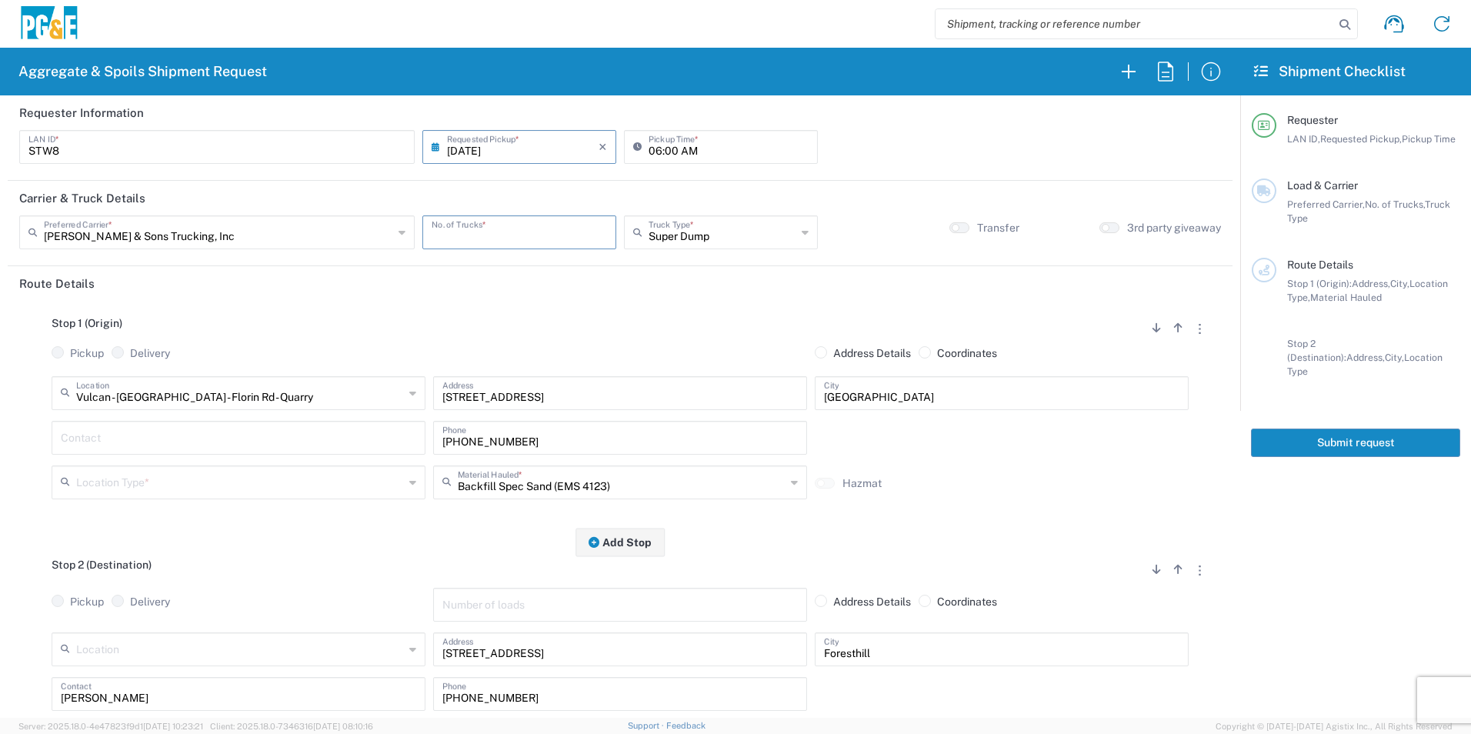
click at [501, 236] on input "number" at bounding box center [519, 231] width 175 height 27
type input "2"
click at [135, 425] on input "text" at bounding box center [238, 436] width 355 height 27
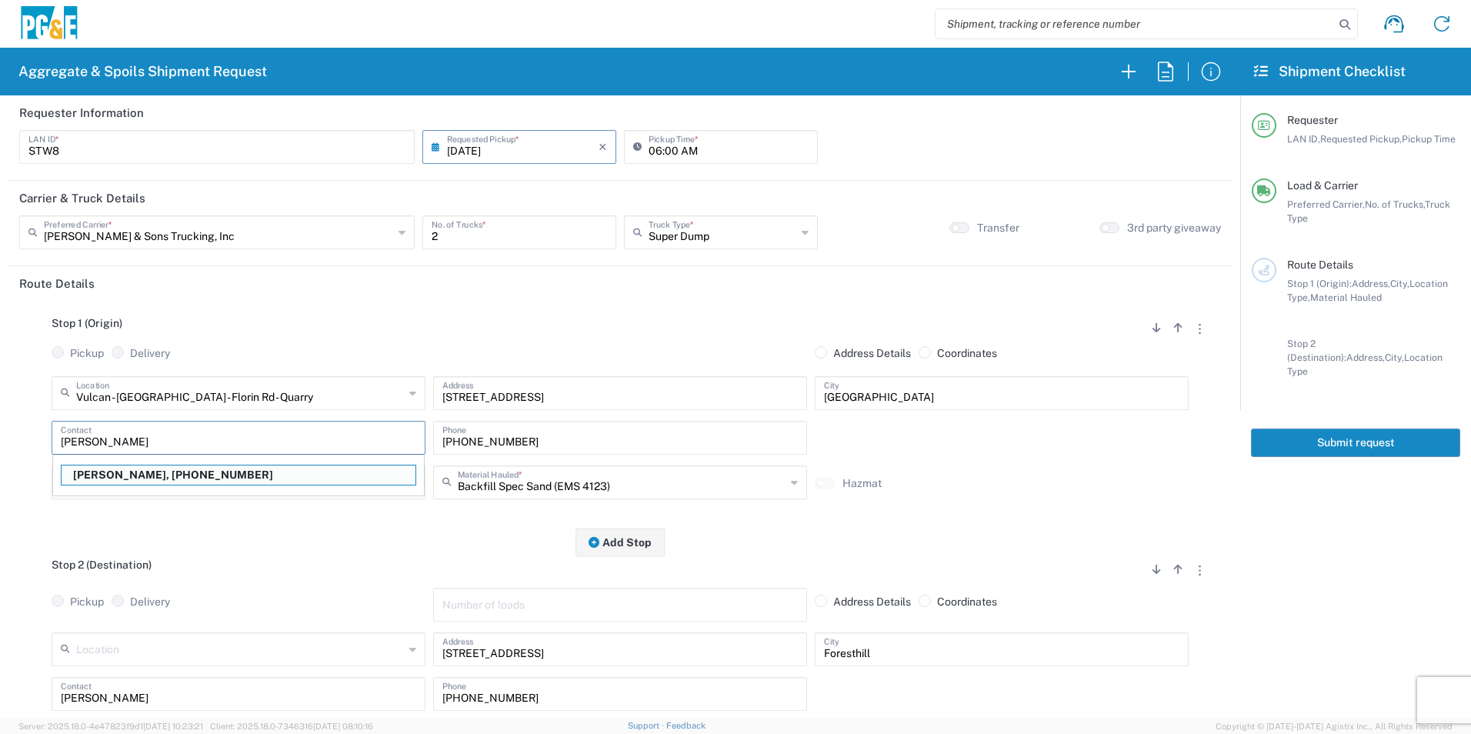
type input "Steve"
click at [236, 499] on div "Location Type *" at bounding box center [239, 482] width 374 height 34
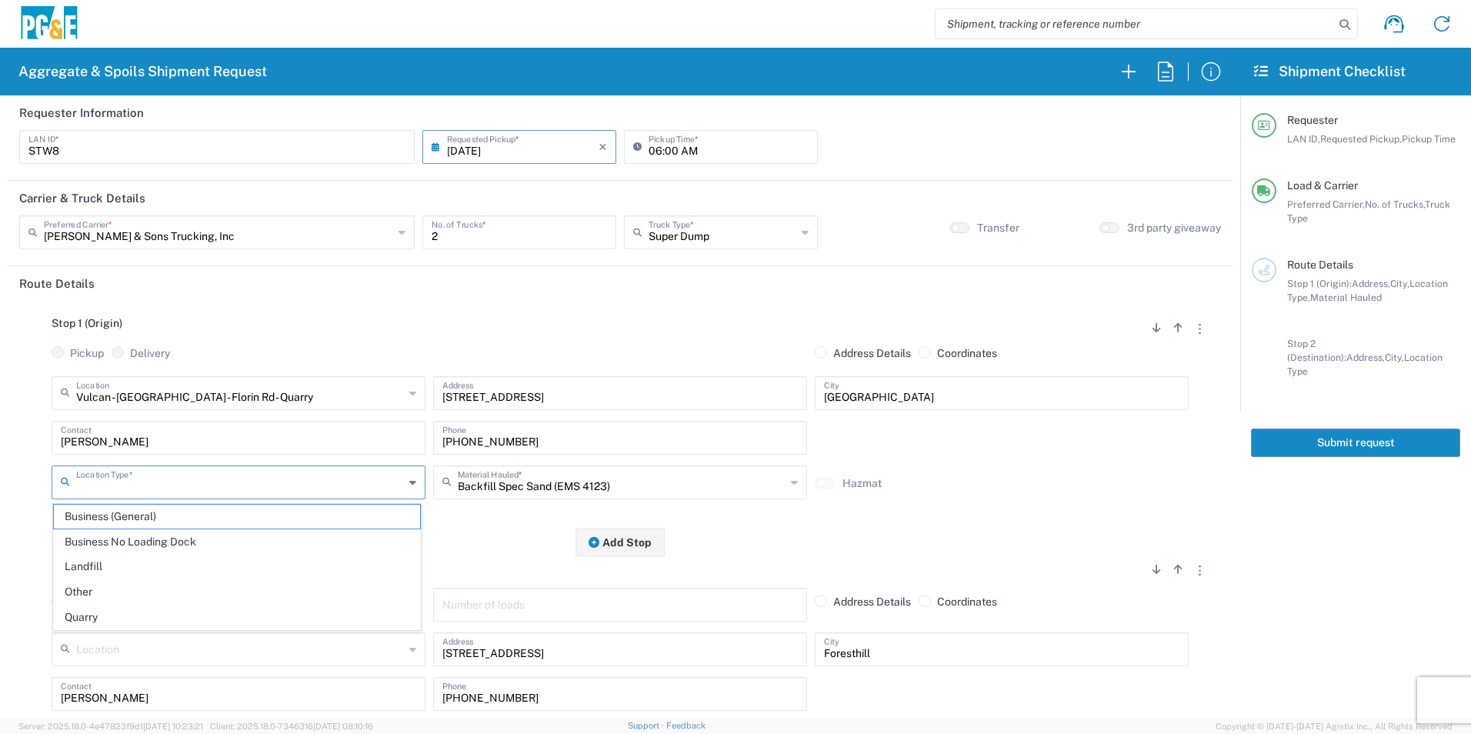
click at [207, 481] on input "text" at bounding box center [240, 481] width 328 height 27
click at [85, 613] on span "Quarry" at bounding box center [237, 617] width 366 height 24
type input "Quarry"
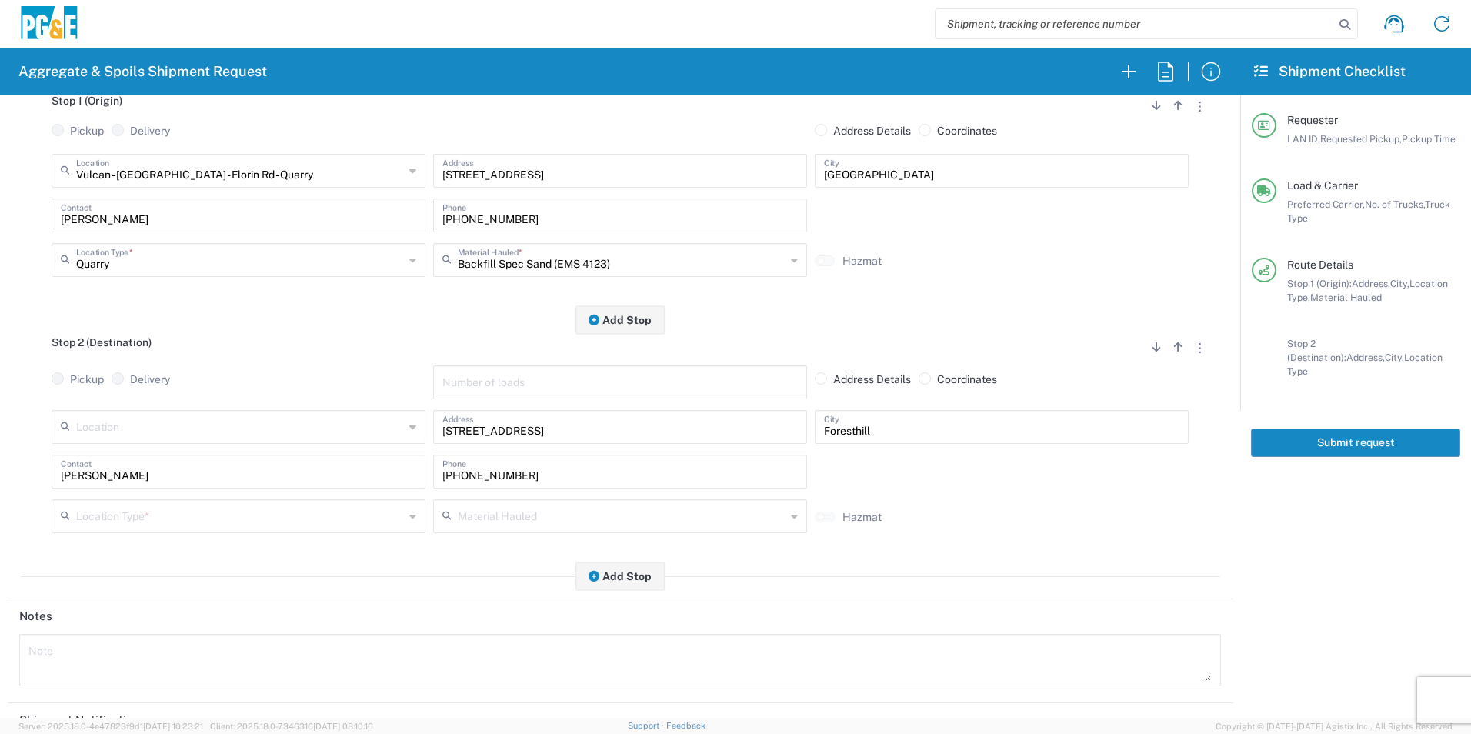
scroll to position [231, 0]
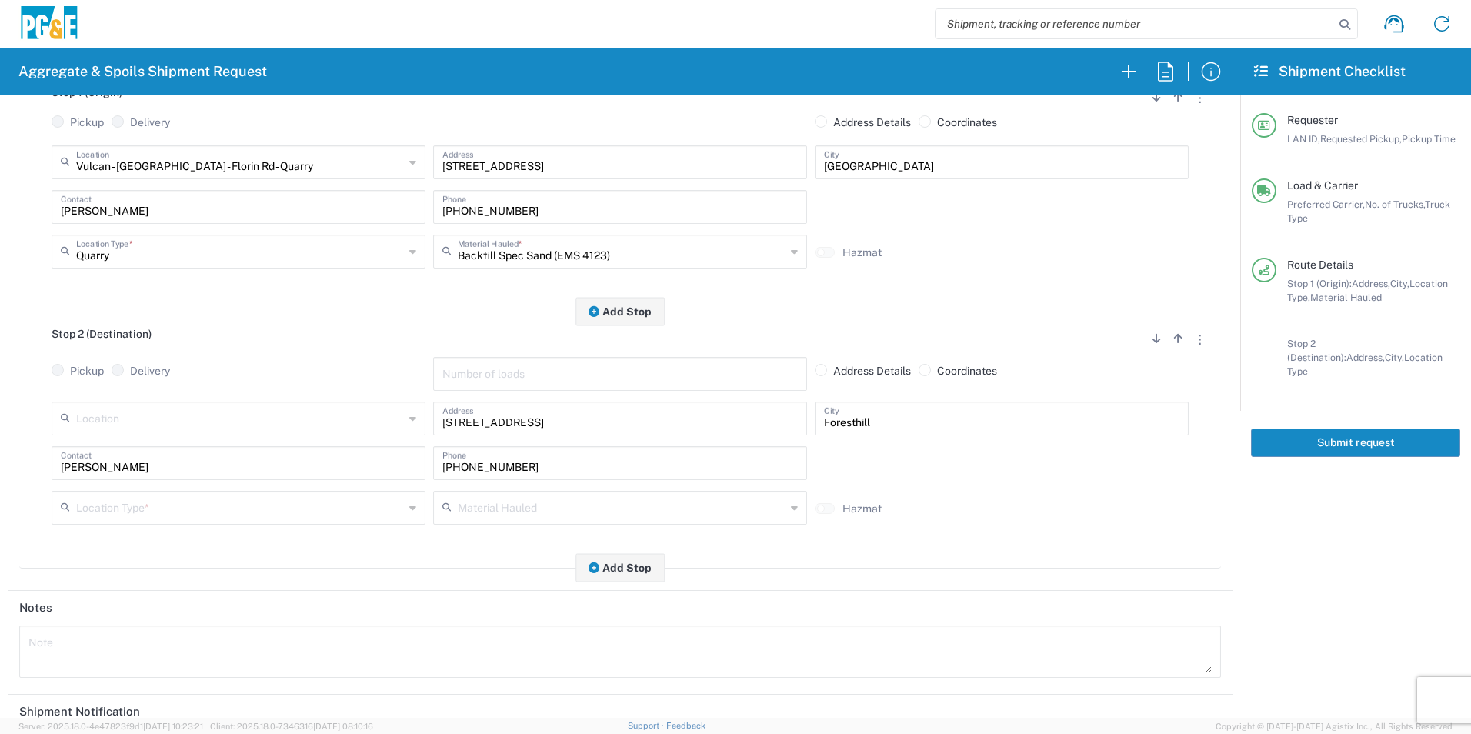
click at [134, 505] on input "text" at bounding box center [240, 506] width 328 height 27
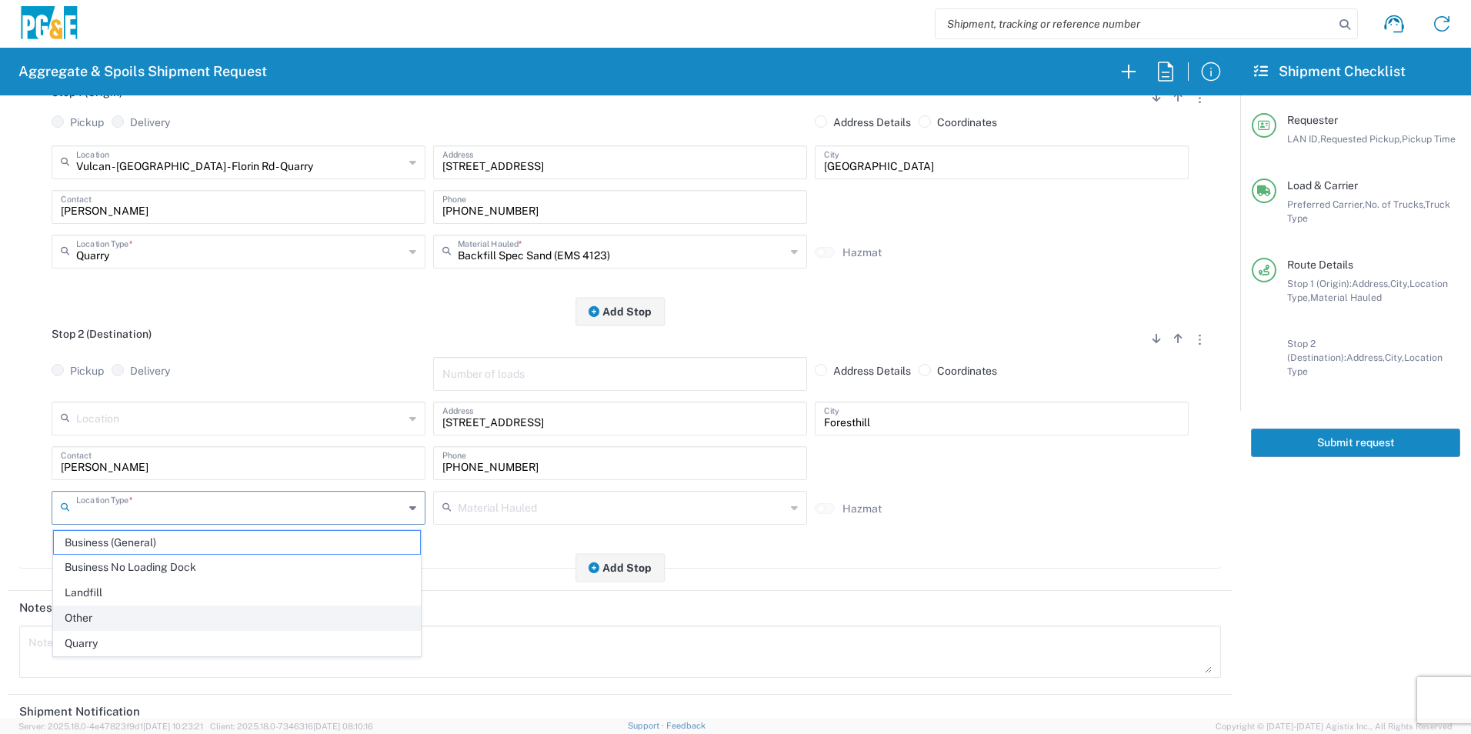
click at [99, 612] on span "Other" at bounding box center [237, 618] width 366 height 24
type input "Other"
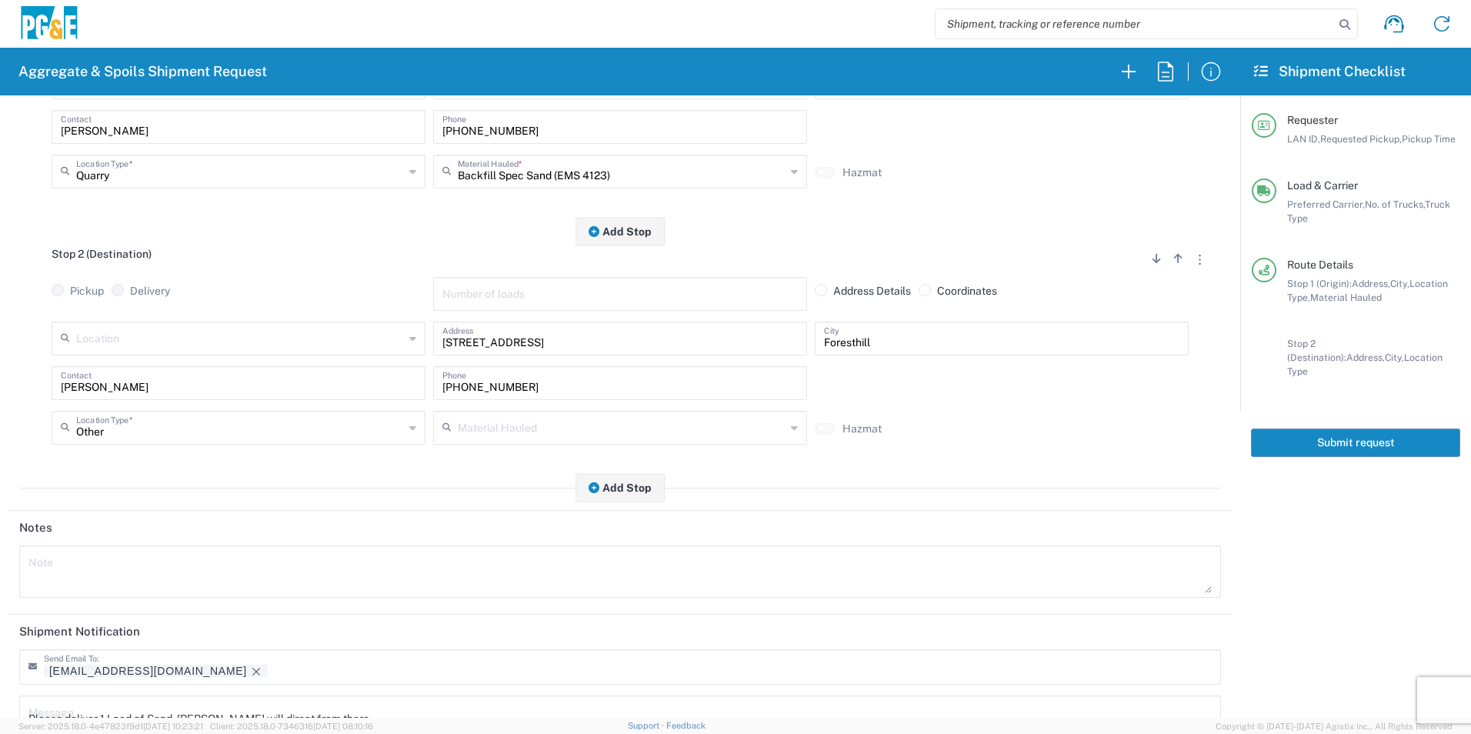
scroll to position [445, 0]
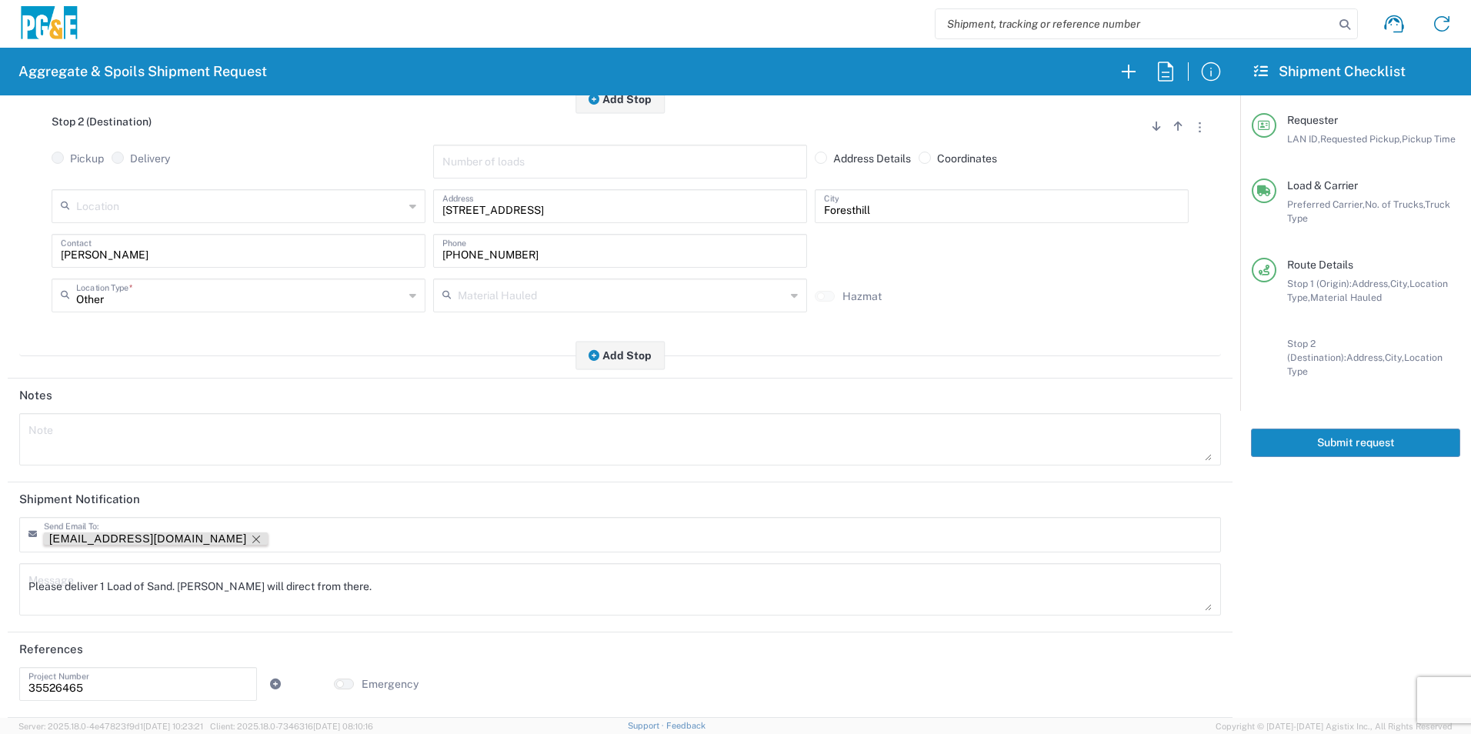
click at [250, 537] on icon "Remove tag" at bounding box center [256, 539] width 12 height 12
drag, startPoint x: 413, startPoint y: 575, endPoint x: 0, endPoint y: 548, distance: 414.0
click at [0, 547] on html "Aggregate & Spoils Shipment Request Requester Information STW8 LAN ID * 09/08/2…" at bounding box center [735, 367] width 1471 height 734
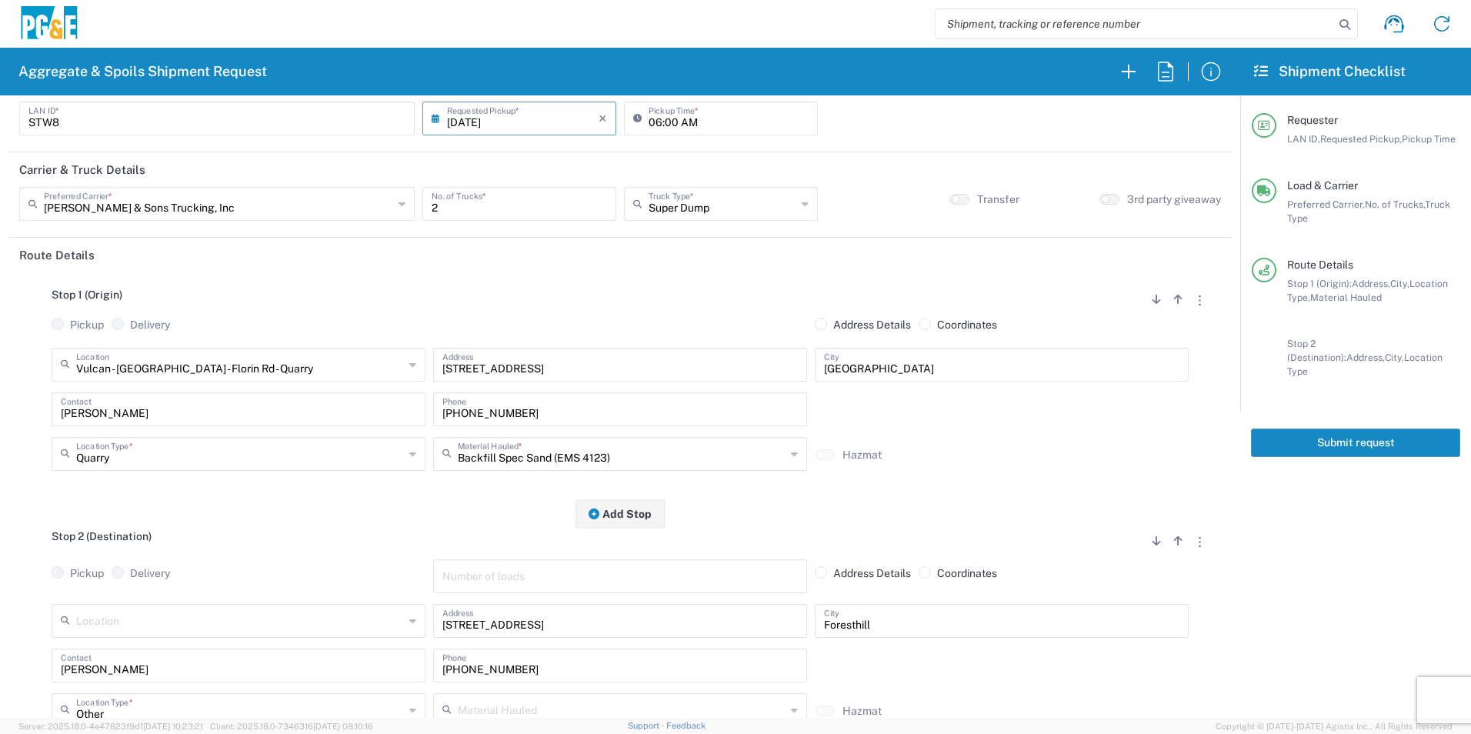
scroll to position [0, 0]
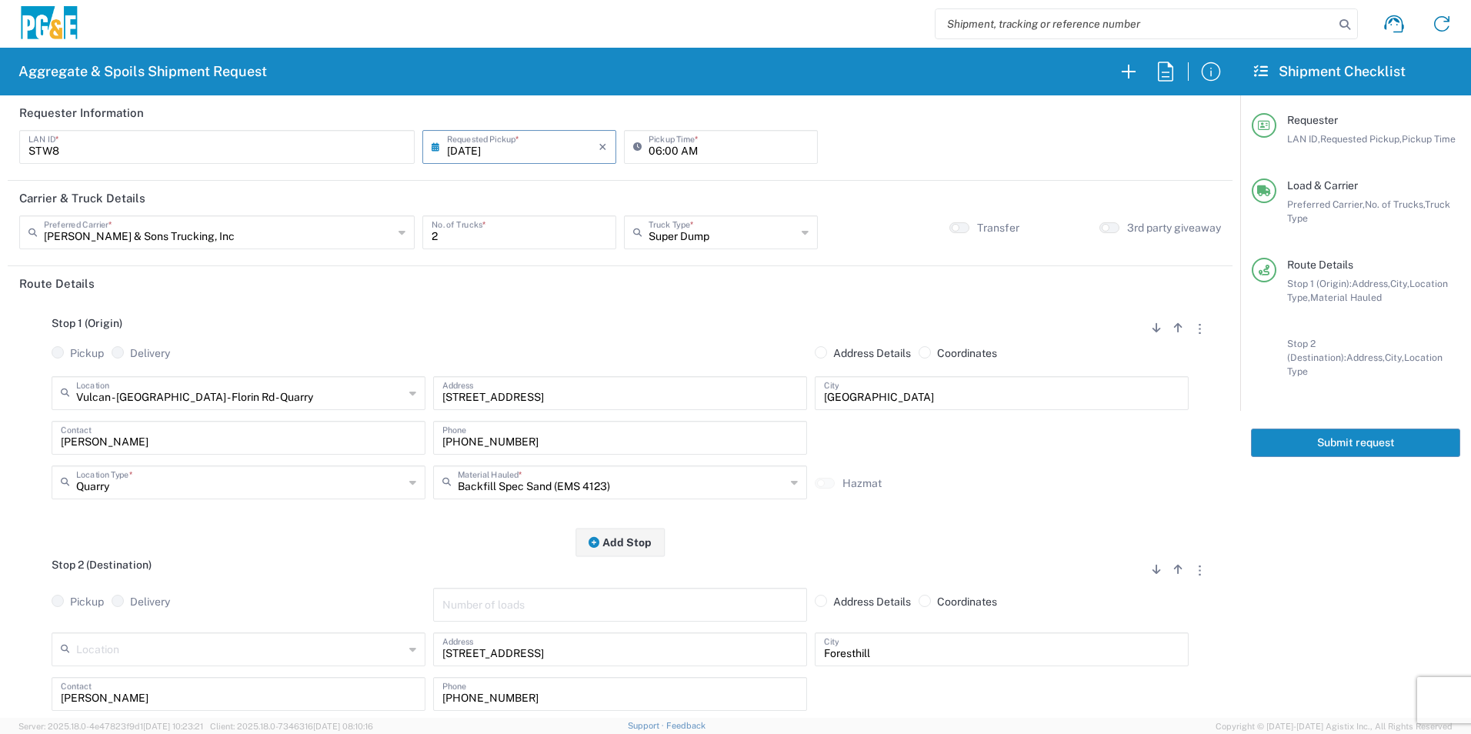
click at [1327, 431] on button "Submit request" at bounding box center [1355, 442] width 209 height 28
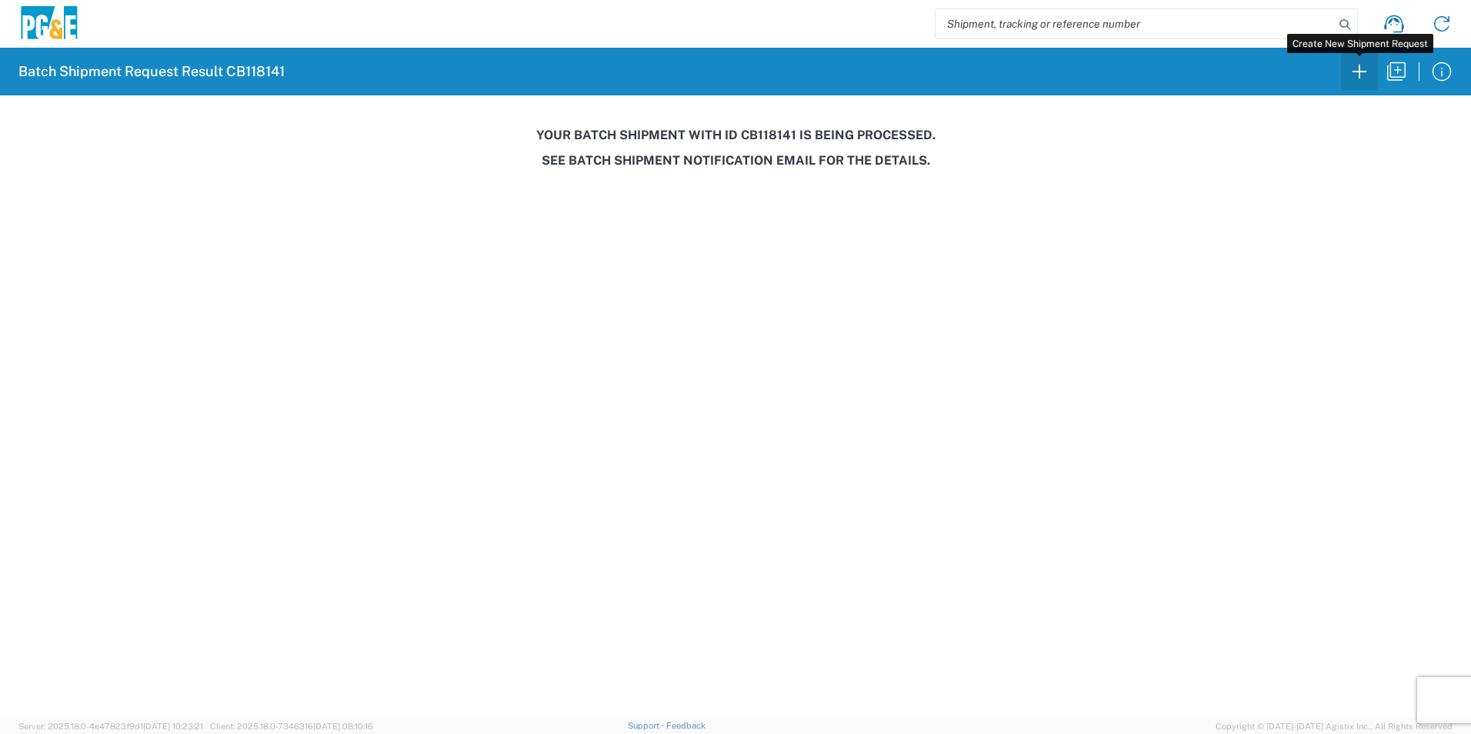
click at [1362, 76] on icon "button" at bounding box center [1359, 71] width 25 height 25
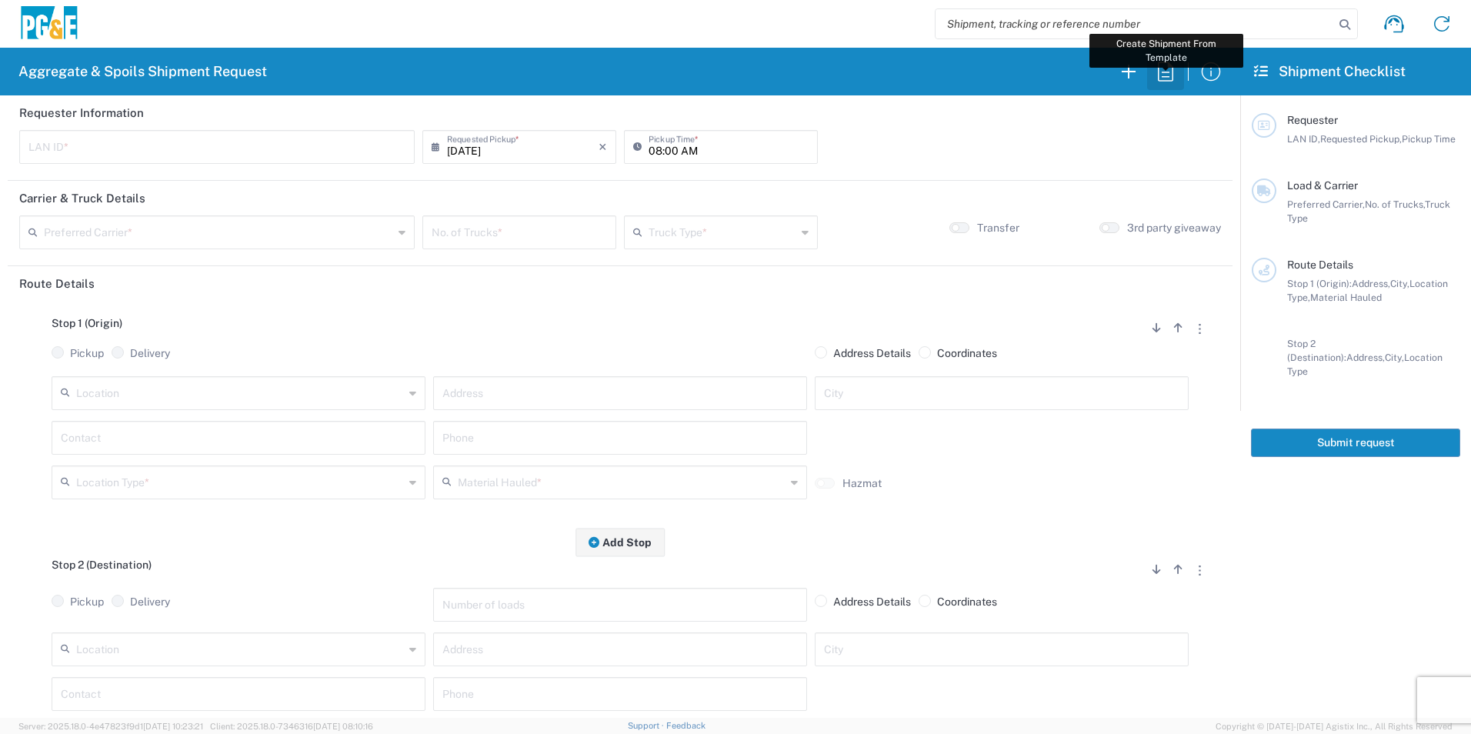
click at [1163, 72] on icon "button" at bounding box center [1165, 71] width 25 height 25
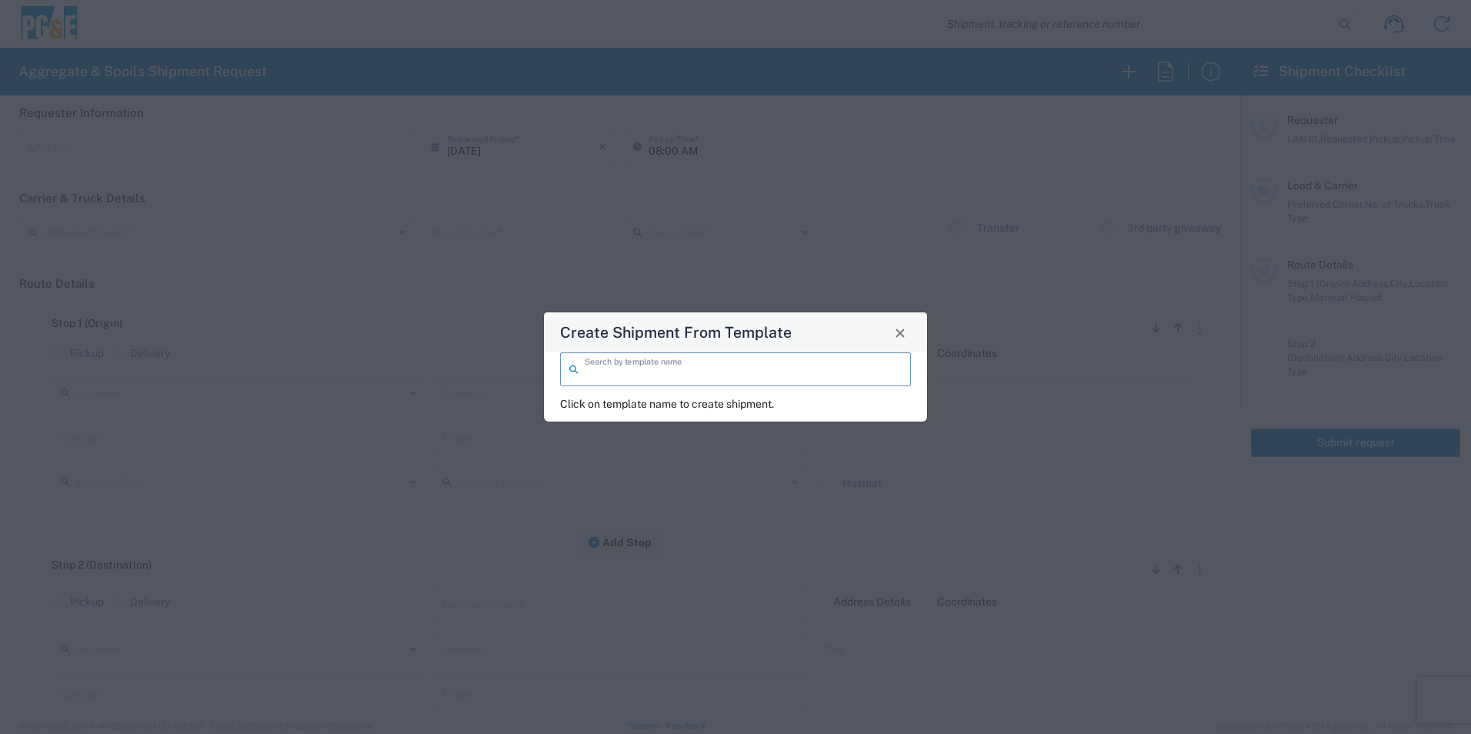
click at [595, 369] on input "search" at bounding box center [743, 368] width 317 height 27
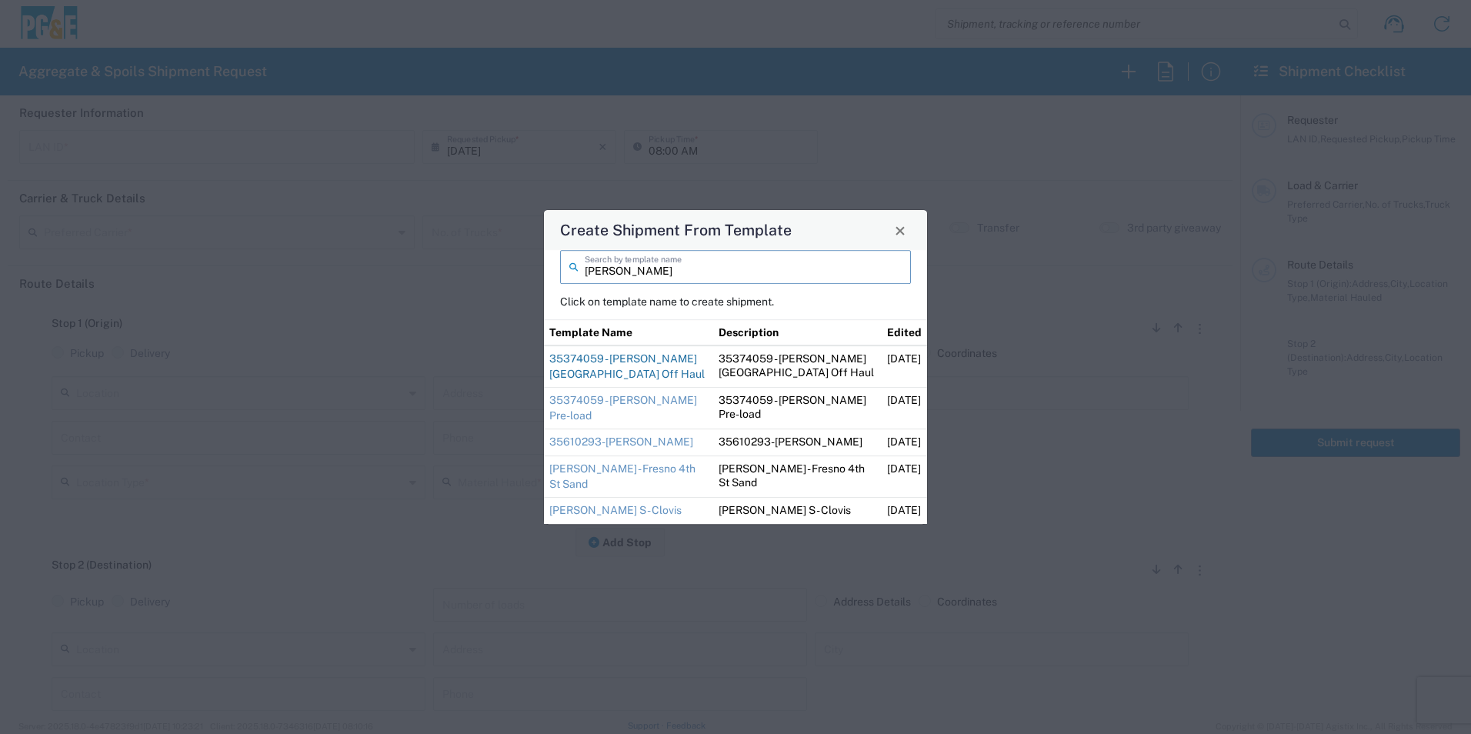
type input "ryan"
click at [602, 376] on link "35374059 - [PERSON_NAME][GEOGRAPHIC_DATA] Off Haul" at bounding box center [626, 366] width 155 height 28
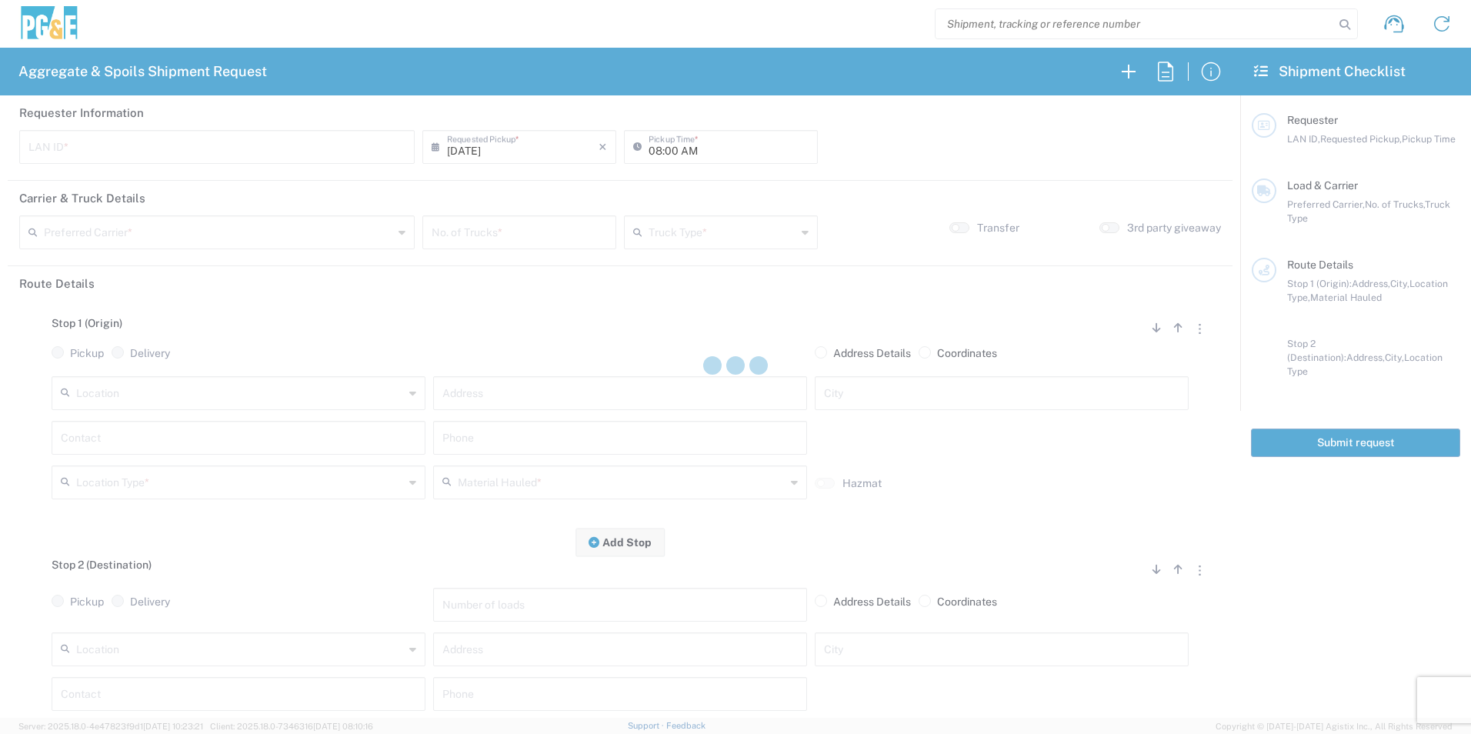
type input "RMB5"
type input "09:00 AM"
type input "[PERSON_NAME] & Sons Trucking, Inc"
type input "Super Dump"
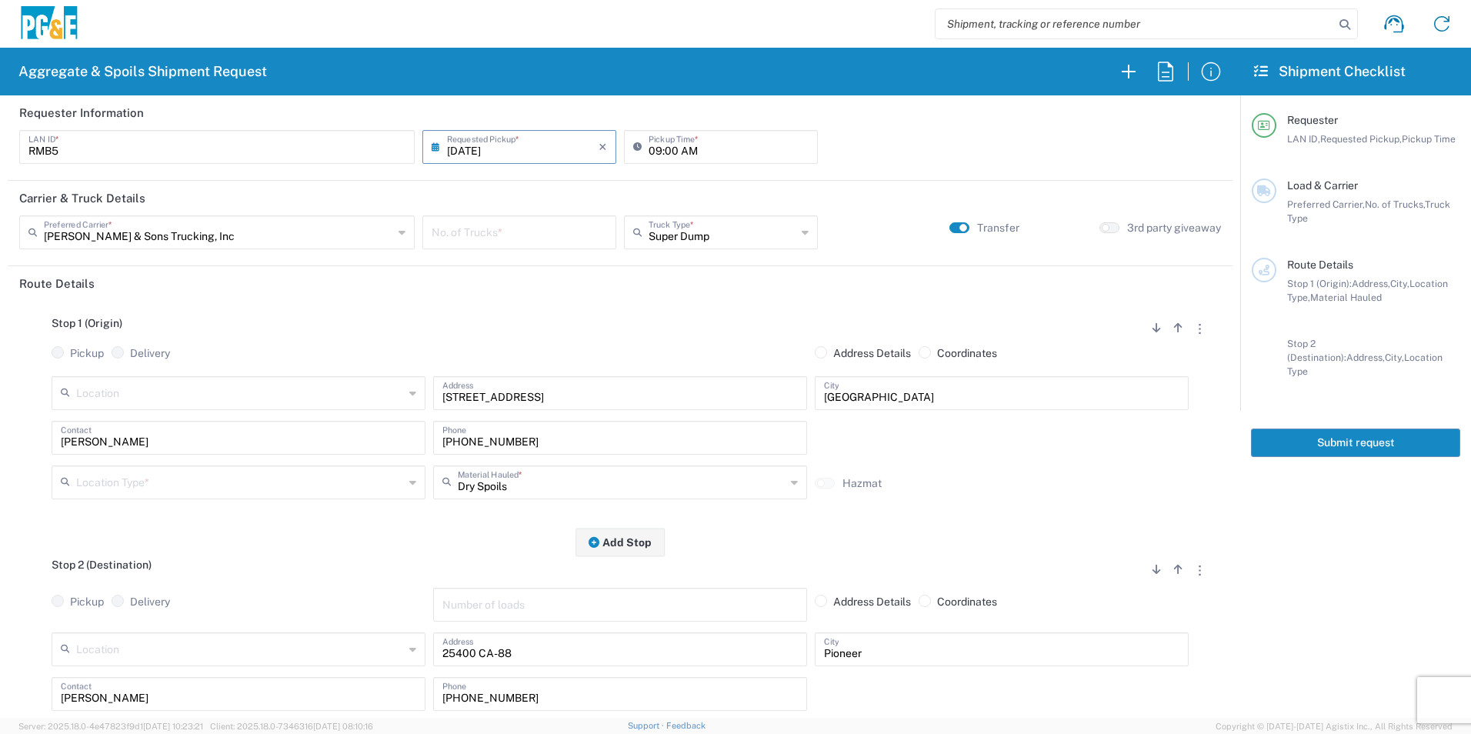
click at [559, 245] on div "No. of Trucks *" at bounding box center [519, 232] width 194 height 34
type input "2"
click at [113, 484] on input "text" at bounding box center [240, 481] width 328 height 27
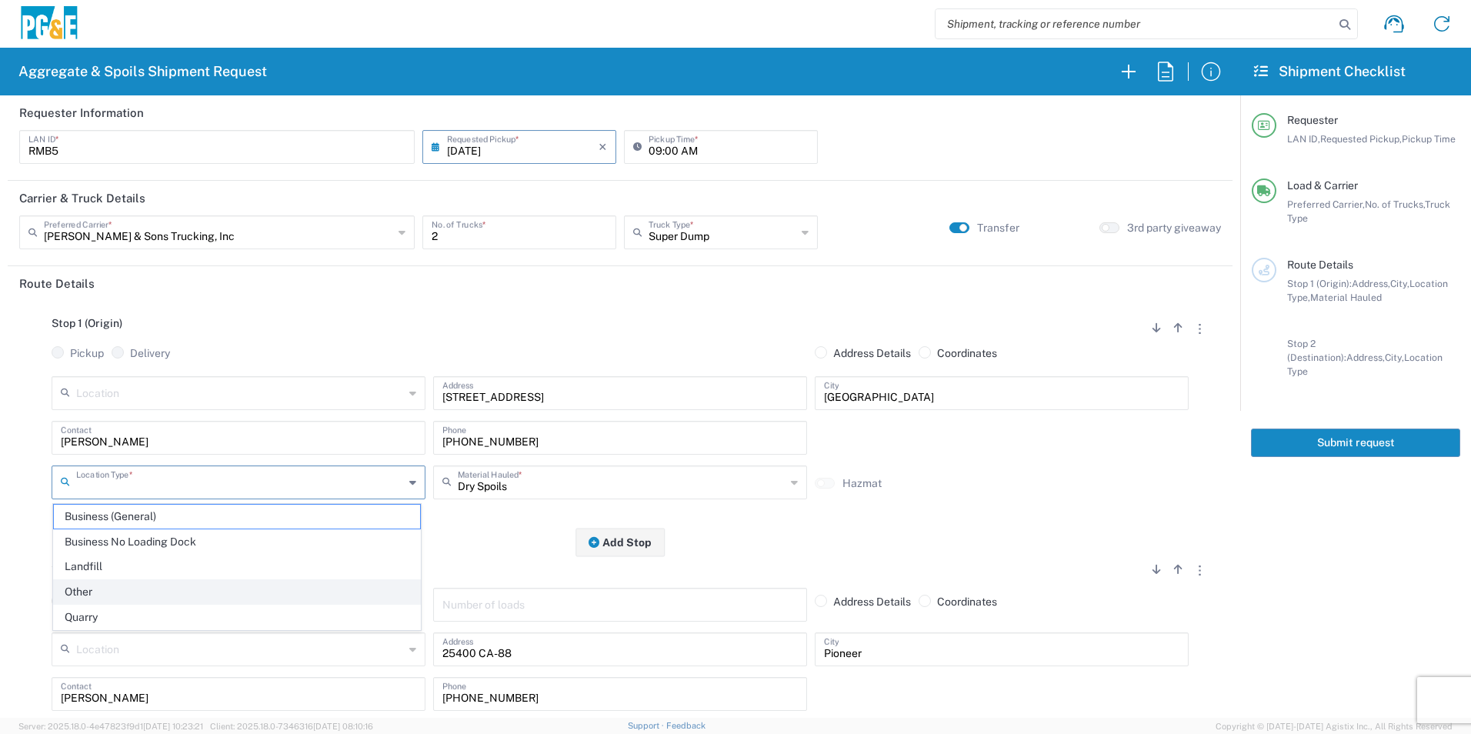
click at [128, 592] on span "Other" at bounding box center [237, 592] width 366 height 24
type input "Other"
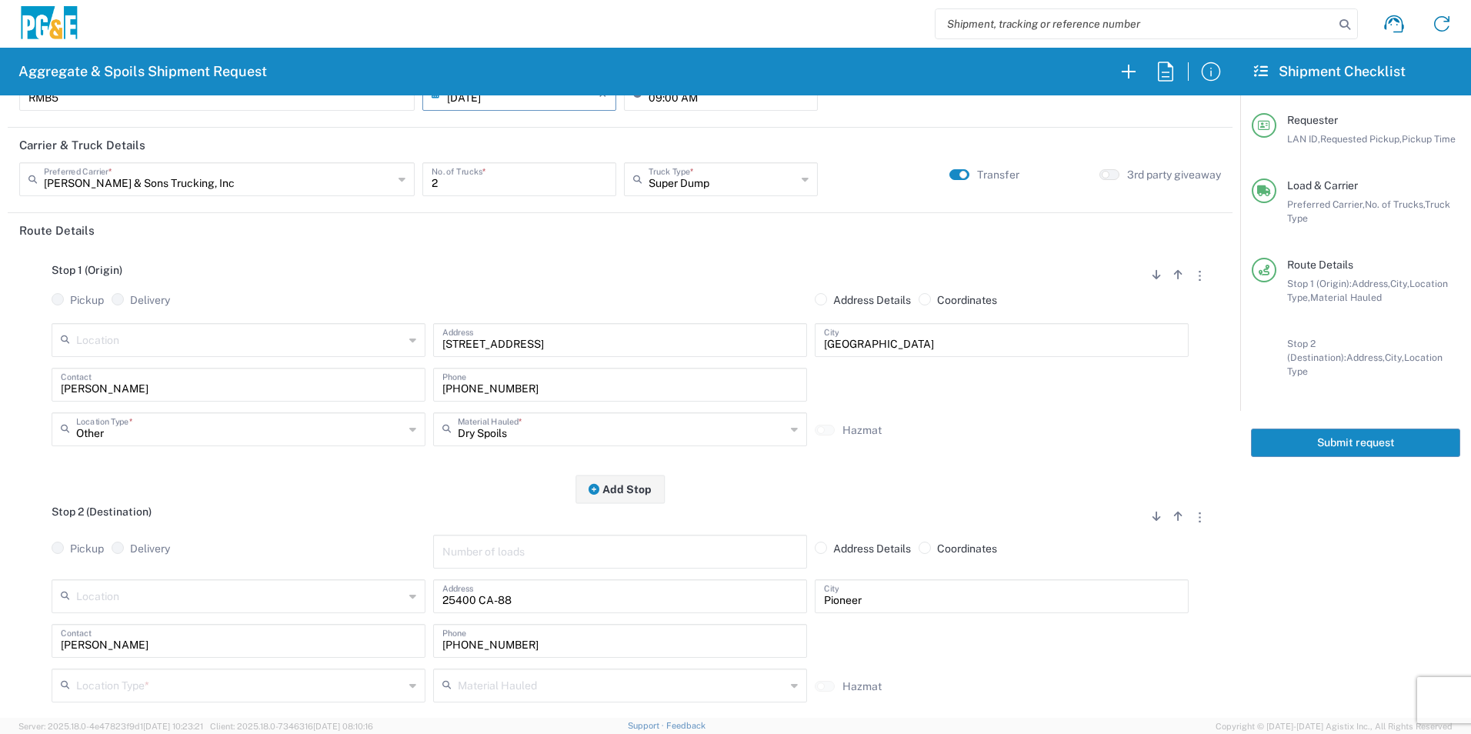
scroll to position [231, 0]
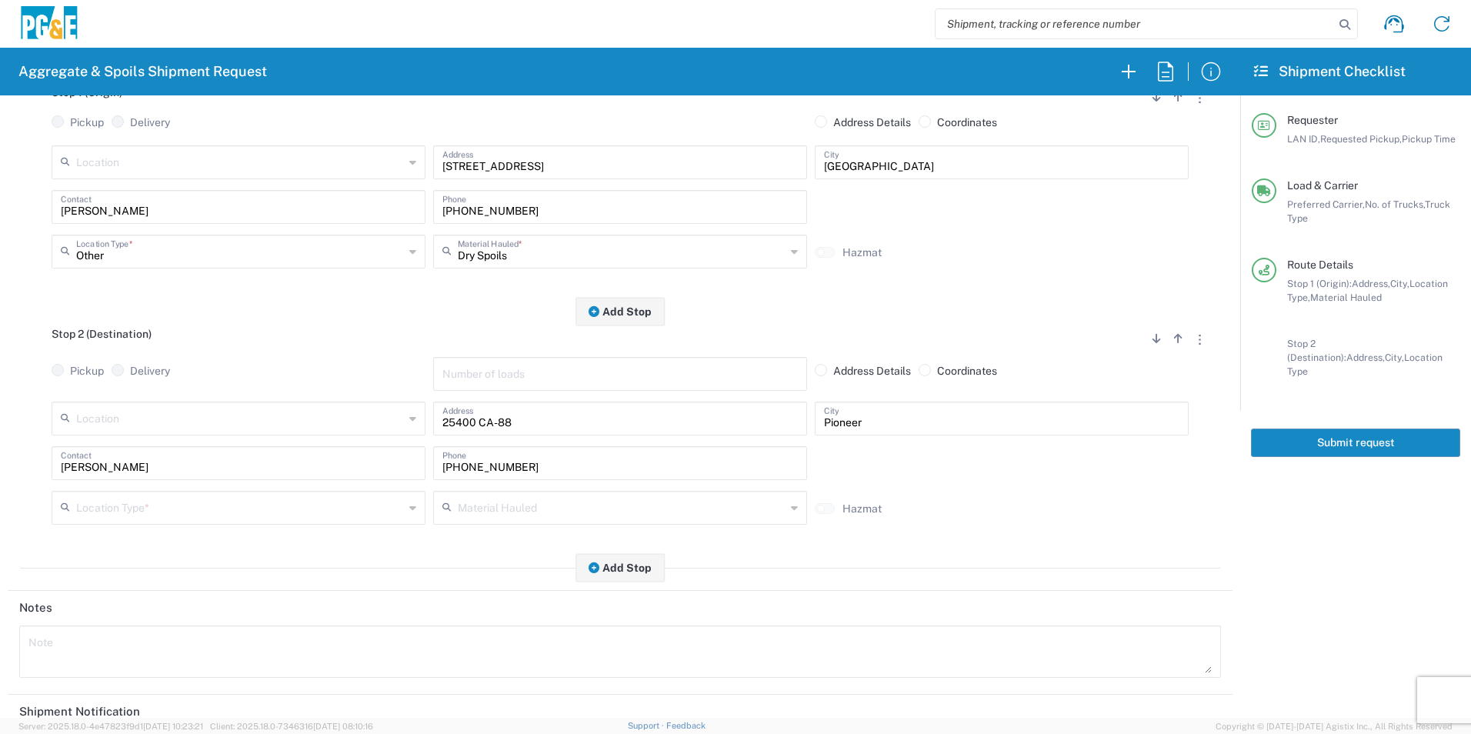
click at [124, 513] on input "text" at bounding box center [240, 506] width 328 height 27
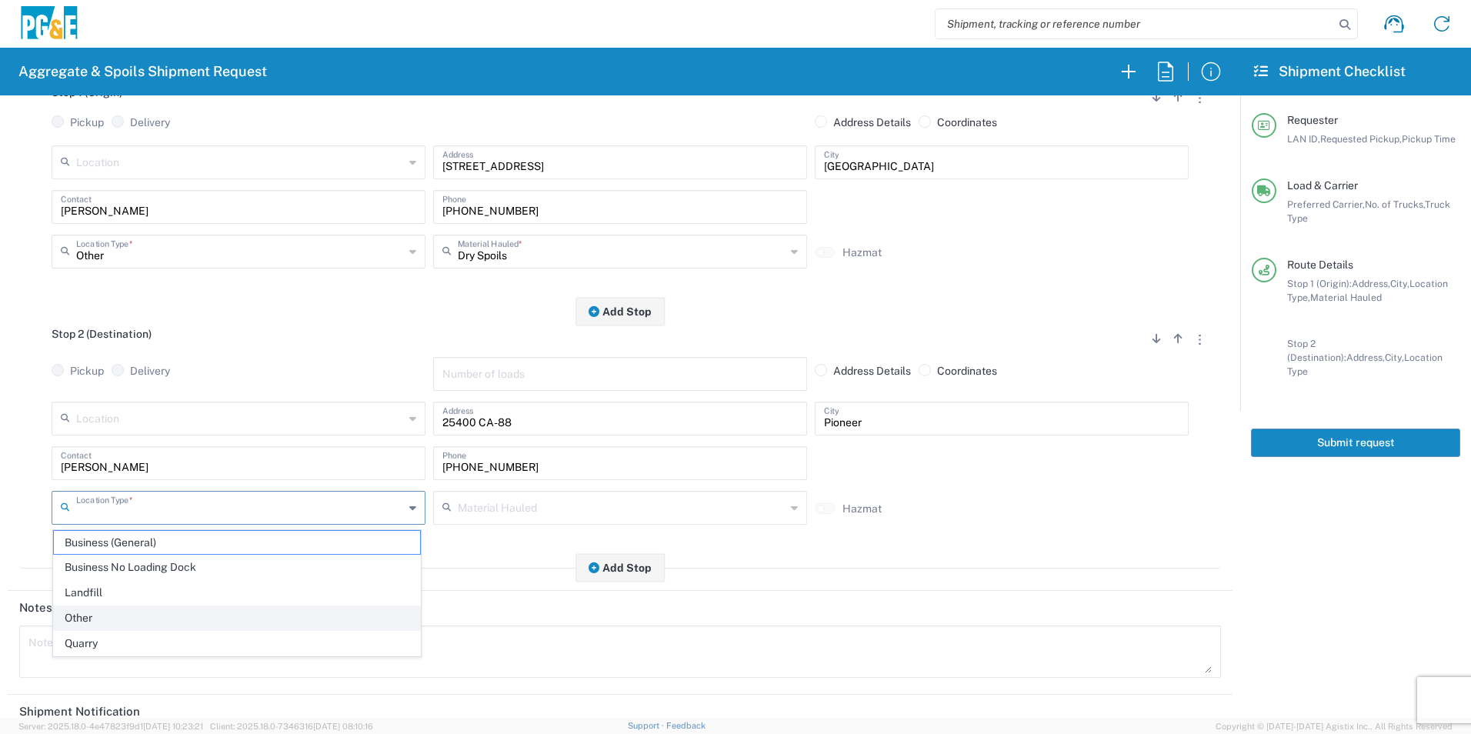
click at [74, 612] on span "Other" at bounding box center [237, 618] width 366 height 24
type input "Other"
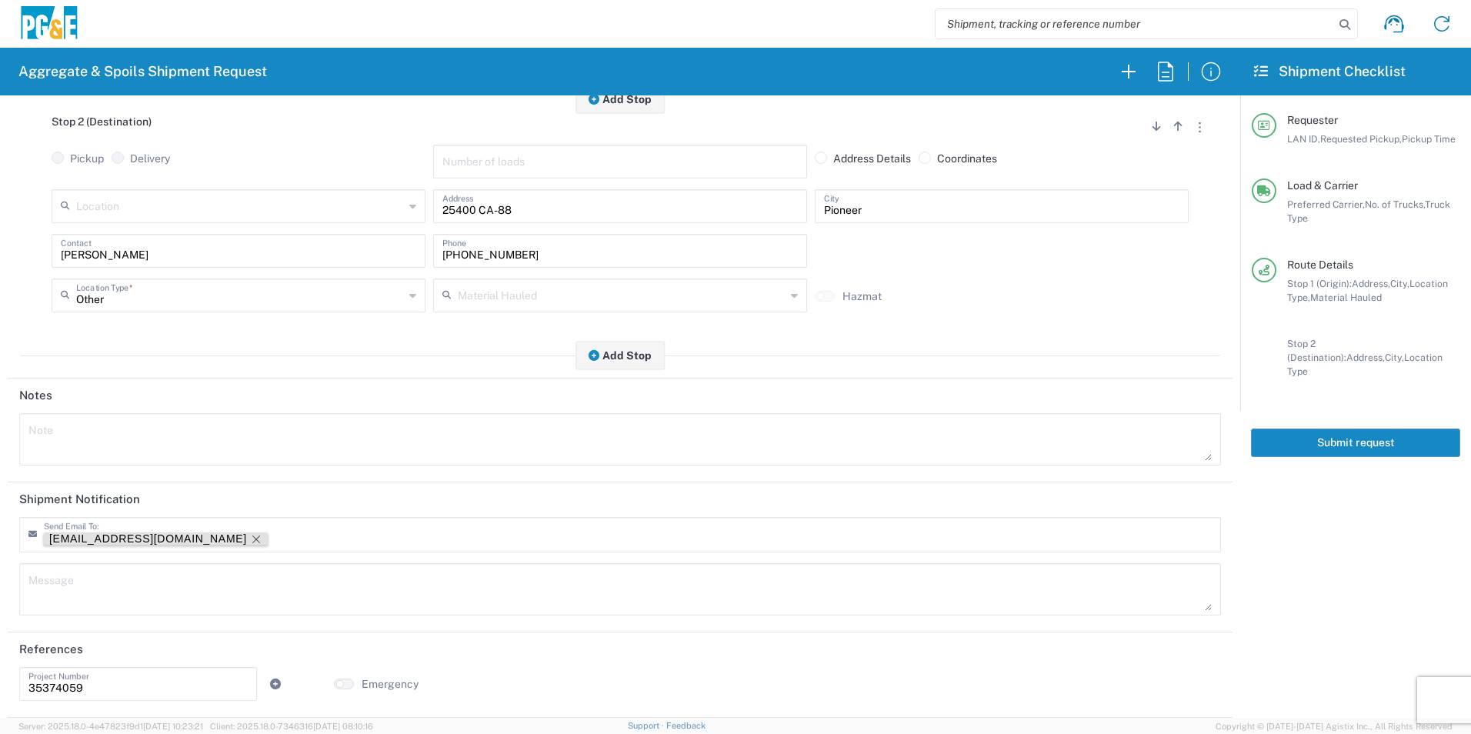
click at [250, 536] on icon "Remove tag" at bounding box center [256, 539] width 12 height 12
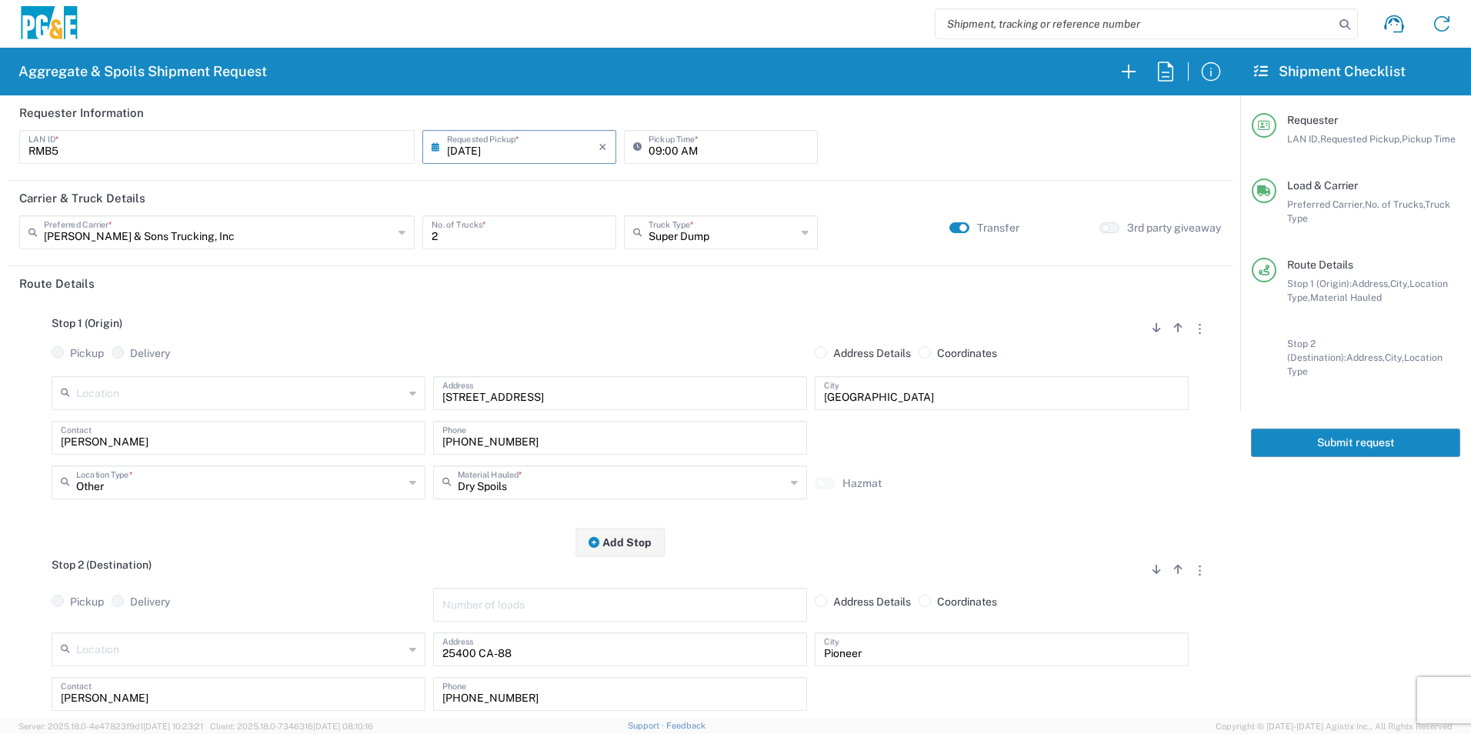
drag, startPoint x: 1315, startPoint y: 434, endPoint x: 1287, endPoint y: 435, distance: 28.5
click at [1317, 434] on button "Submit request" at bounding box center [1355, 442] width 209 height 28
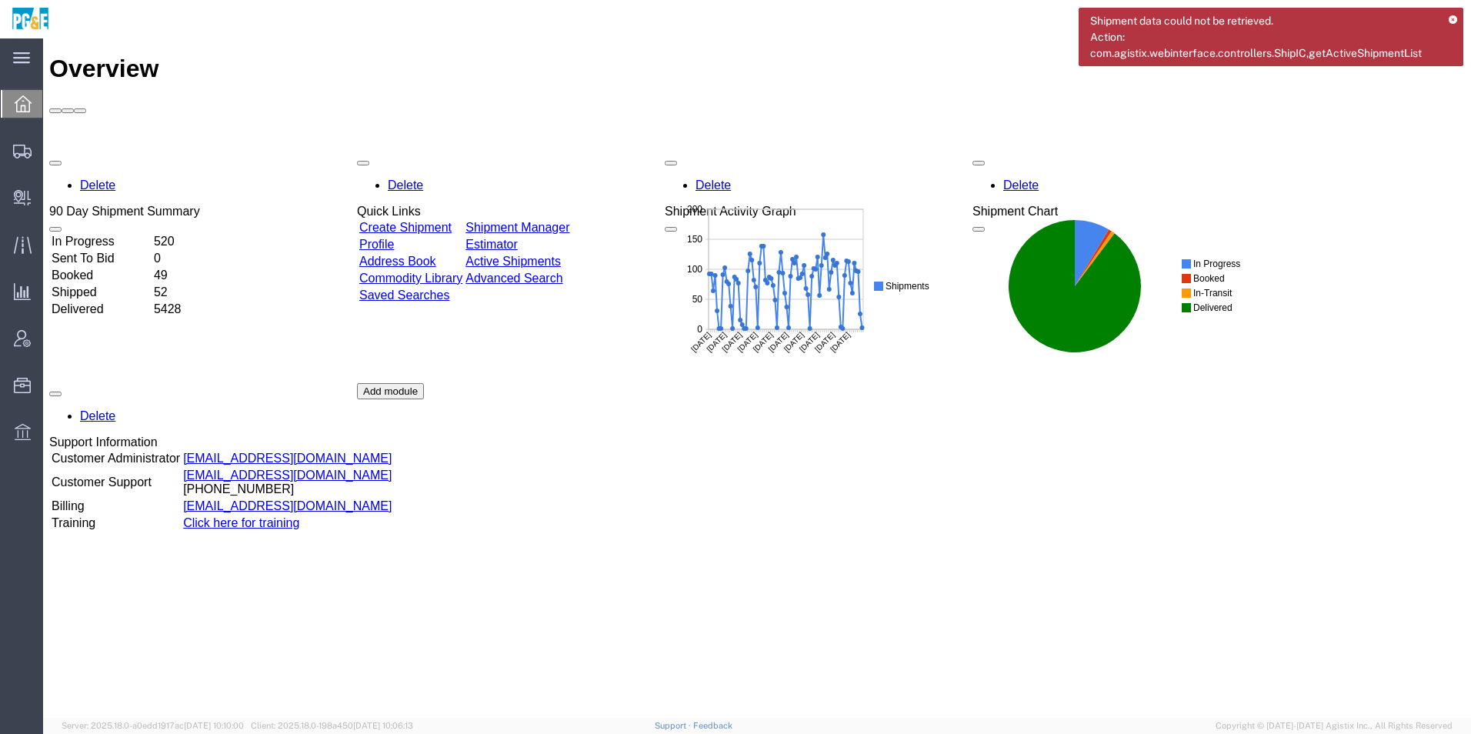
click at [538, 221] on link "Shipment Manager" at bounding box center [517, 227] width 104 height 13
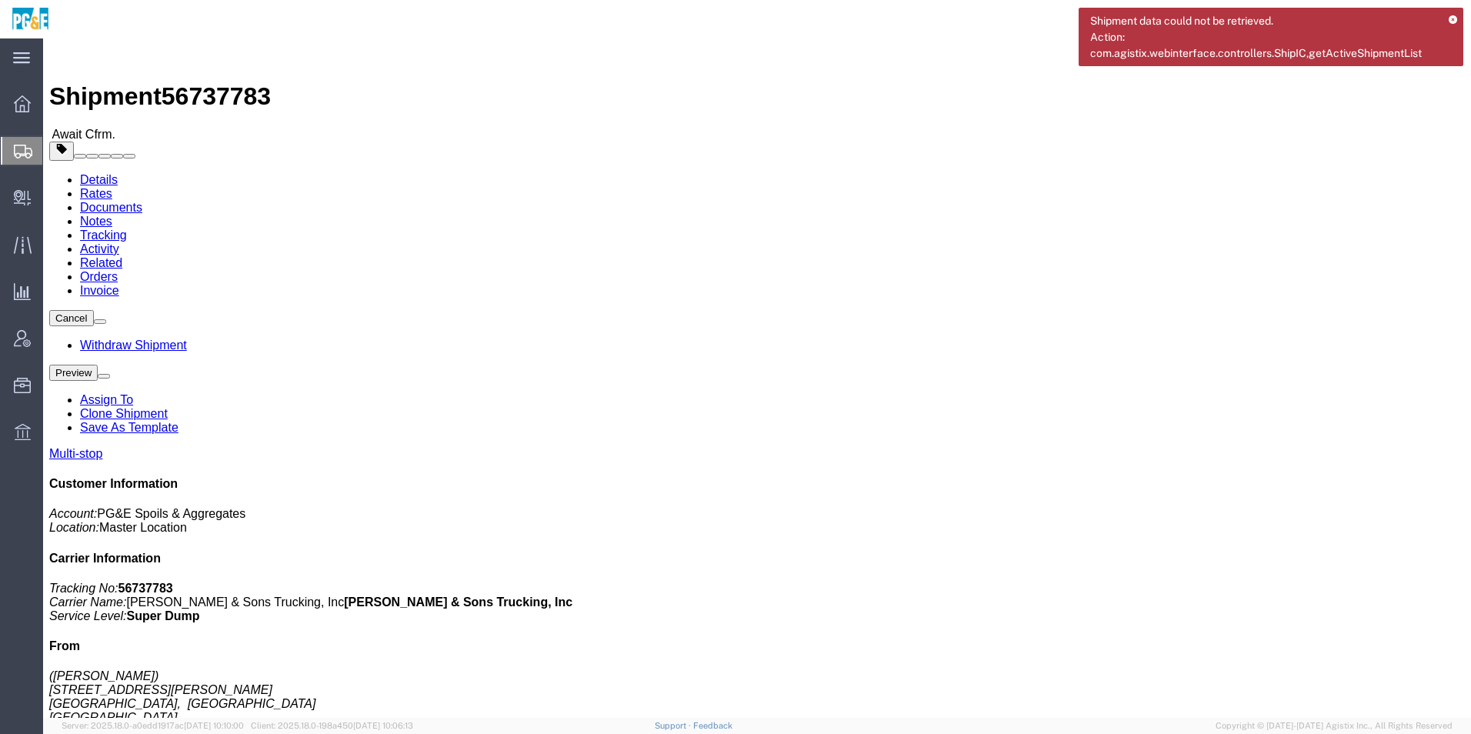
click link "Save As Template"
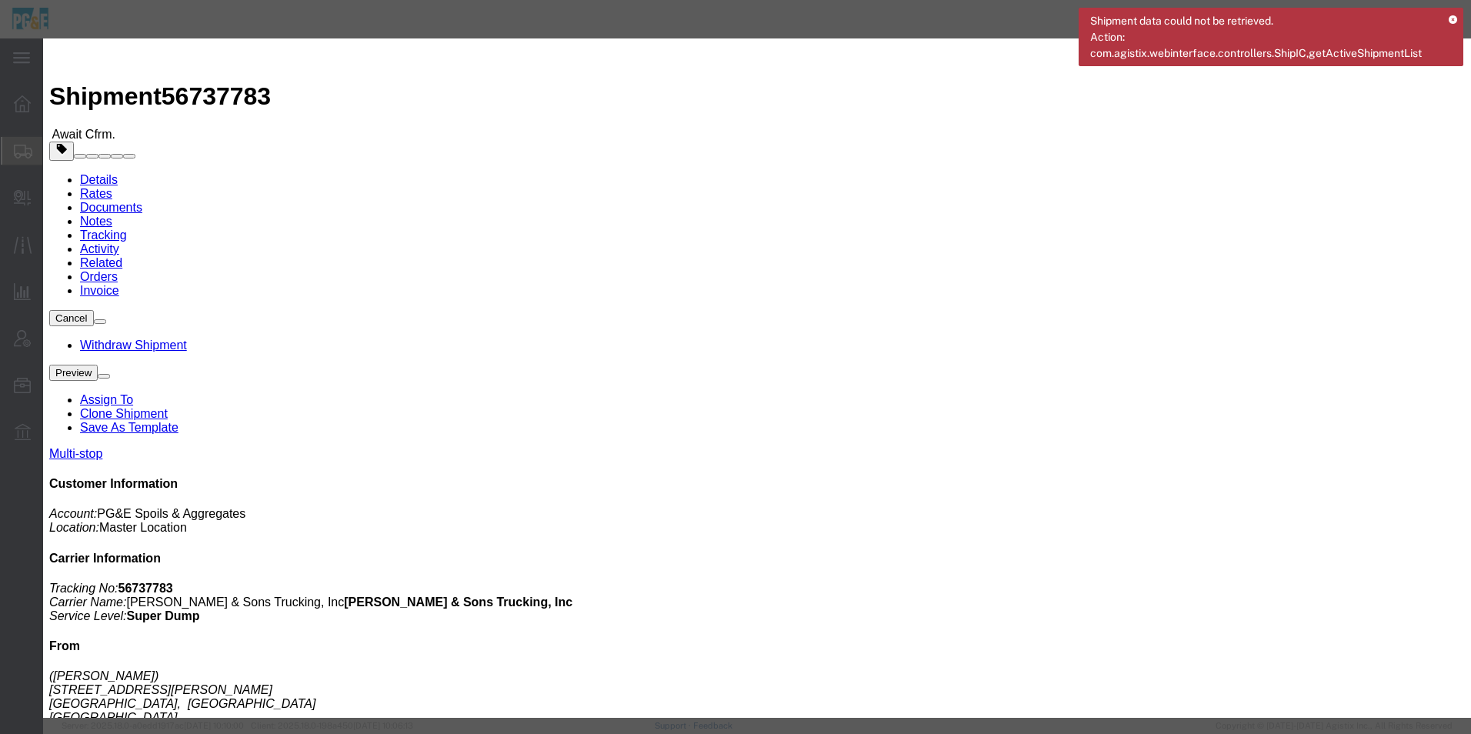
click input "text"
drag, startPoint x: 868, startPoint y: 119, endPoint x: 492, endPoint y: 109, distance: 376.3
click div "Template Name 35544224 - [PERSON_NAME] Off [PERSON_NAME]"
type input "35544224 - [PERSON_NAME] Off [PERSON_NAME]"
click textarea
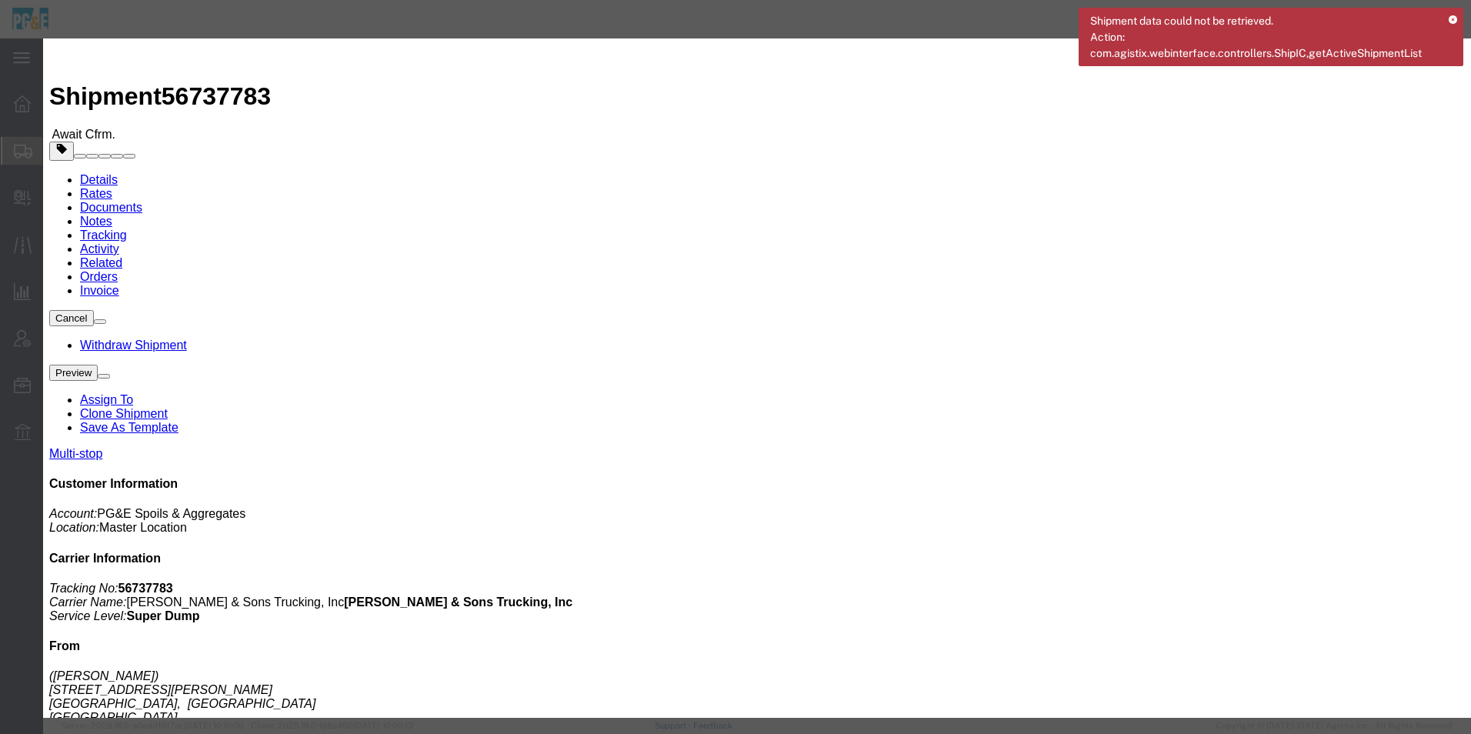
paste textarea "35544224 - [PERSON_NAME] Off [PERSON_NAME]"
type textarea "35544224 - [PERSON_NAME] Off [PERSON_NAME]"
click input "Visible For All Users"
checkbox input "true"
click button "Save"
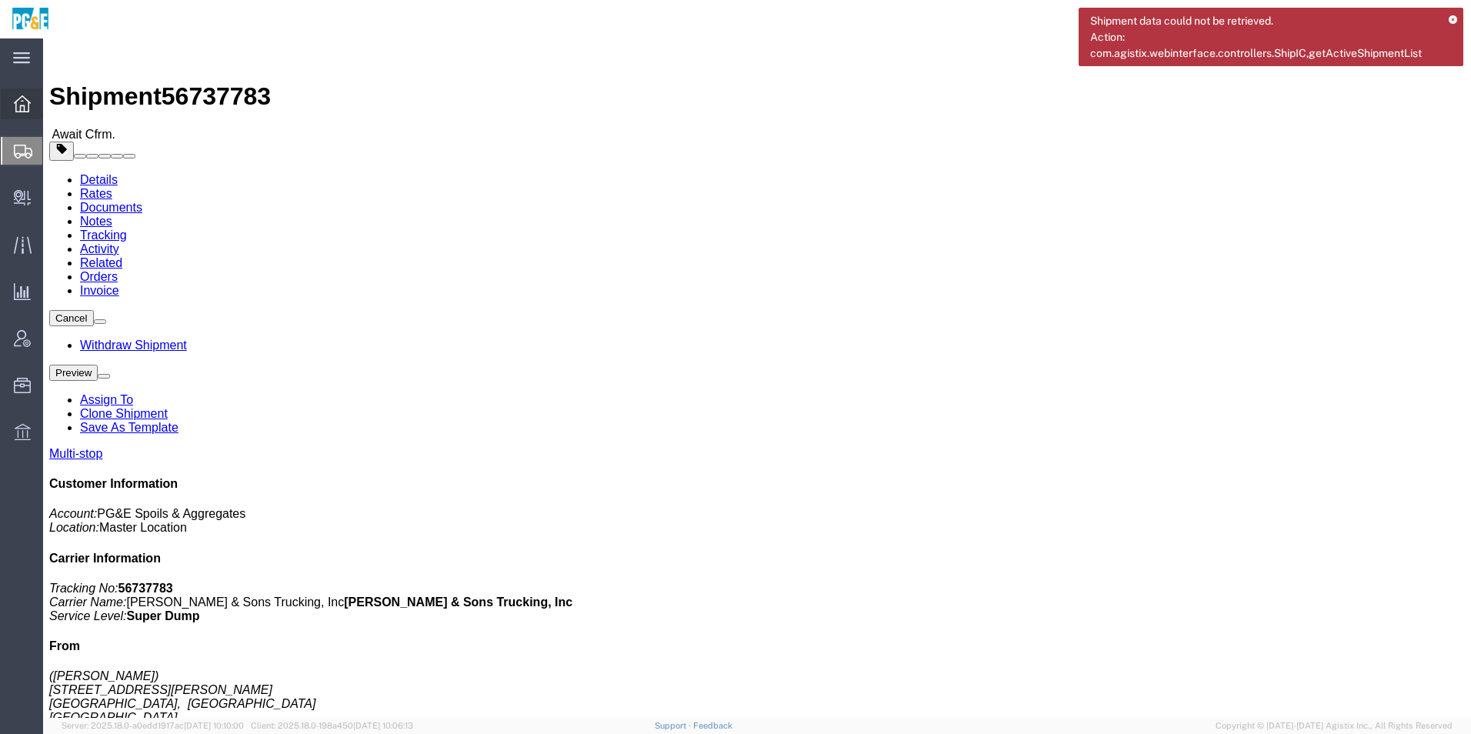
click at [8, 105] on div at bounding box center [22, 103] width 43 height 31
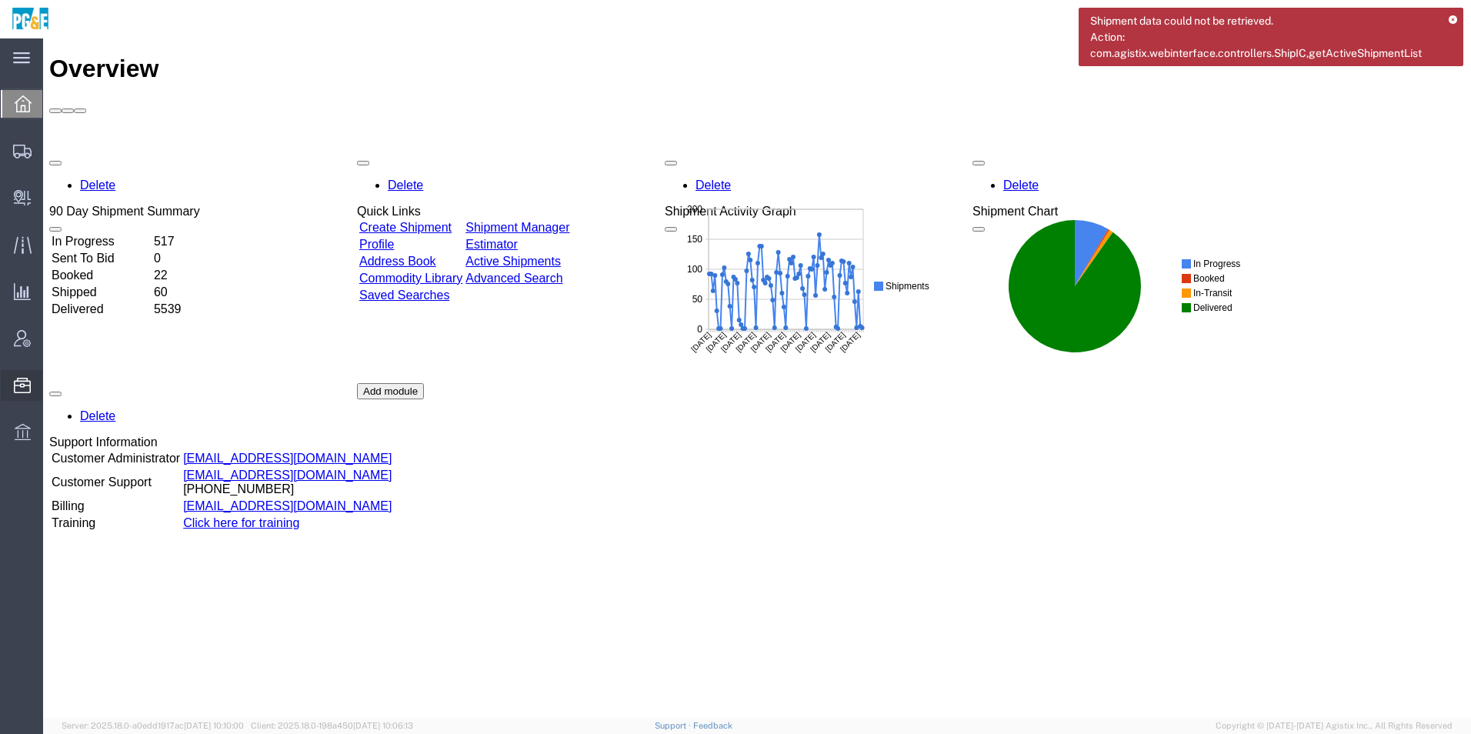
click at [0, 0] on span "Templates" at bounding box center [0, 0] width 0 height 0
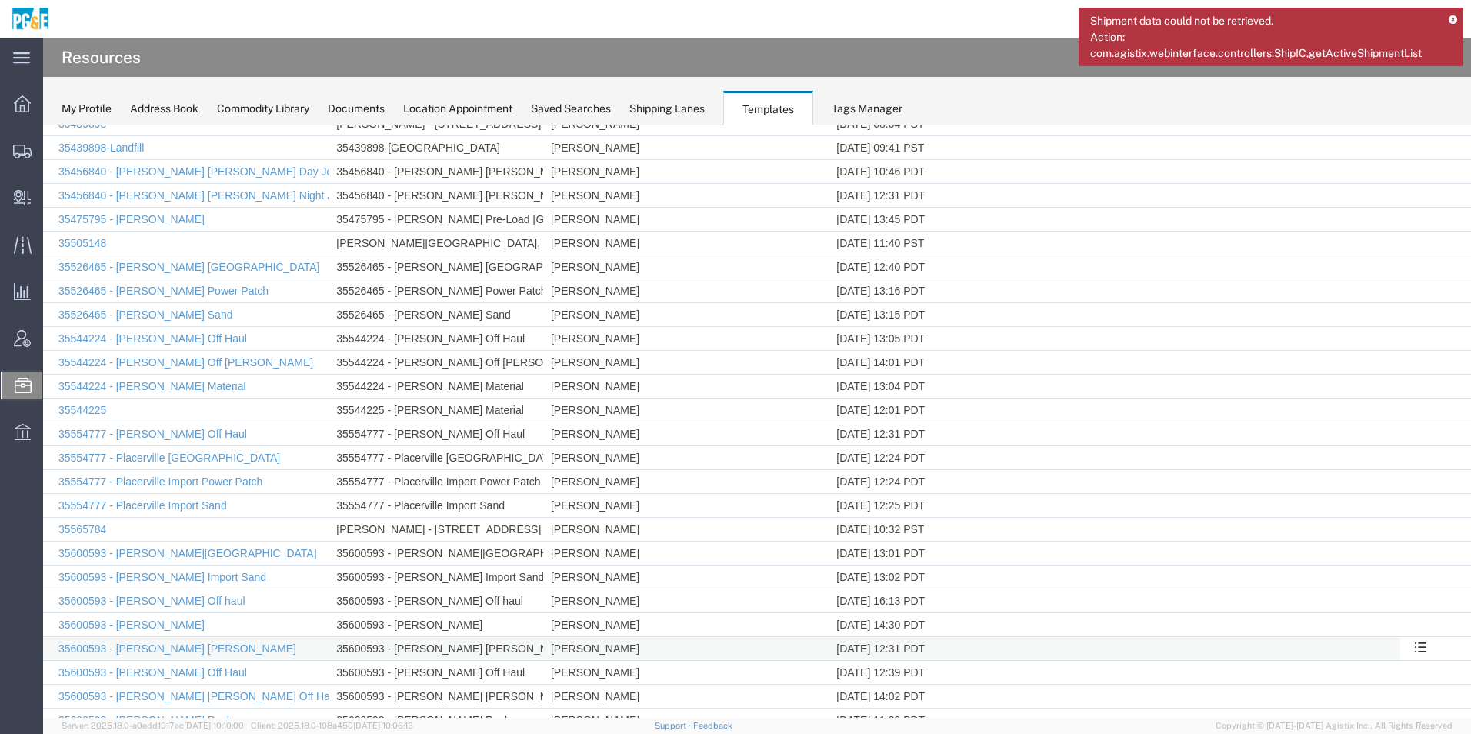
scroll to position [855, 0]
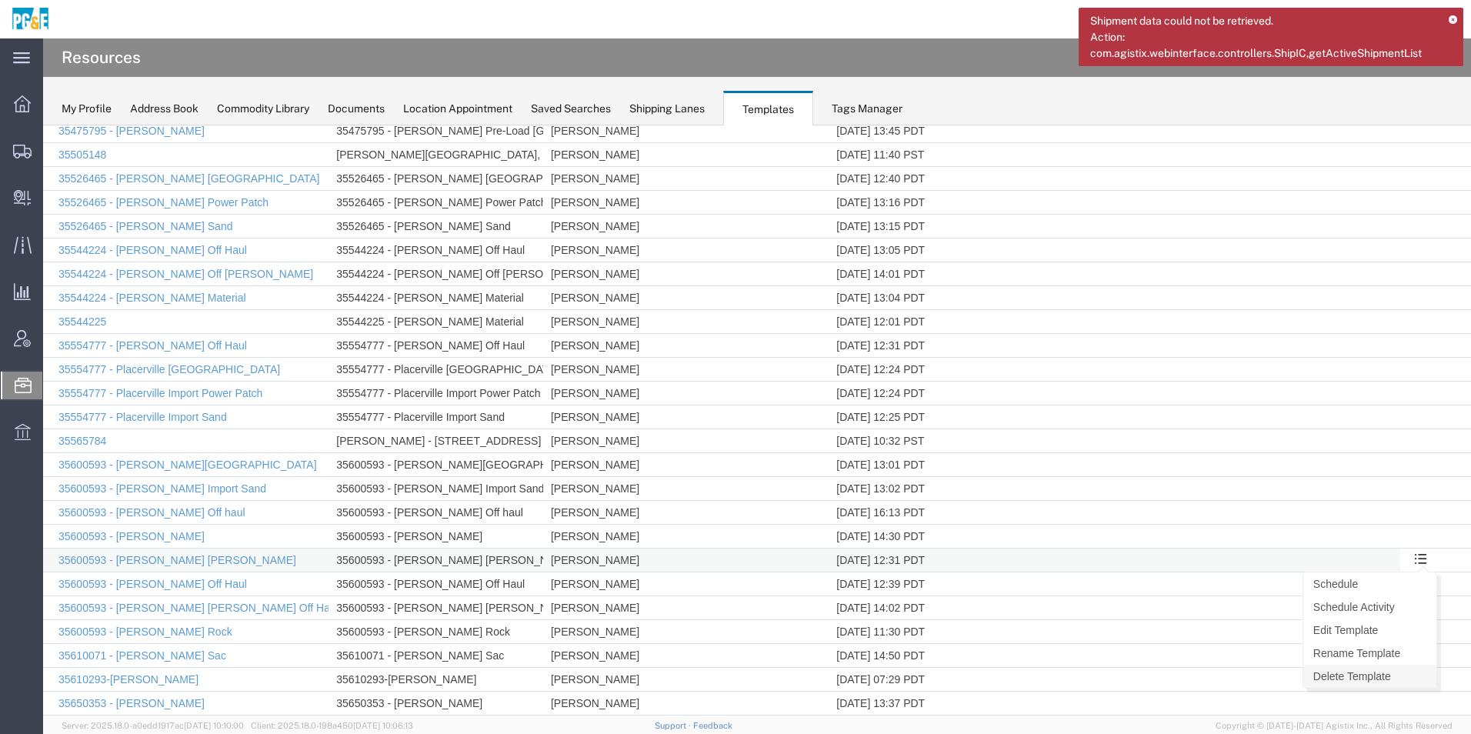
click at [1359, 672] on link "Delete Template" at bounding box center [1369, 676] width 133 height 23
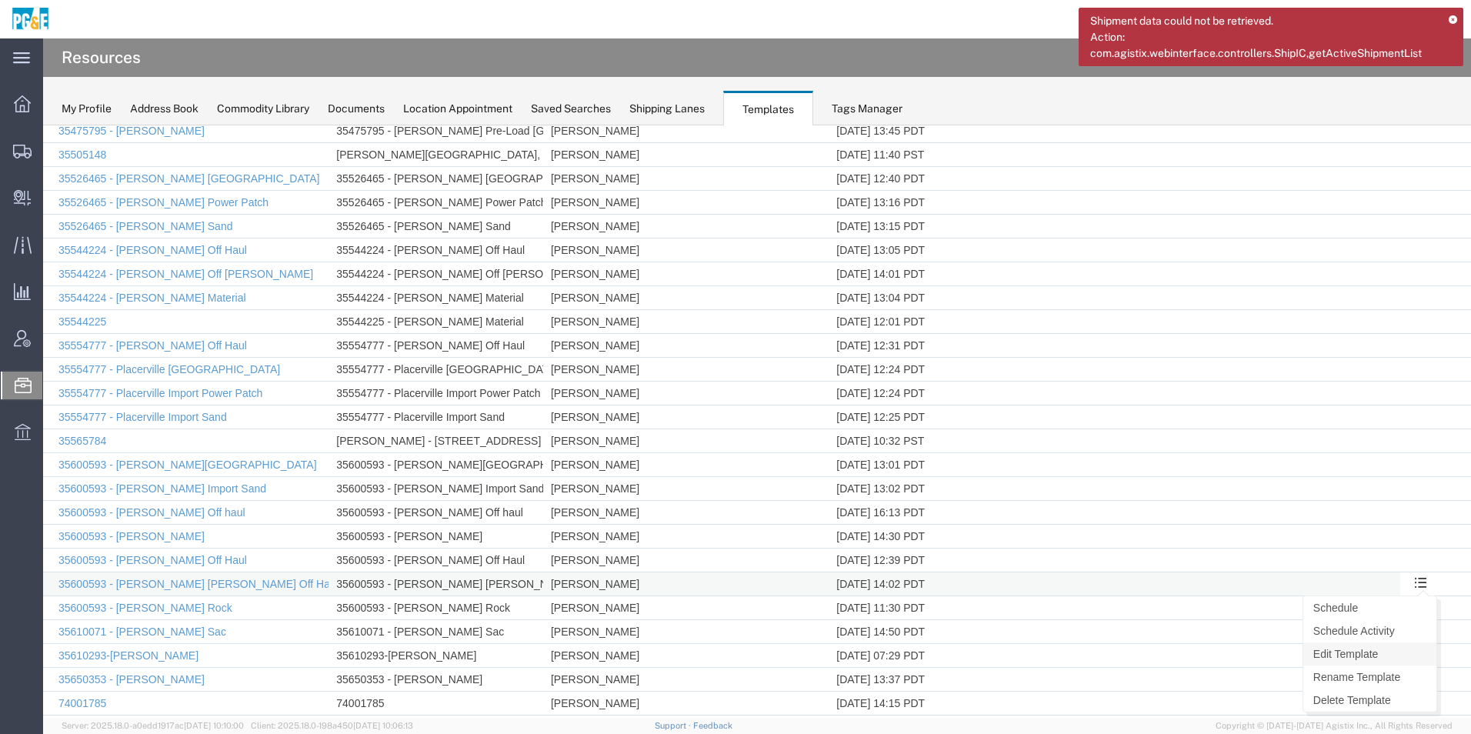
click at [1352, 656] on link "Edit Template" at bounding box center [1369, 653] width 133 height 23
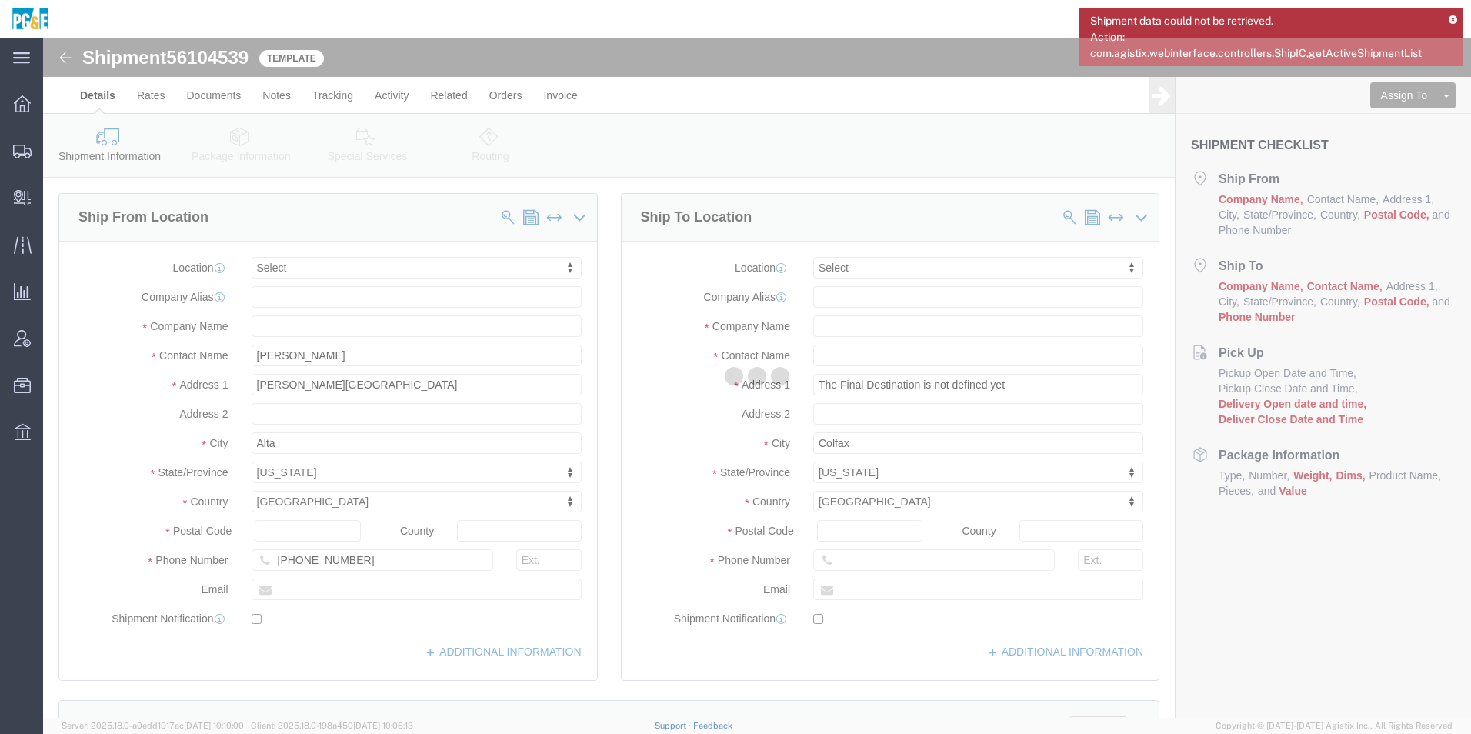
select select
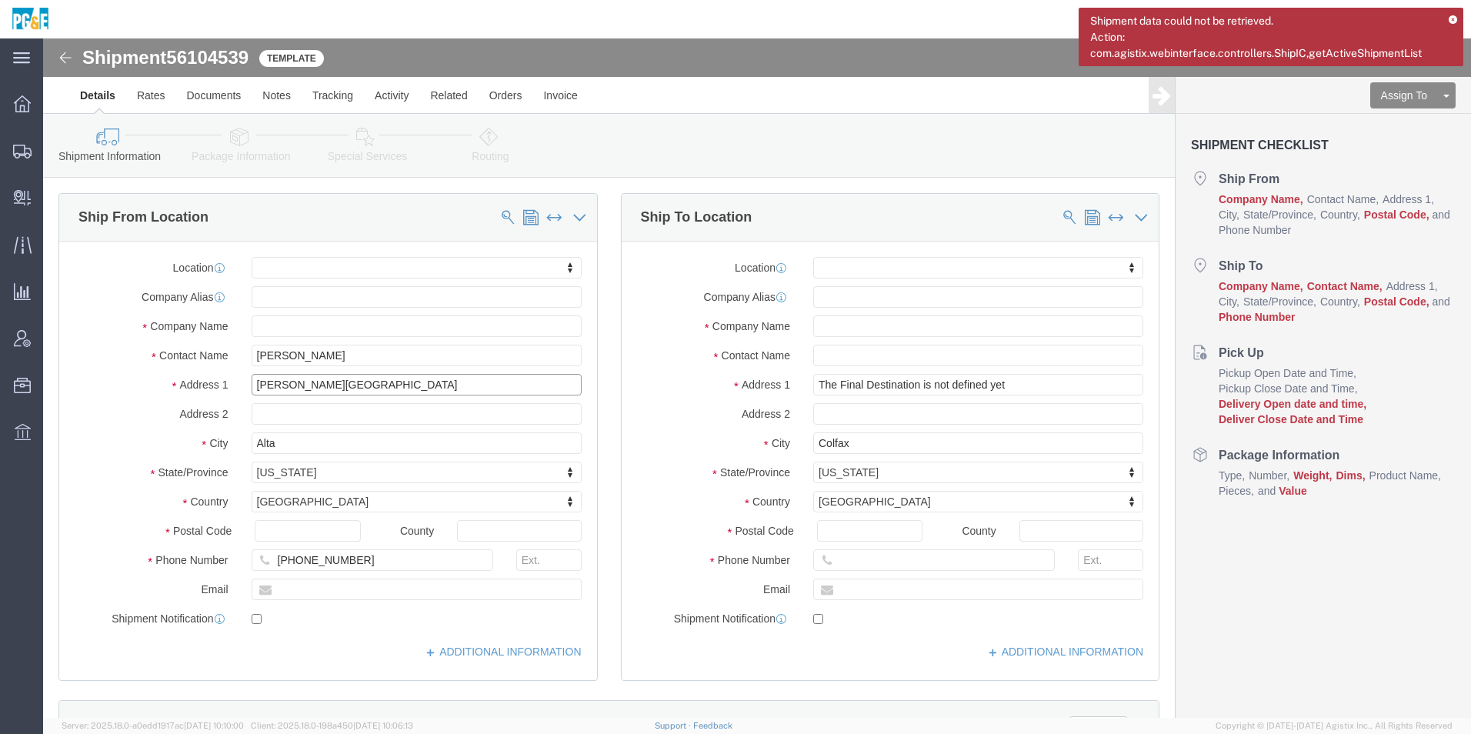
drag, startPoint x: 424, startPoint y: 345, endPoint x: 93, endPoint y: 331, distance: 331.1
click div "Location My Profile Location [STREET_ADDRESS][PERSON_NAME]/11 Materials - [GEOG…"
type input "[PERSON_NAME]"
click input "text"
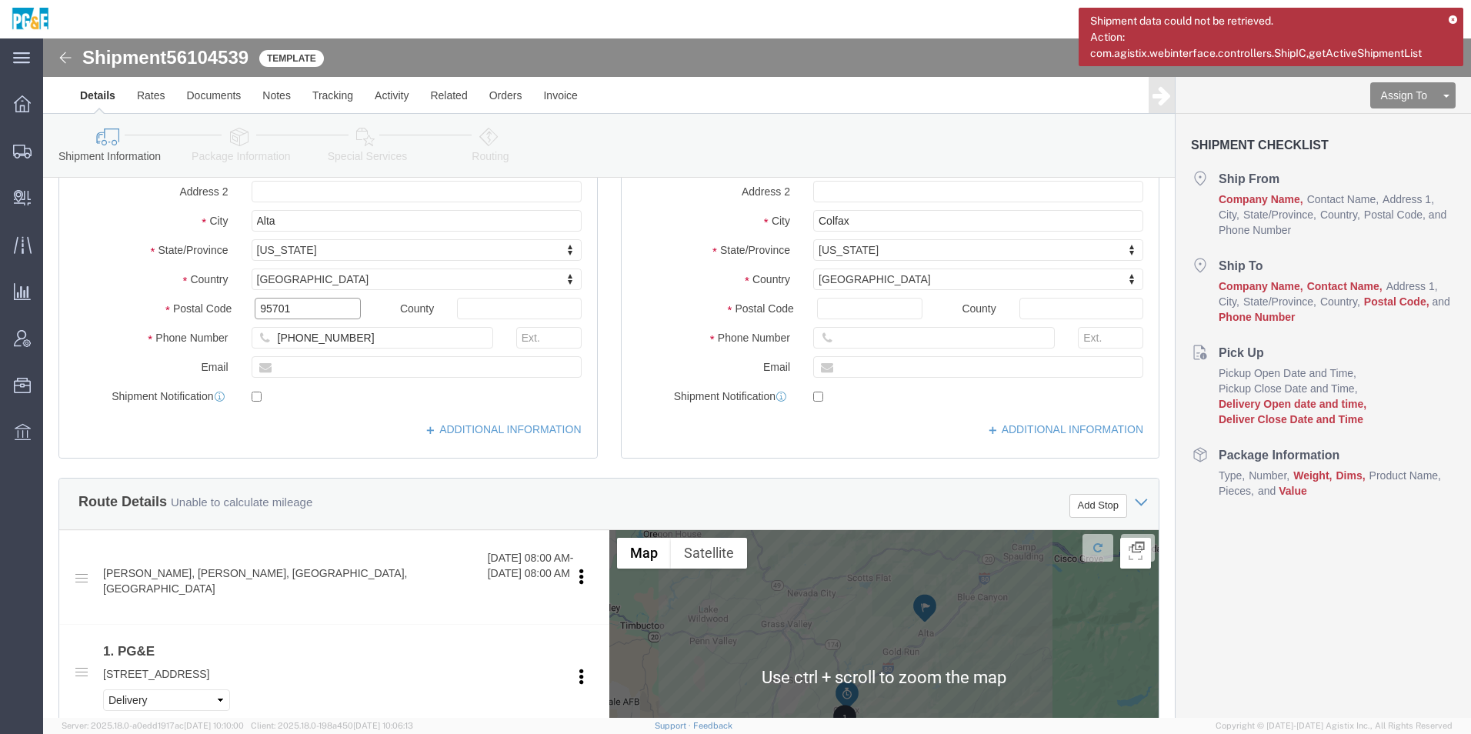
scroll to position [77, 0]
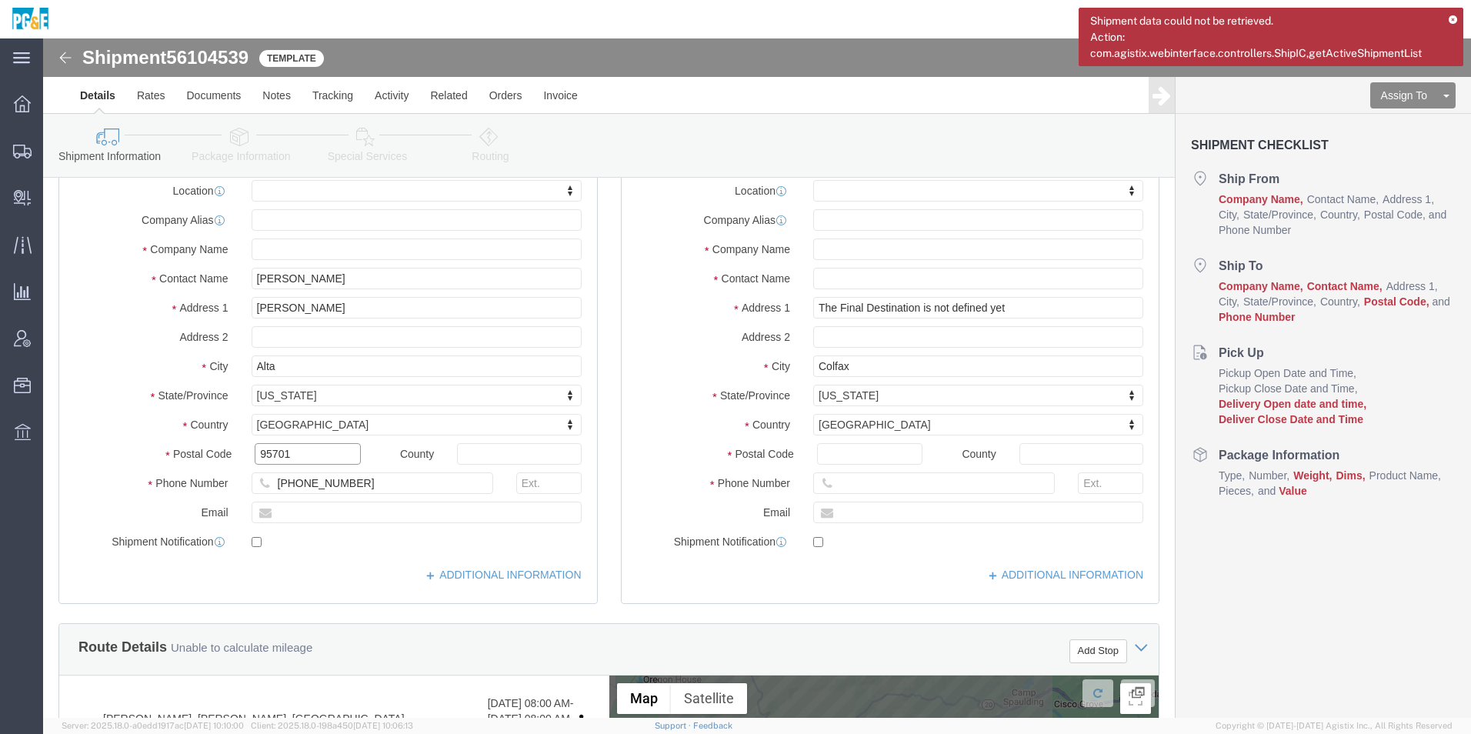
type input "95701"
click input "Postal Code"
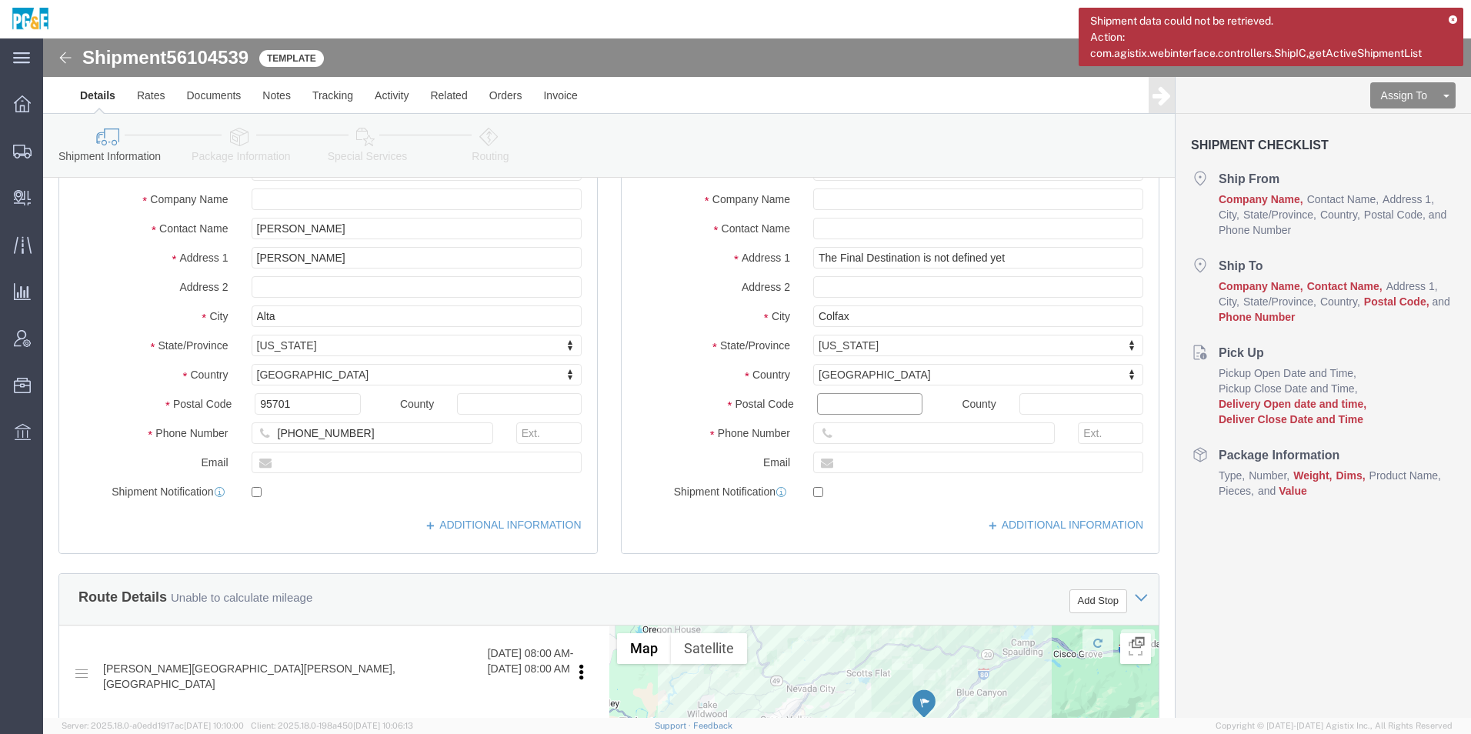
scroll to position [231, 0]
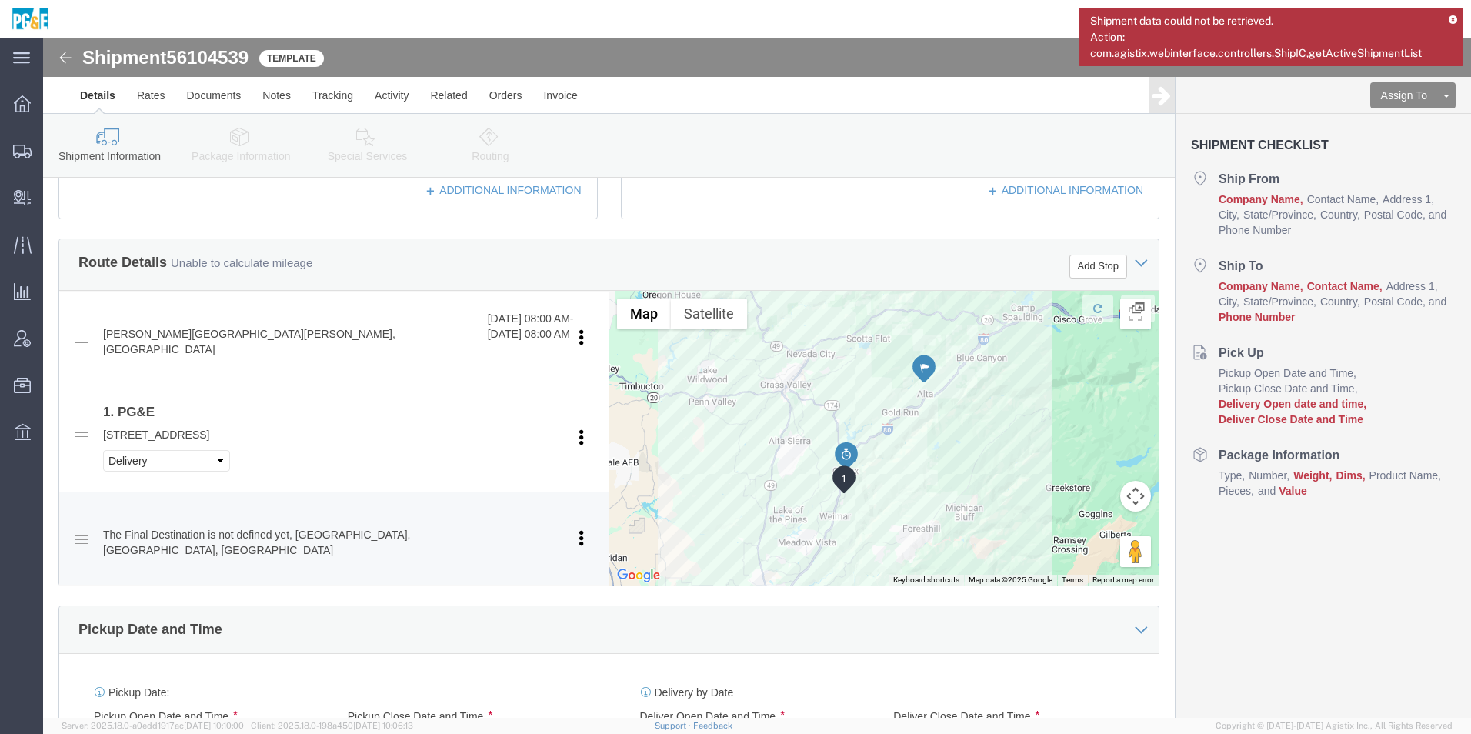
type input "95713"
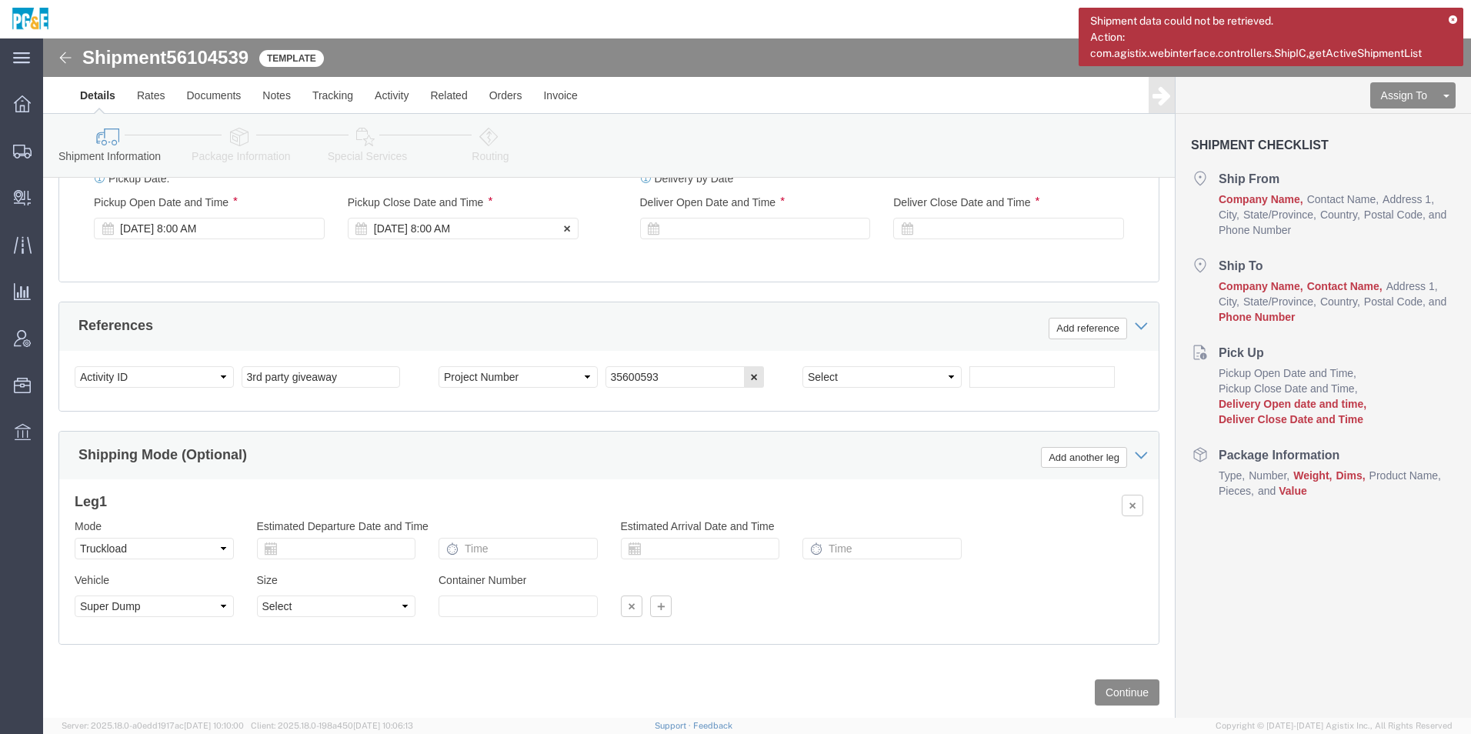
scroll to position [979, 0]
click button "Continue"
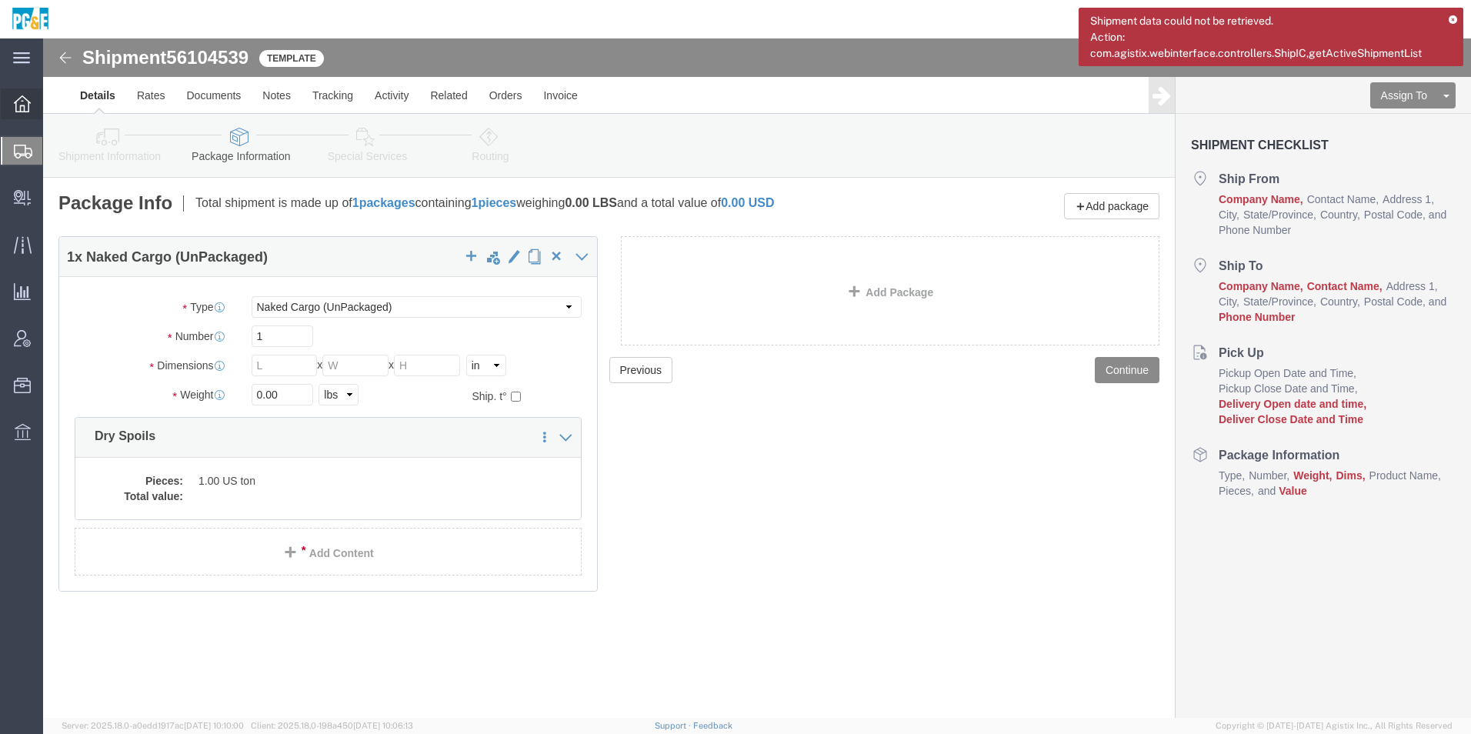
click at [27, 100] on icon at bounding box center [22, 103] width 17 height 17
